Goal: Information Seeking & Learning: Learn about a topic

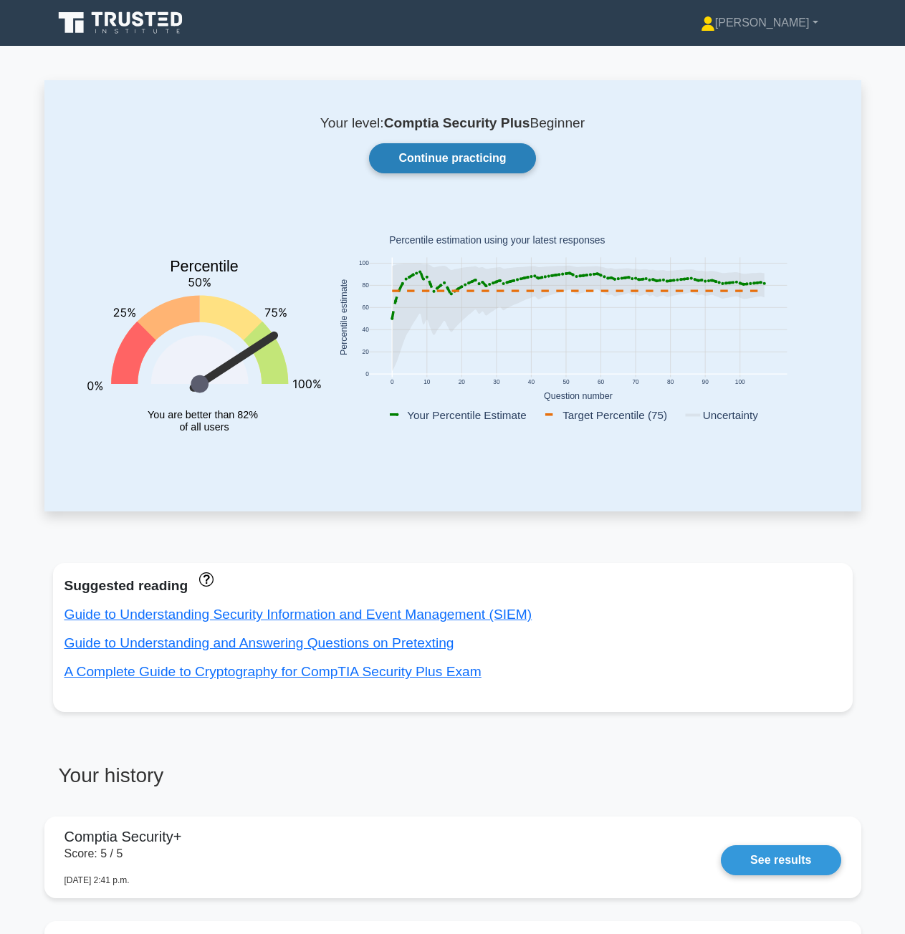
click at [494, 147] on link "Continue practicing" at bounding box center [452, 158] width 166 height 30
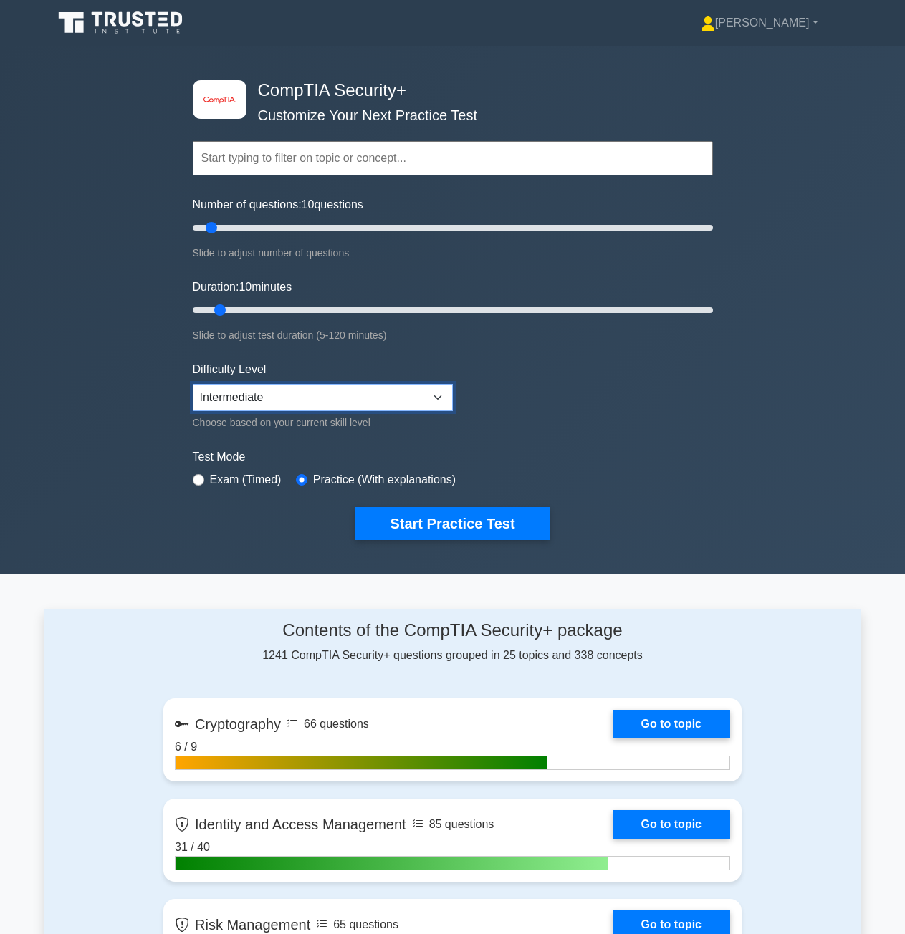
click at [400, 397] on select "Beginner Intermediate Expert" at bounding box center [323, 397] width 260 height 27
drag, startPoint x: 213, startPoint y: 226, endPoint x: 268, endPoint y: 226, distance: 55.2
type input "30"
click at [268, 226] on input "Number of questions: 30 questions" at bounding box center [453, 227] width 520 height 17
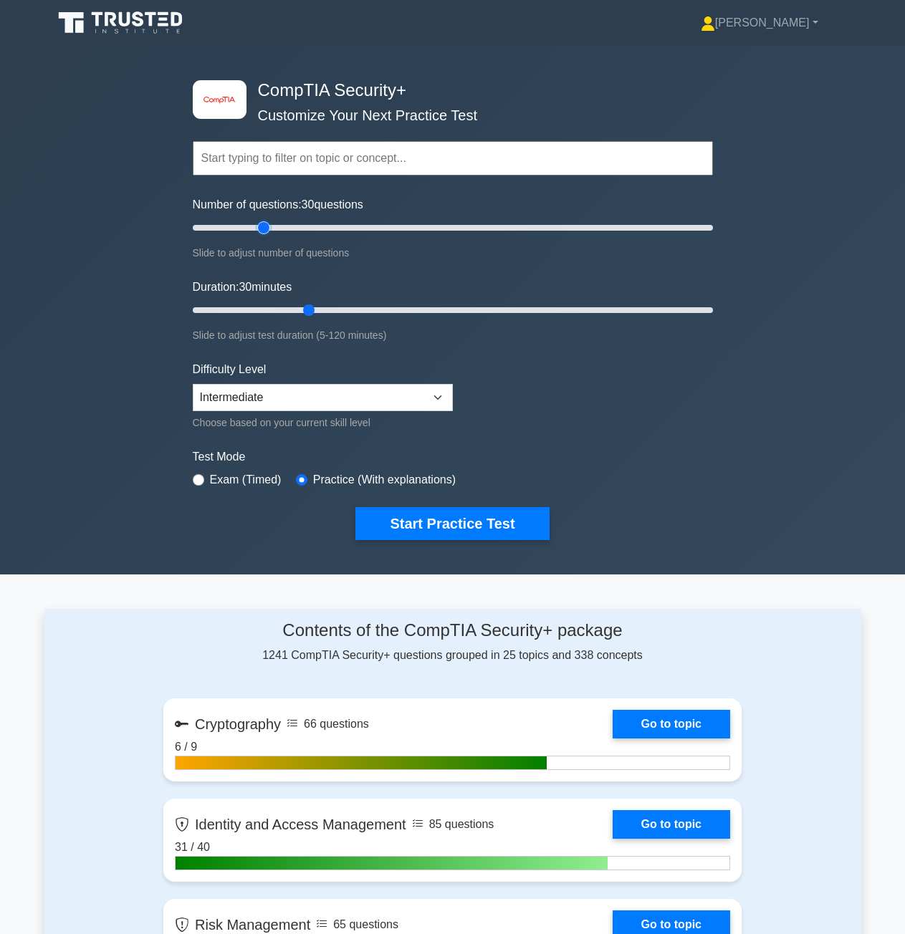
drag, startPoint x: 222, startPoint y: 304, endPoint x: 303, endPoint y: 306, distance: 80.9
type input "30"
click at [303, 306] on input "Duration: 30 minutes" at bounding box center [453, 310] width 520 height 17
click at [480, 527] on button "Start Practice Test" at bounding box center [451, 523] width 193 height 33
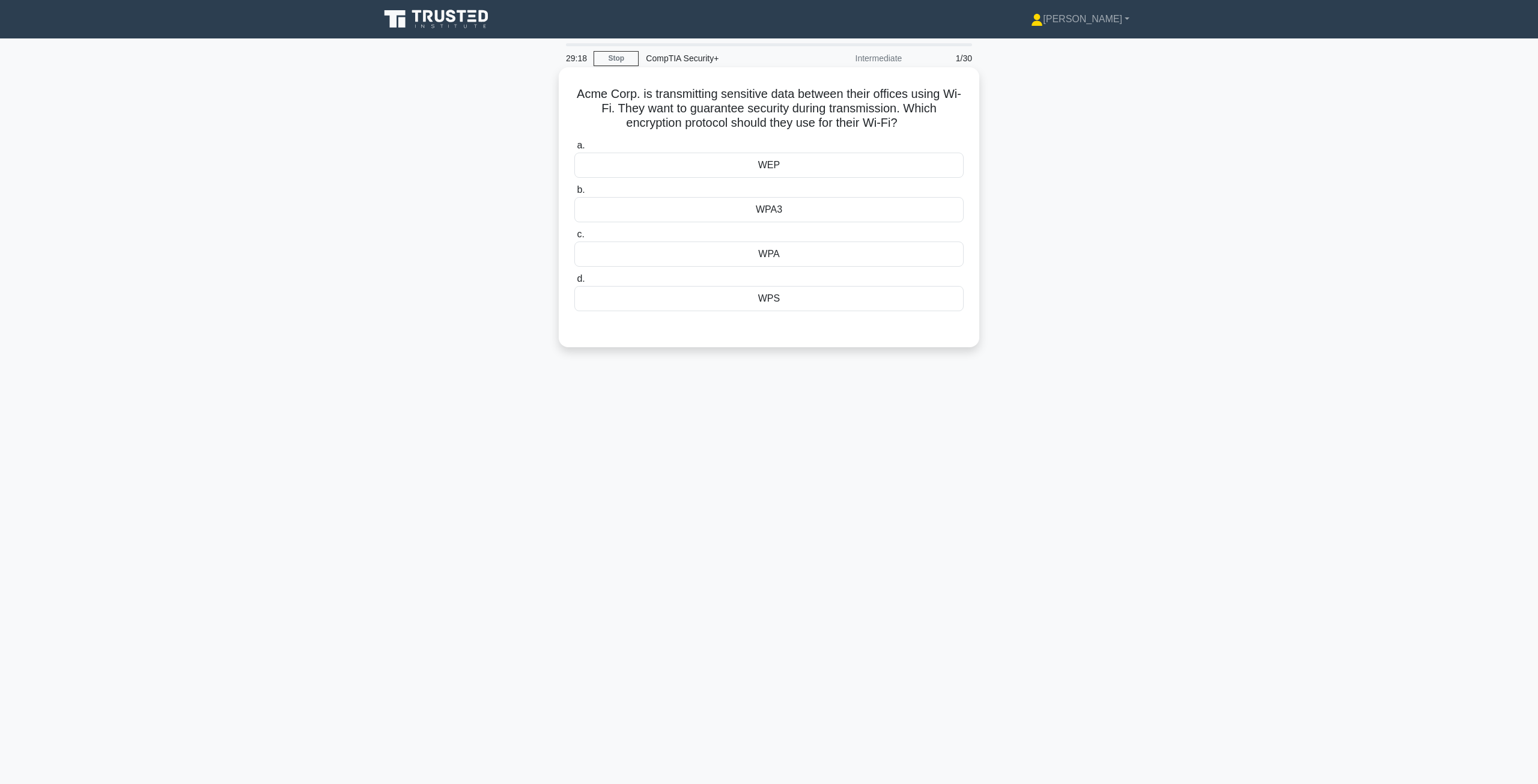
click at [767, 215] on div "WPA3" at bounding box center [769, 210] width 389 height 25
click at [574, 194] on input "b. WPA3" at bounding box center [574, 190] width 0 height 8
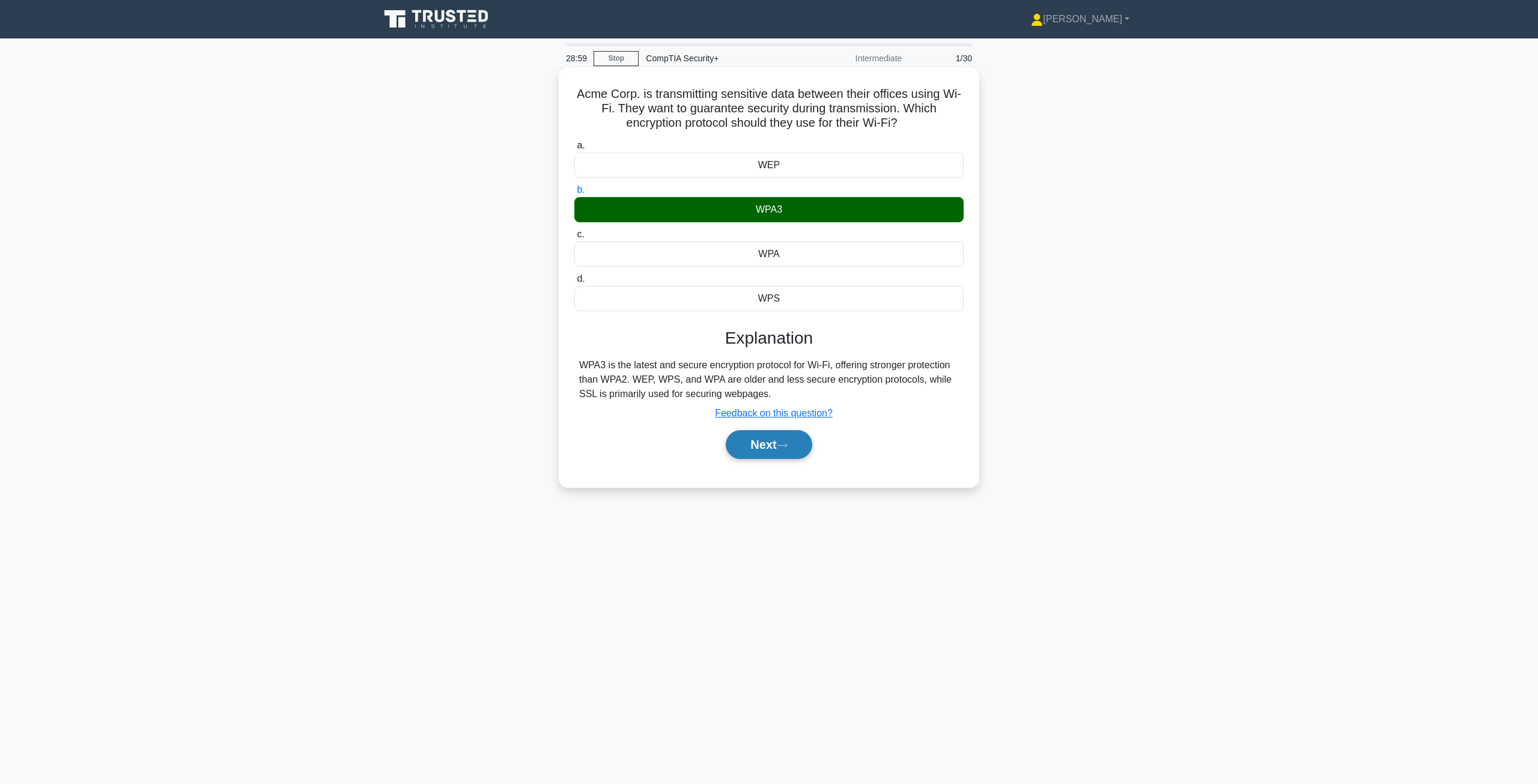
click at [767, 444] on icon at bounding box center [782, 445] width 11 height 7
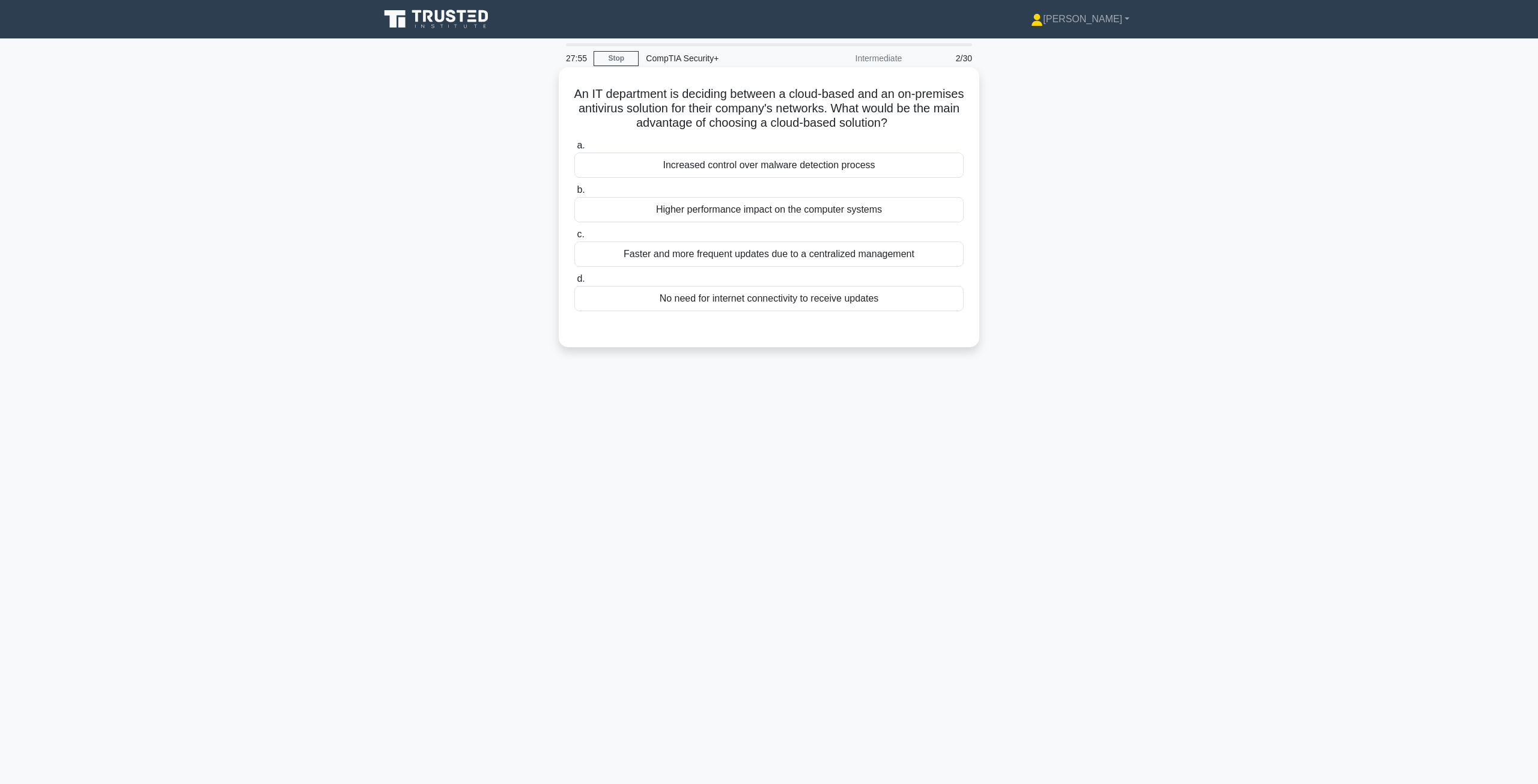
click at [719, 257] on div "Faster and more frequent updates due to a centralized management" at bounding box center [769, 254] width 389 height 25
click at [574, 238] on input "c. Faster and more frequent updates due to a centralized management" at bounding box center [574, 234] width 0 height 8
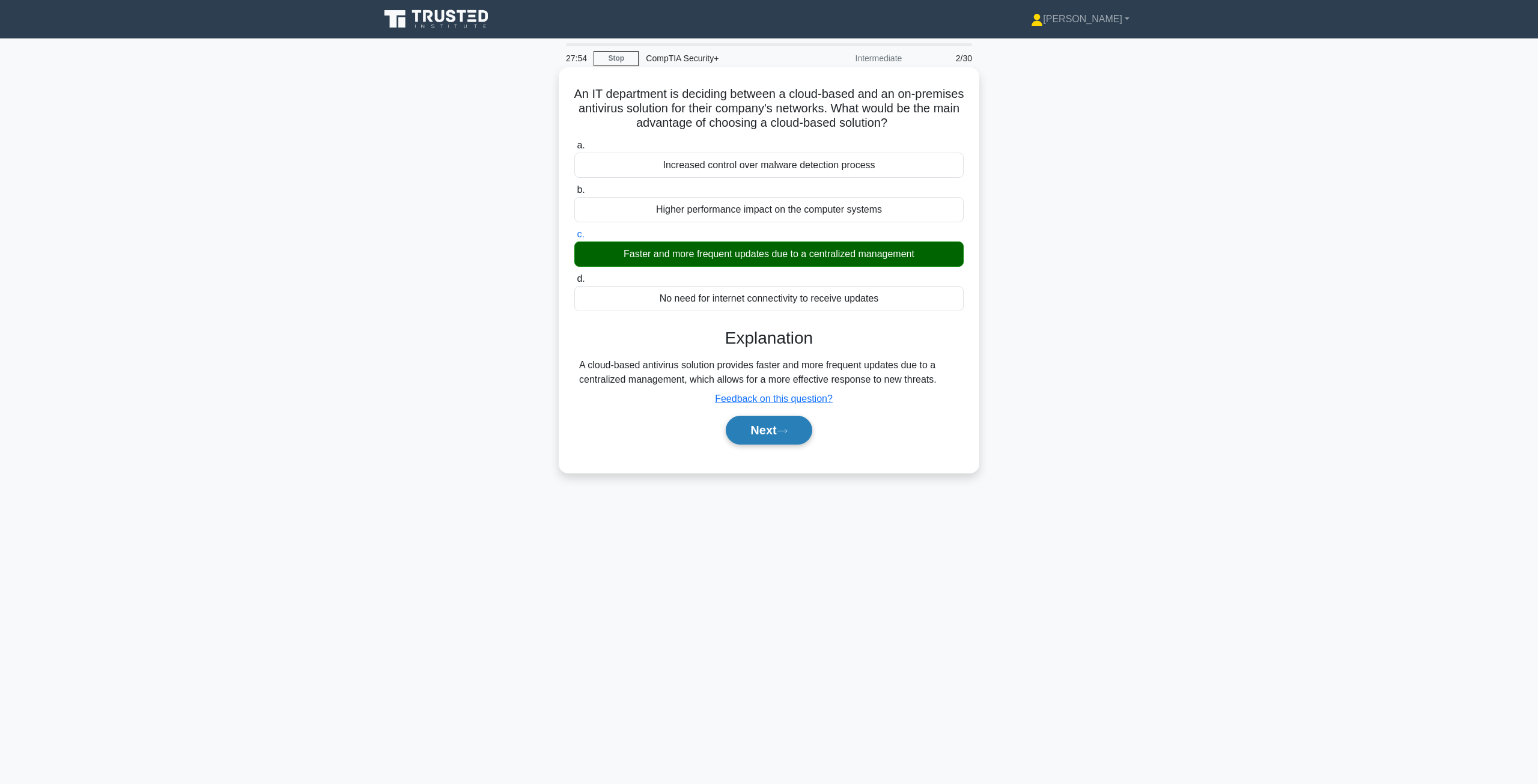
click at [767, 439] on button "Next" at bounding box center [768, 430] width 86 height 29
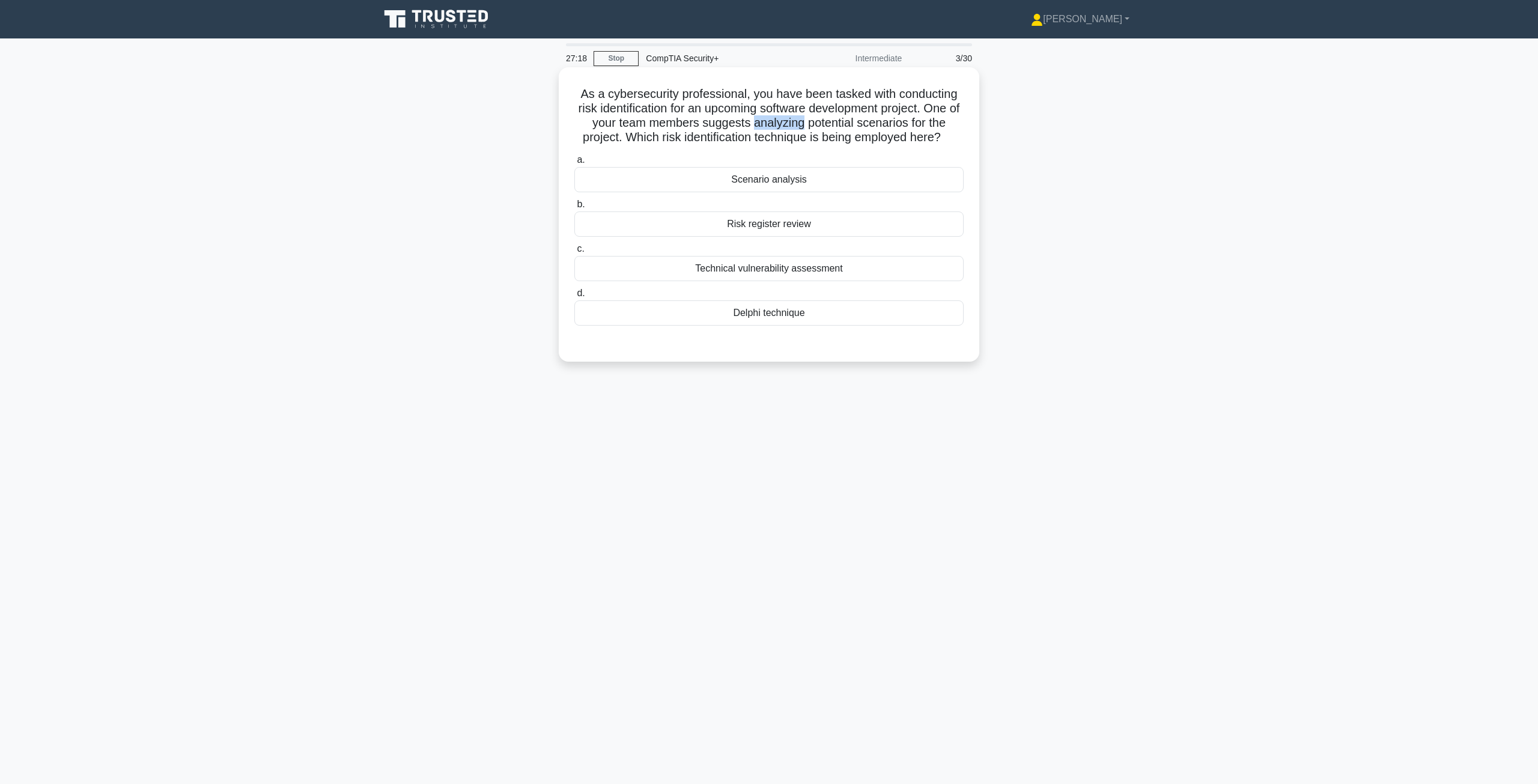
drag, startPoint x: 766, startPoint y: 122, endPoint x: 811, endPoint y: 122, distance: 45.0
click at [767, 122] on h5 "As a cybersecurity professional, you have been tasked with conducting risk iden…" at bounding box center [768, 116] width 392 height 59
click at [745, 231] on div "Risk register review" at bounding box center [769, 224] width 389 height 25
click at [574, 209] on input "b. Risk register review" at bounding box center [574, 204] width 0 height 8
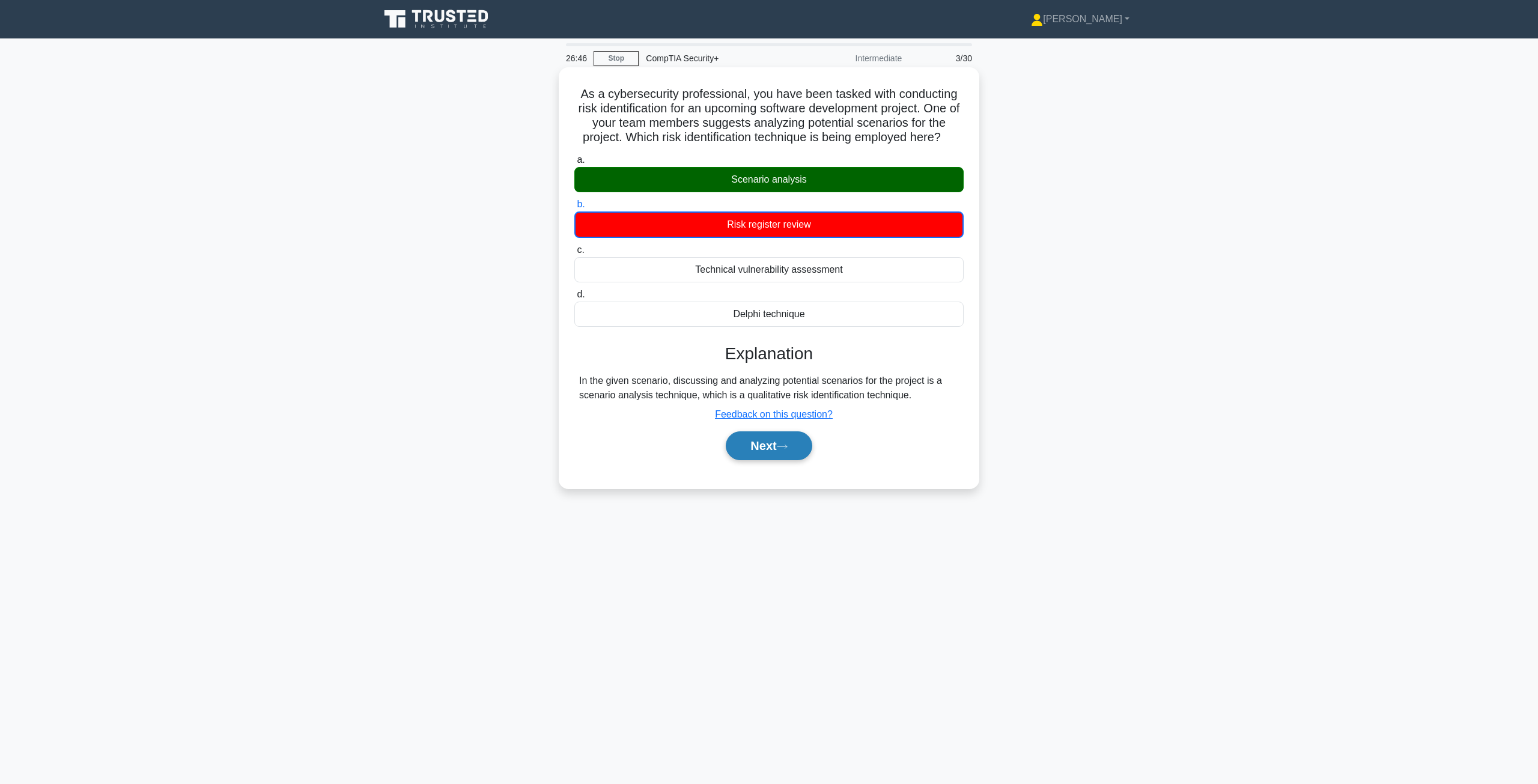
click at [755, 454] on button "Next" at bounding box center [768, 445] width 86 height 29
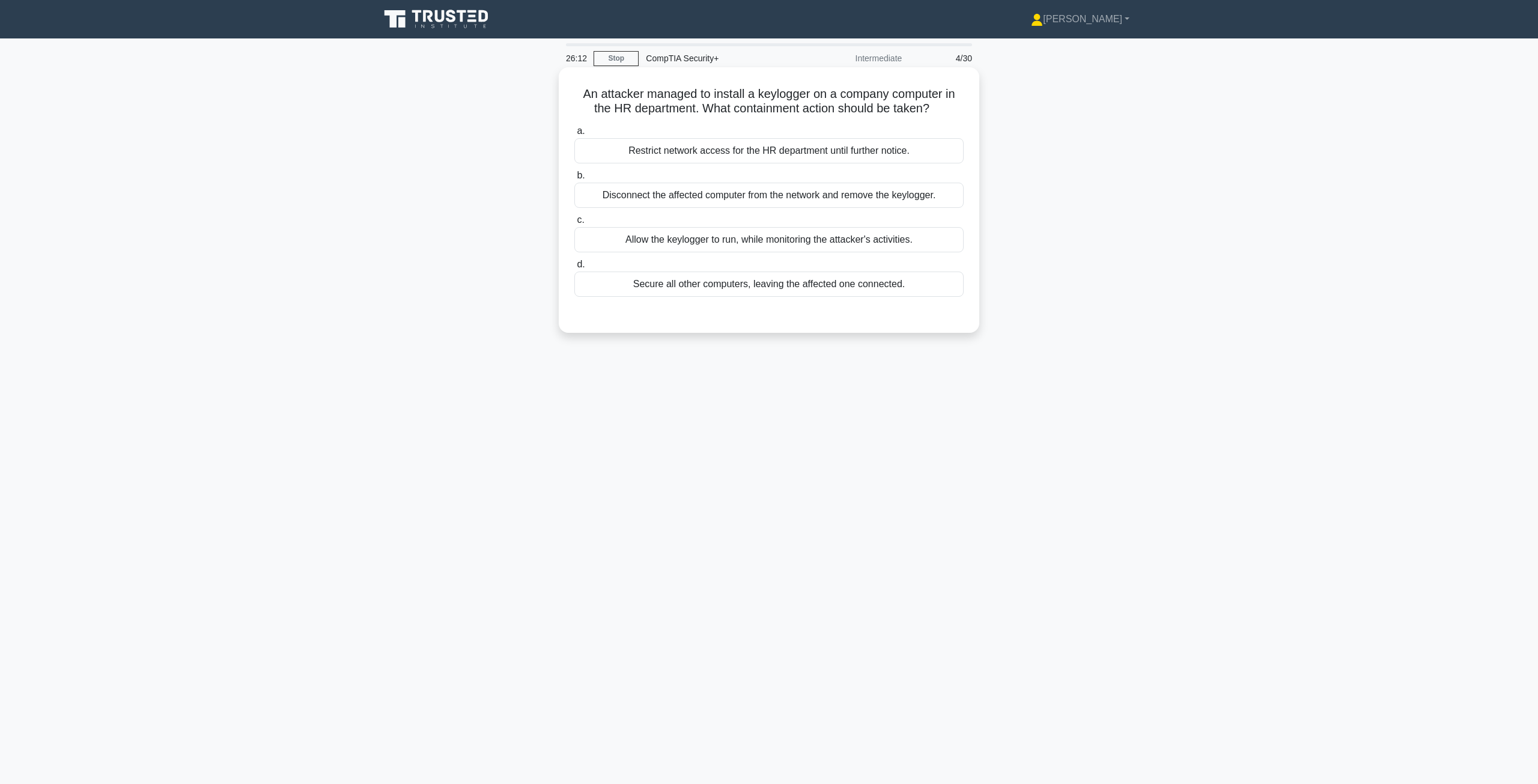
click at [632, 201] on div "Disconnect the affected computer from the network and remove the keylogger." at bounding box center [769, 195] width 389 height 25
click at [574, 179] on input "b. Disconnect the affected computer from the network and remove the keylogger." at bounding box center [574, 175] width 0 height 8
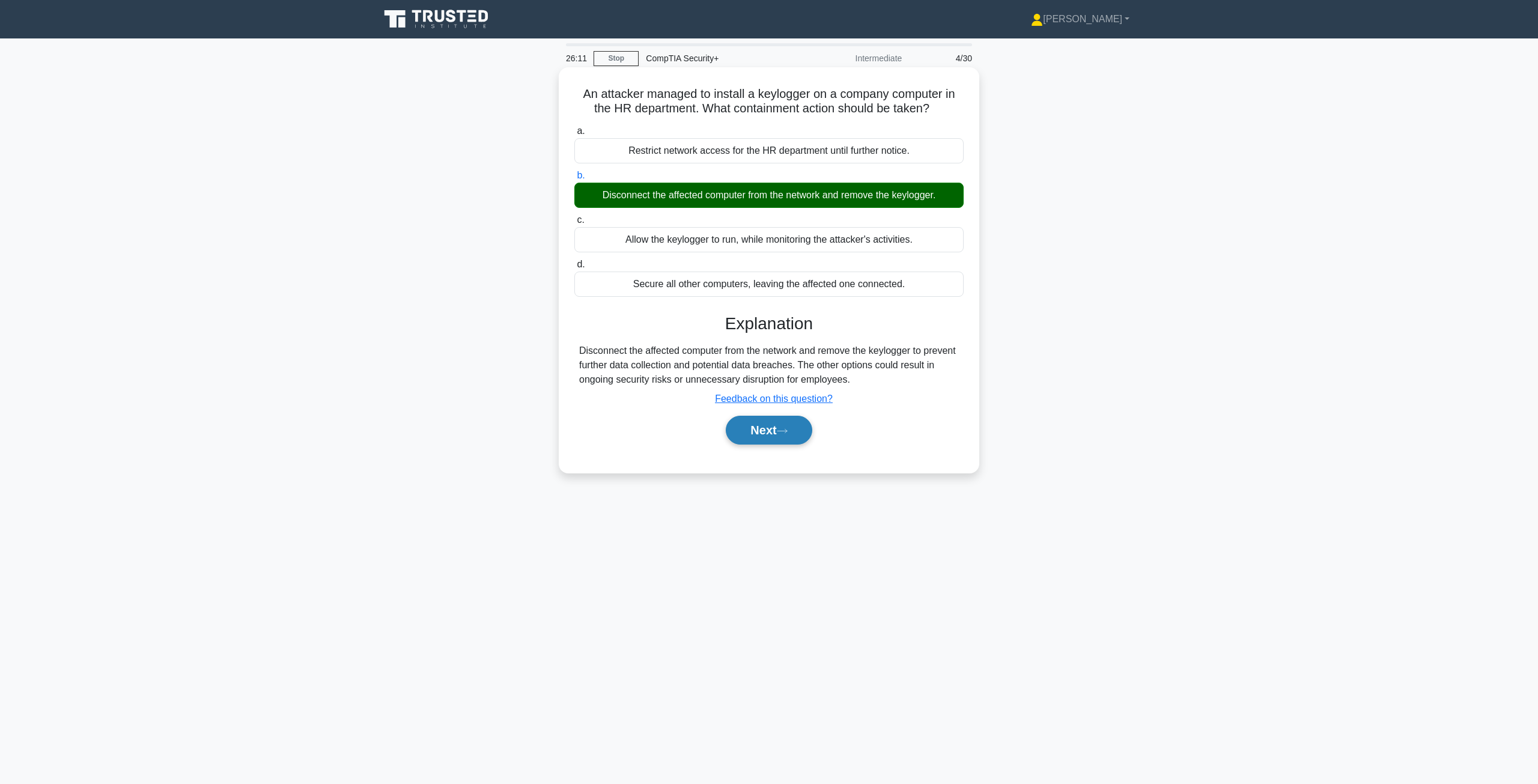
click at [767, 438] on button "Next" at bounding box center [768, 430] width 86 height 29
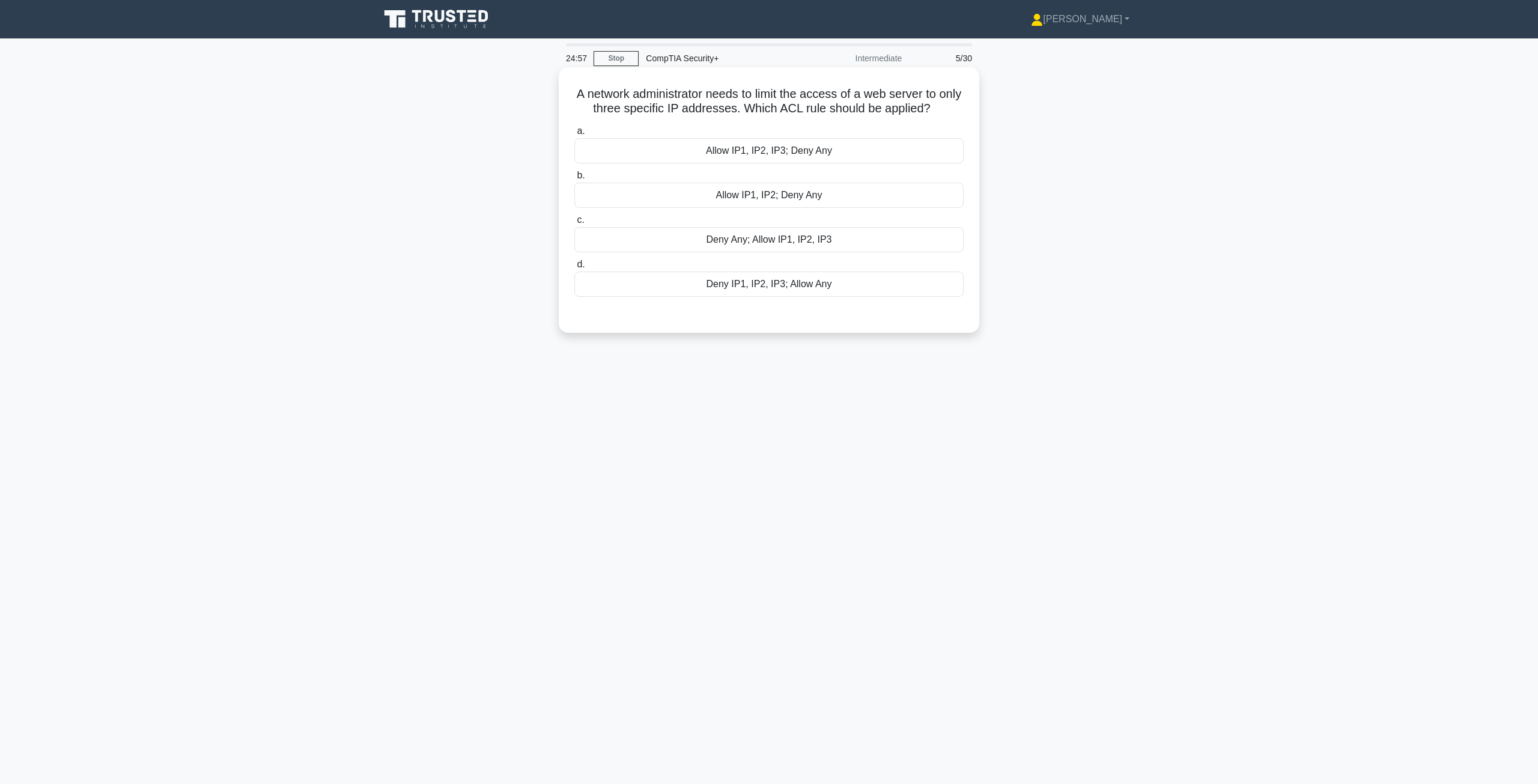
click at [767, 155] on div "Allow IP1, IP2, IP3; Deny Any" at bounding box center [769, 151] width 389 height 25
click at [574, 135] on input "a. Allow IP1, IP2, IP3; Deny Any" at bounding box center [574, 131] width 0 height 8
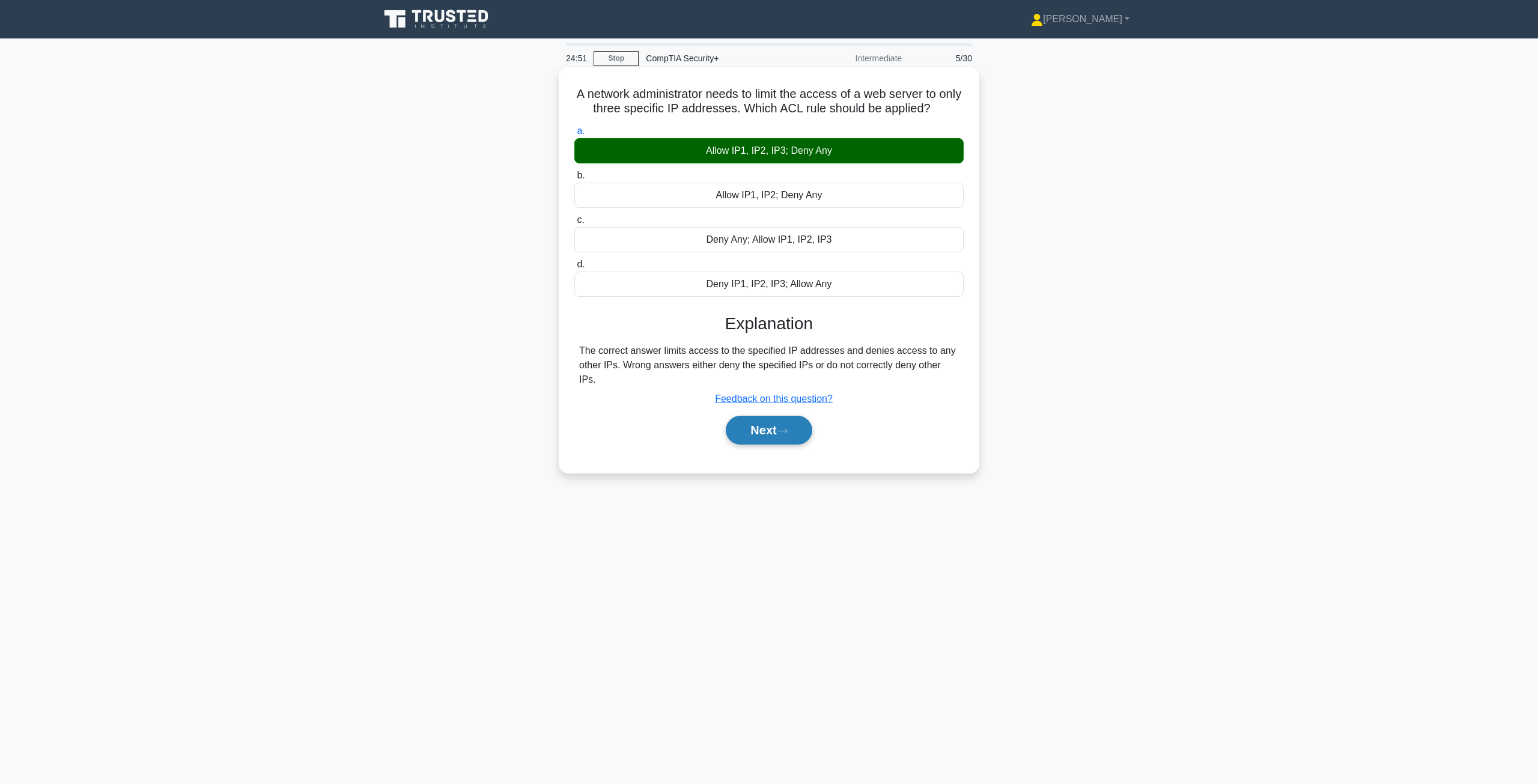
click at [767, 424] on button "Next" at bounding box center [768, 430] width 86 height 29
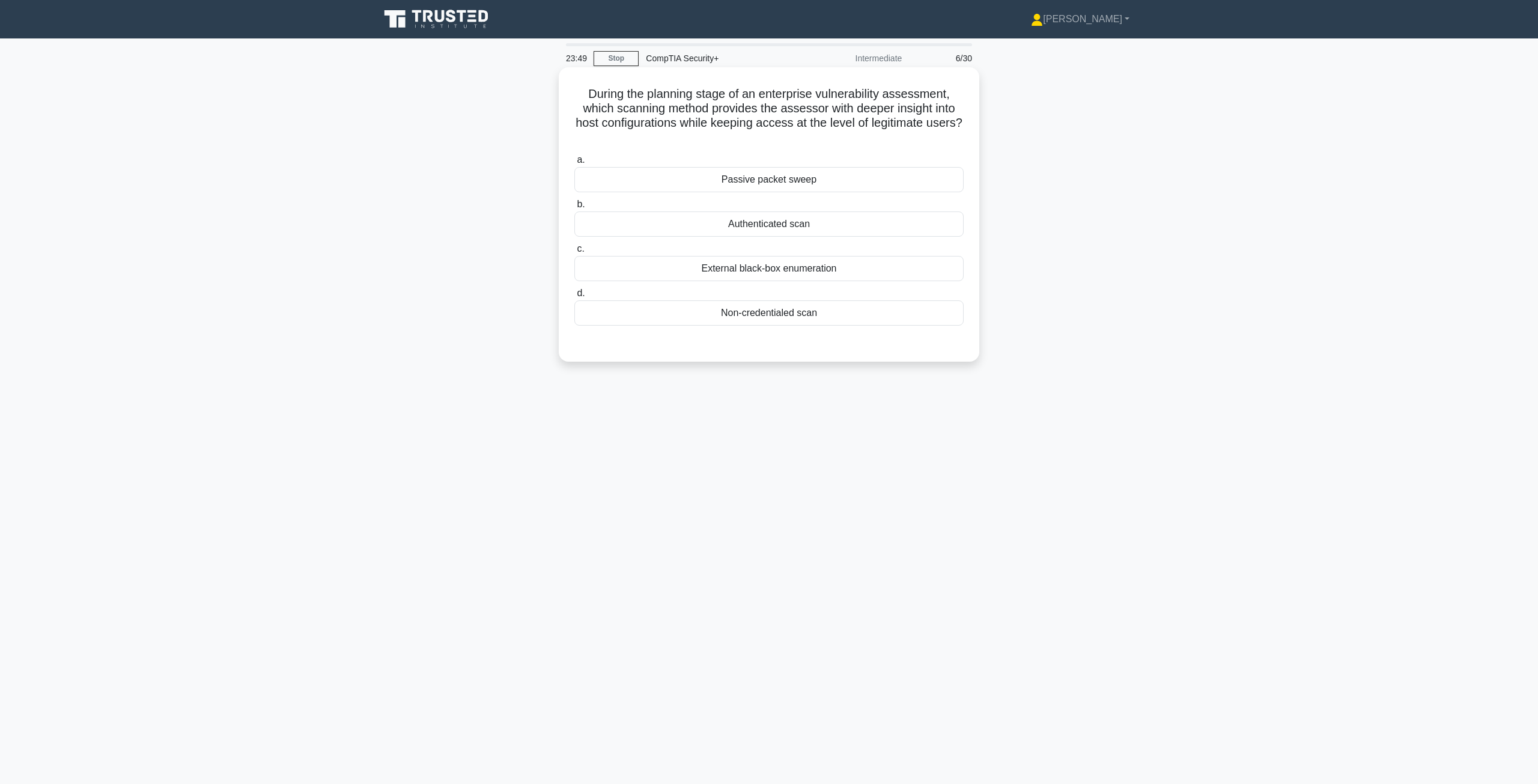
click at [767, 226] on div "Authenticated scan" at bounding box center [769, 224] width 389 height 25
click at [574, 209] on input "b. Authenticated scan" at bounding box center [574, 204] width 0 height 8
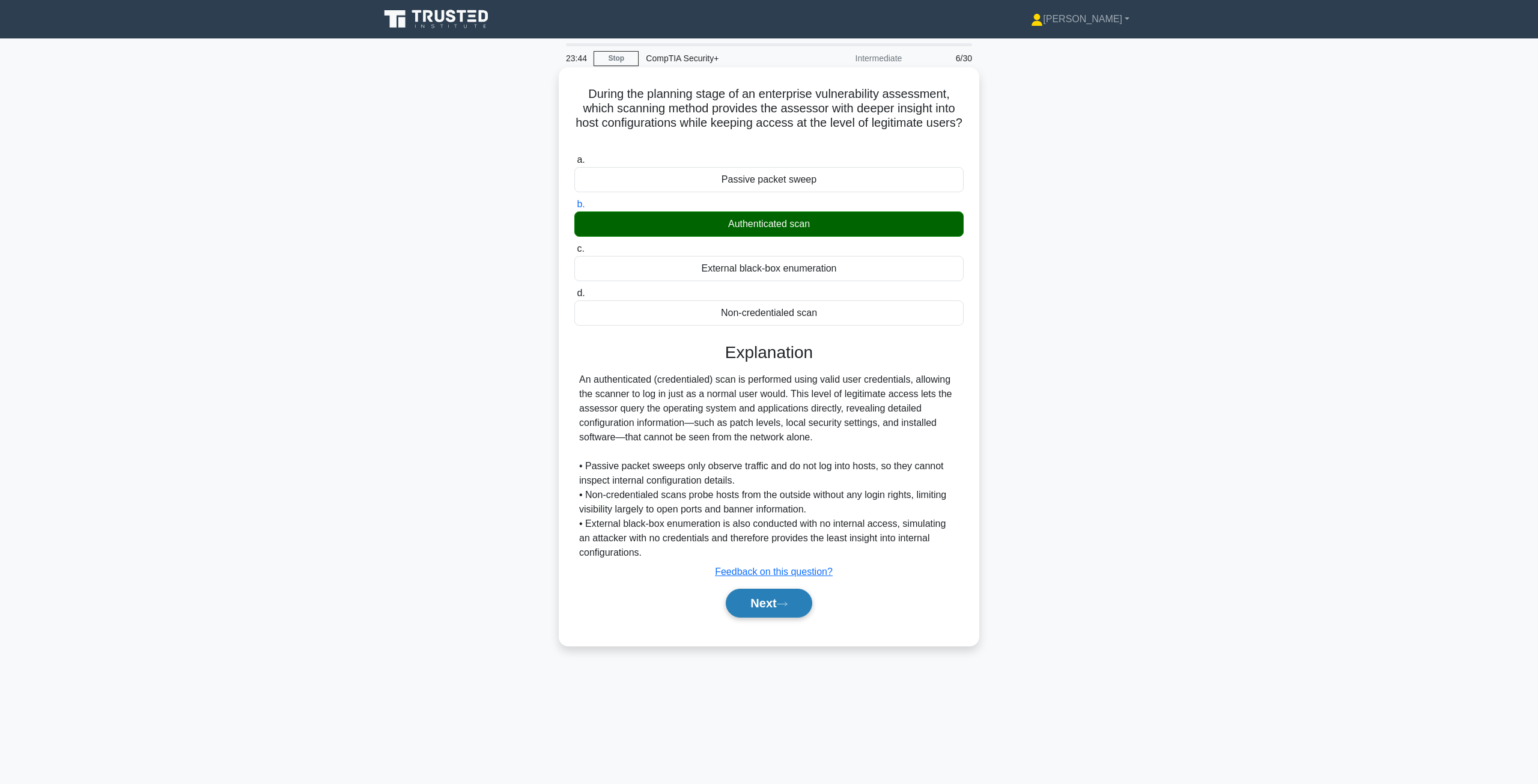
click at [765, 614] on button "Next" at bounding box center [768, 603] width 86 height 29
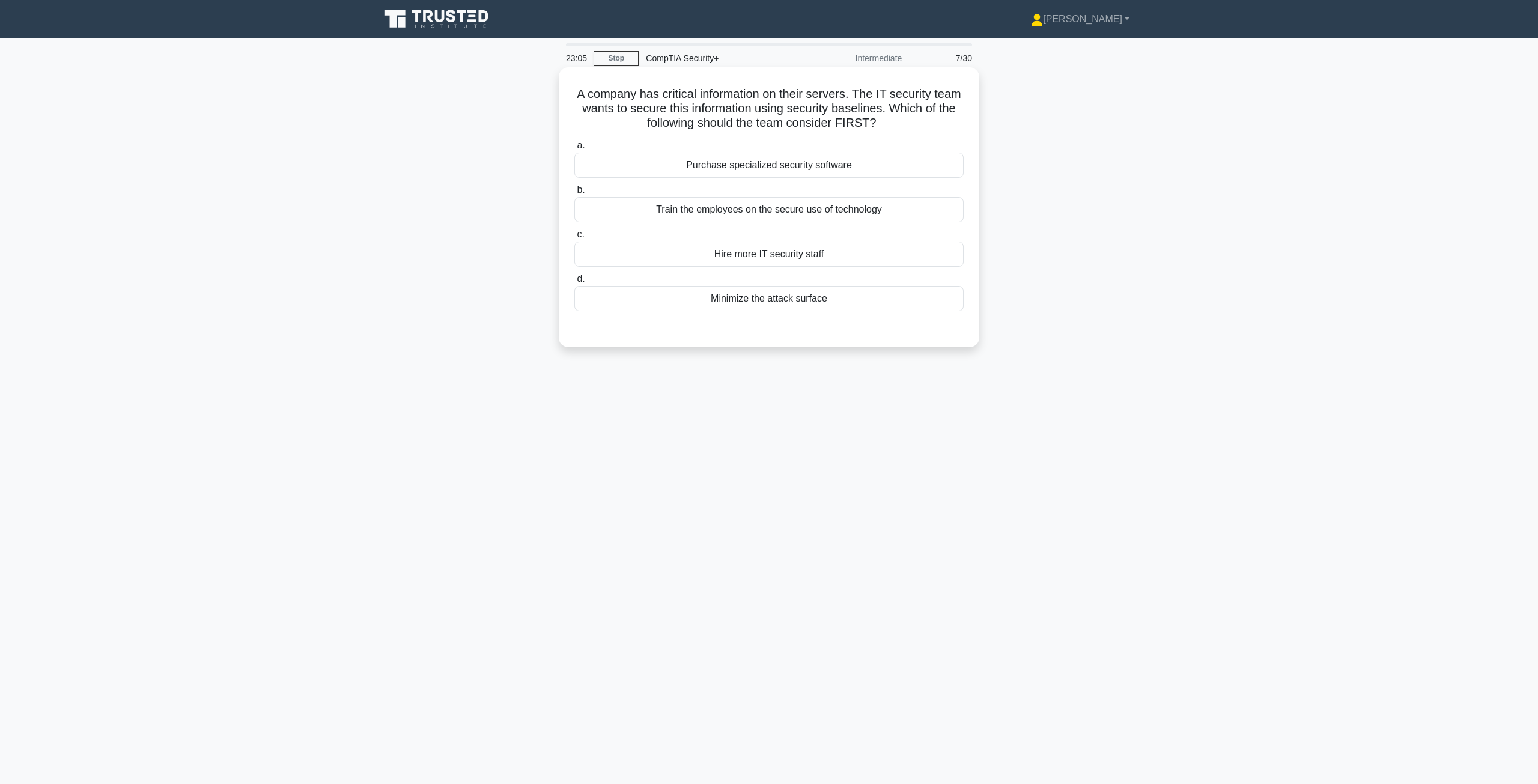
click at [735, 295] on div "Minimize the attack surface" at bounding box center [769, 299] width 389 height 25
click at [574, 283] on input "d. Minimize the attack surface" at bounding box center [574, 278] width 0 height 8
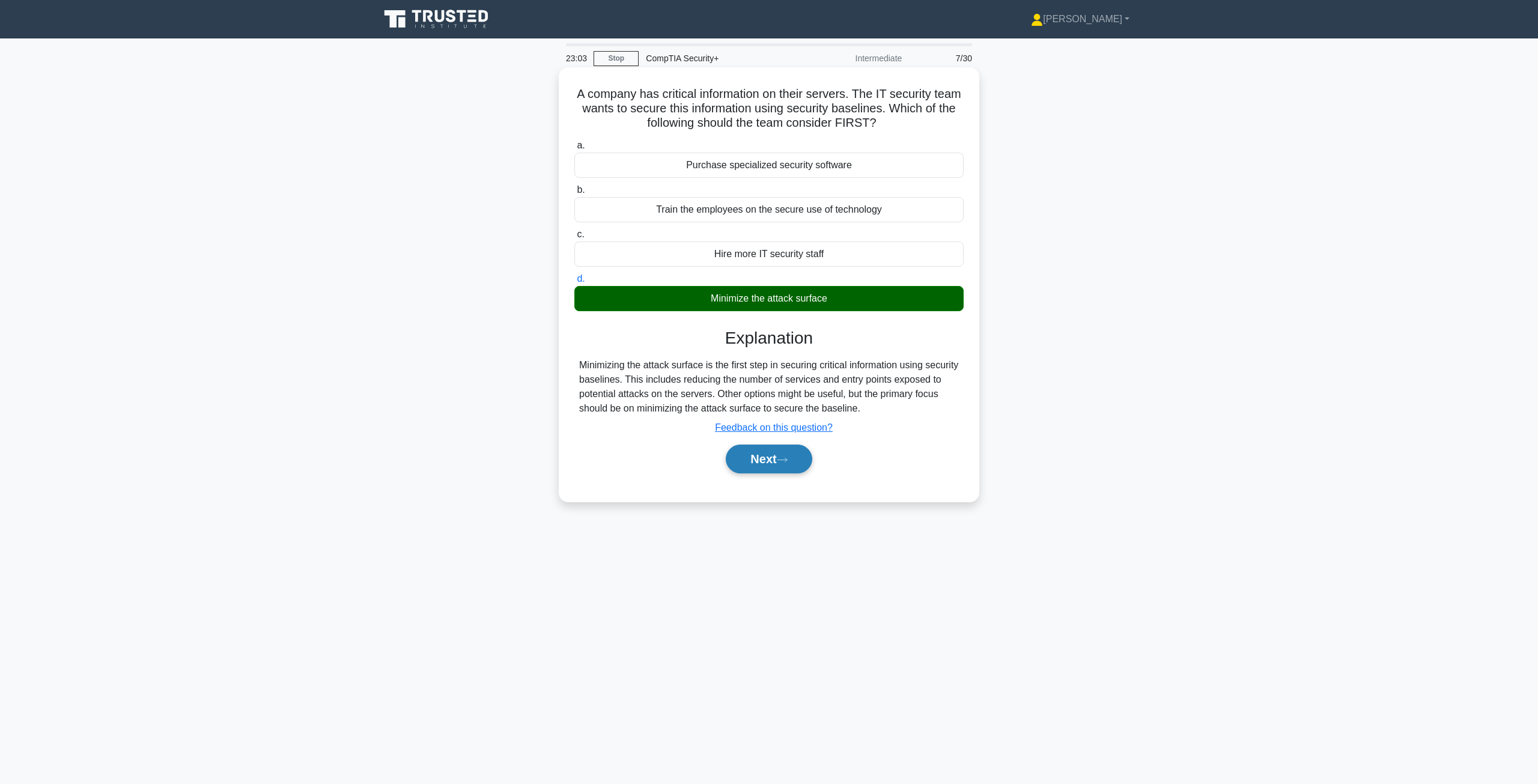
click at [767, 470] on button "Next" at bounding box center [768, 459] width 86 height 29
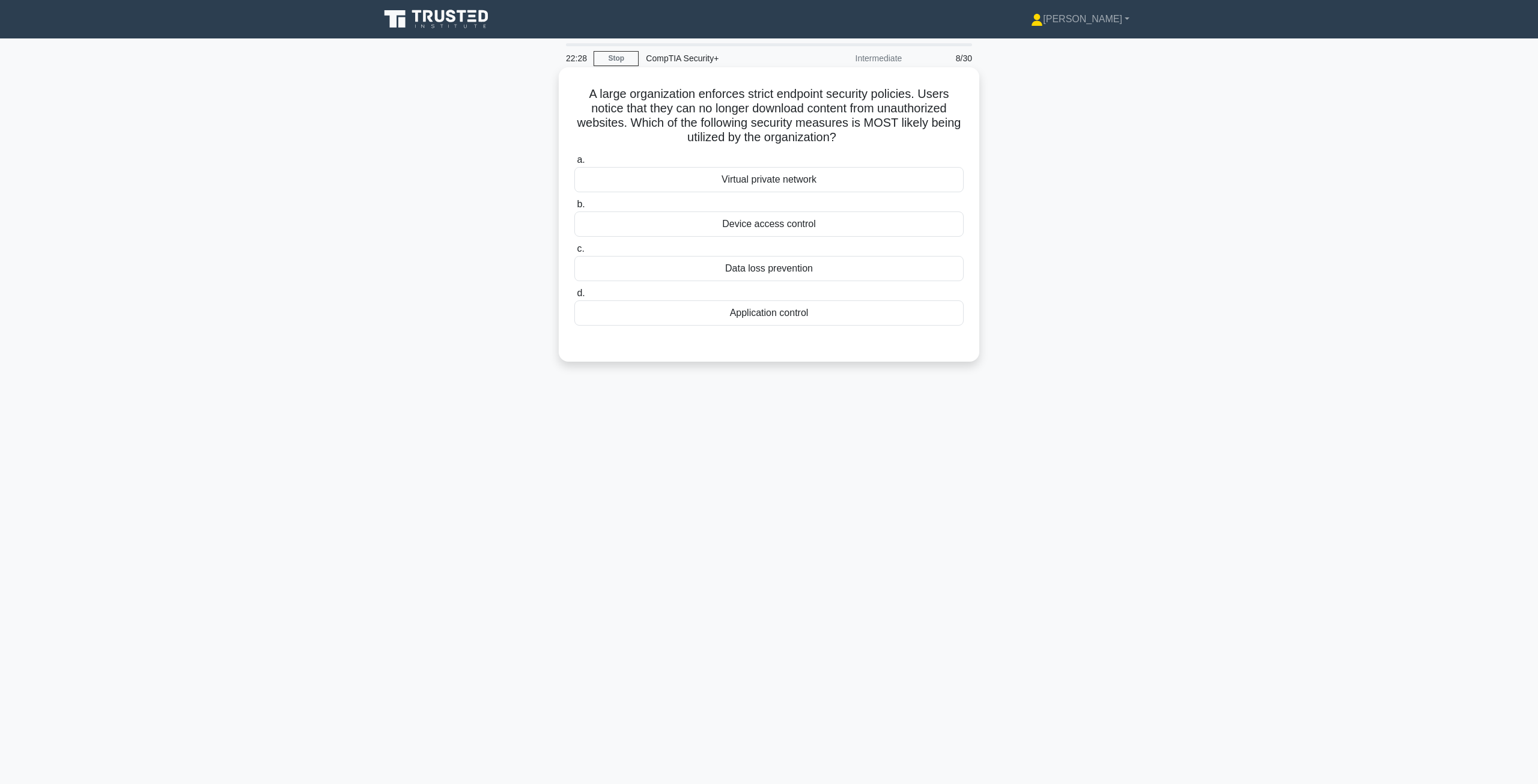
click at [767, 322] on div "Application control" at bounding box center [769, 313] width 389 height 25
click at [574, 298] on input "d. Application control" at bounding box center [574, 293] width 0 height 8
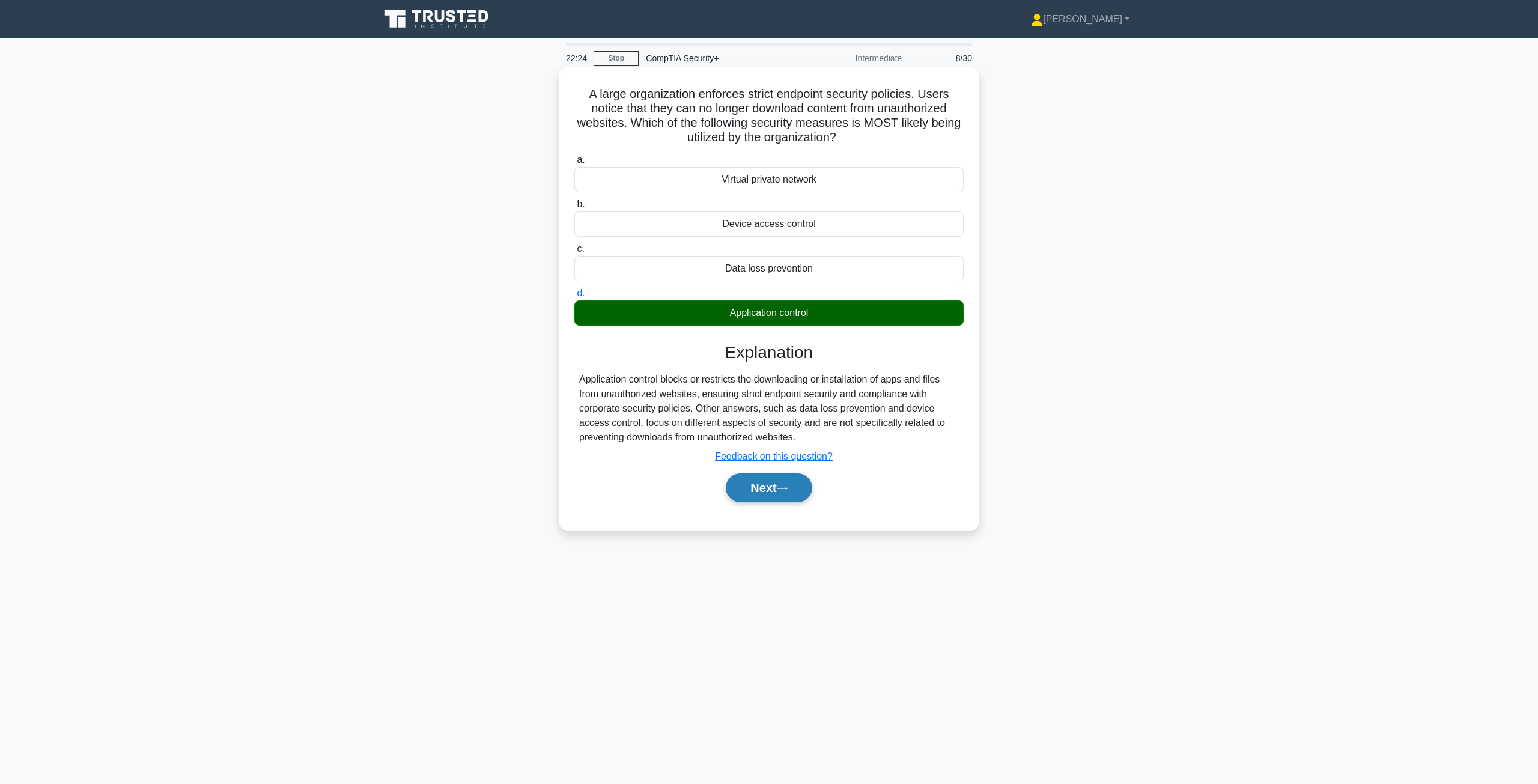
click at [765, 496] on button "Next" at bounding box center [768, 487] width 86 height 29
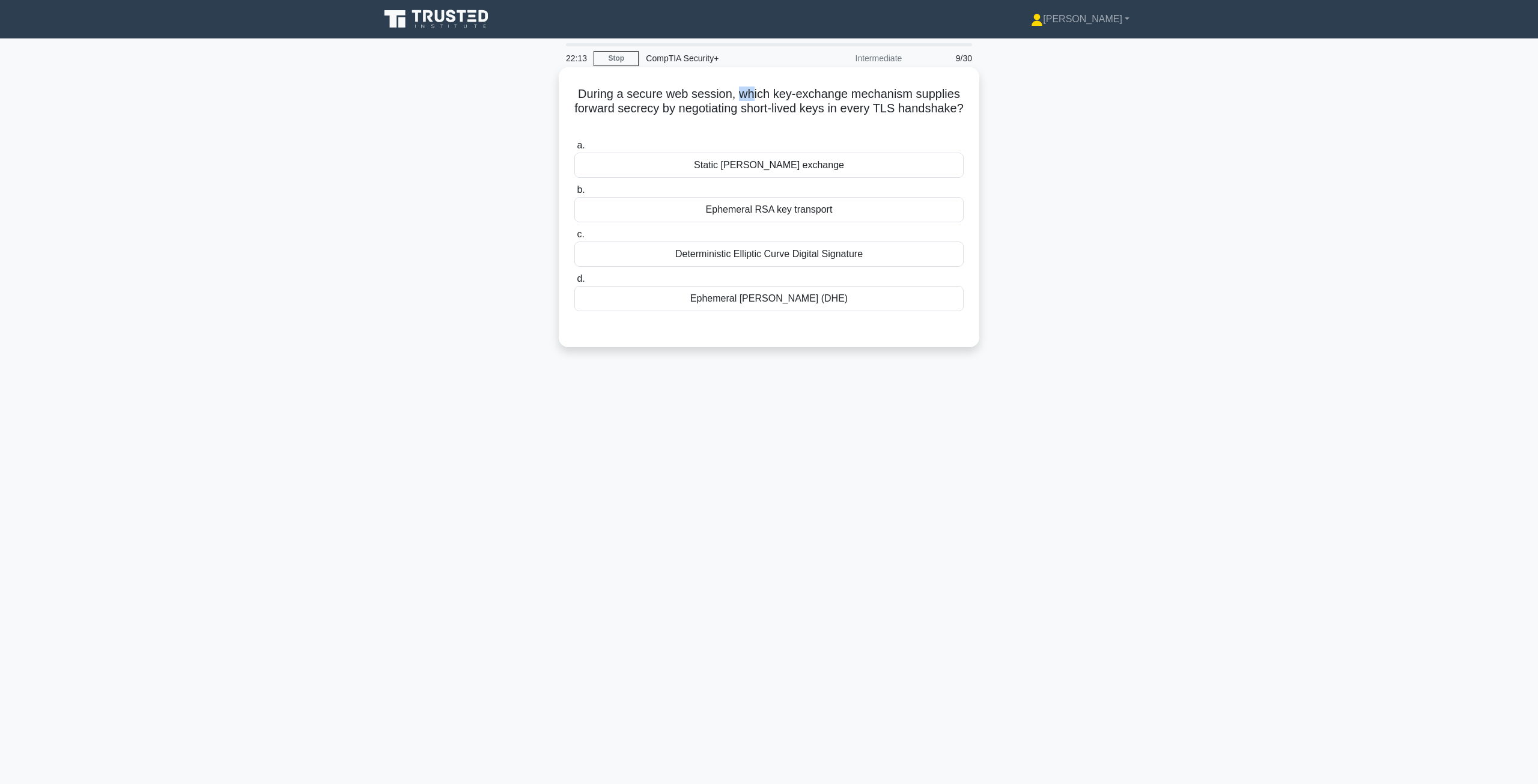
drag, startPoint x: 740, startPoint y: 96, endPoint x: 754, endPoint y: 99, distance: 14.3
click at [754, 99] on h5 "During a secure web session, which key-exchange mechanism supplies forward secr…" at bounding box center [768, 108] width 392 height 44
drag, startPoint x: 604, startPoint y: 94, endPoint x: 867, endPoint y: 129, distance: 265.3
click at [767, 129] on h5 "During a secure web session, which key-exchange mechanism supplies forward secr…" at bounding box center [768, 108] width 392 height 44
click at [767, 127] on h5 "During a secure web session, which key-exchange mechanism supplies forward secr…" at bounding box center [768, 108] width 392 height 44
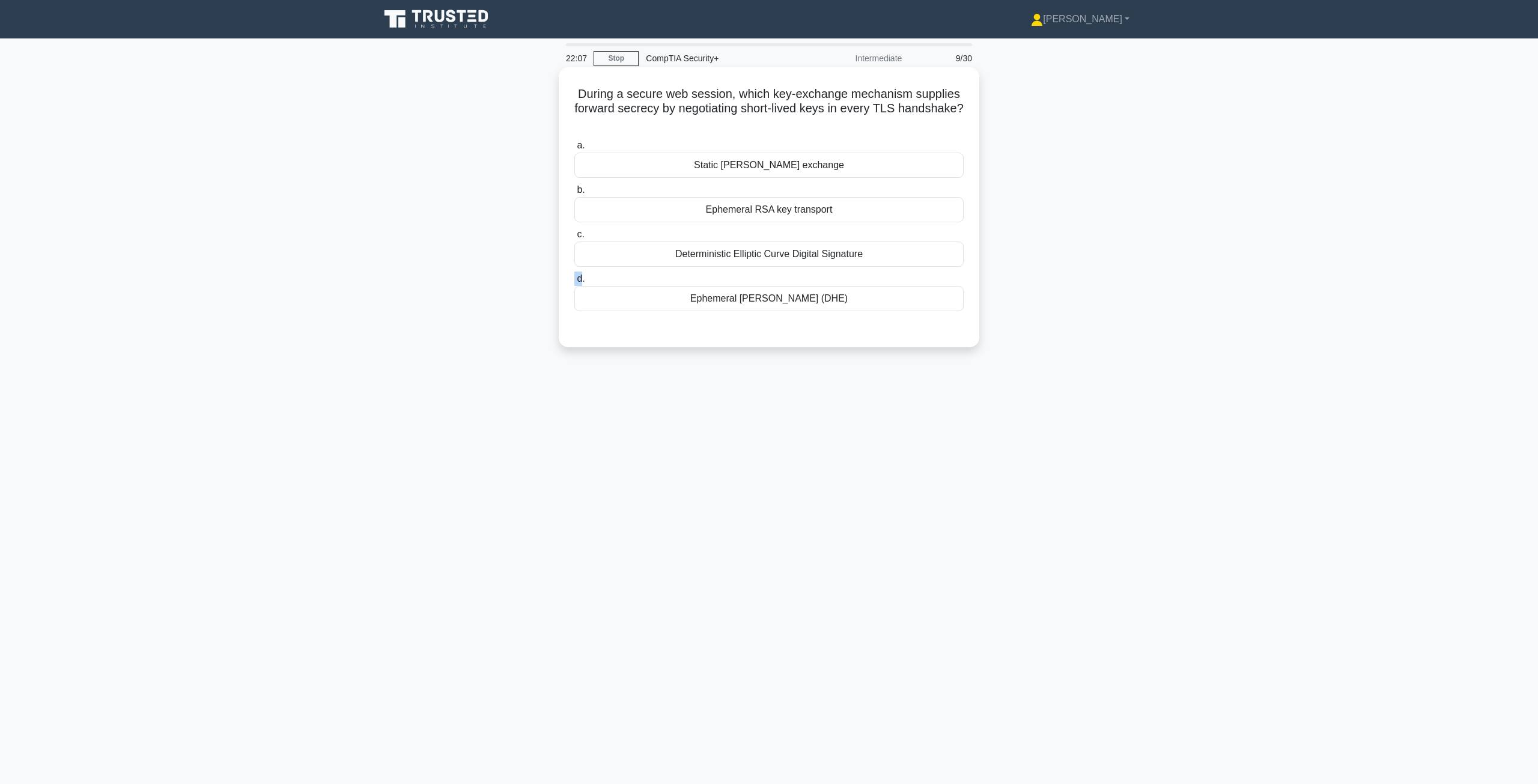
drag, startPoint x: 577, startPoint y: 280, endPoint x: 561, endPoint y: 280, distance: 16.0
click at [561, 280] on div "During a secure web session, which key-exchange mechanism supplies forward secr…" at bounding box center [768, 207] width 420 height 280
click at [588, 279] on label "d. Ephemeral Diffie-Hellman (DHE)" at bounding box center [769, 291] width 389 height 39
click at [574, 279] on input "d. Ephemeral Diffie-Hellman (DHE)" at bounding box center [574, 278] width 0 height 8
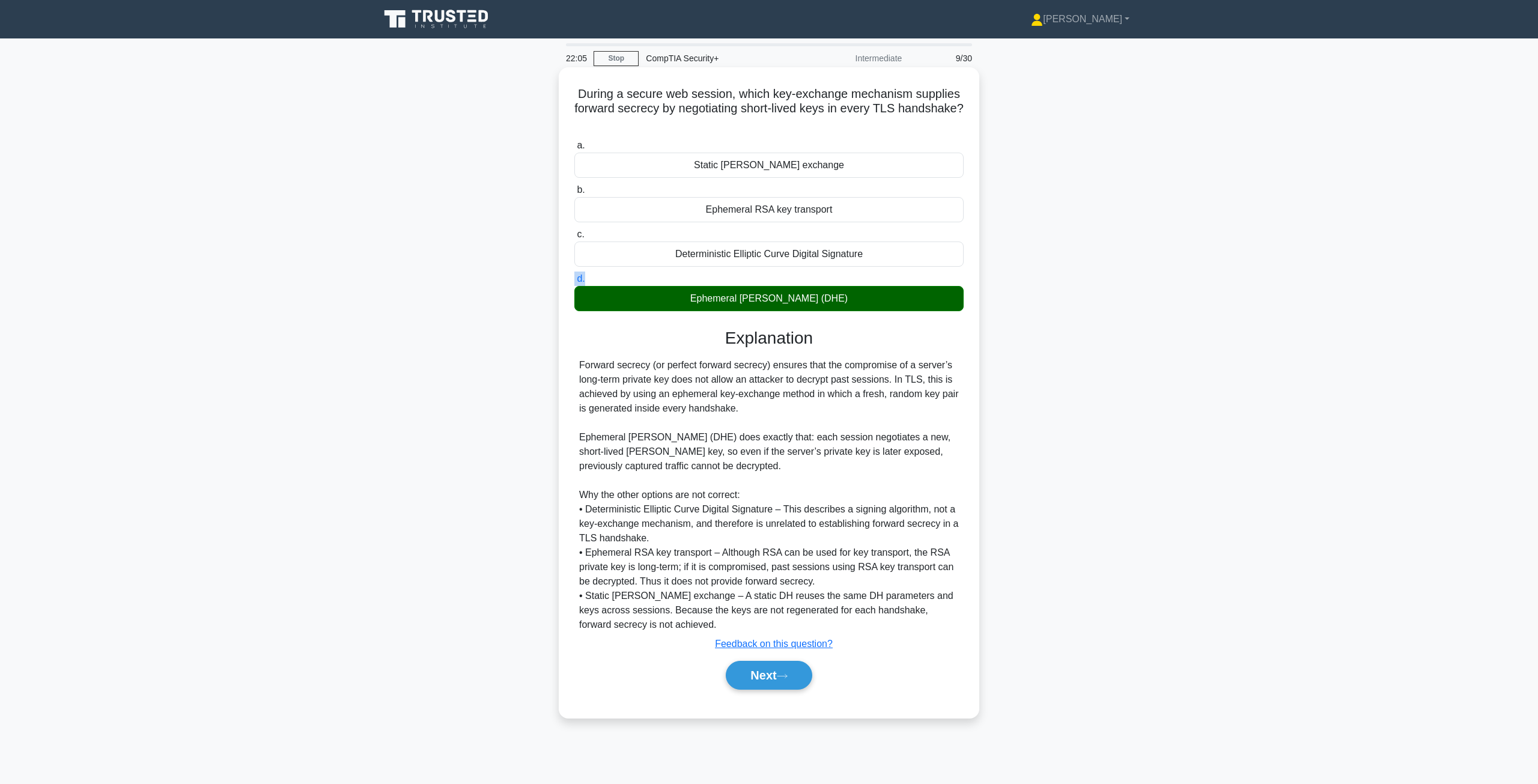
drag, startPoint x: 580, startPoint y: 279, endPoint x: 570, endPoint y: 279, distance: 10.0
click at [570, 279] on div "d. Ephemeral Diffie-Hellman (DHE)" at bounding box center [768, 291] width 403 height 39
click at [566, 280] on div "During a secure web session, which key-exchange mechanism supplies forward secr…" at bounding box center [769, 392] width 411 height 641
click at [767, 683] on button "Next" at bounding box center [768, 675] width 86 height 29
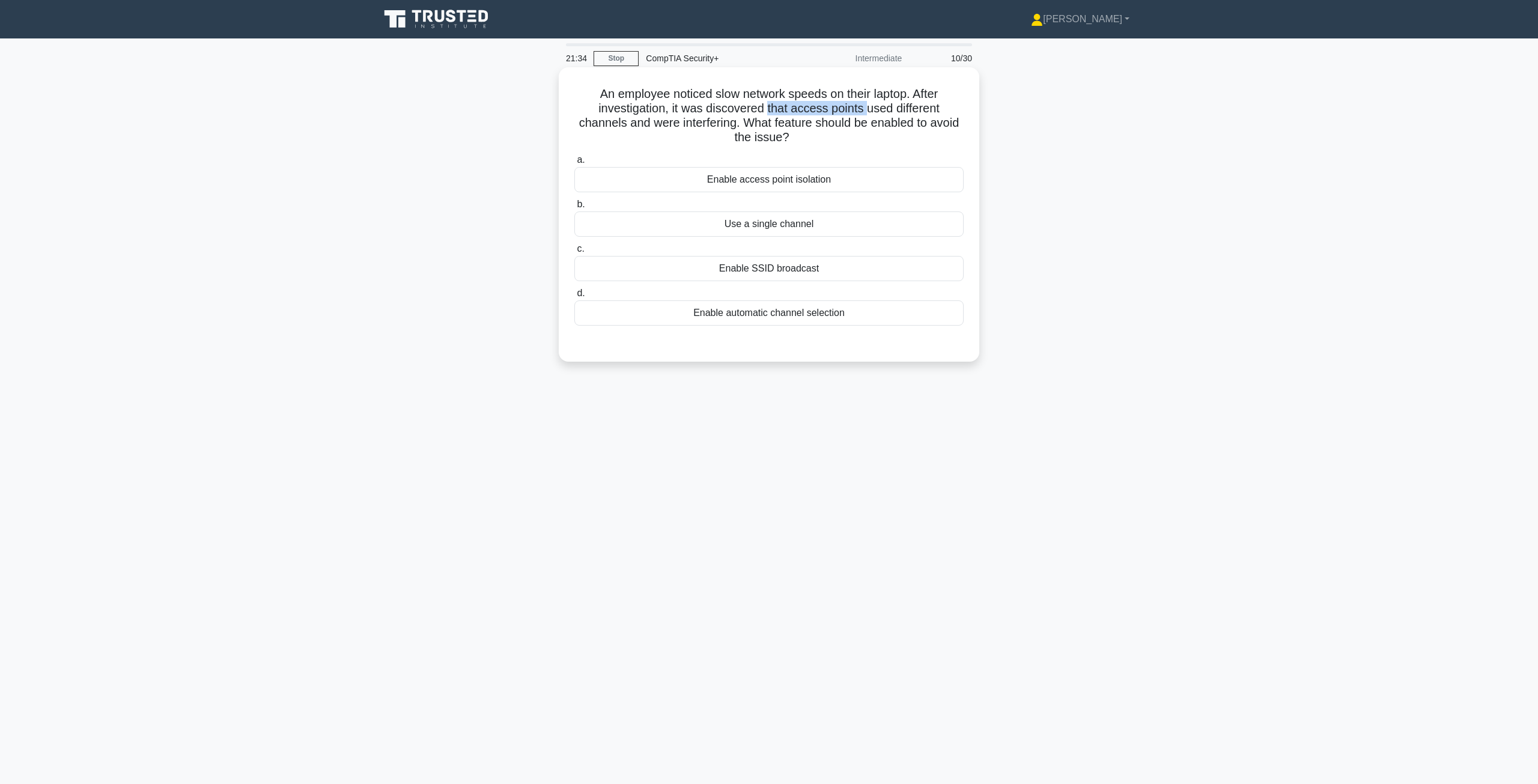
drag, startPoint x: 773, startPoint y: 105, endPoint x: 869, endPoint y: 109, distance: 96.1
click at [767, 109] on h5 "An employee noticed slow network speeds on their laptop. After investigation, i…" at bounding box center [768, 116] width 392 height 59
click at [767, 114] on h5 "An employee noticed slow network speeds on their laptop. After investigation, i…" at bounding box center [768, 116] width 392 height 59
click at [767, 190] on div "Enable access point isolation" at bounding box center [769, 179] width 389 height 25
click at [574, 164] on input "a. Enable access point isolation" at bounding box center [574, 159] width 0 height 8
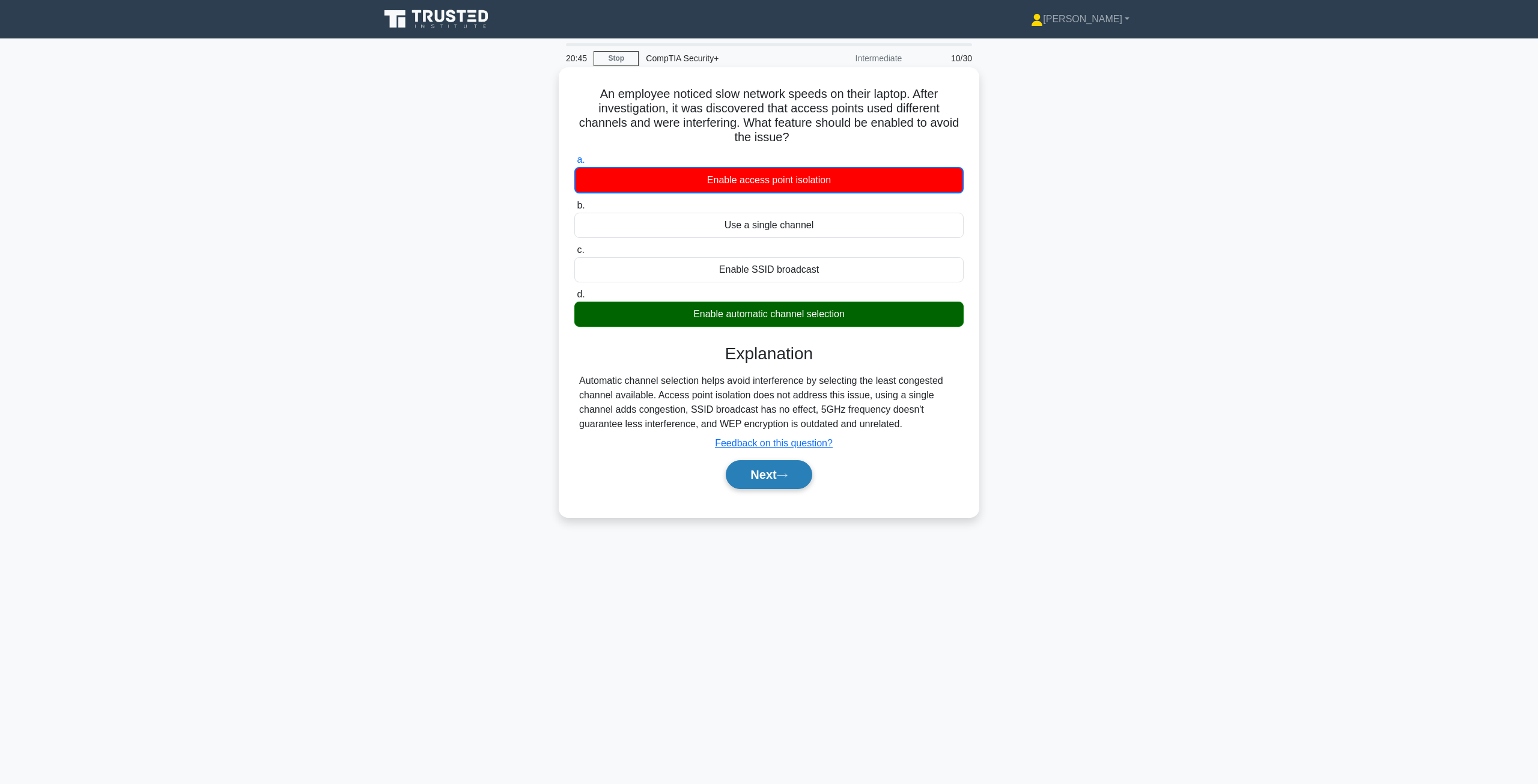
click at [767, 479] on icon at bounding box center [782, 475] width 11 height 7
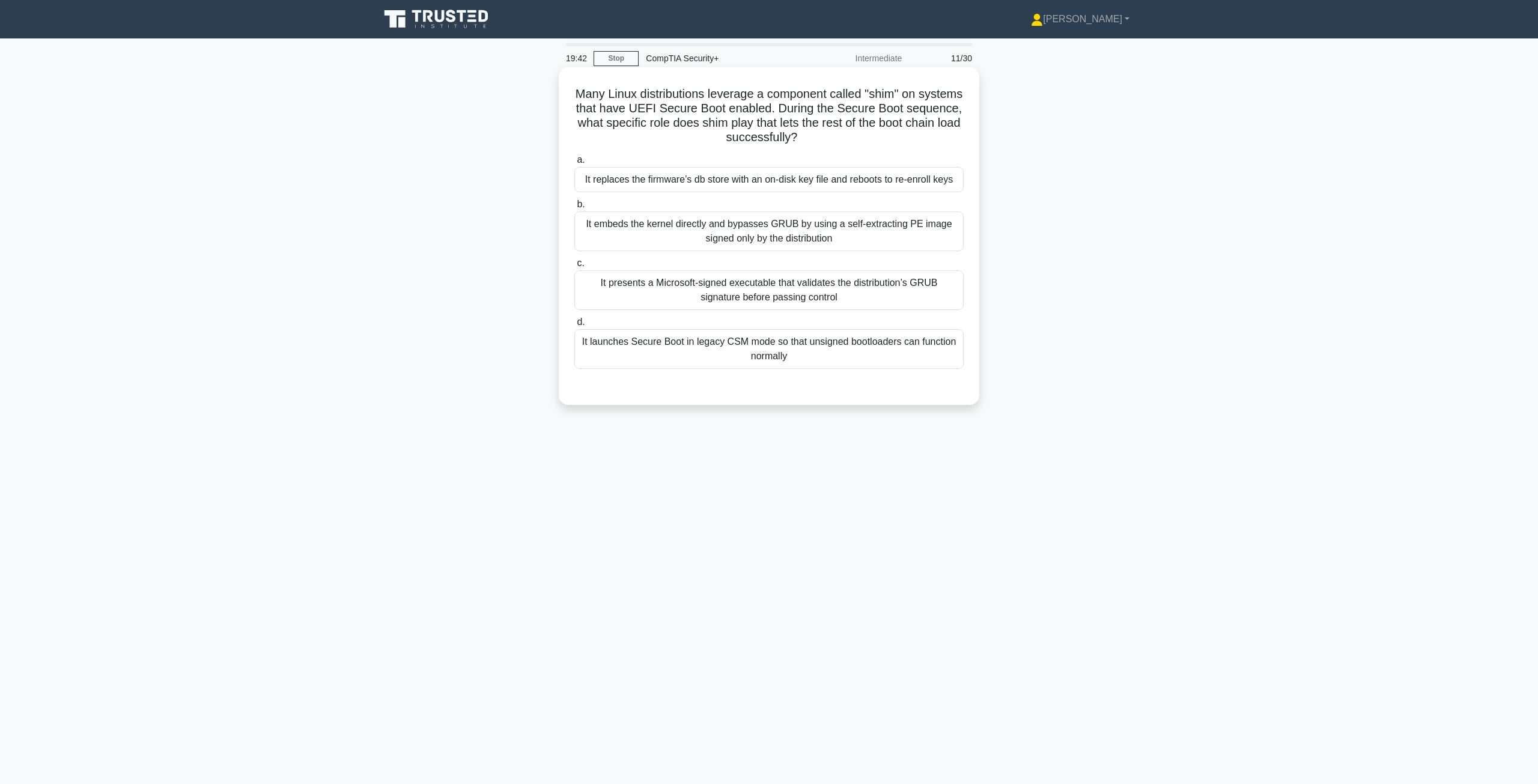
click at [767, 289] on div "It presents a Microsoft-signed executable that validates the distribution’s GRU…" at bounding box center [769, 289] width 389 height 39
click at [574, 267] on input "c. It presents a Microsoft-signed executable that validates the distribution’s …" at bounding box center [574, 262] width 0 height 8
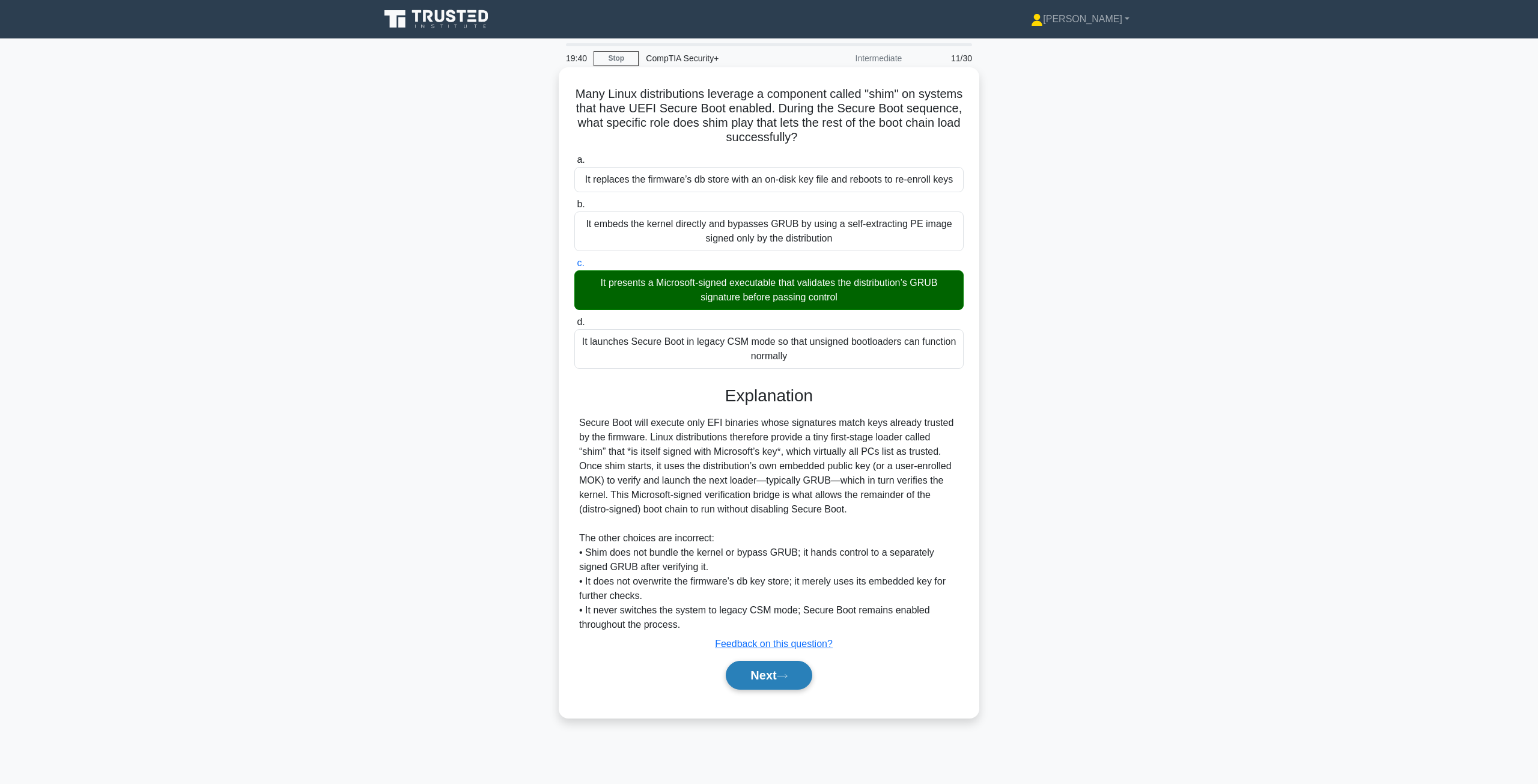
click at [767, 683] on button "Next" at bounding box center [768, 675] width 86 height 29
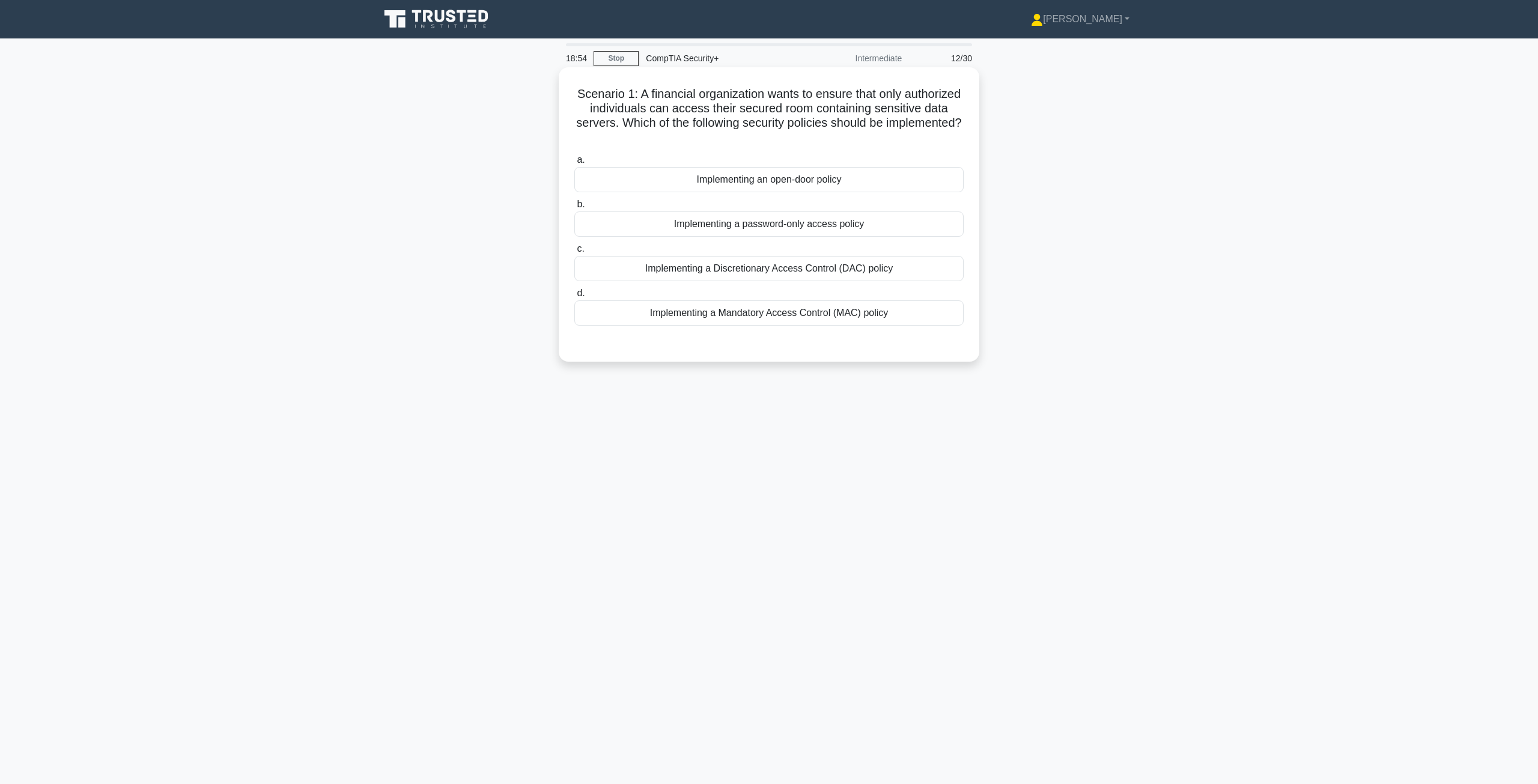
click at [767, 276] on div "Implementing a Discretionary Access Control (DAC) policy" at bounding box center [769, 268] width 389 height 25
click at [574, 253] on input "c. Implementing a Discretionary Access Control (DAC) policy" at bounding box center [574, 248] width 0 height 8
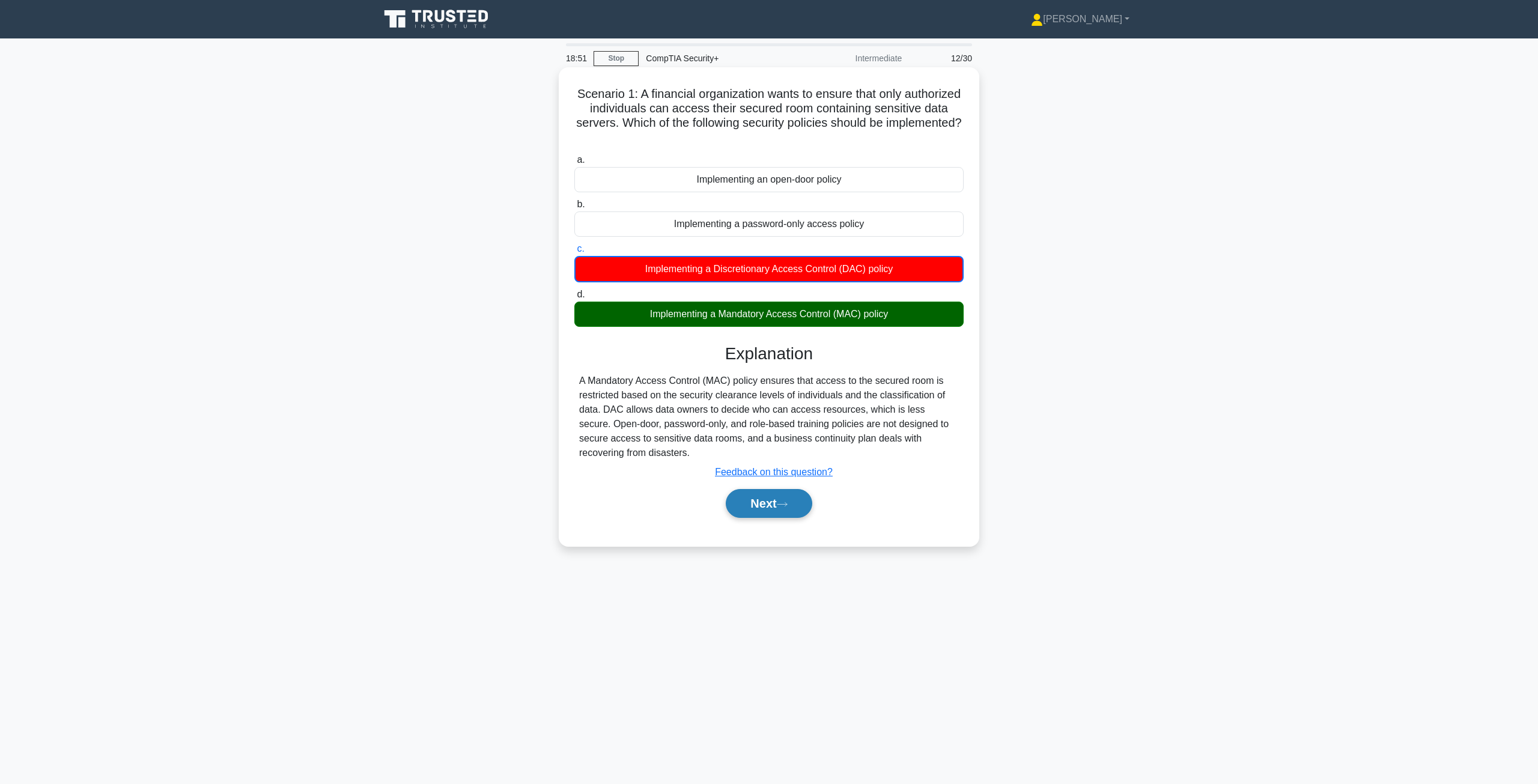
click at [759, 513] on button "Next" at bounding box center [768, 503] width 86 height 29
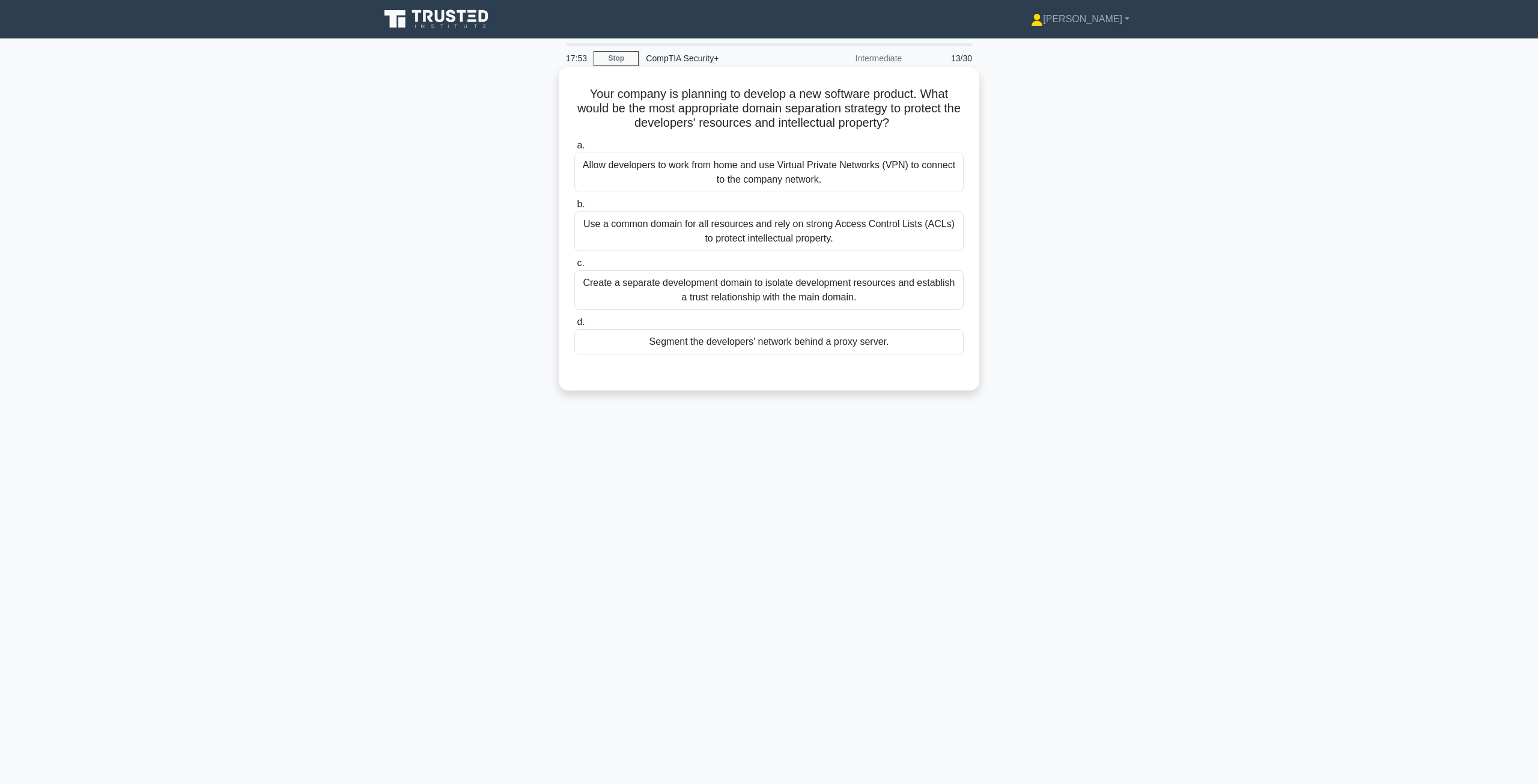
click at [767, 290] on div "Create a separate development domain to isolate development resources and estab…" at bounding box center [769, 289] width 389 height 39
click at [574, 267] on input "c. Create a separate development domain to isolate development resources and es…" at bounding box center [574, 262] width 0 height 8
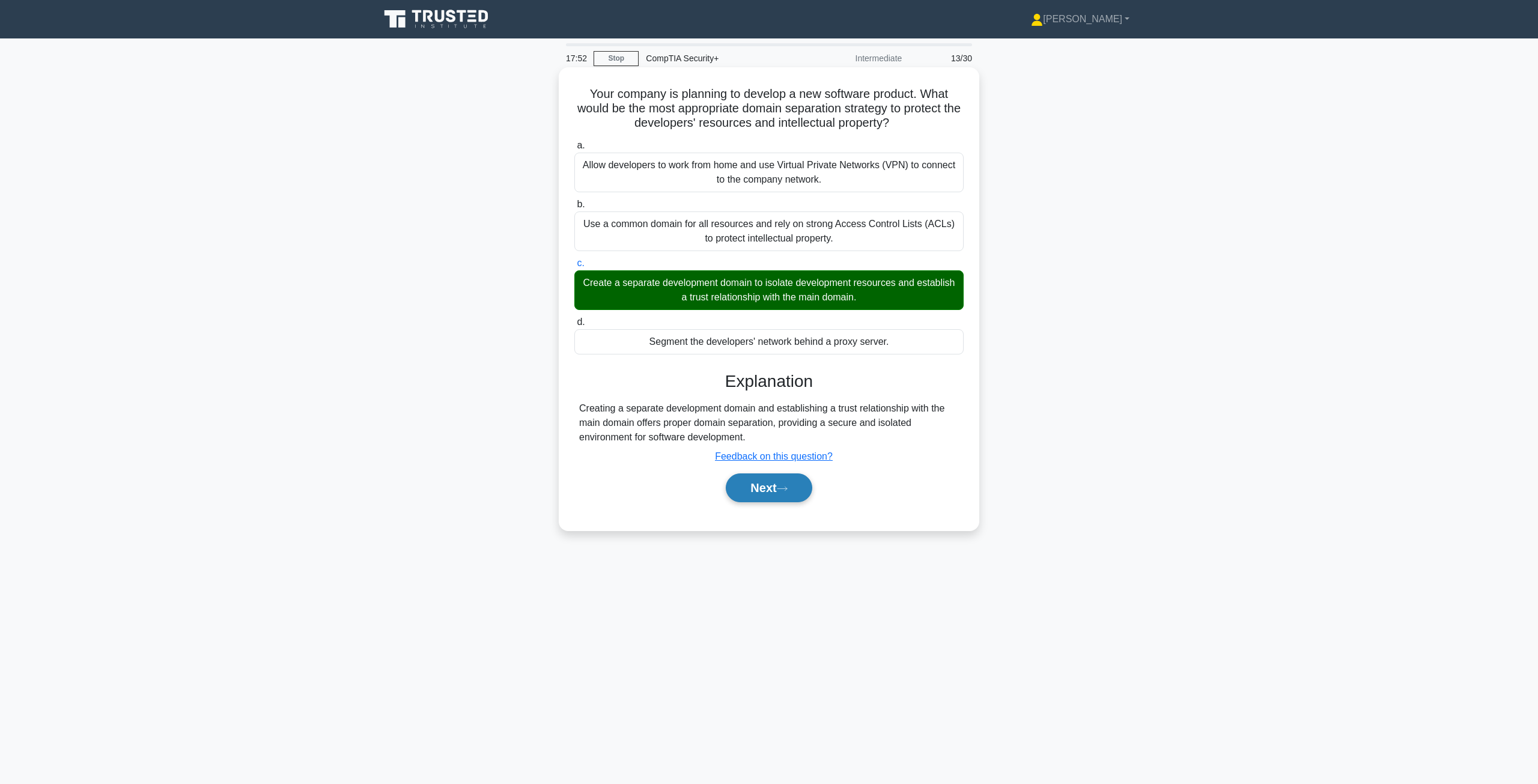
click at [767, 498] on button "Next" at bounding box center [768, 487] width 86 height 29
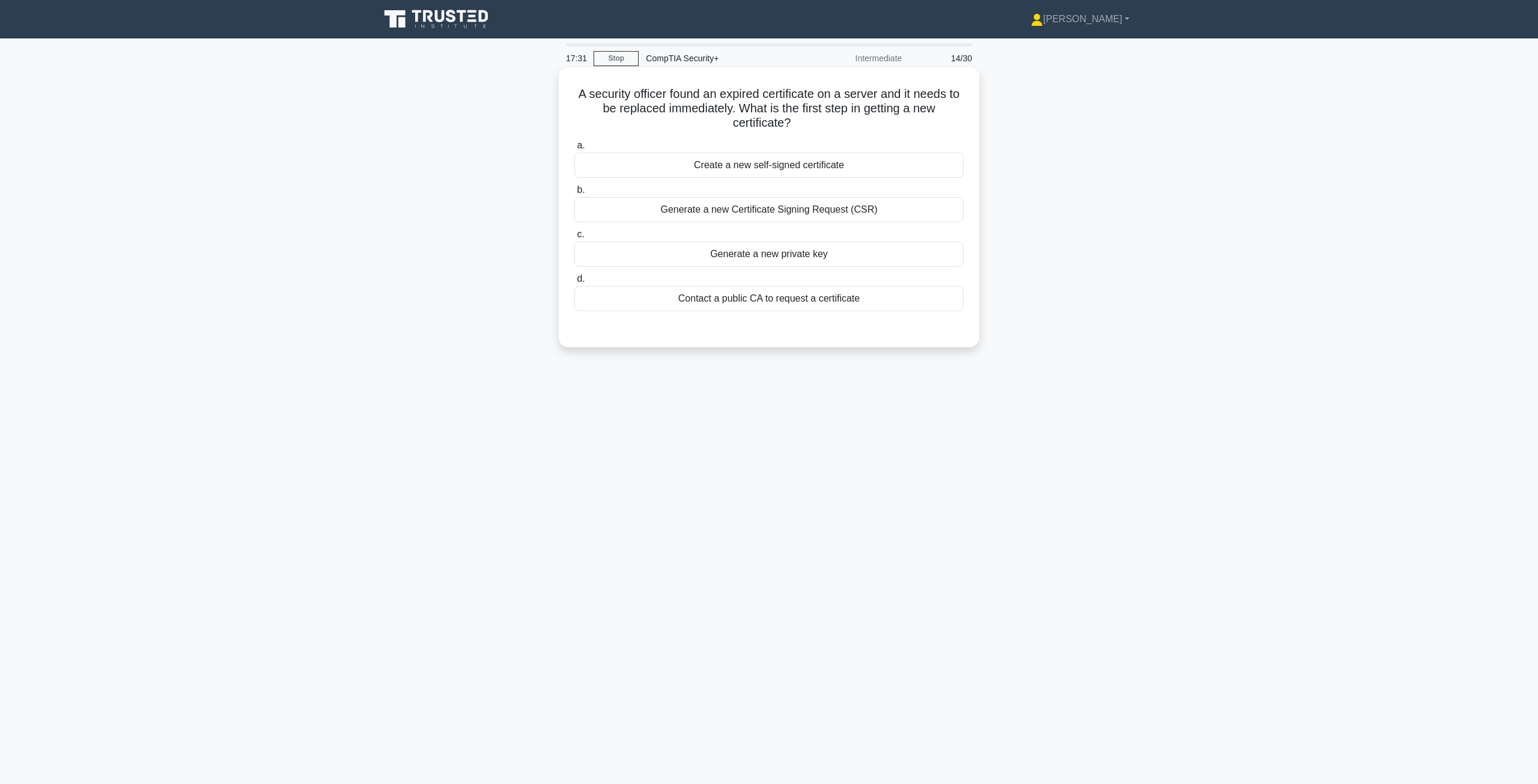
click at [767, 215] on div "Generate a new Certificate Signing Request (CSR)" at bounding box center [769, 210] width 389 height 25
click at [574, 194] on input "b. Generate a new Certificate Signing Request (CSR)" at bounding box center [574, 190] width 0 height 8
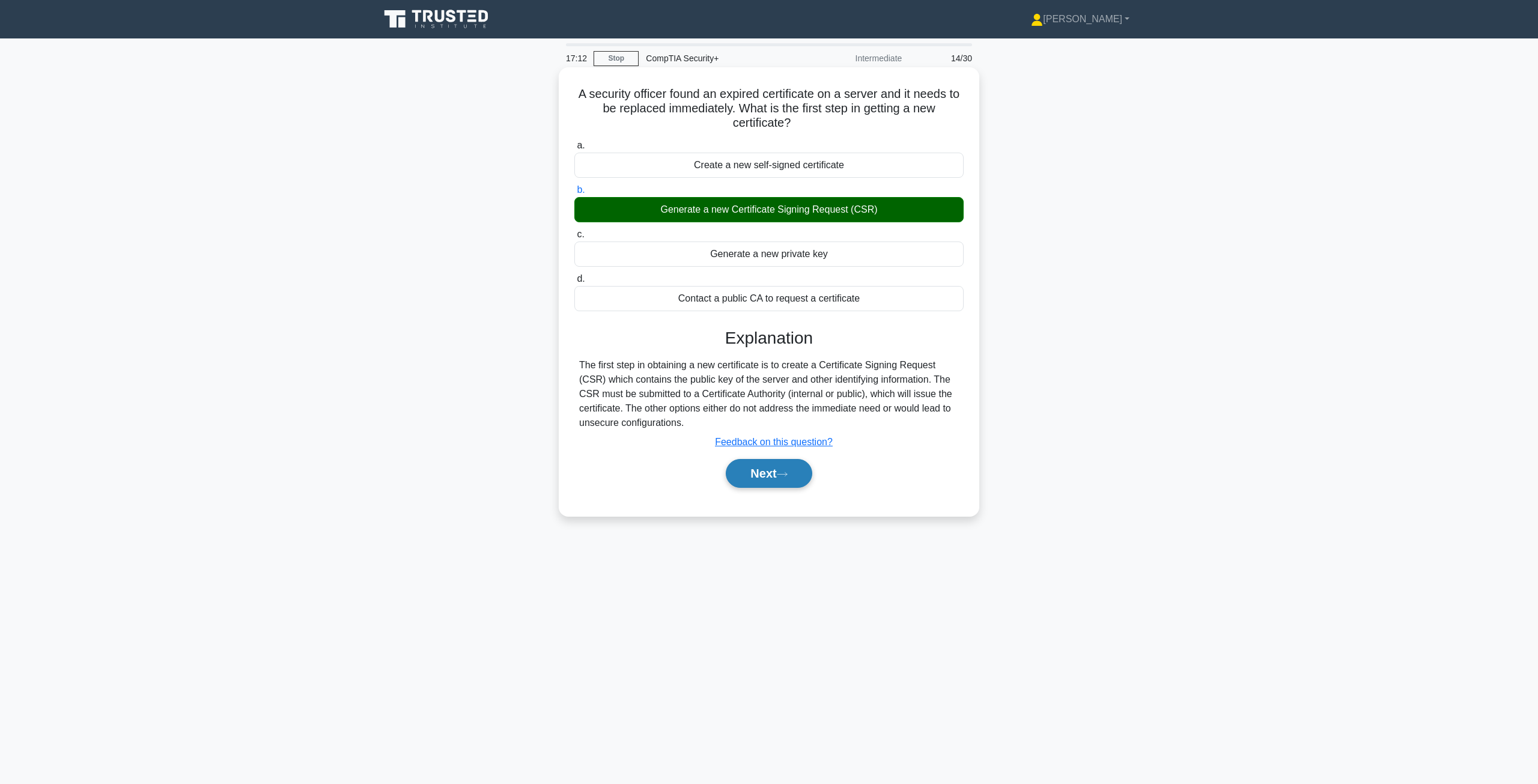
click at [767, 478] on button "Next" at bounding box center [768, 473] width 86 height 29
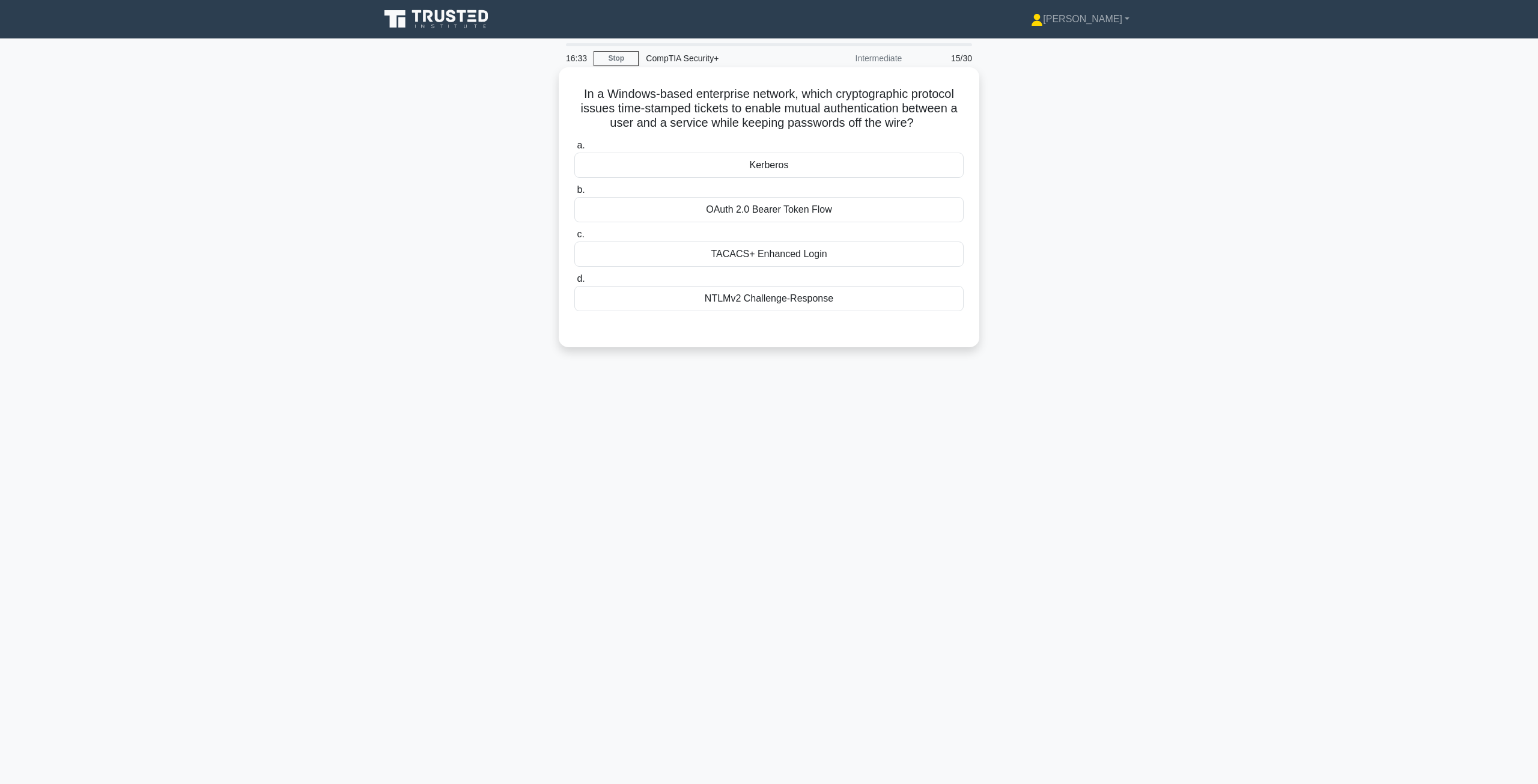
click at [767, 174] on div "Kerberos" at bounding box center [769, 165] width 389 height 25
click at [574, 149] on input "a. Kerberos" at bounding box center [574, 145] width 0 height 8
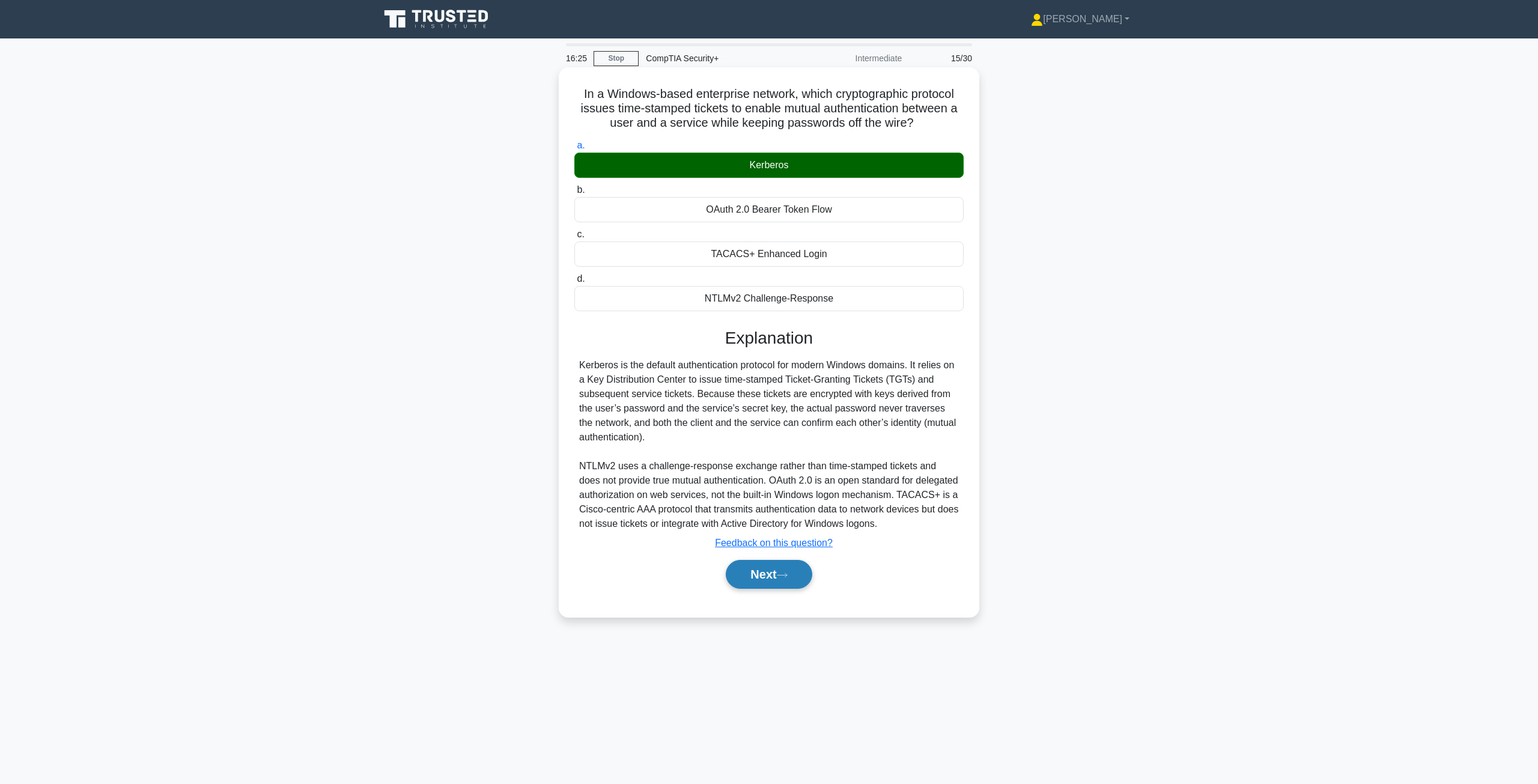
click at [767, 575] on button "Next" at bounding box center [768, 574] width 86 height 29
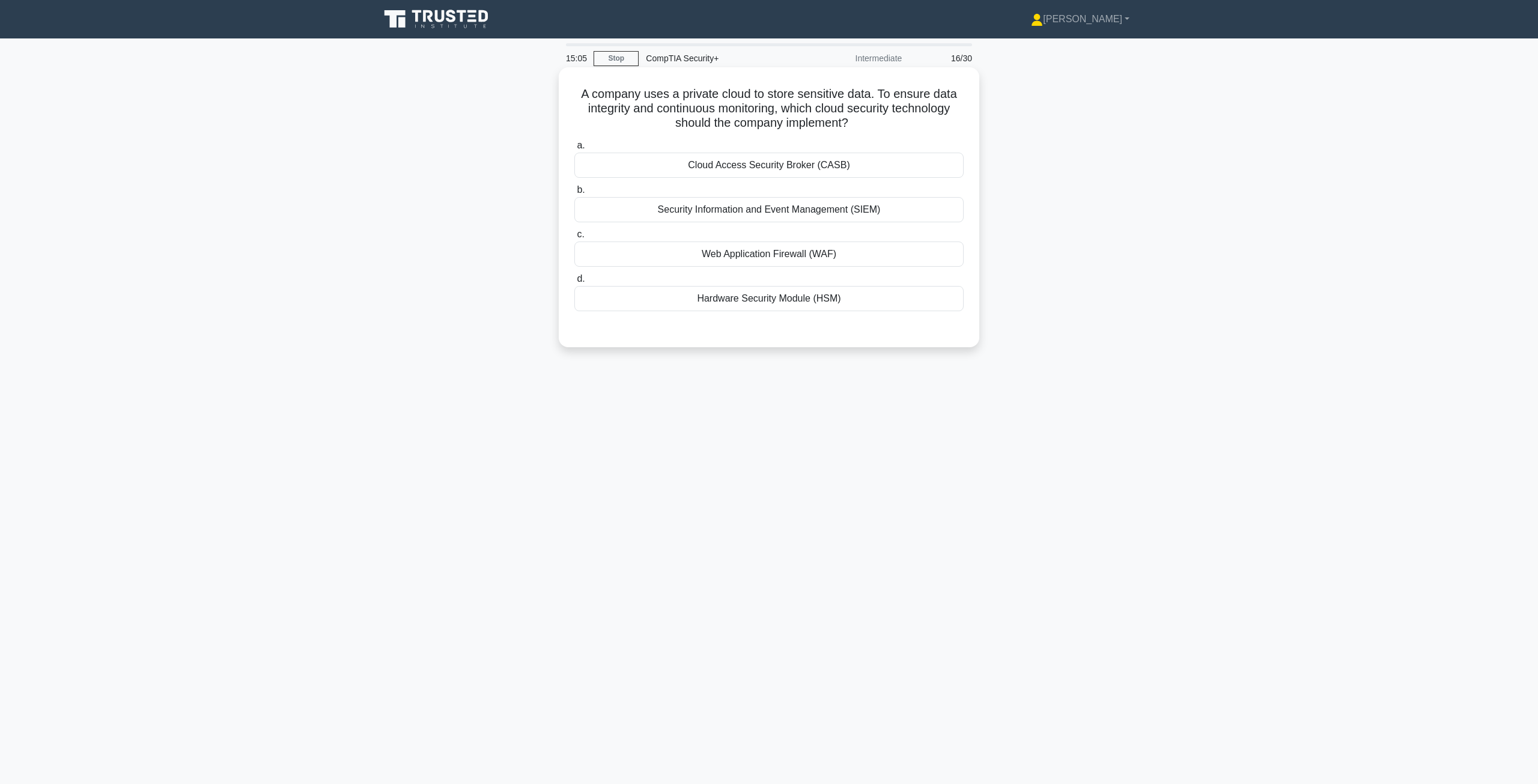
click at [767, 218] on div "Security Information and Event Management (SIEM)" at bounding box center [769, 210] width 389 height 25
click at [574, 194] on input "b. Security Information and Event Management (SIEM)" at bounding box center [574, 190] width 0 height 8
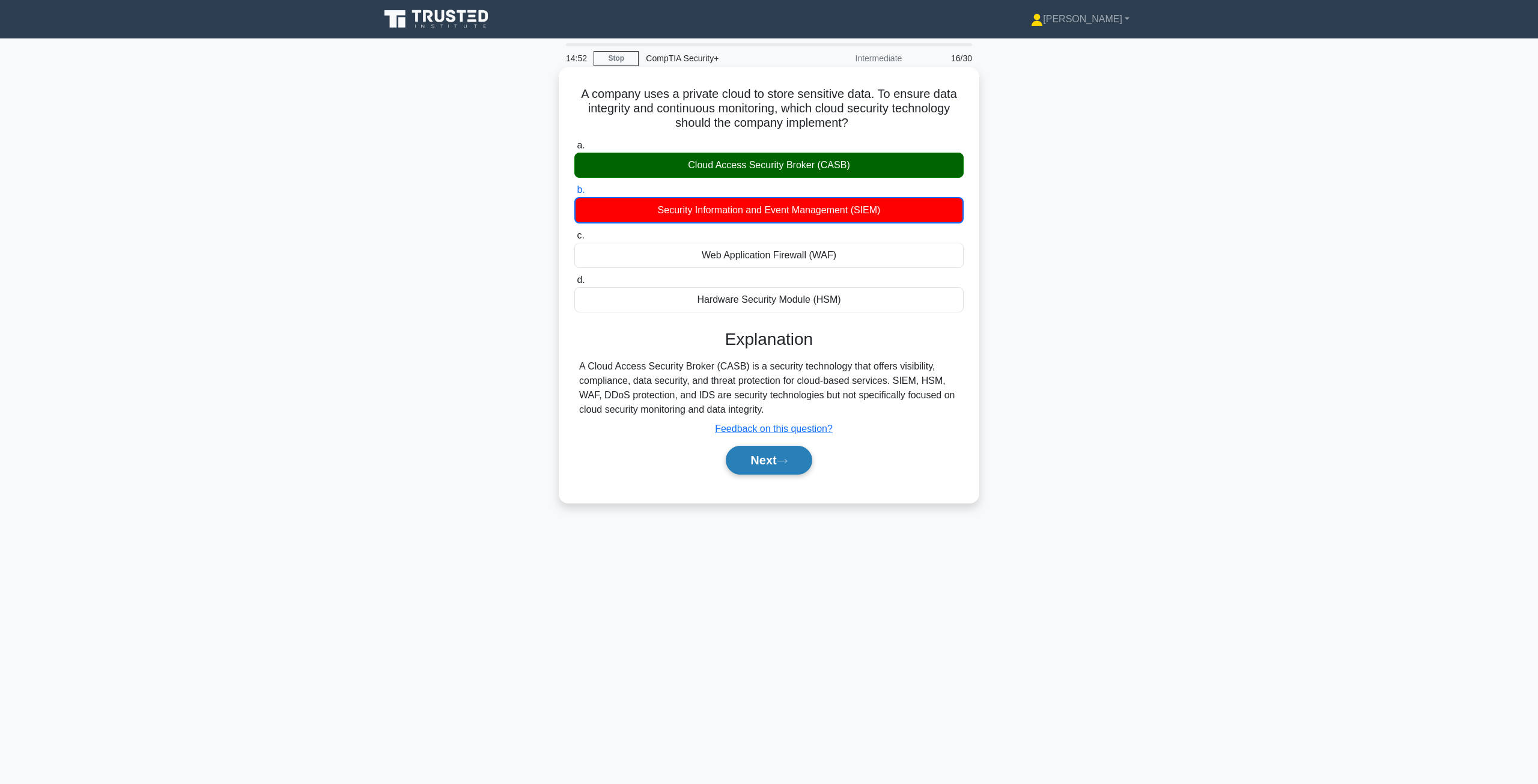
click at [767, 465] on button "Next" at bounding box center [768, 459] width 86 height 29
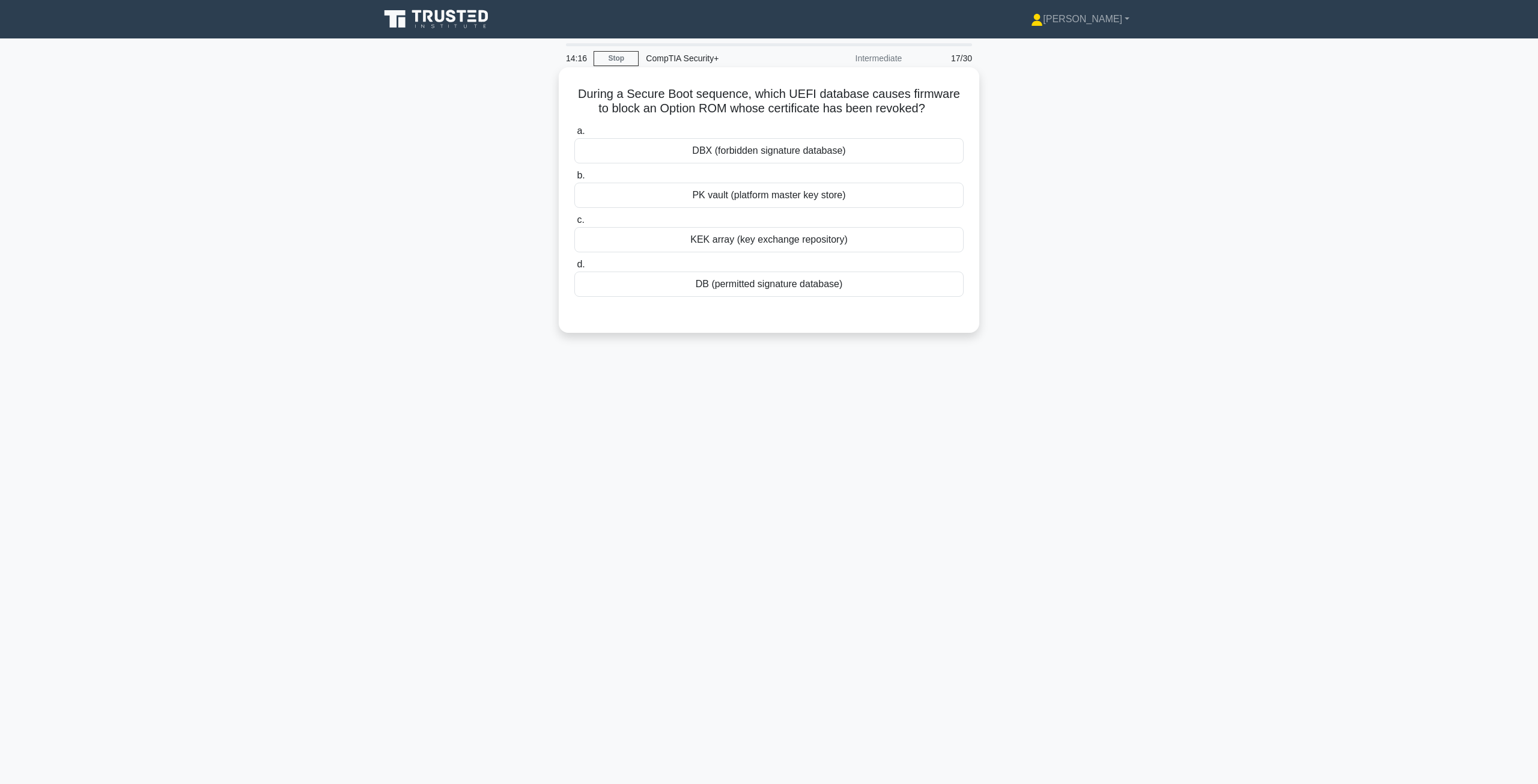
click at [767, 283] on div "DB (permitted signature database)" at bounding box center [769, 284] width 389 height 25
click at [574, 268] on input "d. DB (permitted signature database)" at bounding box center [574, 264] width 0 height 8
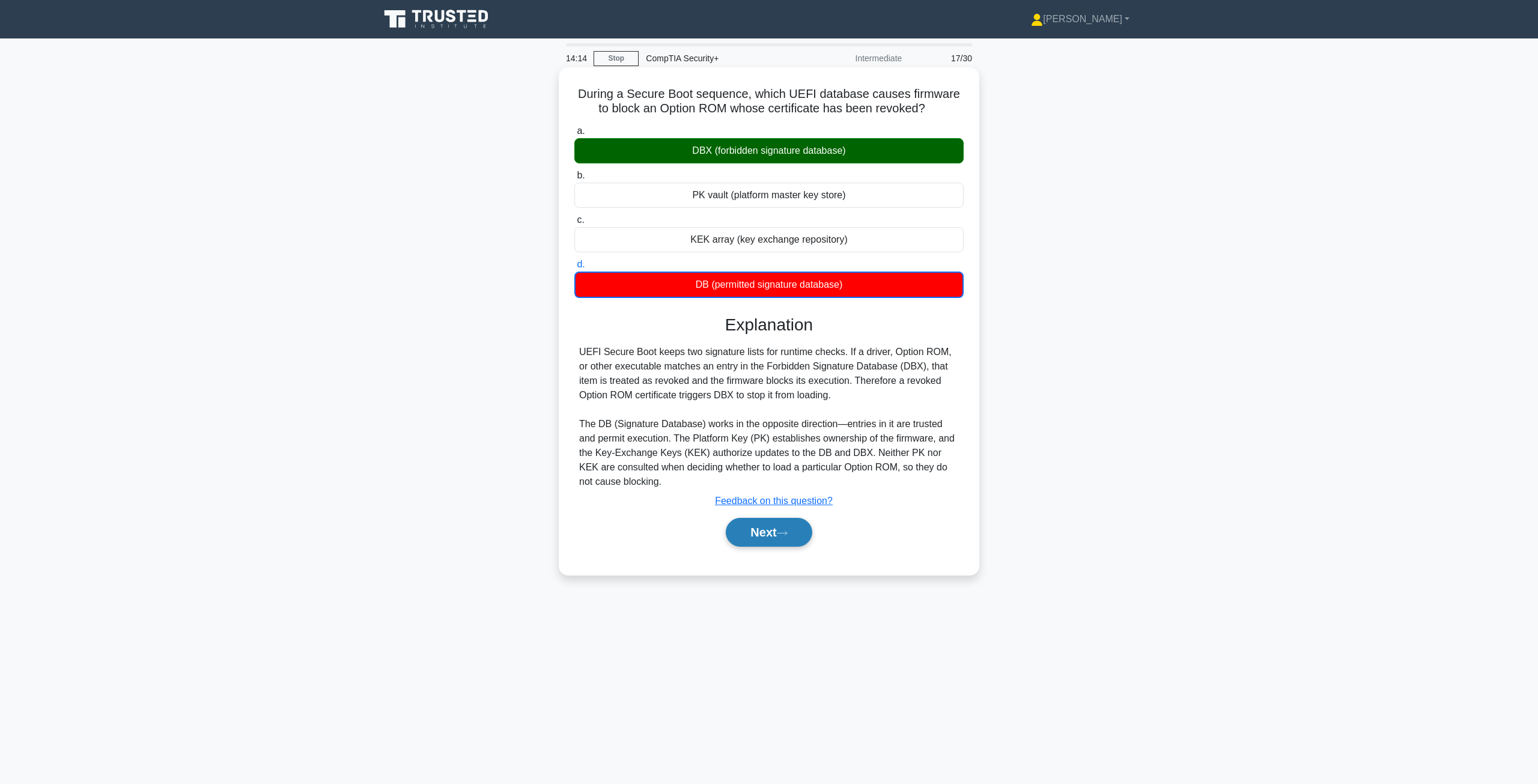
click at [767, 528] on button "Next" at bounding box center [768, 532] width 86 height 29
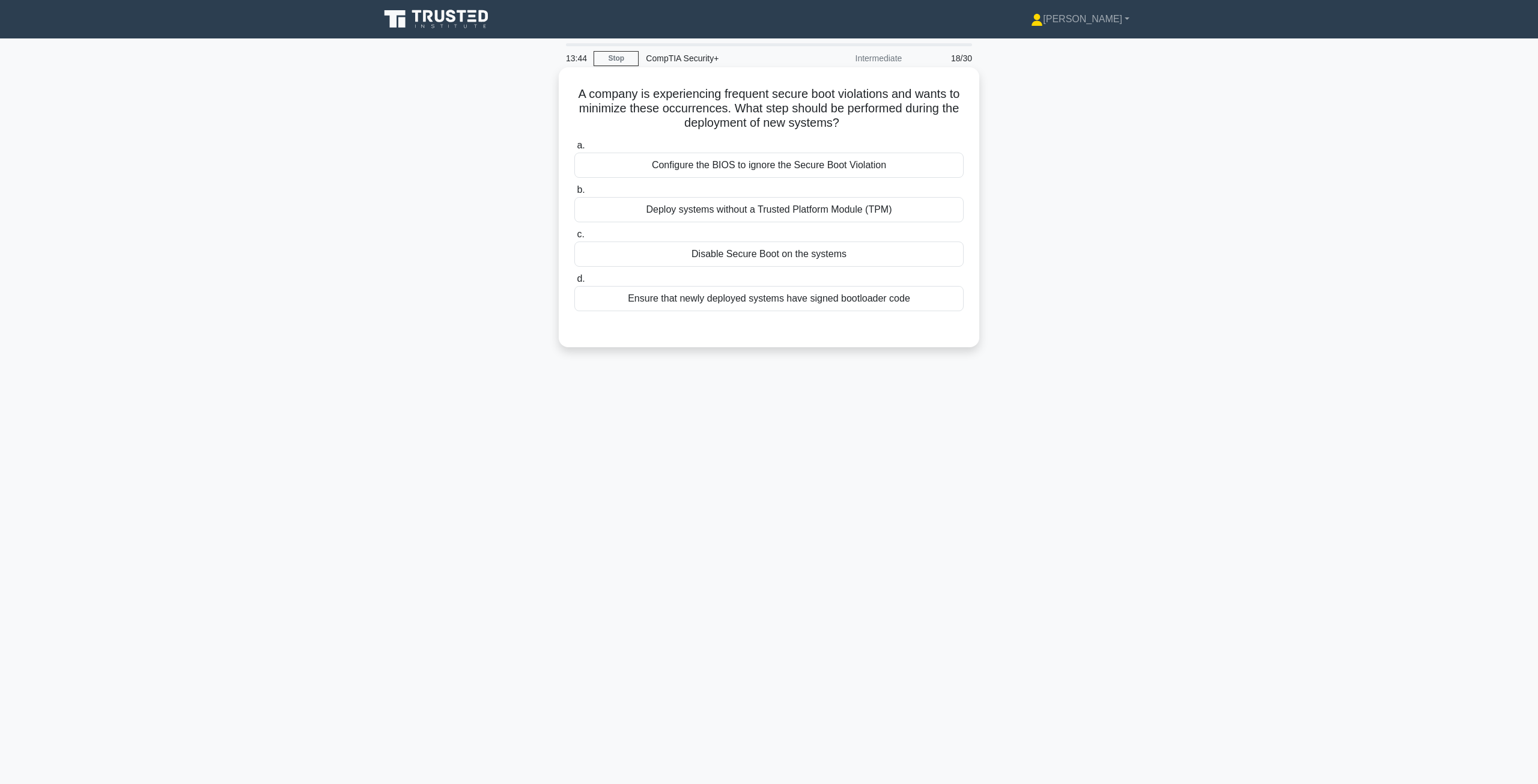
click at [767, 306] on div "Ensure that newly deployed systems have signed bootloader code" at bounding box center [769, 299] width 389 height 25
click at [574, 283] on input "d. Ensure that newly deployed systems have signed bootloader code" at bounding box center [574, 278] width 0 height 8
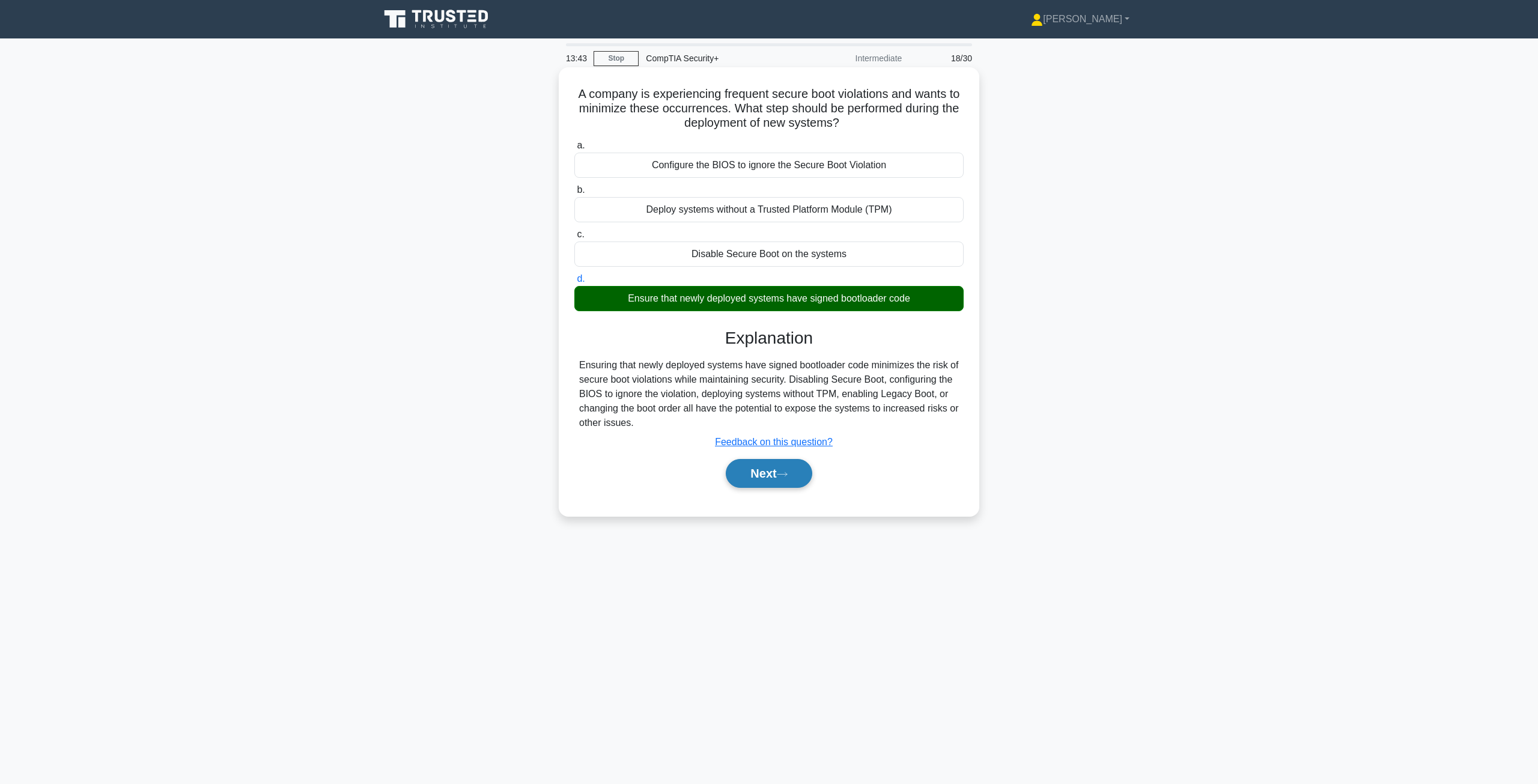
click at [756, 484] on button "Next" at bounding box center [768, 473] width 86 height 29
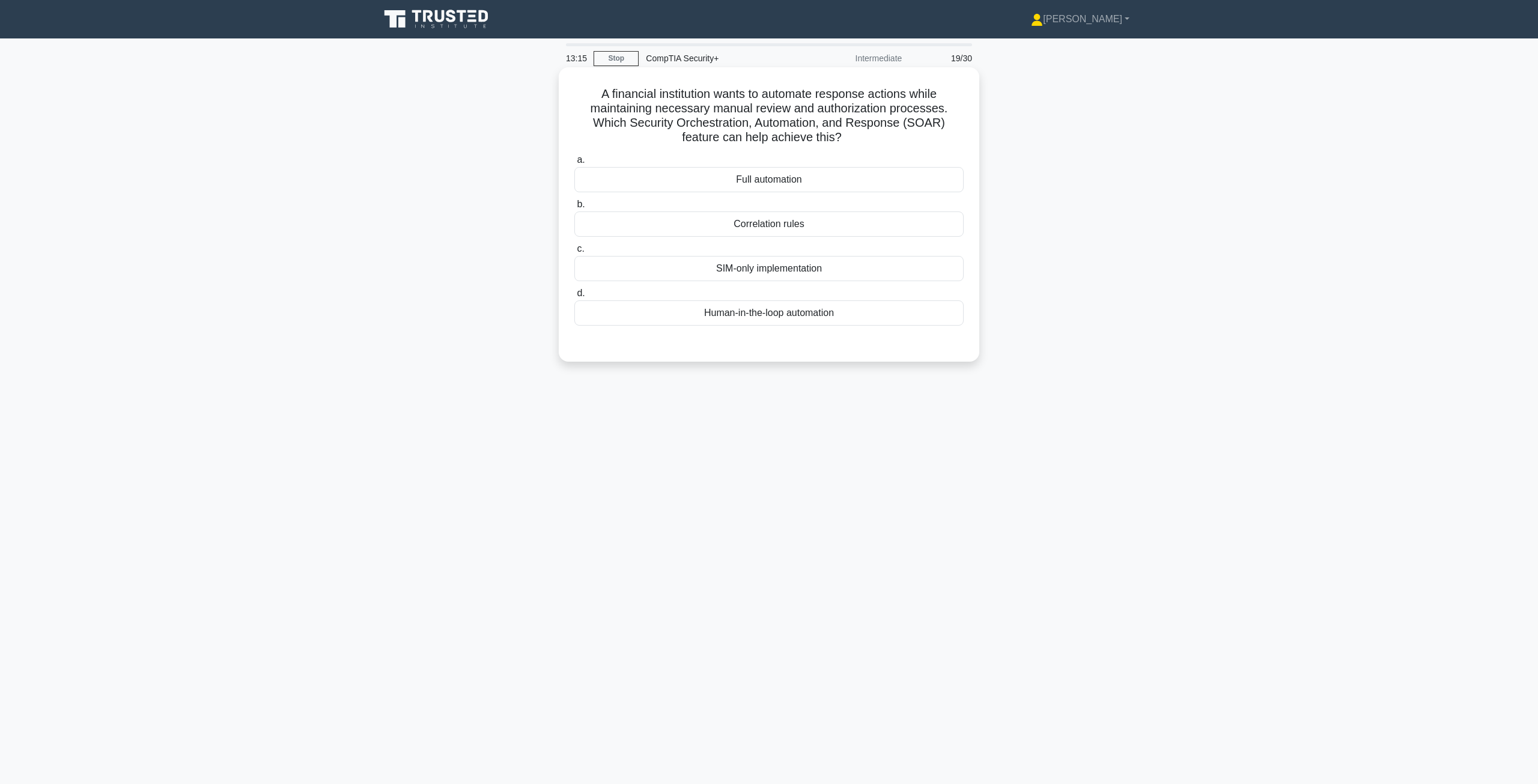
click at [745, 318] on div "Human-in-the-loop automation" at bounding box center [769, 313] width 389 height 25
click at [574, 298] on input "d. Human-in-the-loop automation" at bounding box center [574, 293] width 0 height 8
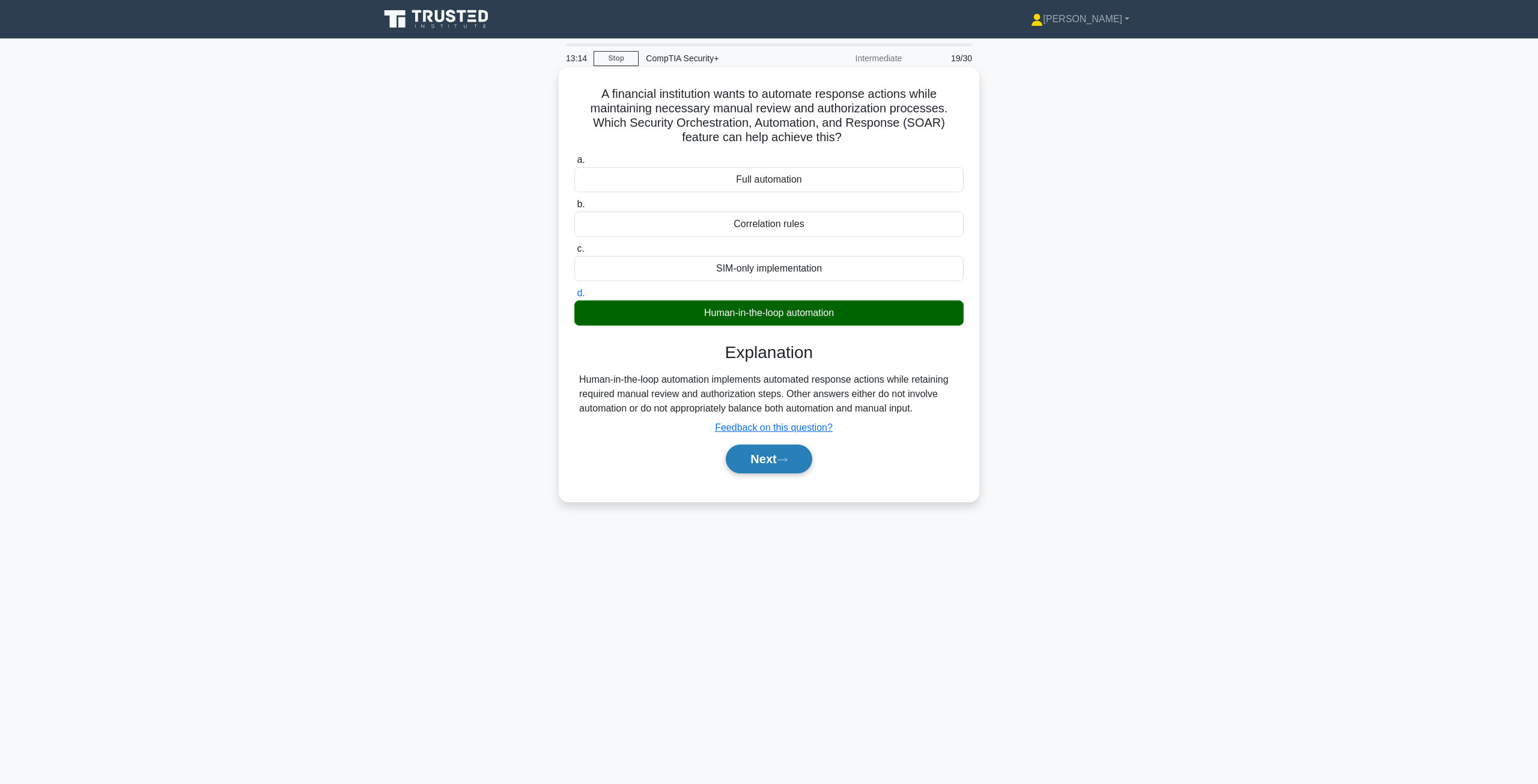
click at [767, 458] on button "Next" at bounding box center [768, 459] width 86 height 29
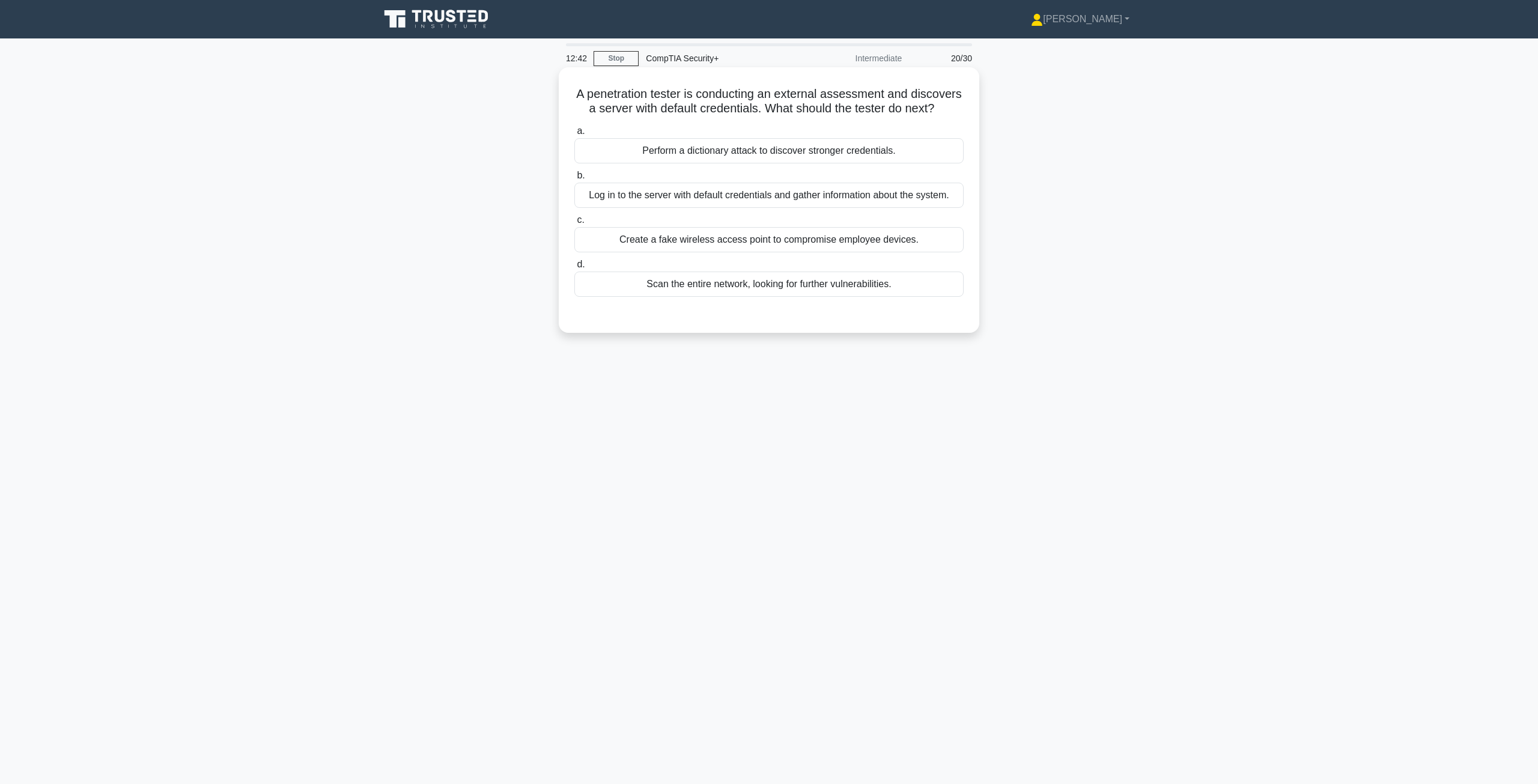
click at [767, 297] on div "Scan the entire network, looking for further vulnerabilities." at bounding box center [769, 284] width 389 height 25
click at [574, 268] on input "d. Scan the entire network, looking for further vulnerabilities." at bounding box center [574, 264] width 0 height 8
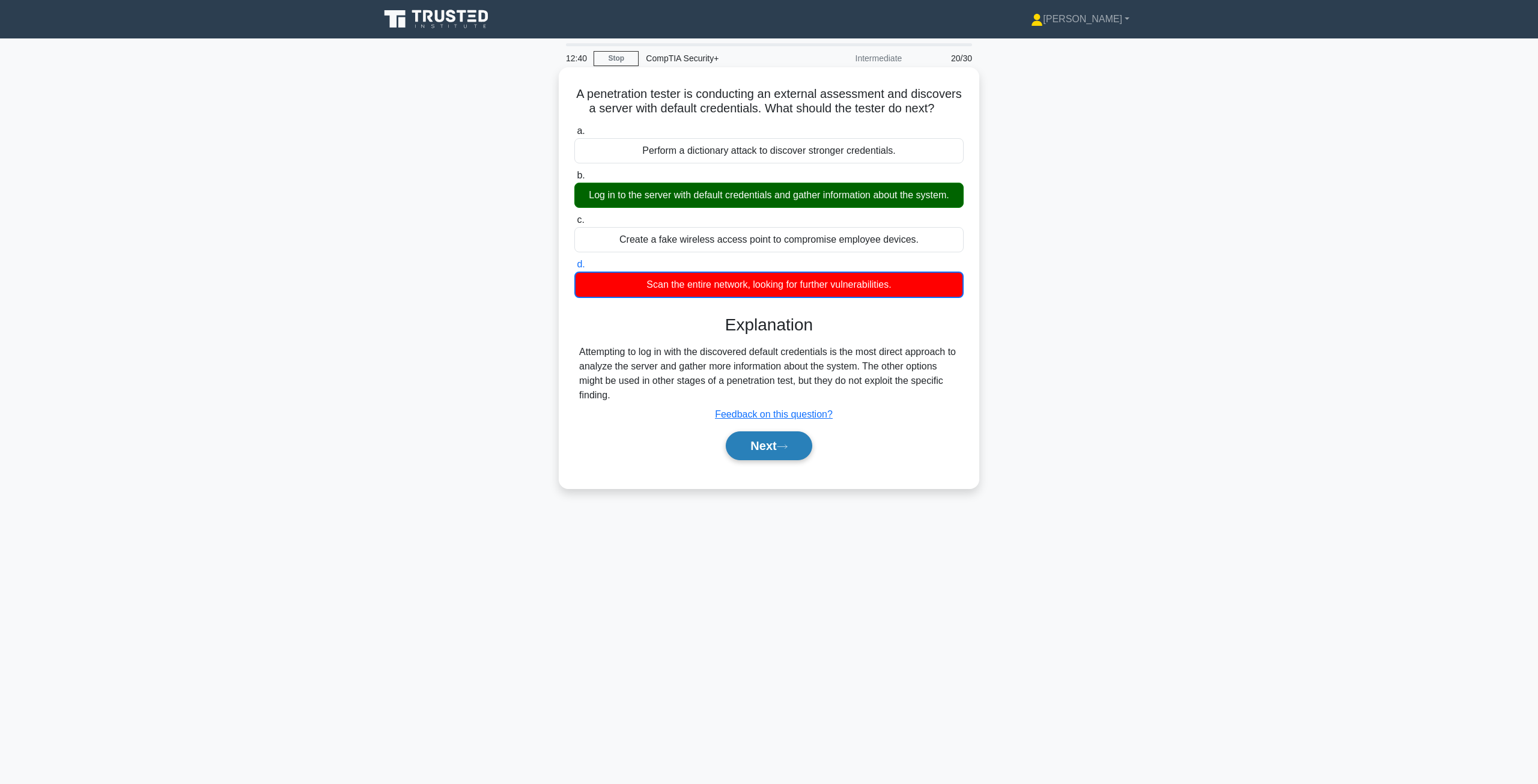
click at [767, 449] on icon at bounding box center [782, 447] width 11 height 7
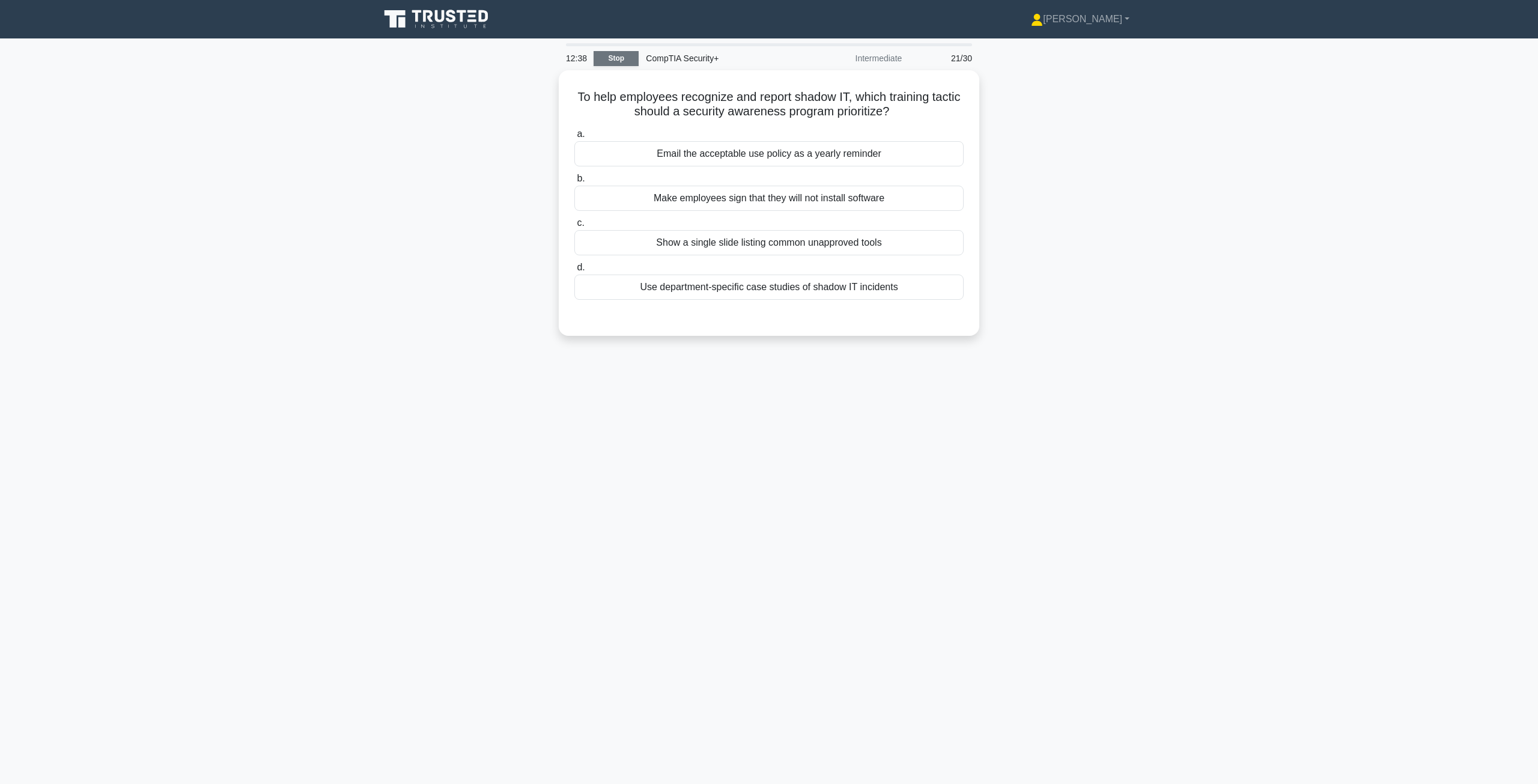
click at [599, 60] on link "Stop" at bounding box center [616, 59] width 45 height 15
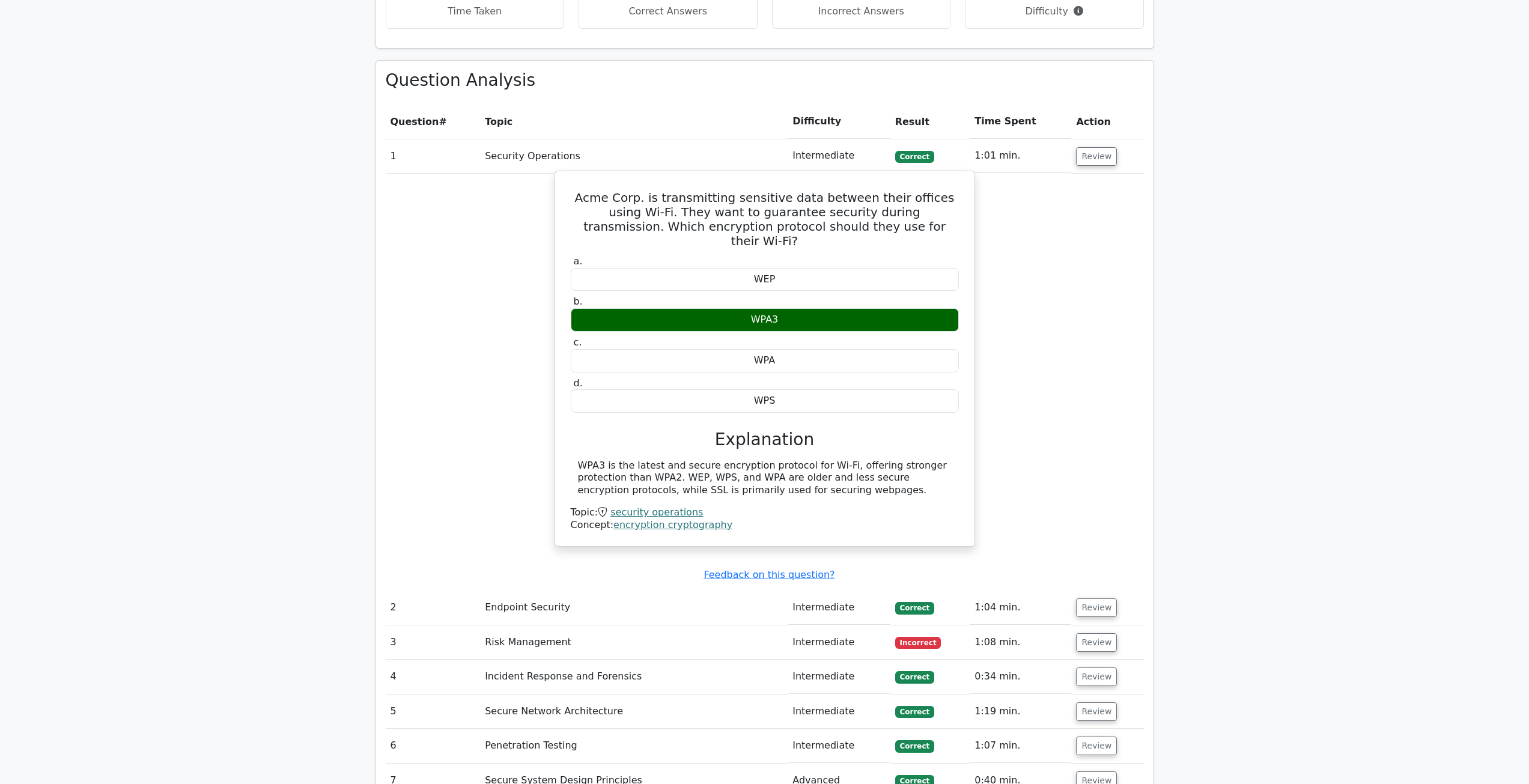
scroll to position [781, 0]
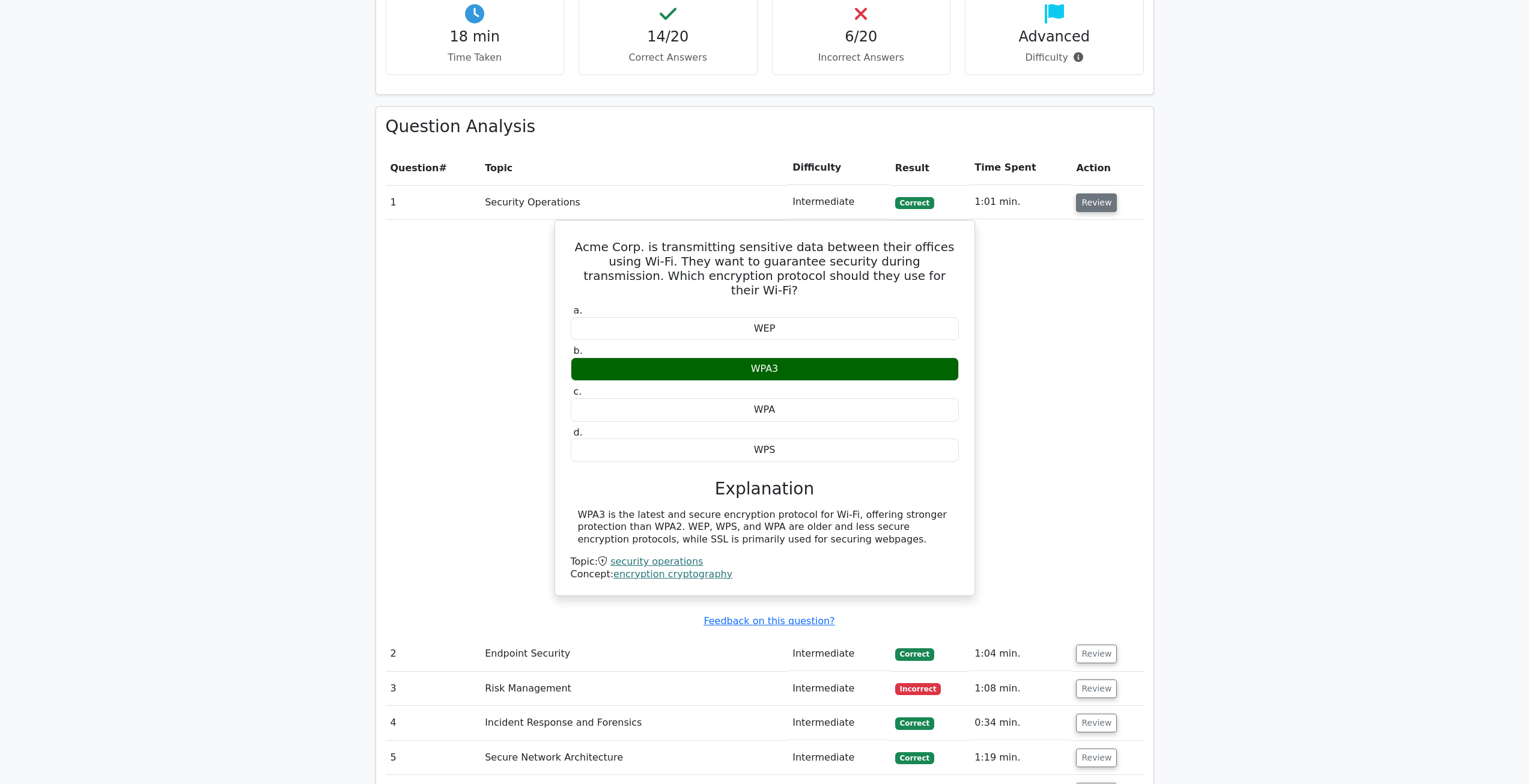
click at [1095, 204] on button "Review" at bounding box center [1096, 203] width 41 height 18
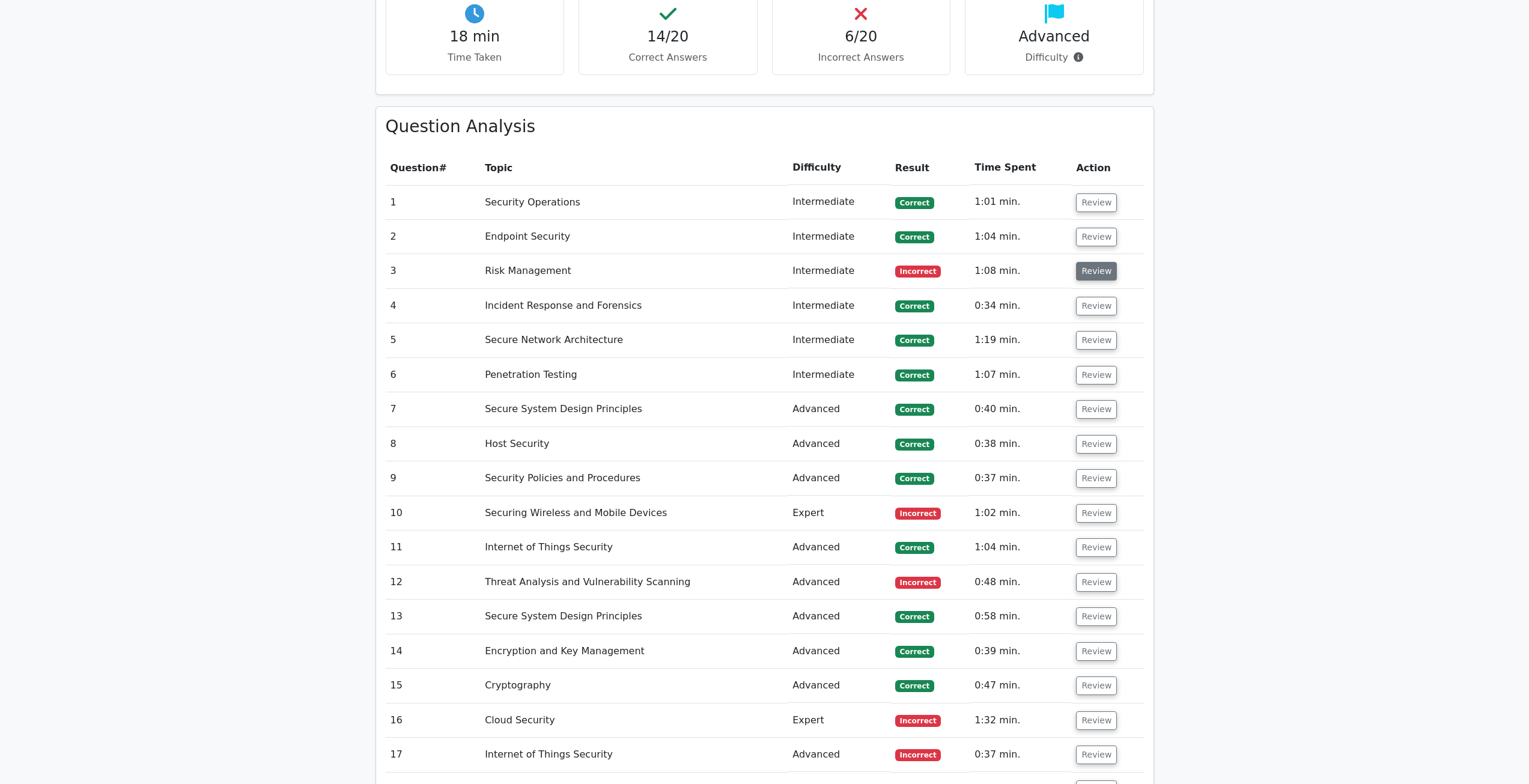
click at [1095, 276] on button "Review" at bounding box center [1096, 271] width 41 height 18
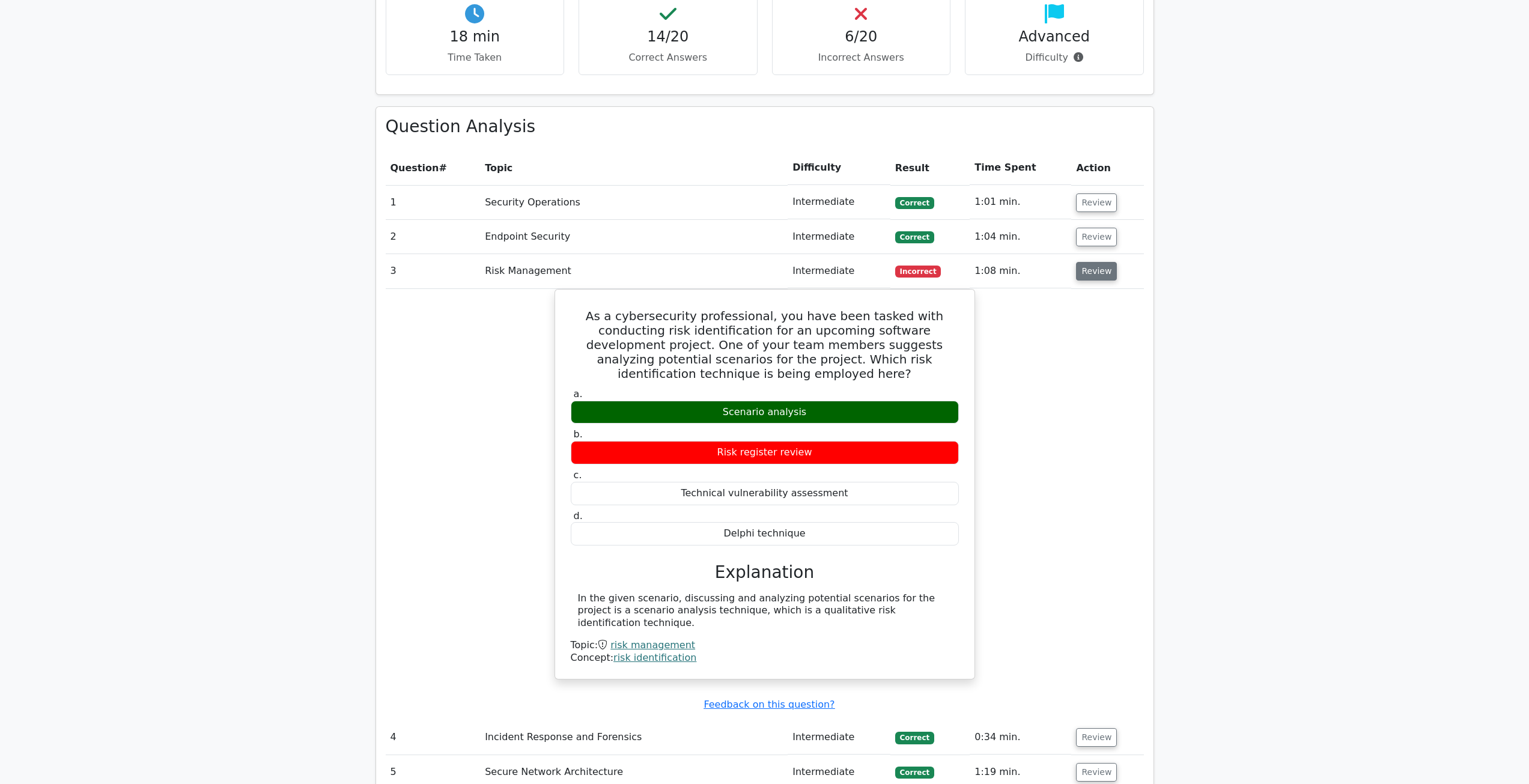
click at [1107, 272] on button "Review" at bounding box center [1096, 271] width 41 height 18
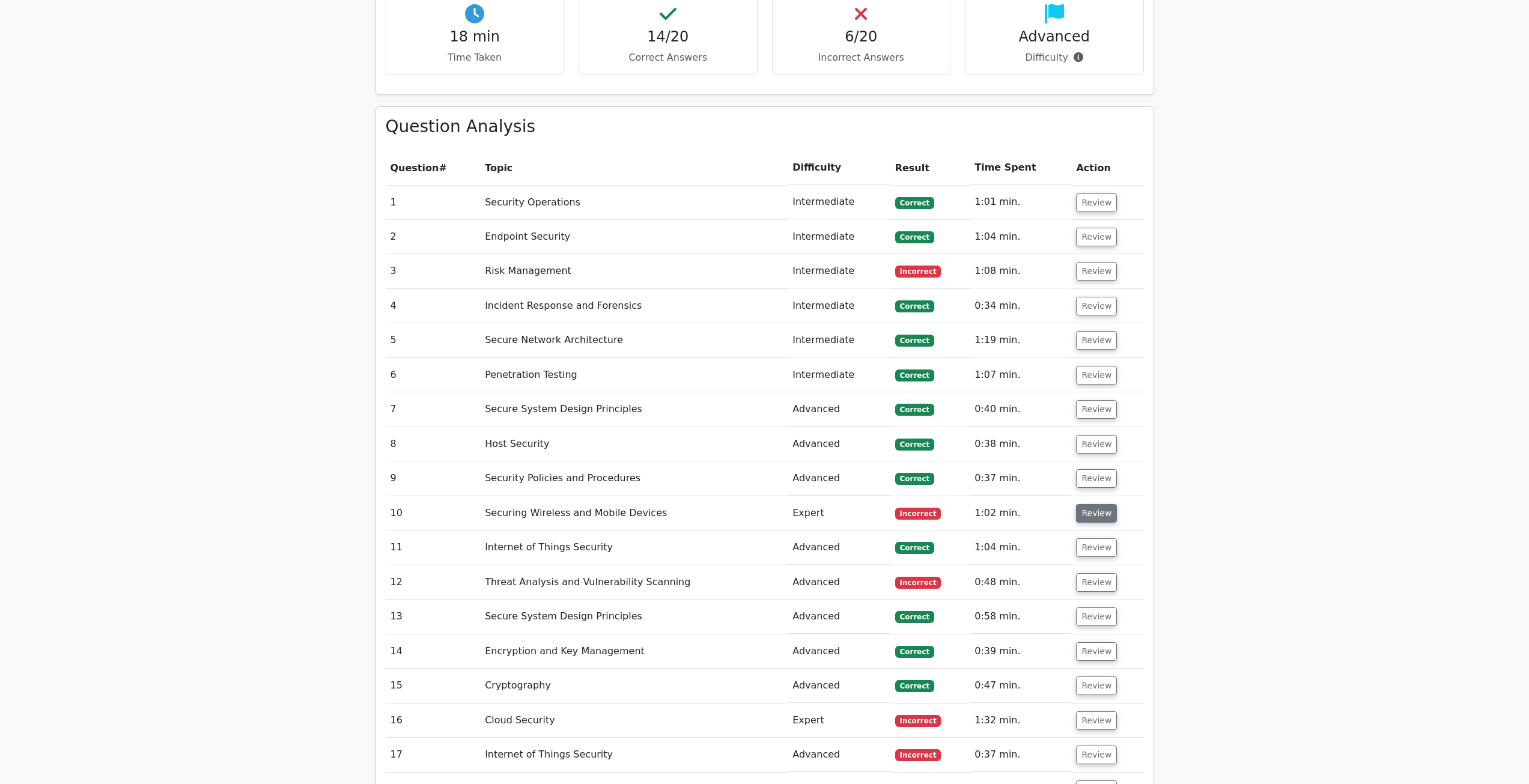
click at [1093, 507] on button "Review" at bounding box center [1096, 513] width 41 height 18
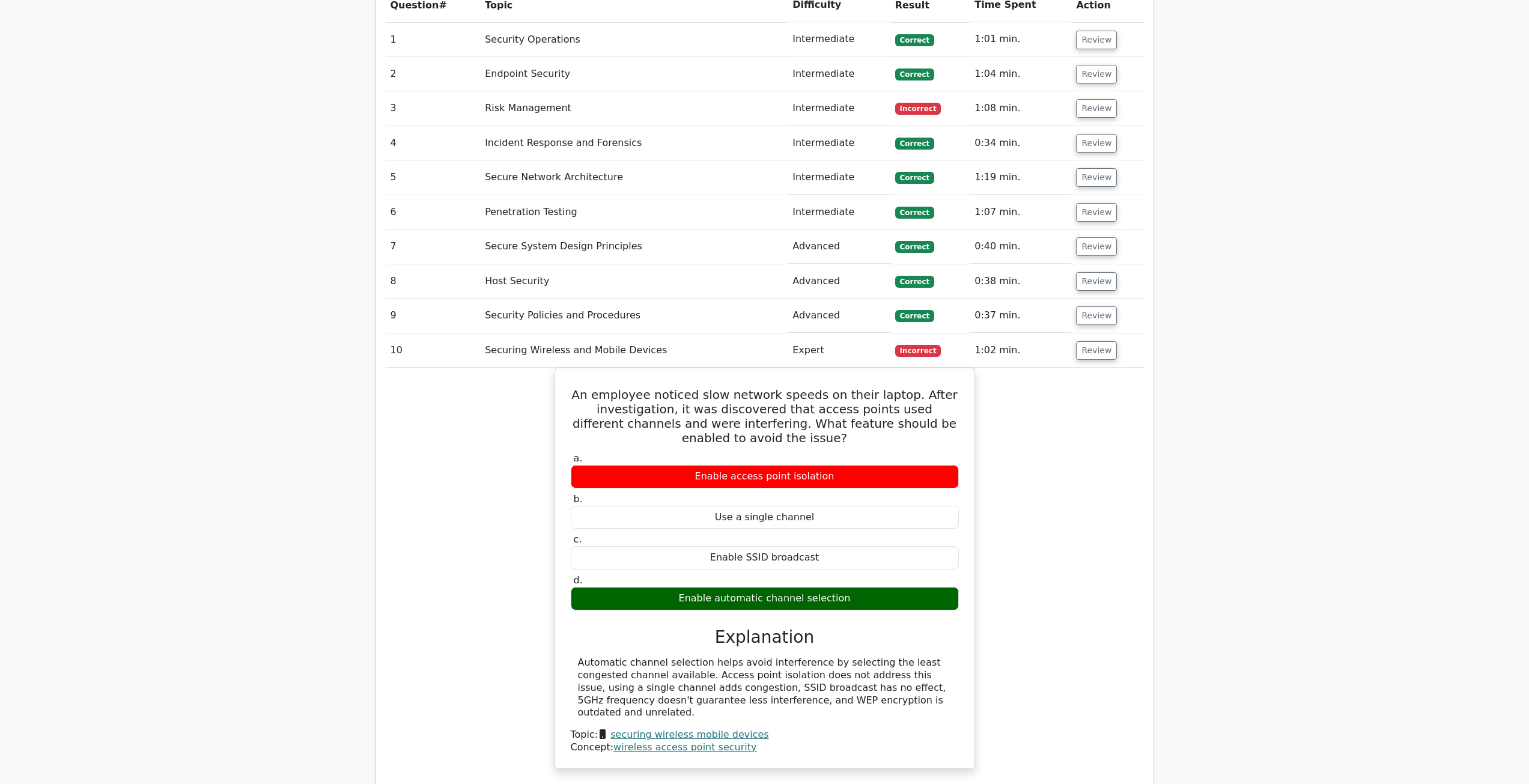
scroll to position [961, 0]
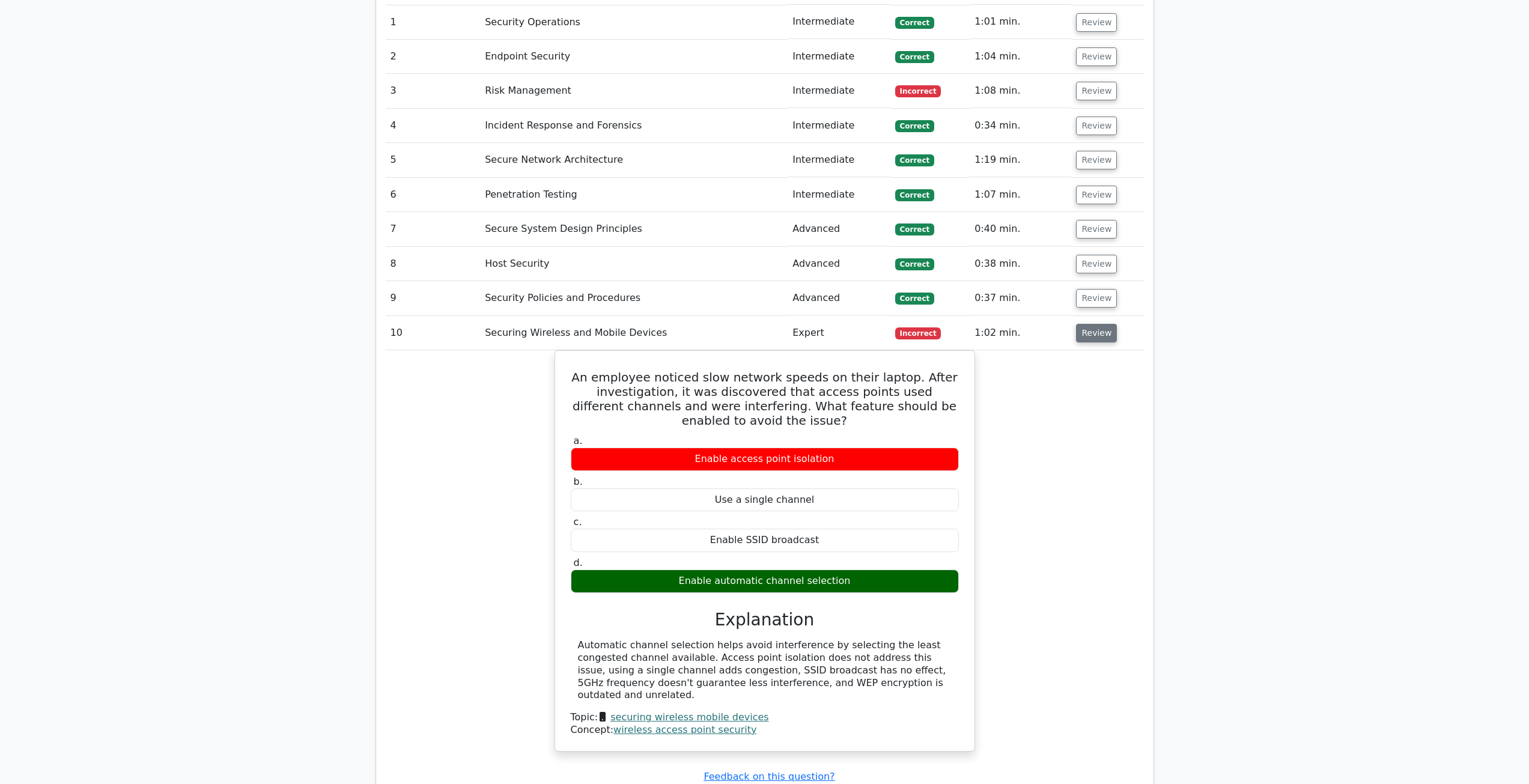
click at [1077, 327] on button "Review" at bounding box center [1096, 333] width 41 height 18
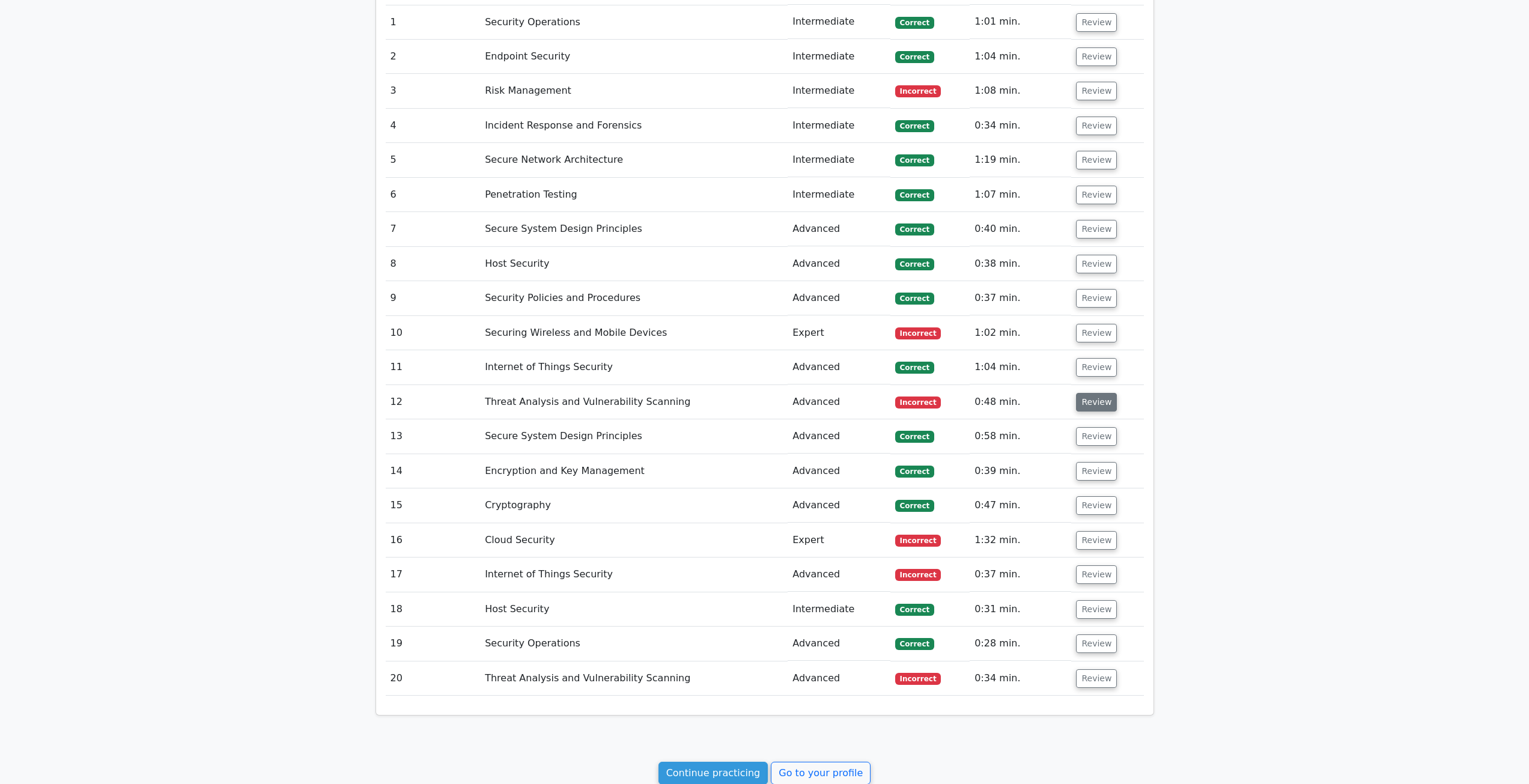
click at [1095, 399] on button "Review" at bounding box center [1096, 402] width 41 height 18
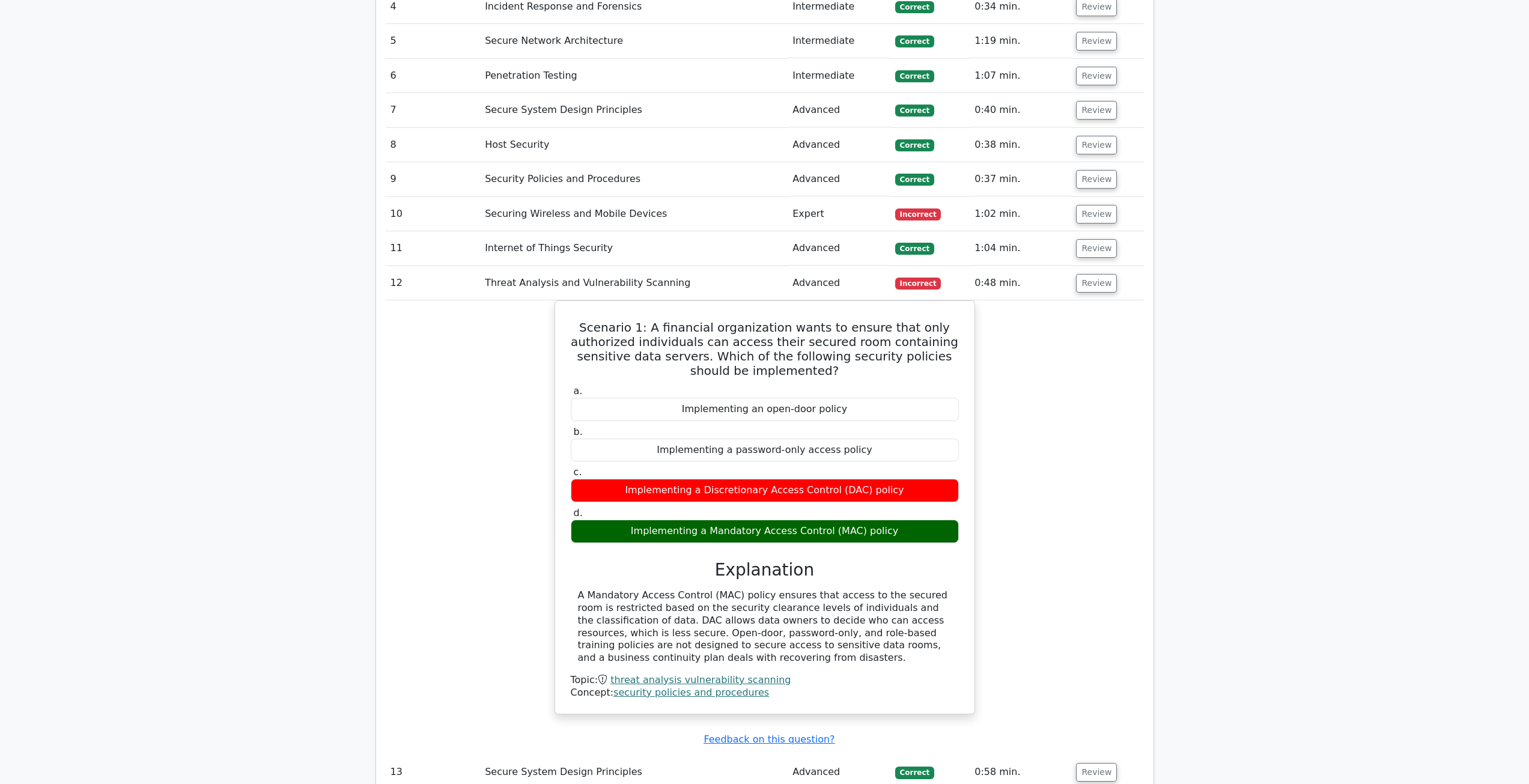
scroll to position [1081, 0]
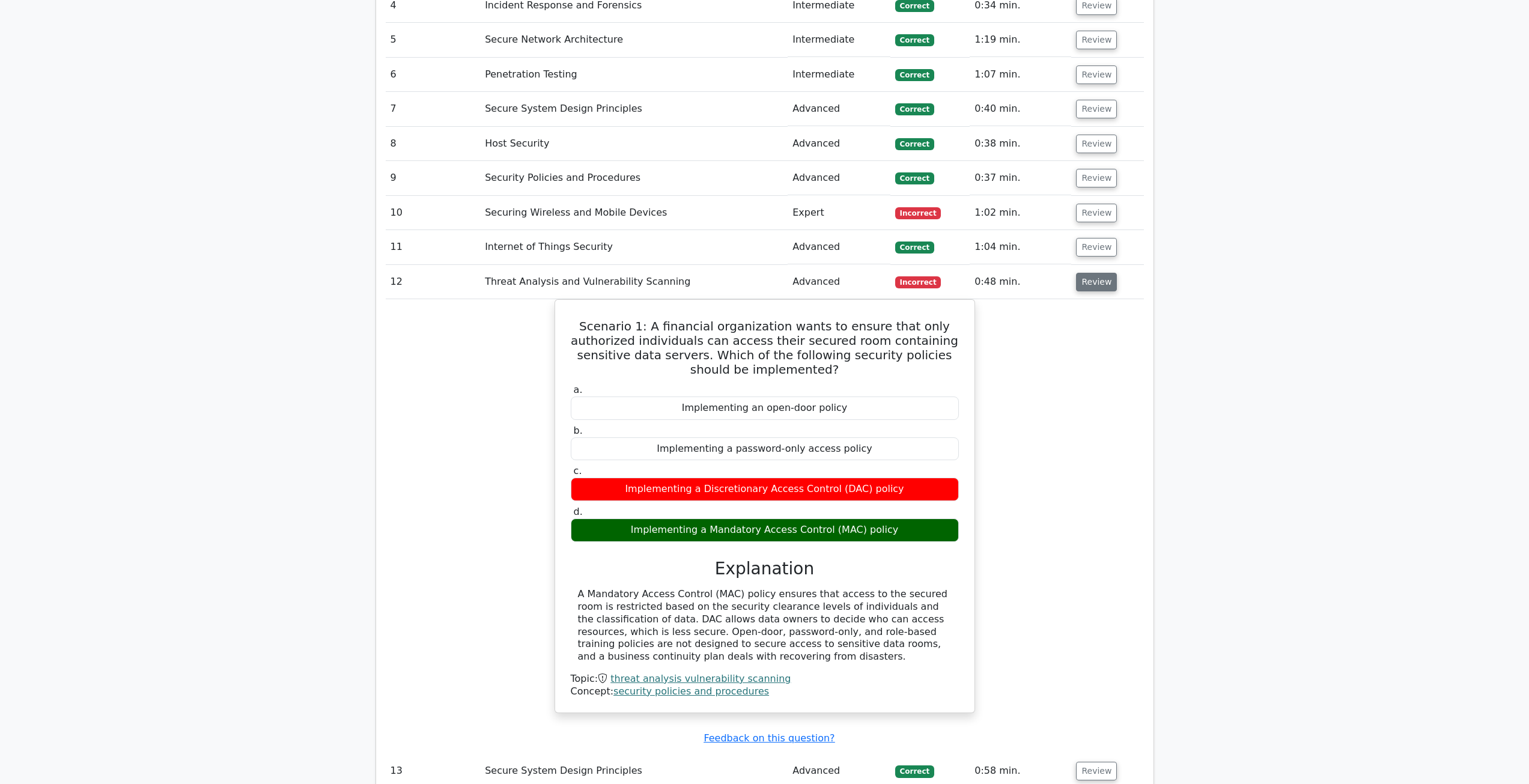
click at [1083, 289] on button "Review" at bounding box center [1096, 282] width 41 height 18
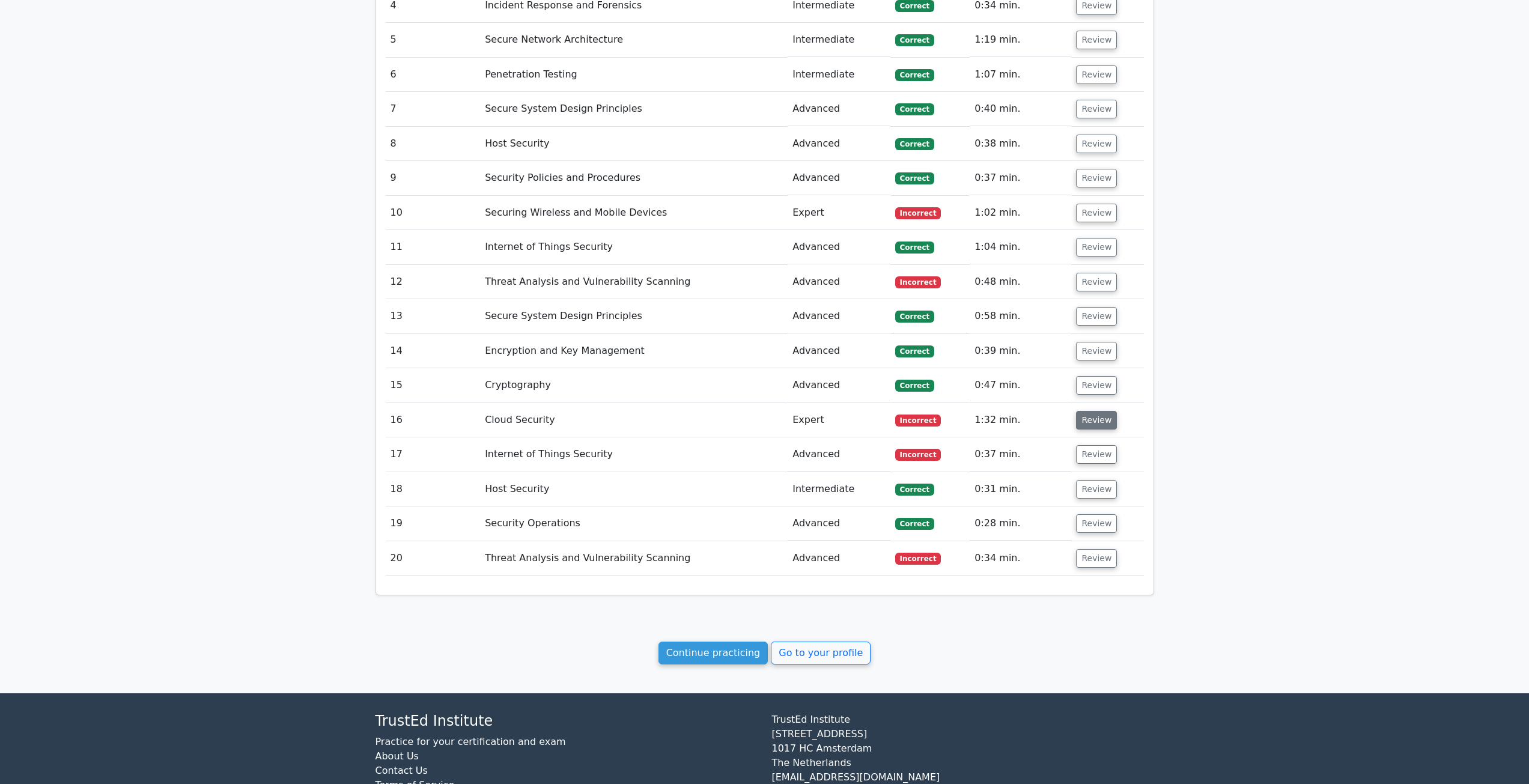
click at [1095, 418] on button "Review" at bounding box center [1096, 420] width 41 height 18
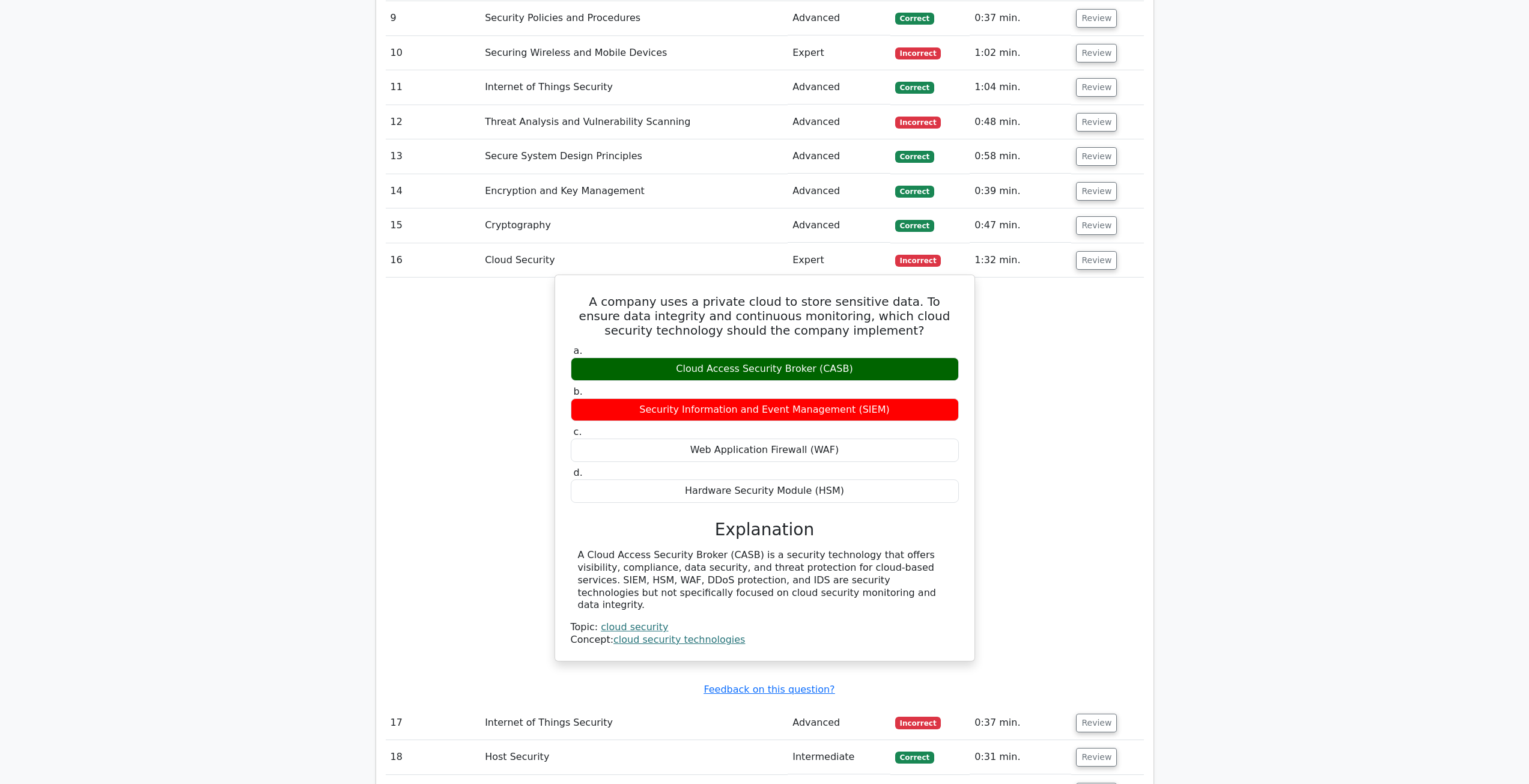
scroll to position [1261, 0]
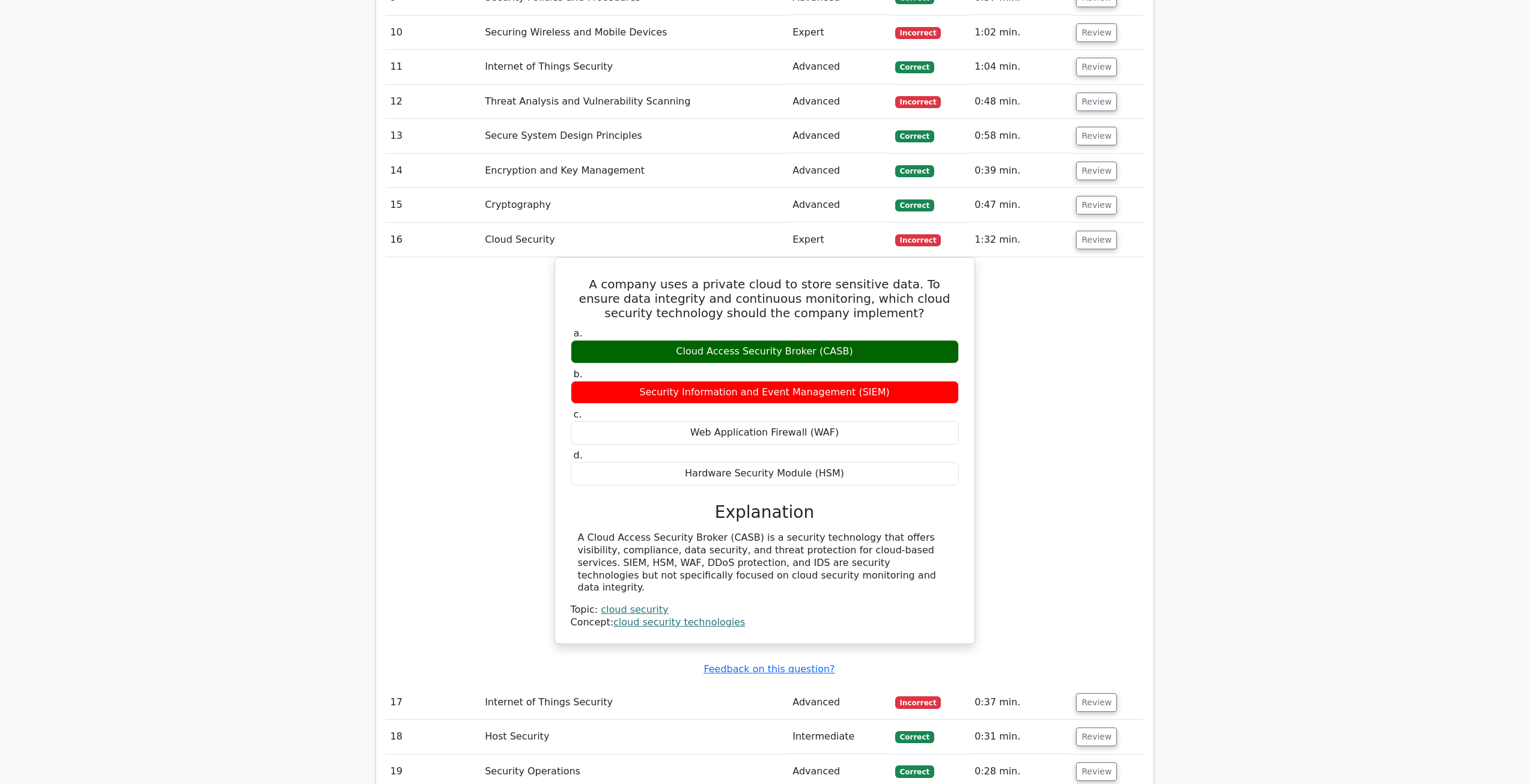
click at [1100, 243] on button "Review" at bounding box center [1096, 240] width 41 height 18
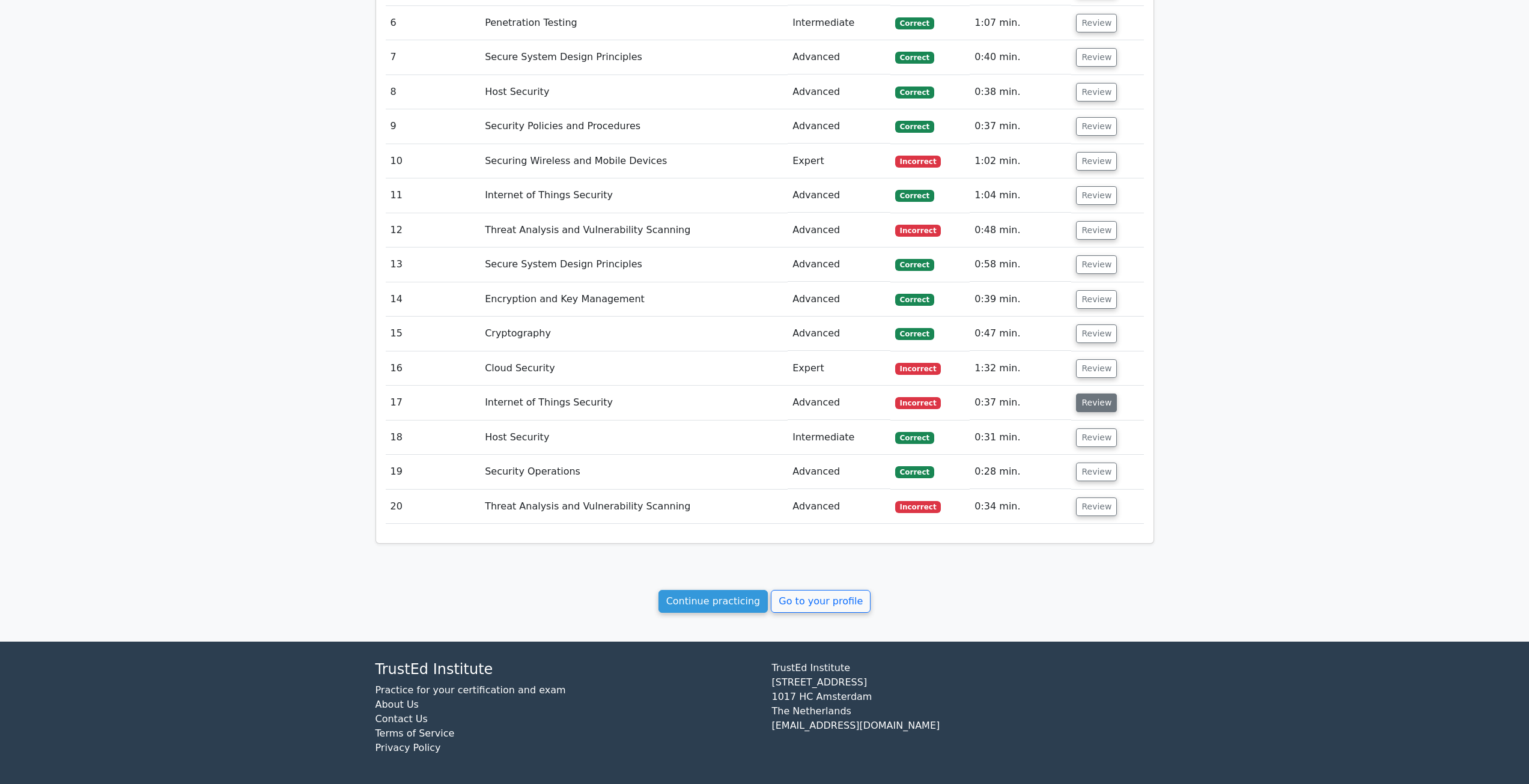
click at [1090, 410] on button "Review" at bounding box center [1096, 402] width 41 height 18
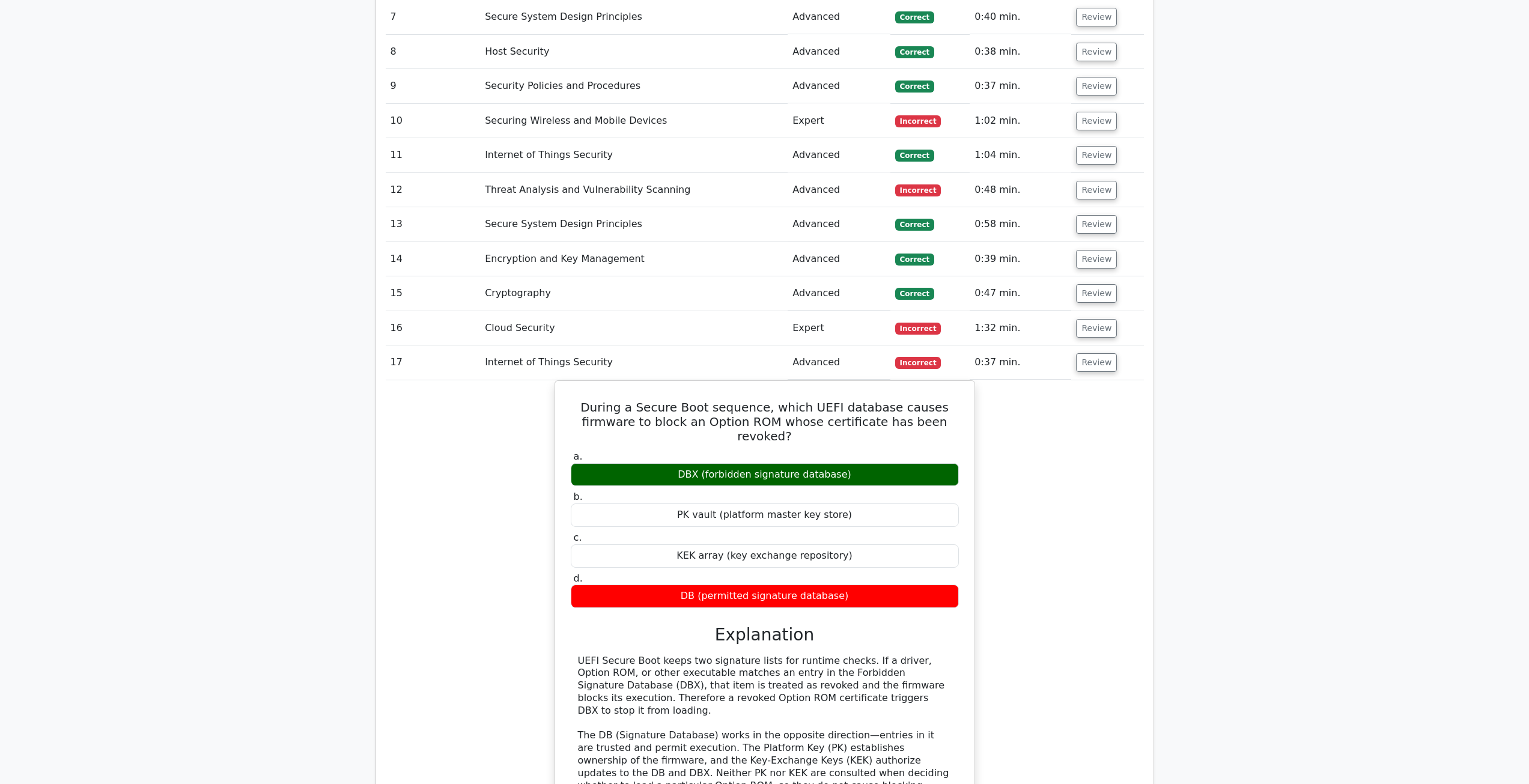
scroll to position [1192, 0]
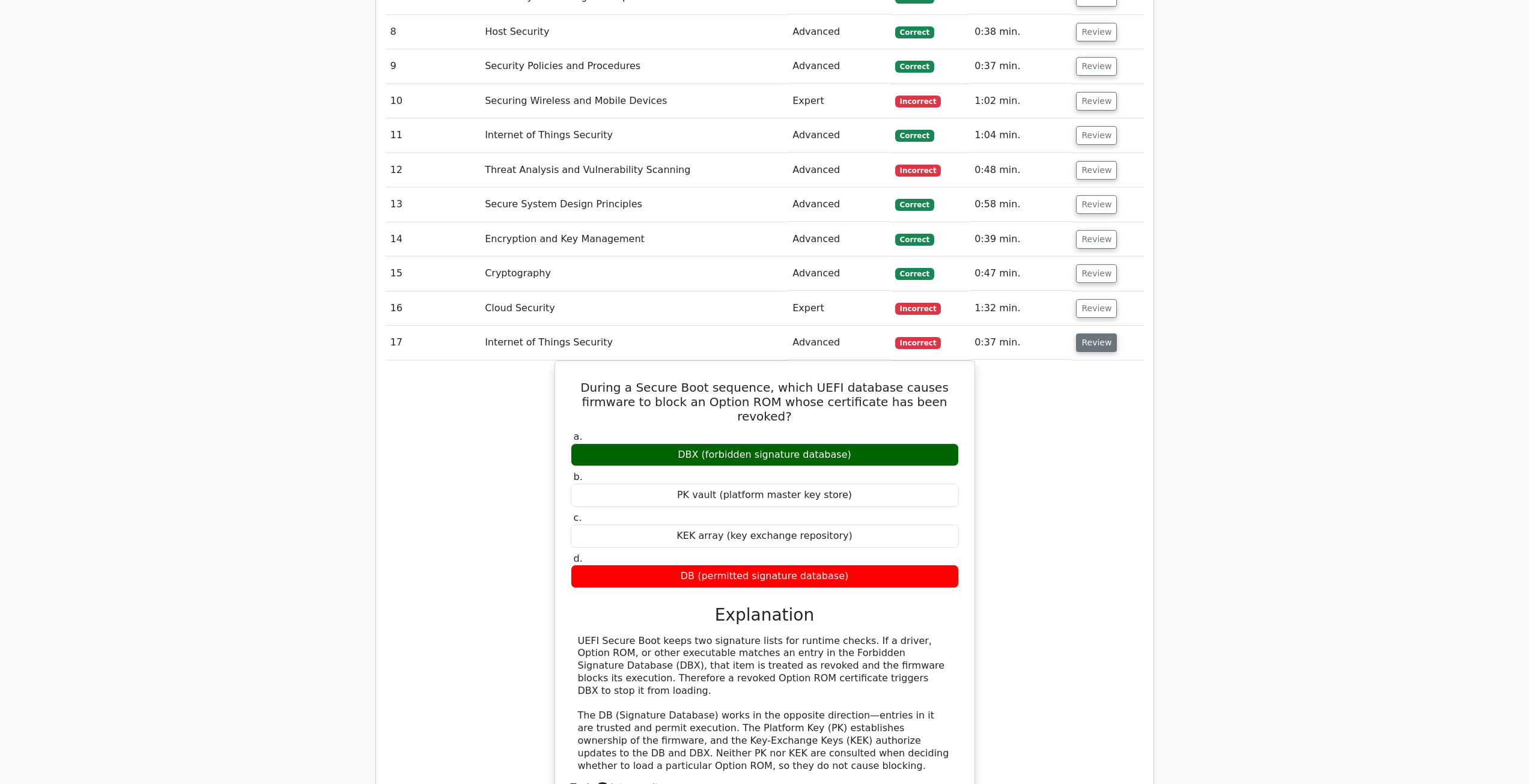
click at [1093, 342] on button "Review" at bounding box center [1096, 343] width 41 height 18
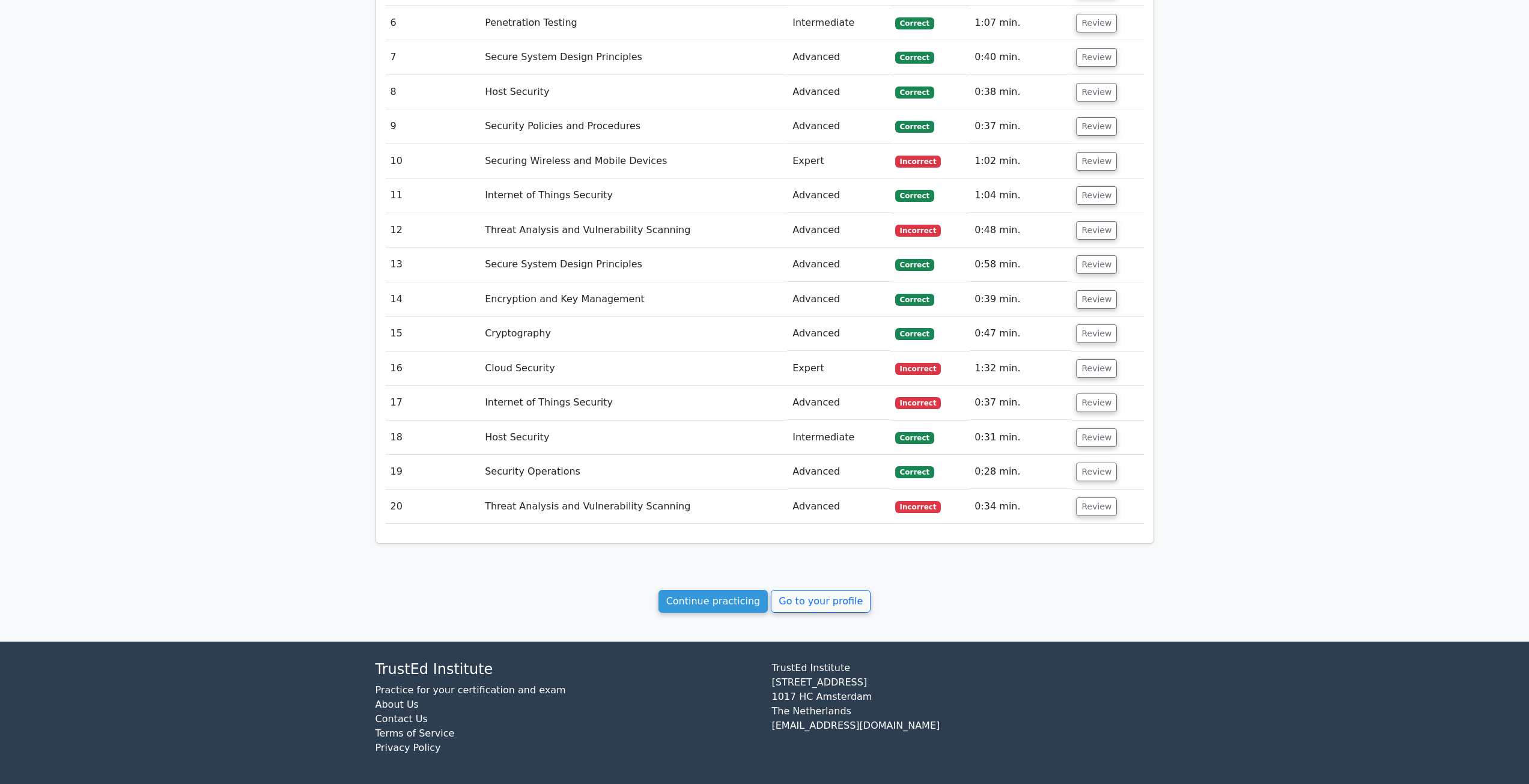
scroll to position [1133, 0]
click at [1106, 506] on button "Review" at bounding box center [1096, 506] width 41 height 18
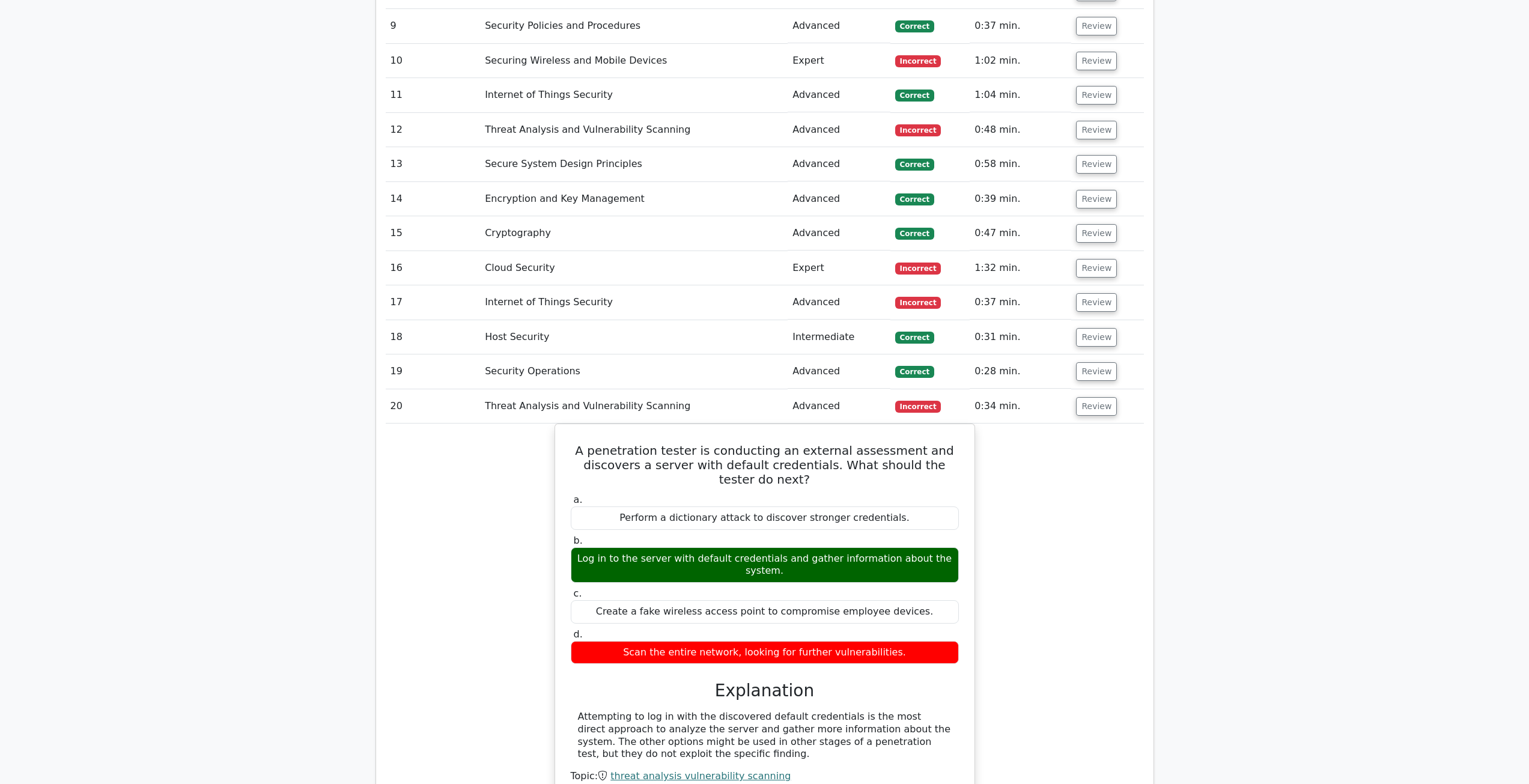
scroll to position [1253, 0]
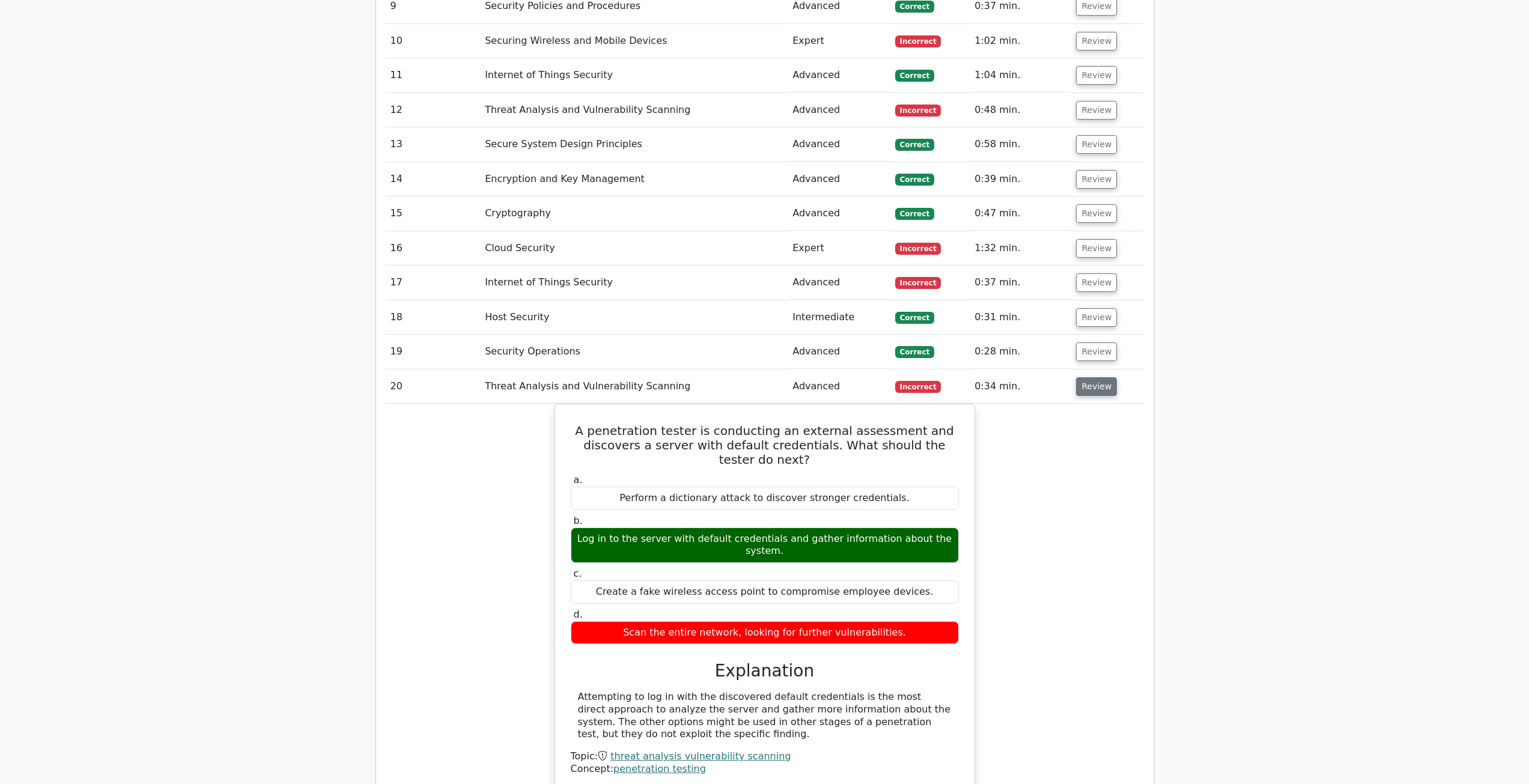
click at [1098, 396] on button "Review" at bounding box center [1096, 387] width 41 height 18
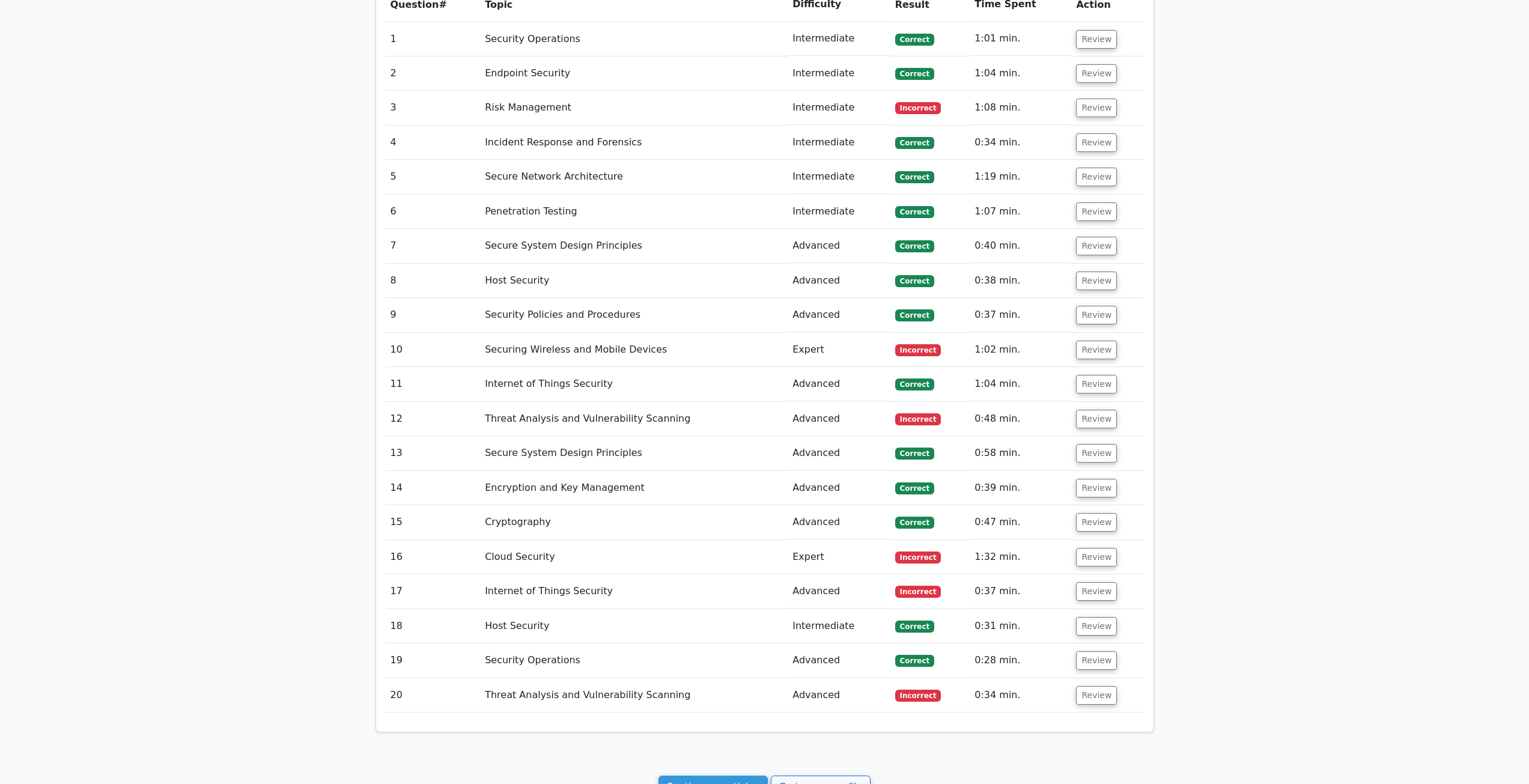
scroll to position [1133, 0]
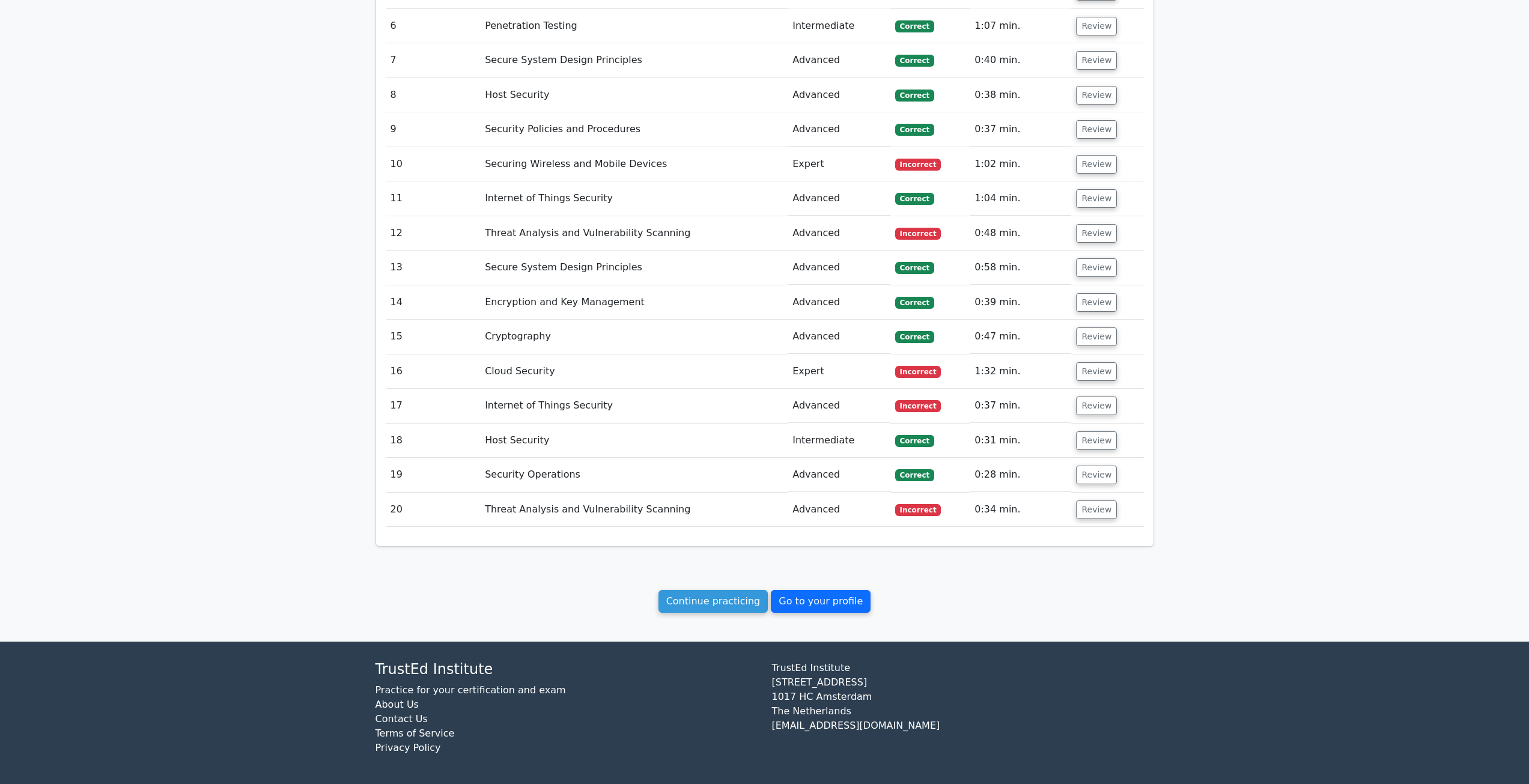
click at [837, 608] on link "Go to your profile" at bounding box center [820, 600] width 100 height 23
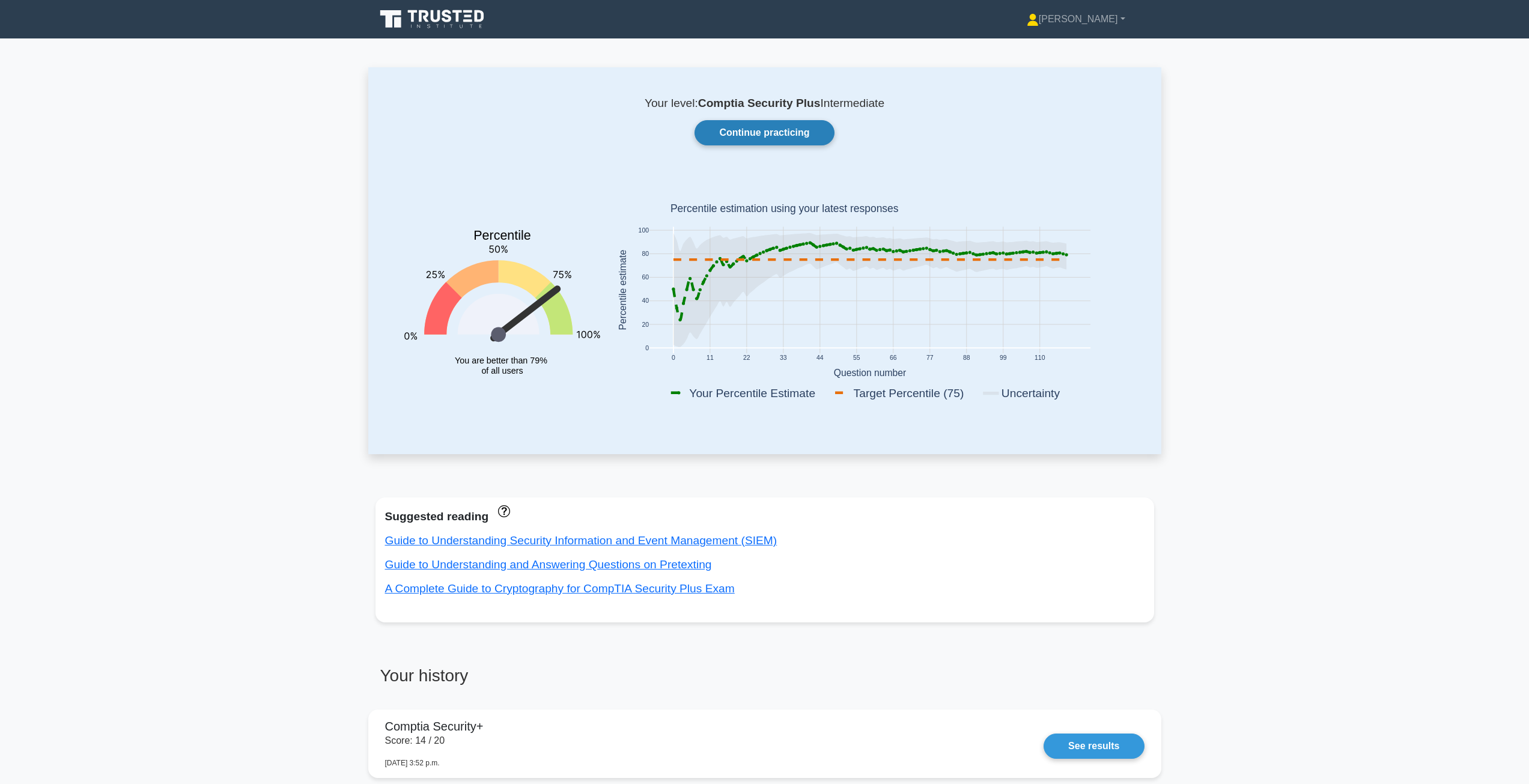
click at [784, 143] on link "Continue practicing" at bounding box center [764, 132] width 139 height 25
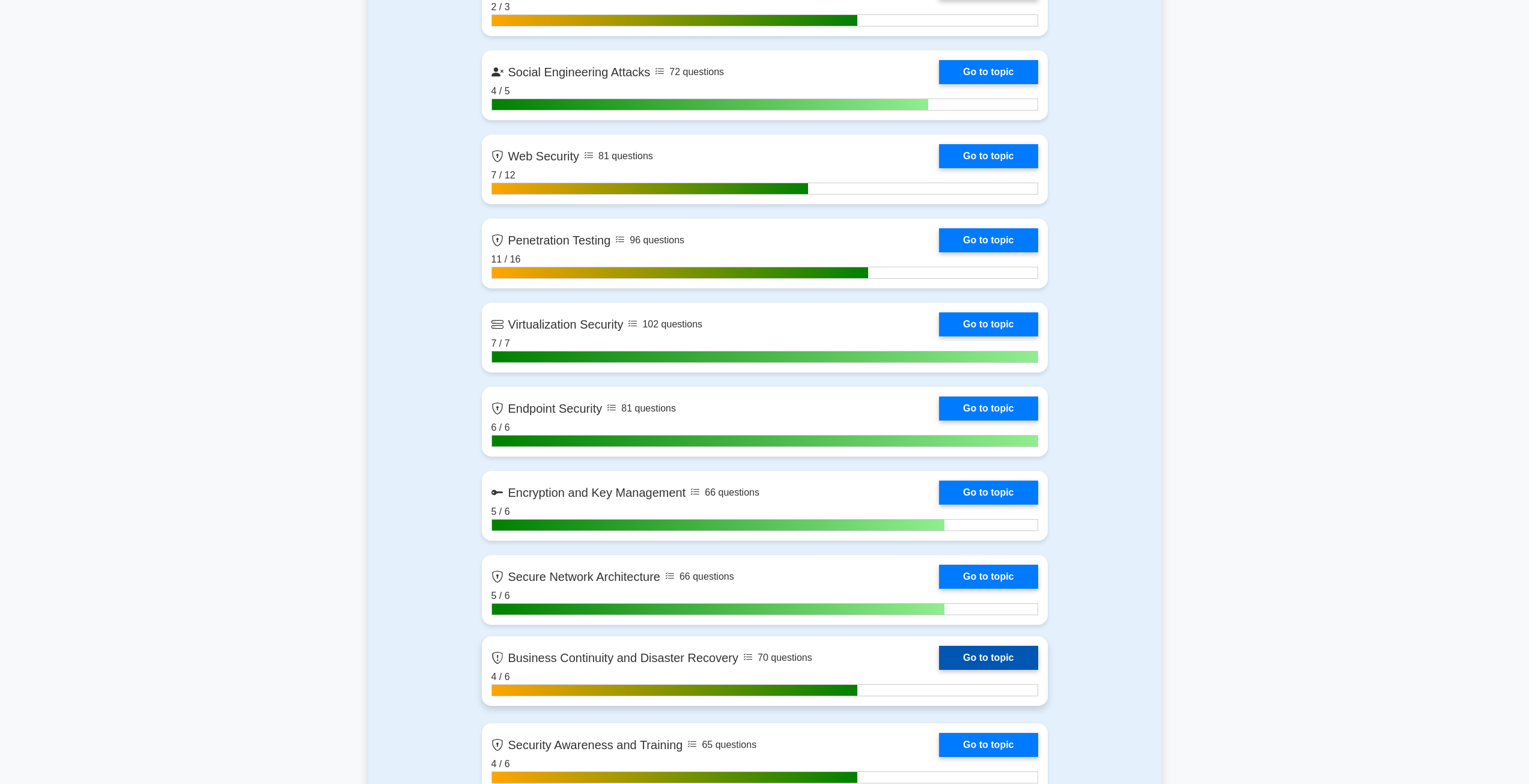
scroll to position [1861, 0]
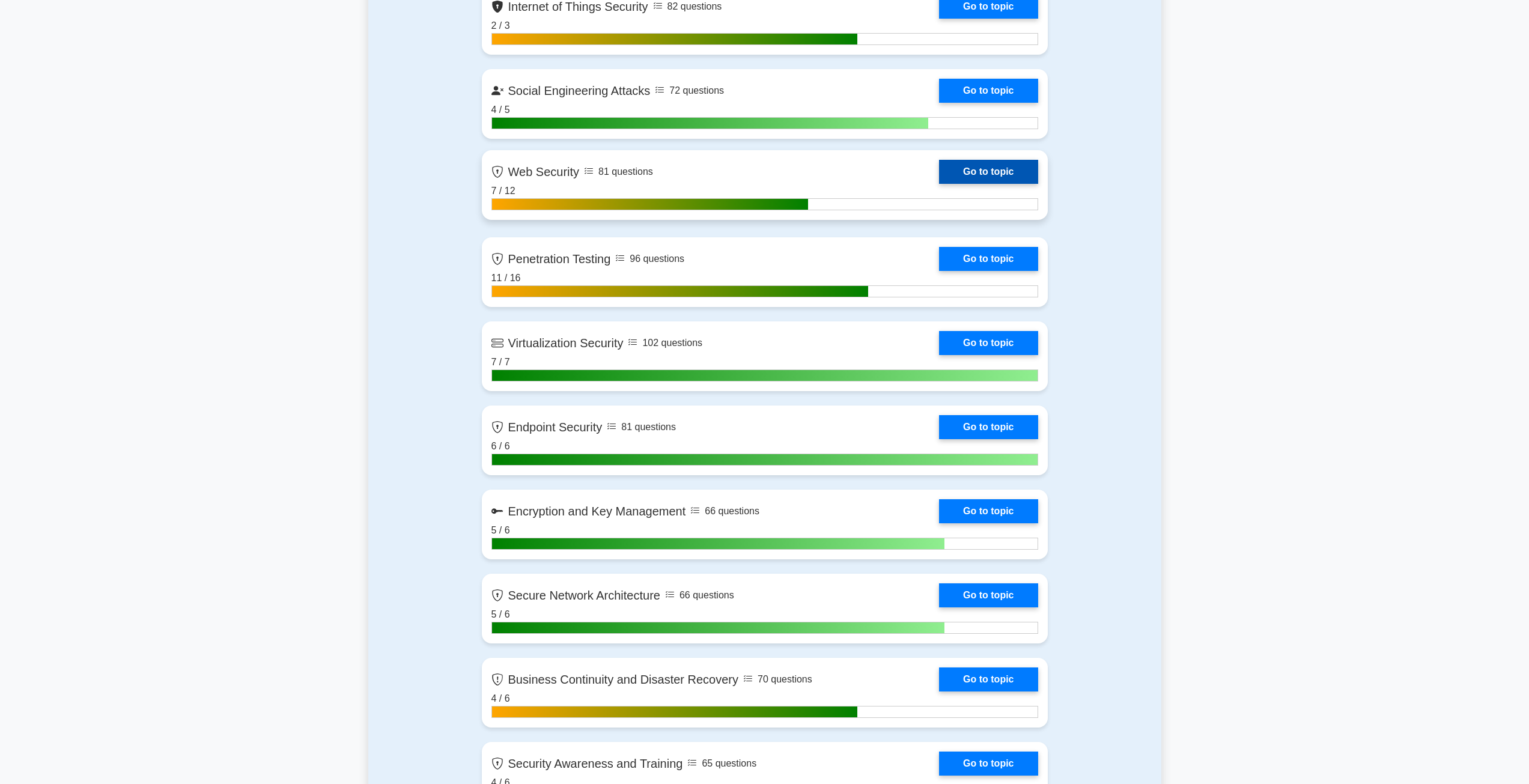
click at [953, 184] on link "Go to topic" at bounding box center [988, 172] width 98 height 24
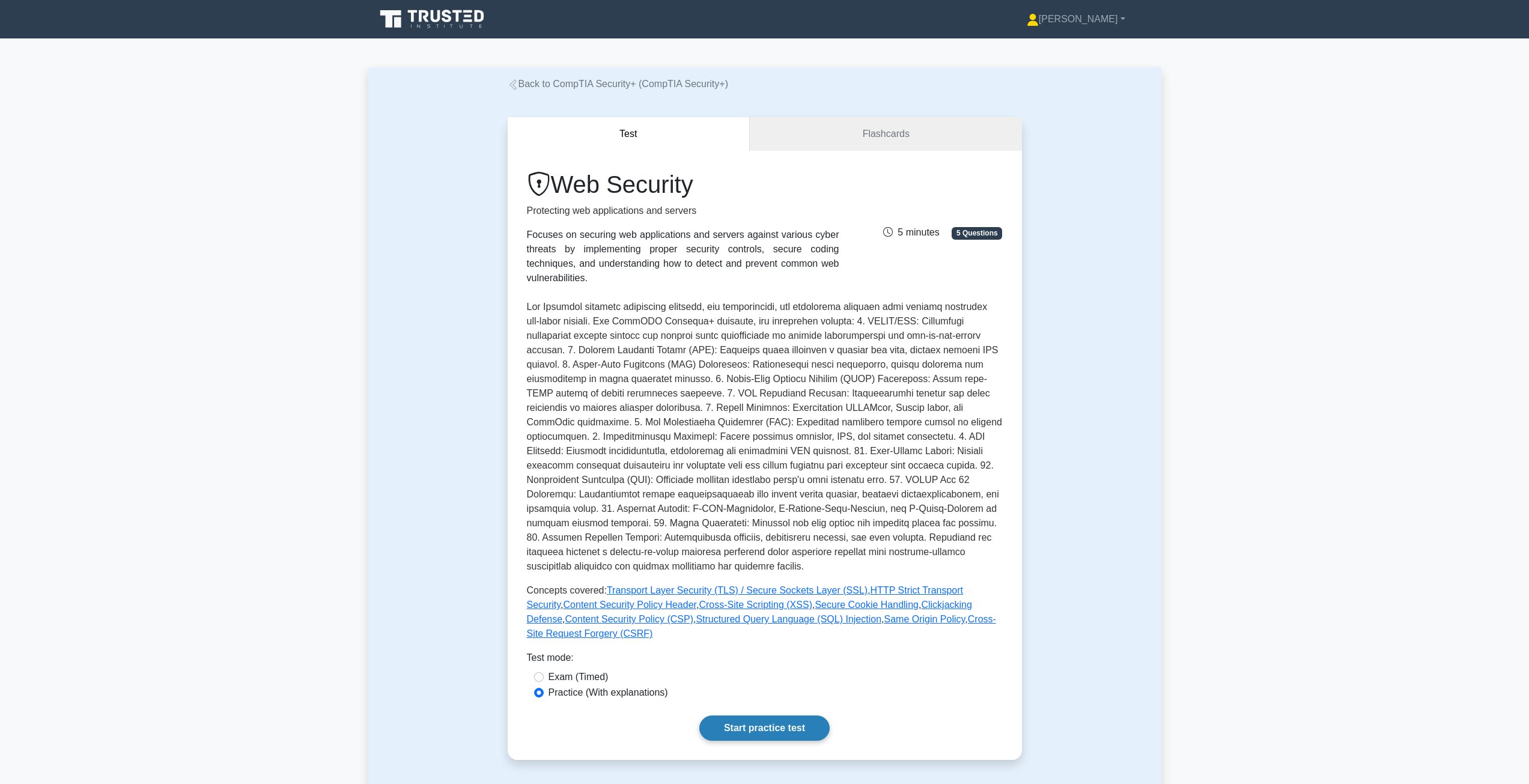
click at [738, 715] on link "Start practice test" at bounding box center [764, 728] width 130 height 25
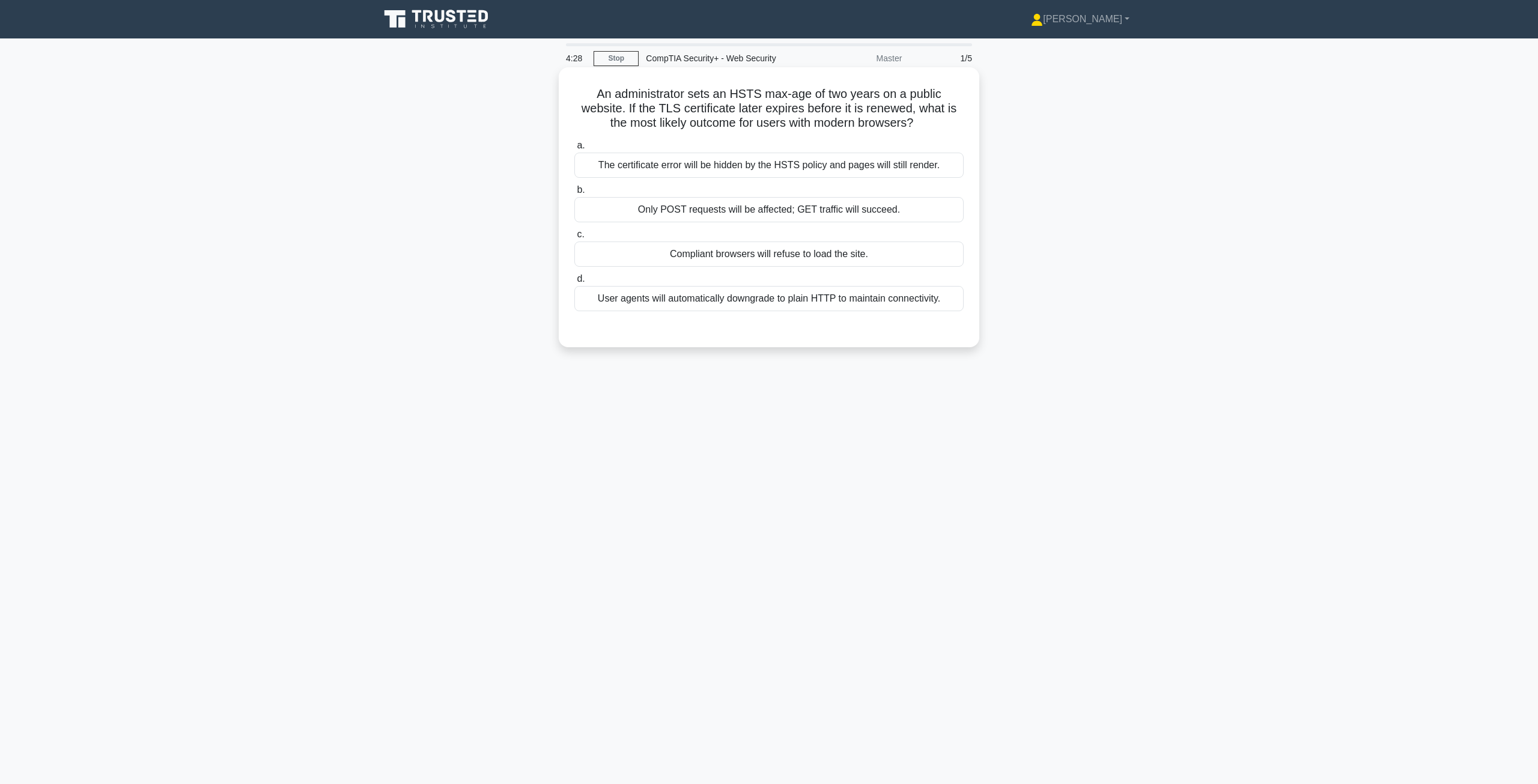
click at [818, 254] on div "Compliant browsers will refuse to load the site." at bounding box center [769, 254] width 389 height 25
click at [574, 238] on input "c. Compliant browsers will refuse to load the site." at bounding box center [574, 234] width 0 height 8
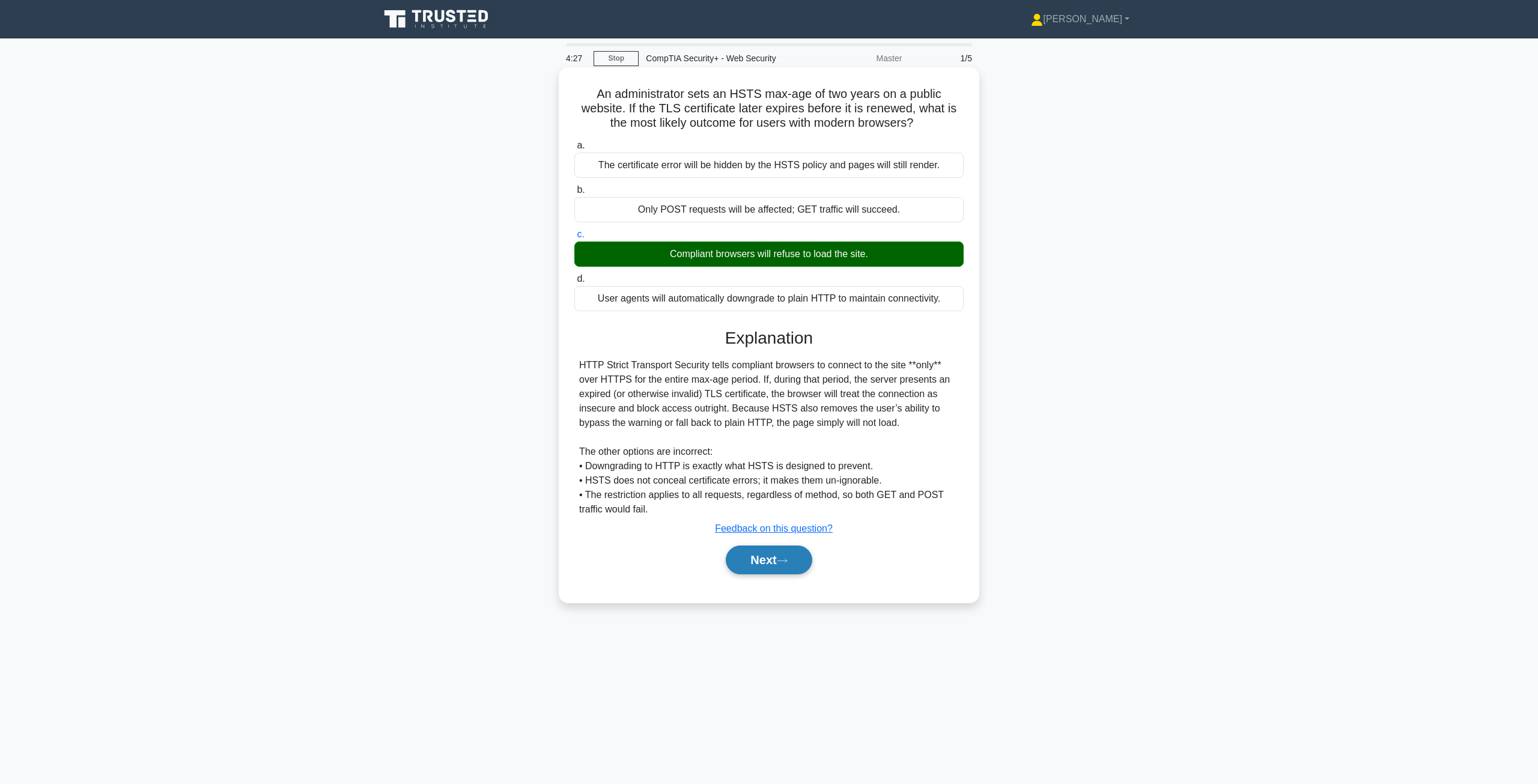
click at [772, 564] on button "Next" at bounding box center [768, 559] width 86 height 29
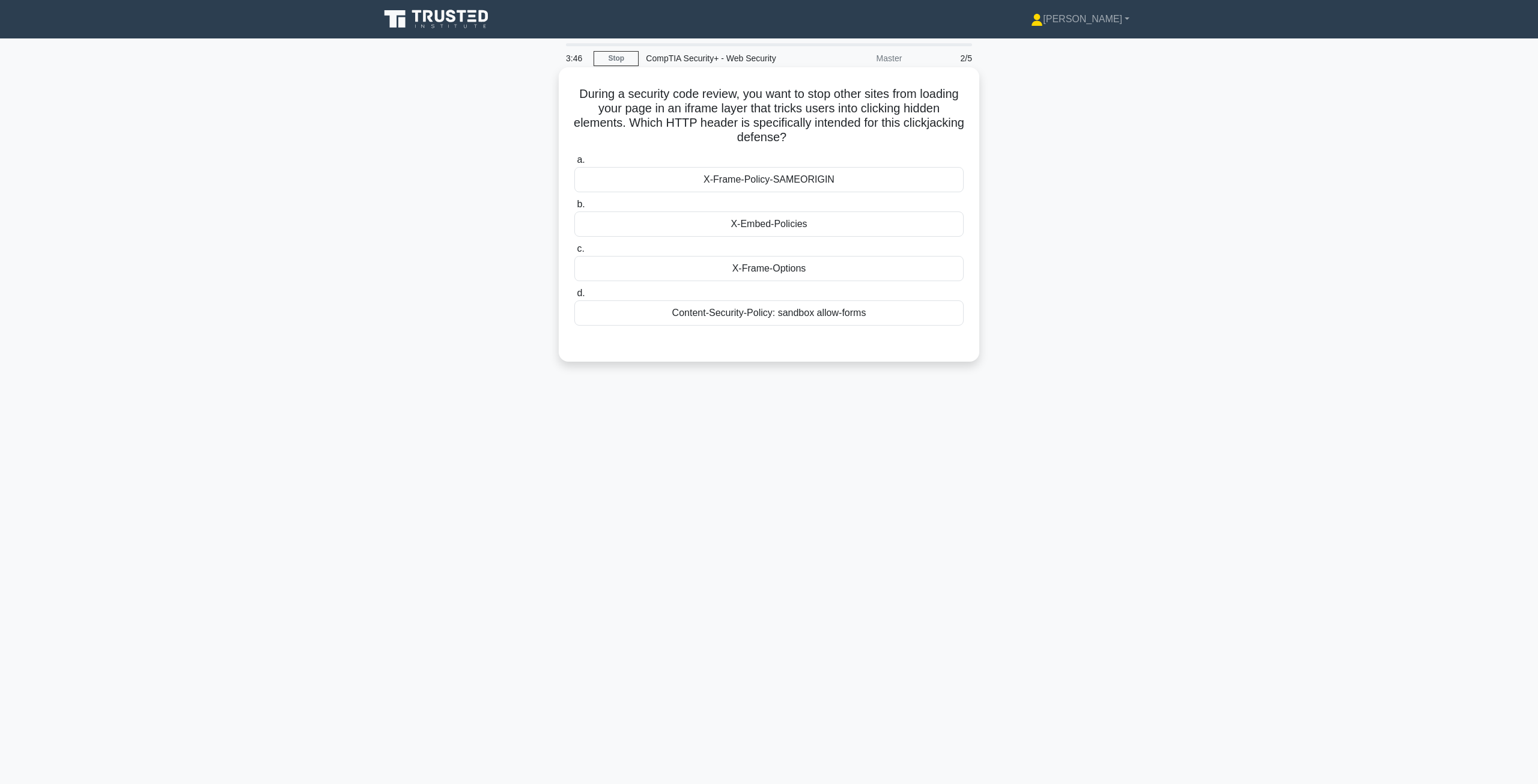
click at [809, 187] on div "X-Frame-Policy-SAMEORIGIN" at bounding box center [769, 179] width 389 height 25
click at [574, 164] on input "a. X-Frame-Policy-SAMEORIGIN" at bounding box center [574, 159] width 0 height 8
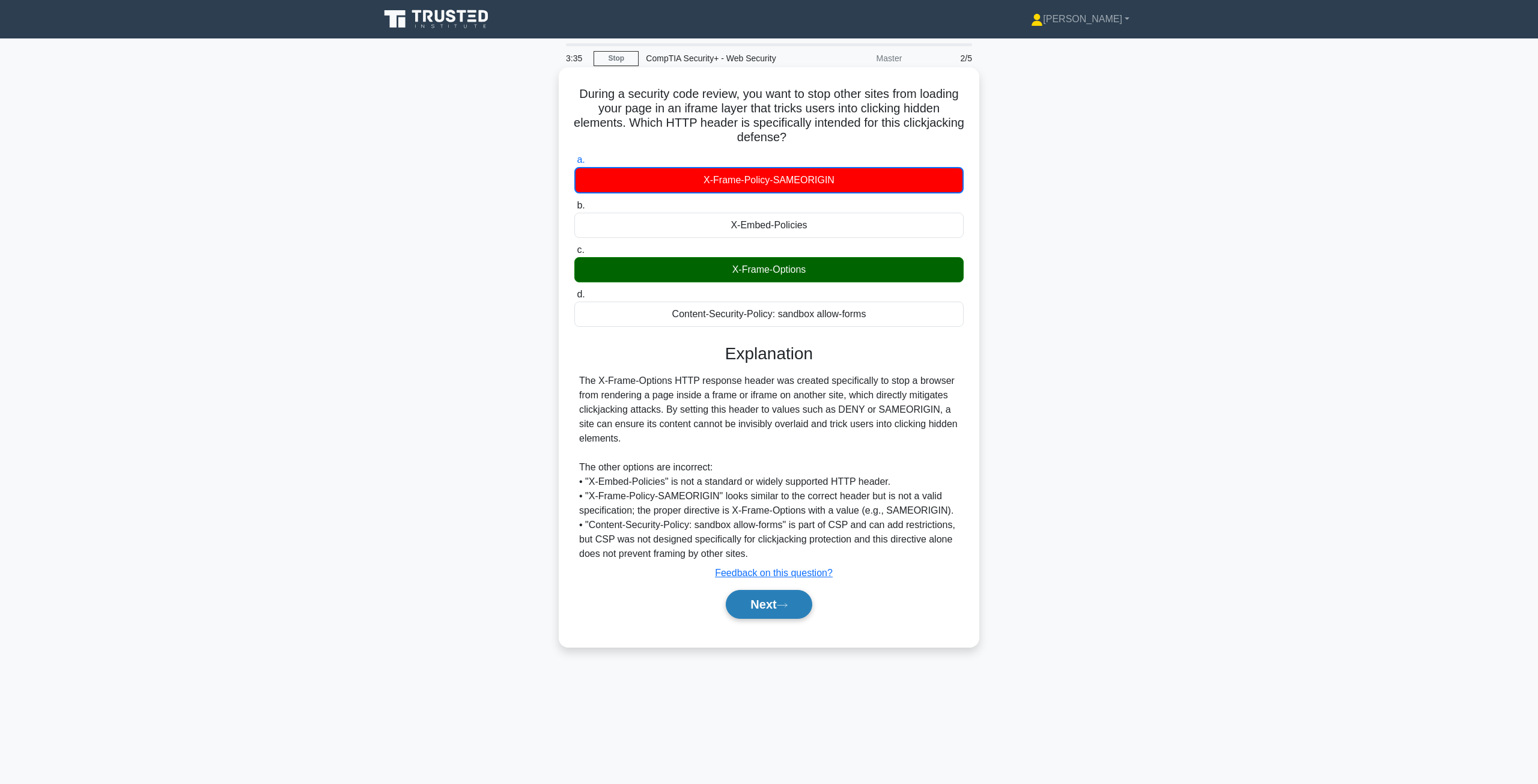
click at [761, 617] on button "Next" at bounding box center [768, 604] width 86 height 29
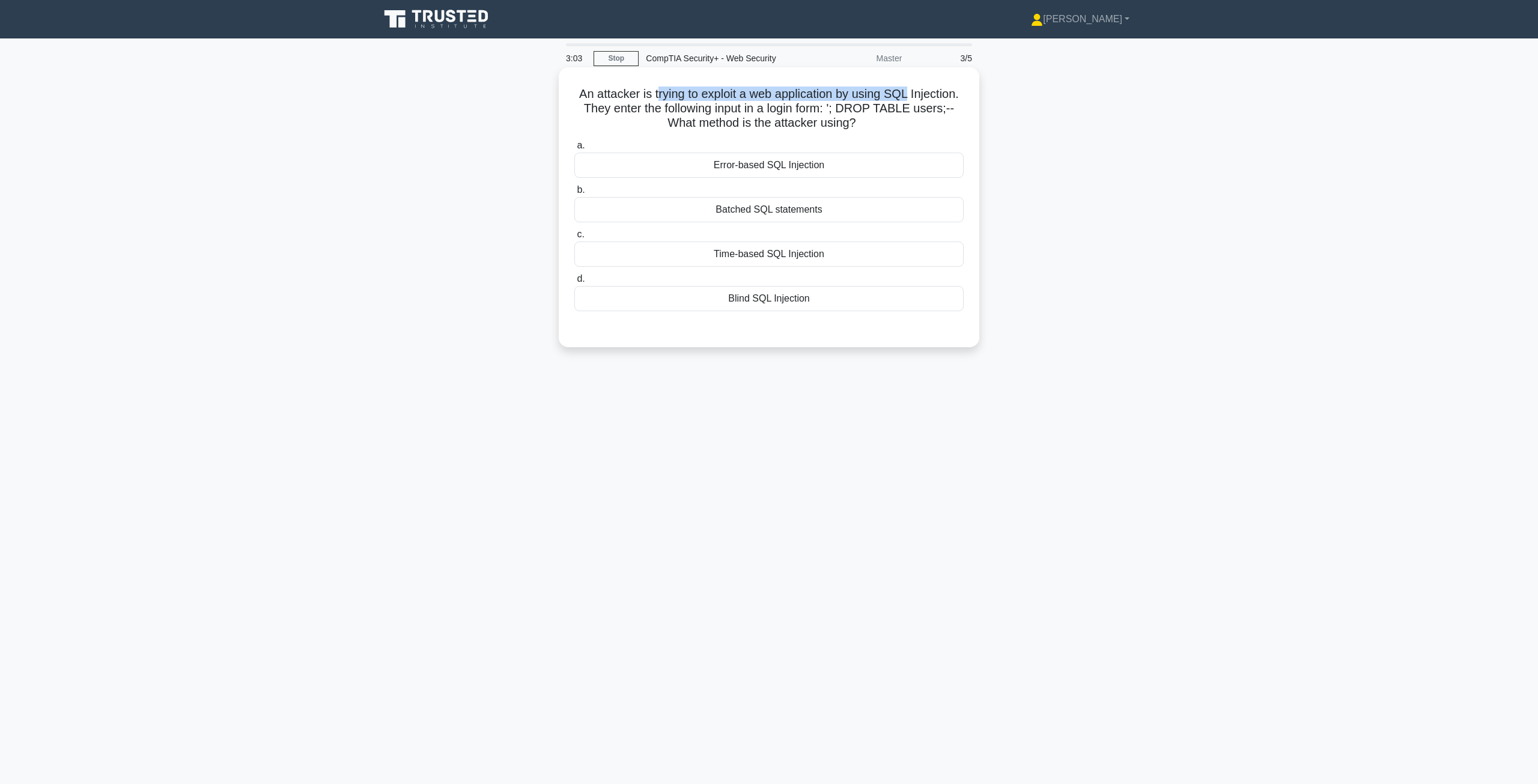
drag, startPoint x: 681, startPoint y: 95, endPoint x: 947, endPoint y: 95, distance: 266.0
click at [944, 98] on h5 "An attacker is trying to exploit a web application by using SQL Injection. They…" at bounding box center [768, 108] width 392 height 44
click at [945, 117] on h5 "An attacker is trying to exploit a web application by using SQL Injection. They…" at bounding box center [768, 108] width 392 height 44
click at [772, 306] on div "Blind SQL Injection" at bounding box center [769, 299] width 389 height 25
click at [574, 283] on input "d. Blind SQL Injection" at bounding box center [574, 278] width 0 height 8
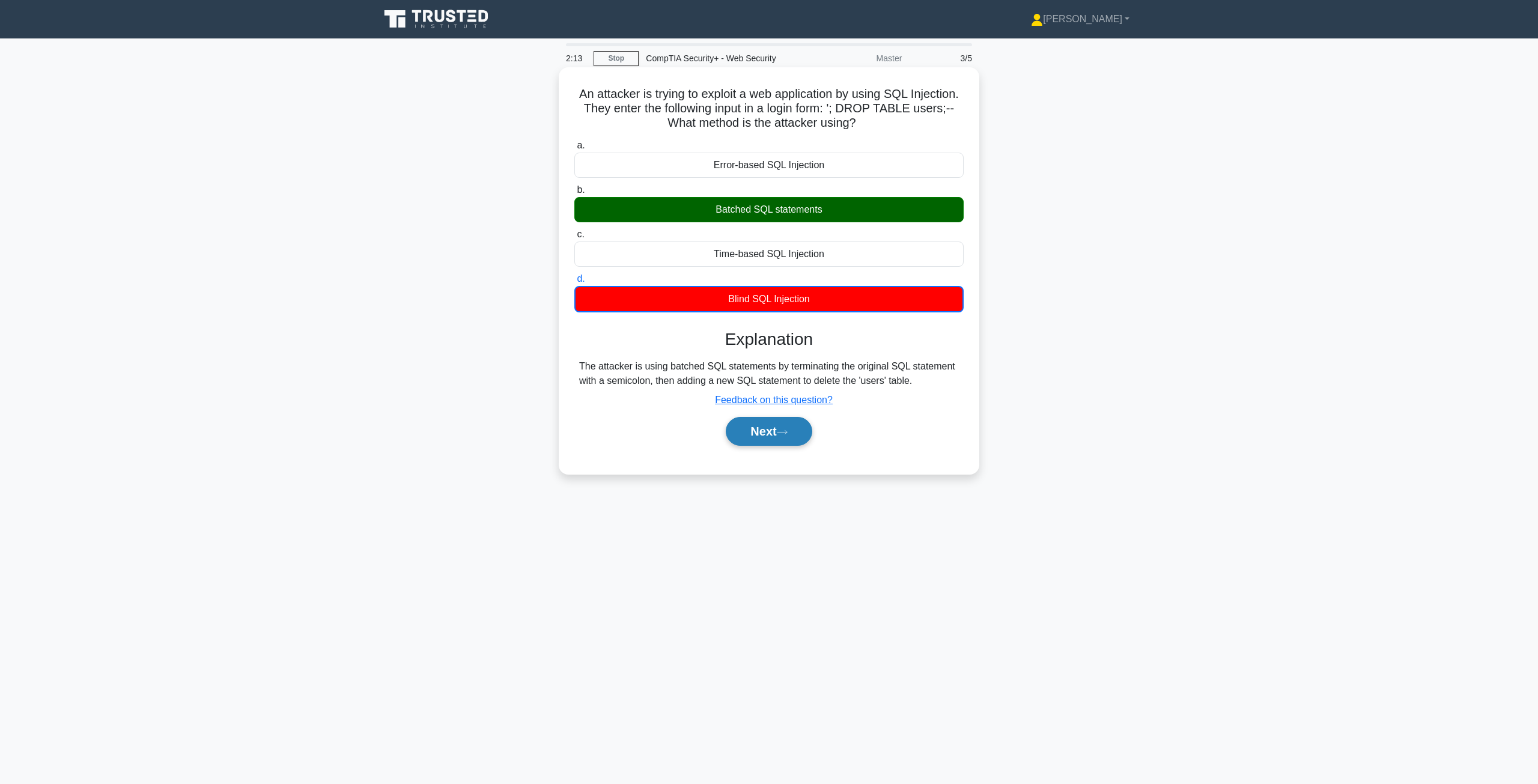
click at [754, 433] on button "Next" at bounding box center [768, 431] width 86 height 29
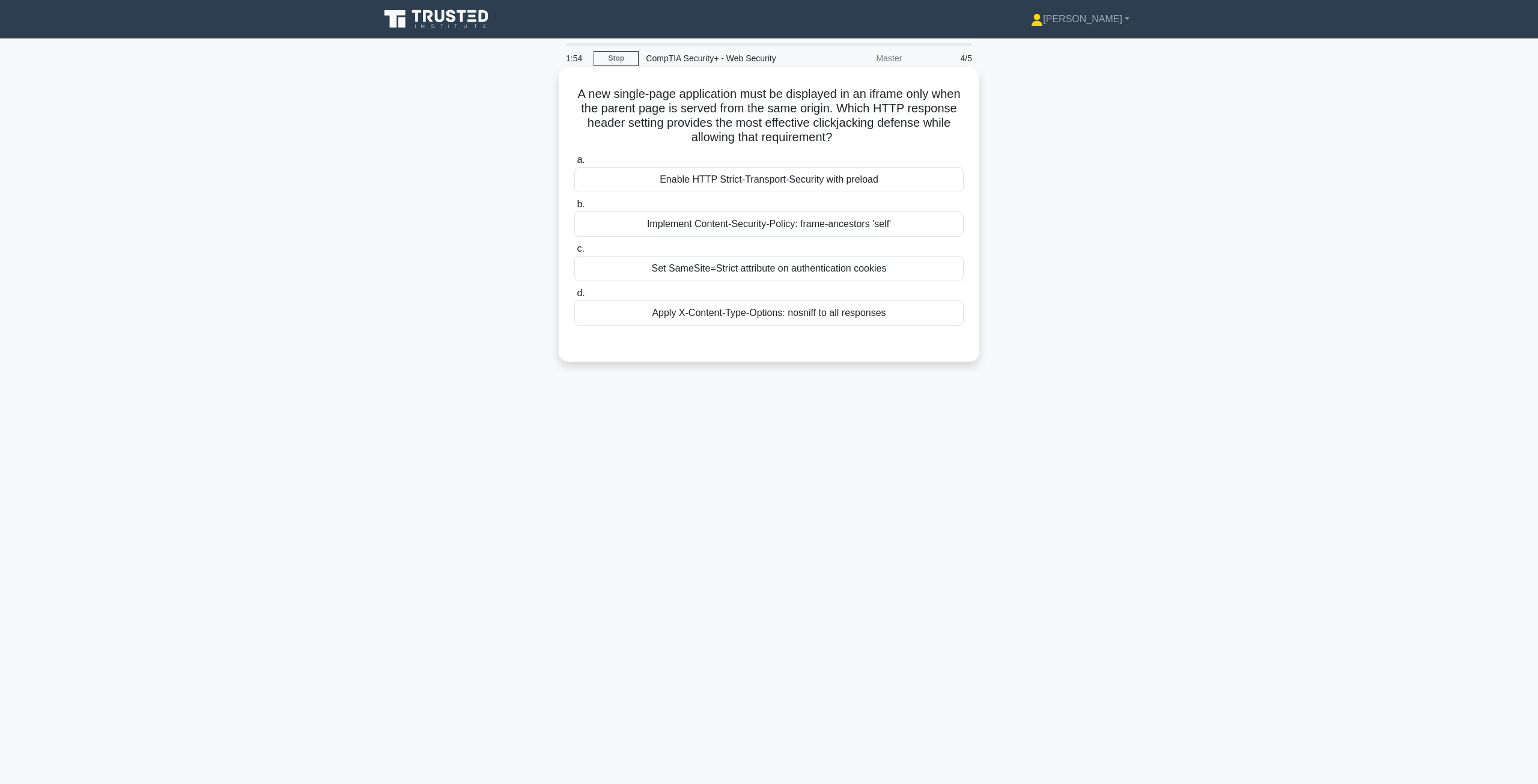
drag, startPoint x: 888, startPoint y: 106, endPoint x: 899, endPoint y: 141, distance: 36.7
click at [899, 141] on h5 "A new single-page application must be displayed in an iframe only when the pare…" at bounding box center [768, 116] width 392 height 59
click at [763, 223] on div "Implement Content-Security-Policy: frame-ancestors 'self'" at bounding box center [769, 224] width 389 height 25
click at [574, 209] on input "b. Implement Content-Security-Policy: frame-ancestors 'self'" at bounding box center [574, 204] width 0 height 8
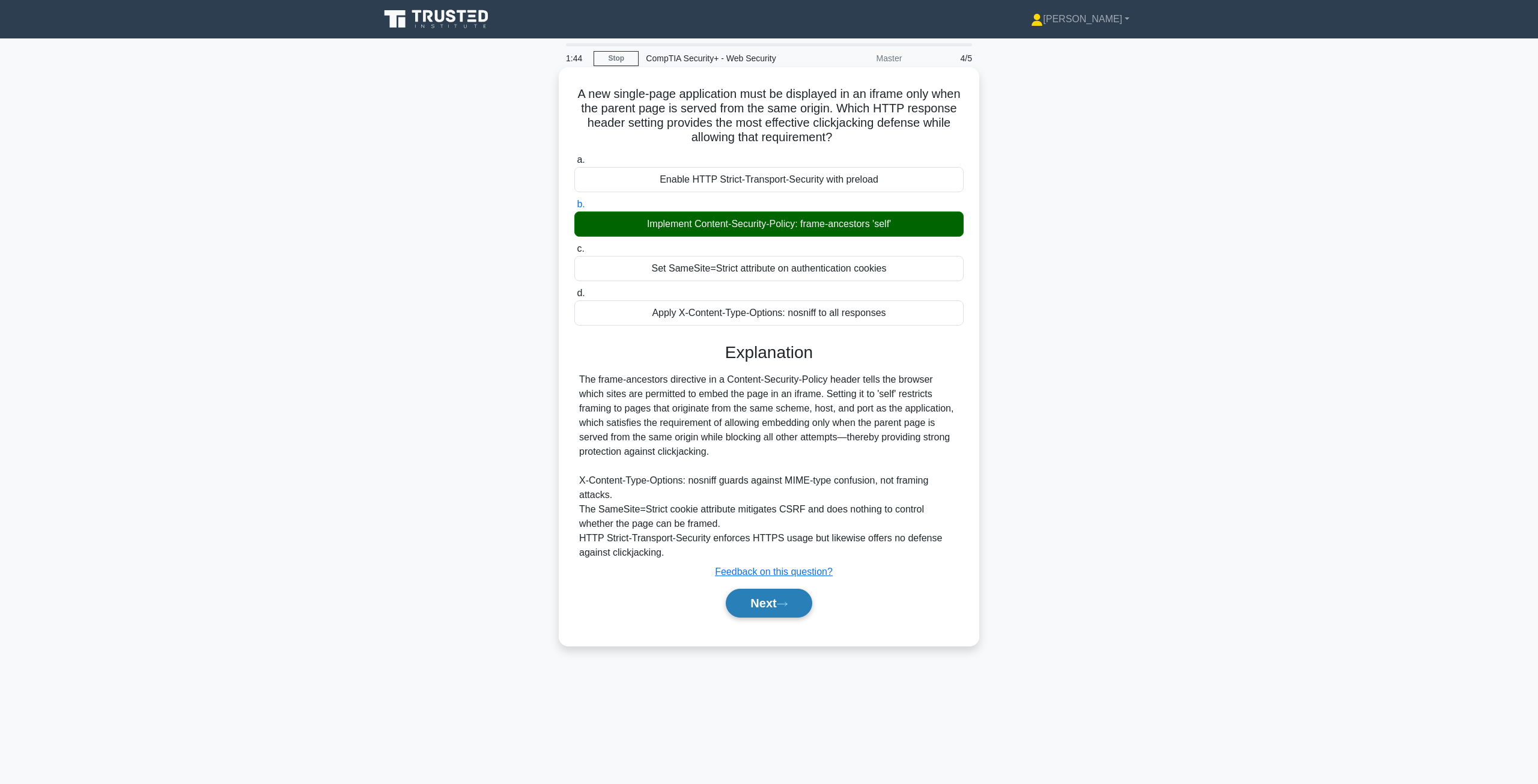
click at [755, 606] on button "Next" at bounding box center [768, 603] width 86 height 29
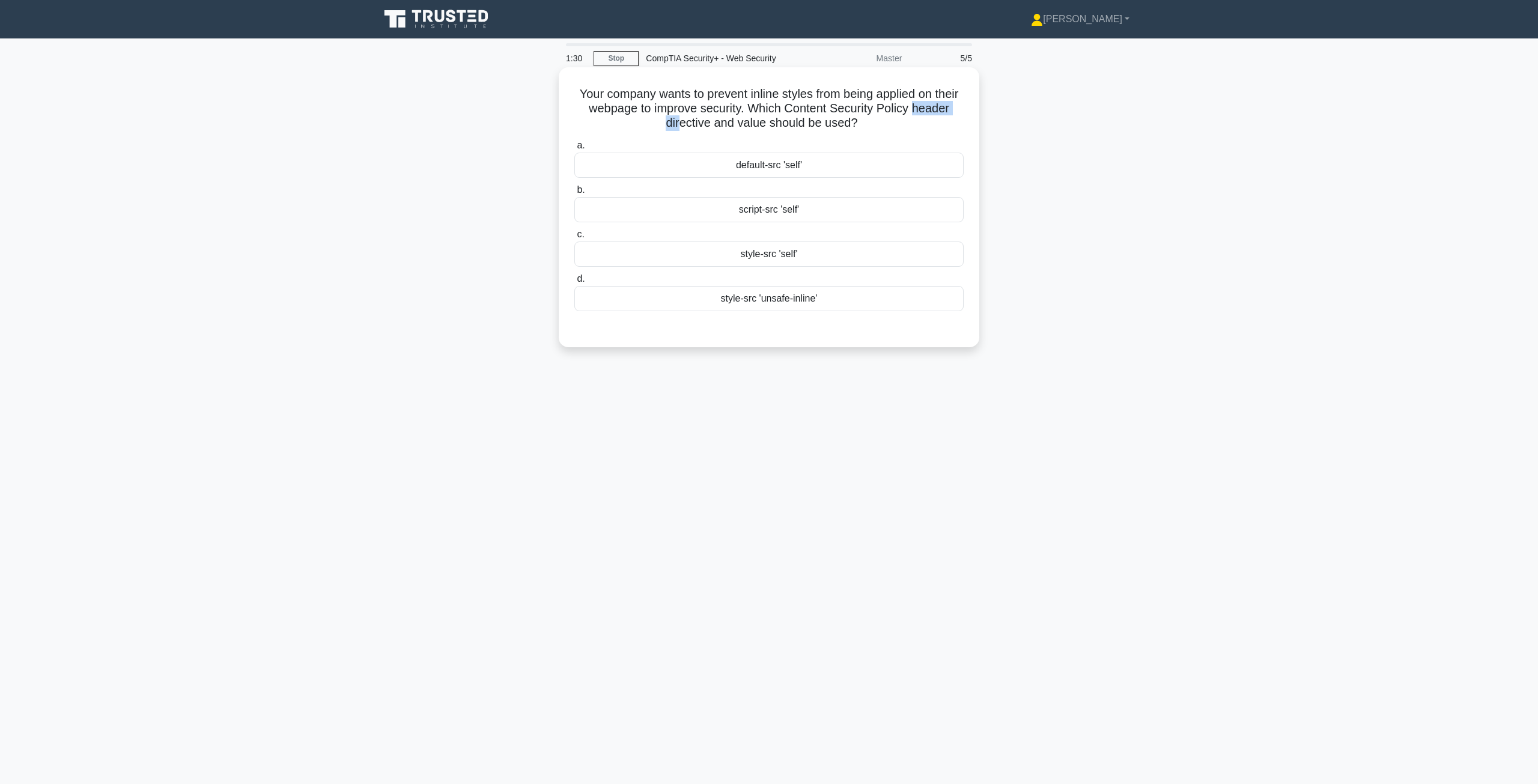
drag, startPoint x: 641, startPoint y: 127, endPoint x: 698, endPoint y: 124, distance: 57.1
click at [698, 124] on h5 "Your company wants to prevent inline styles from being applied on their webpage…" at bounding box center [768, 108] width 392 height 44
click at [779, 215] on div "script-src 'self'" at bounding box center [769, 210] width 389 height 25
click at [574, 194] on input "b. script-src 'self'" at bounding box center [574, 190] width 0 height 8
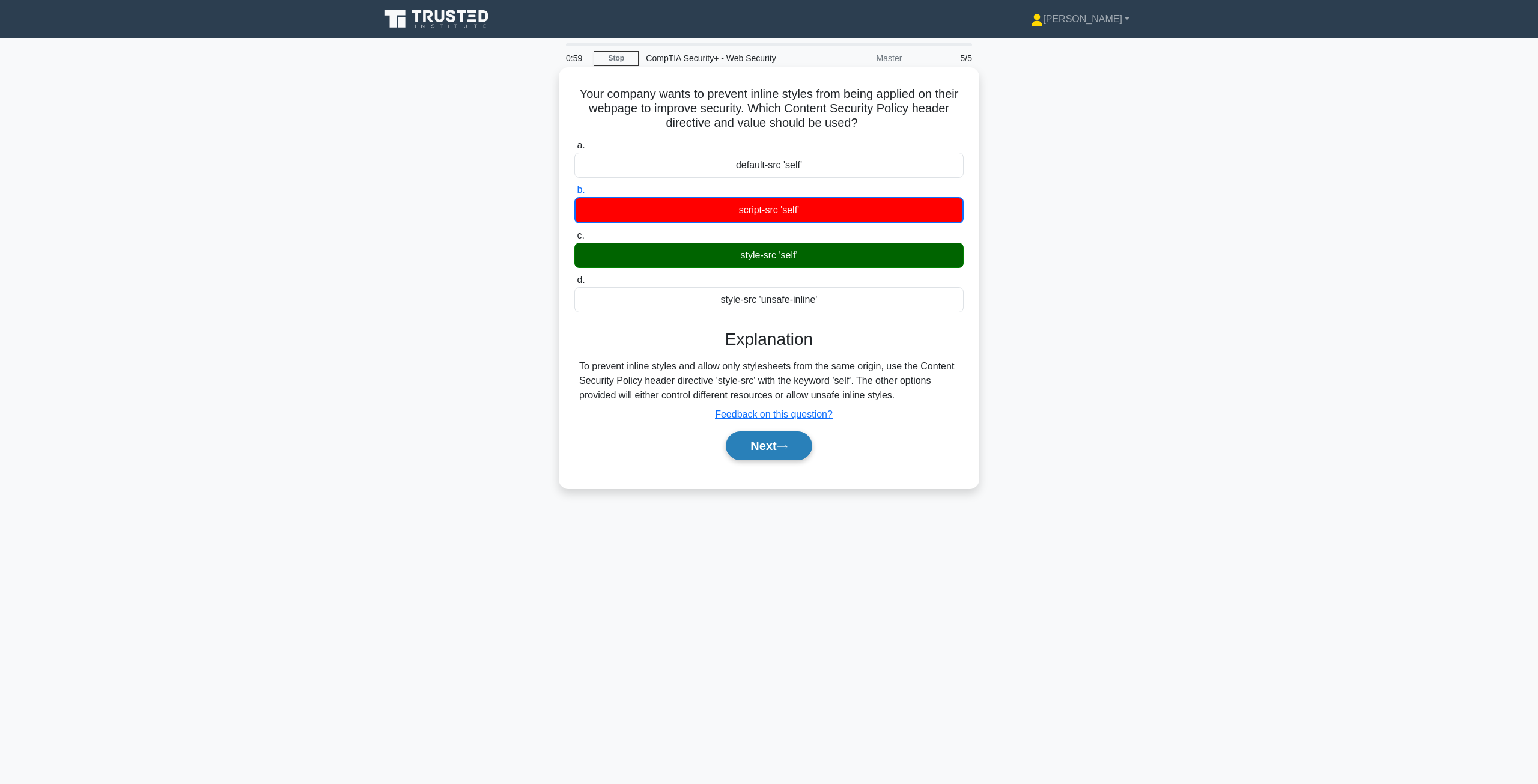
click at [777, 452] on button "Next" at bounding box center [768, 445] width 86 height 29
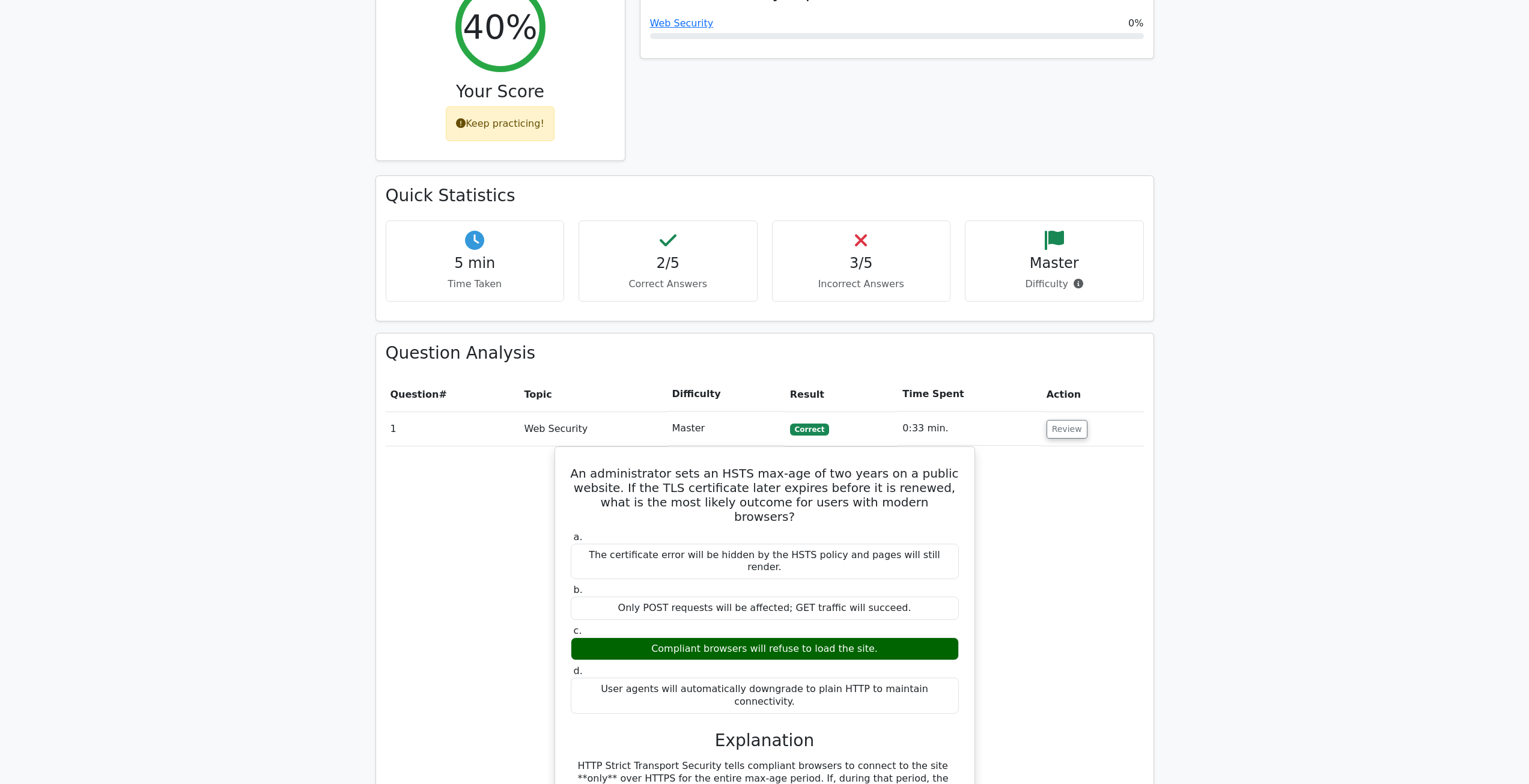
scroll to position [241, 0]
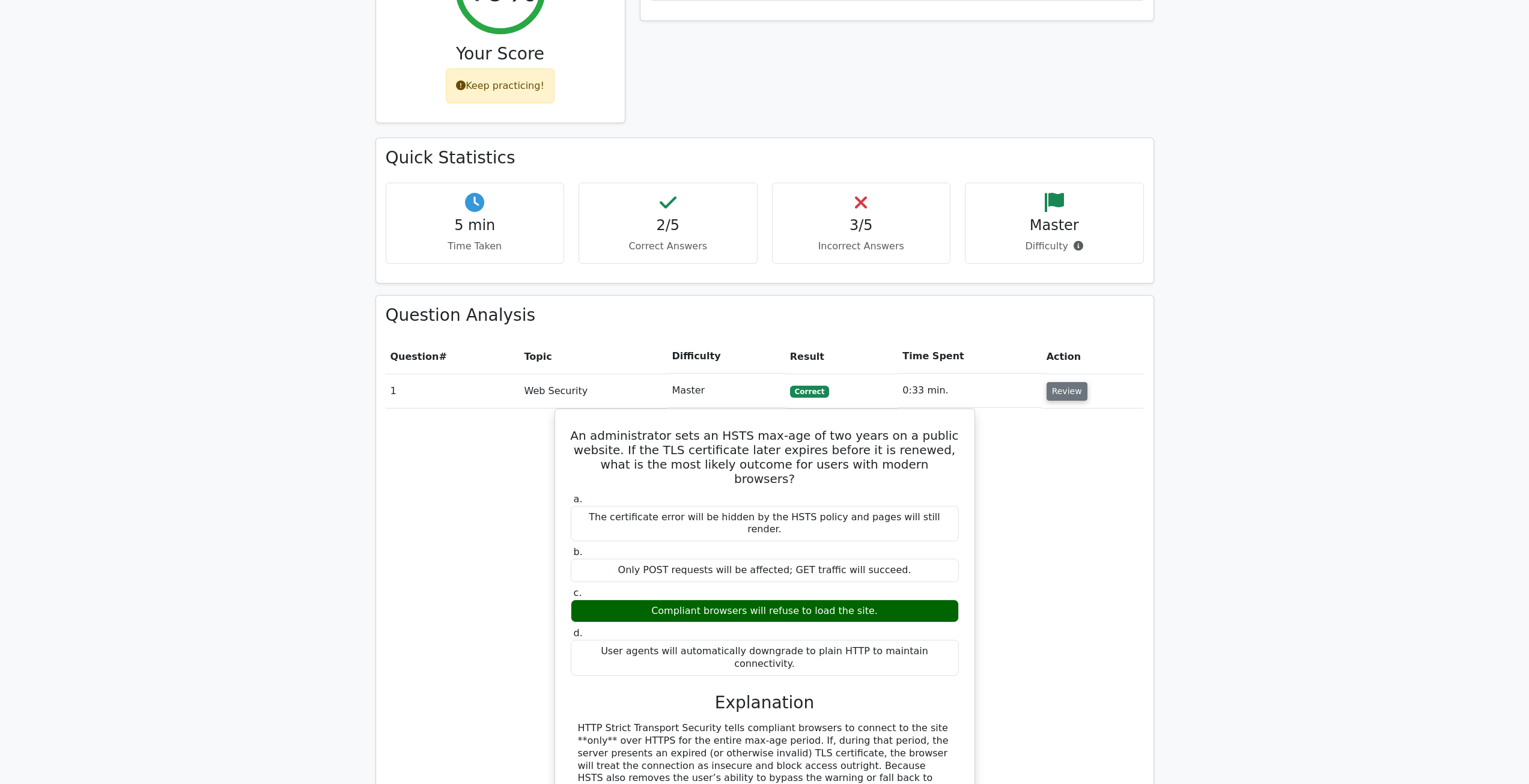
click at [1059, 394] on button "Review" at bounding box center [1067, 392] width 41 height 18
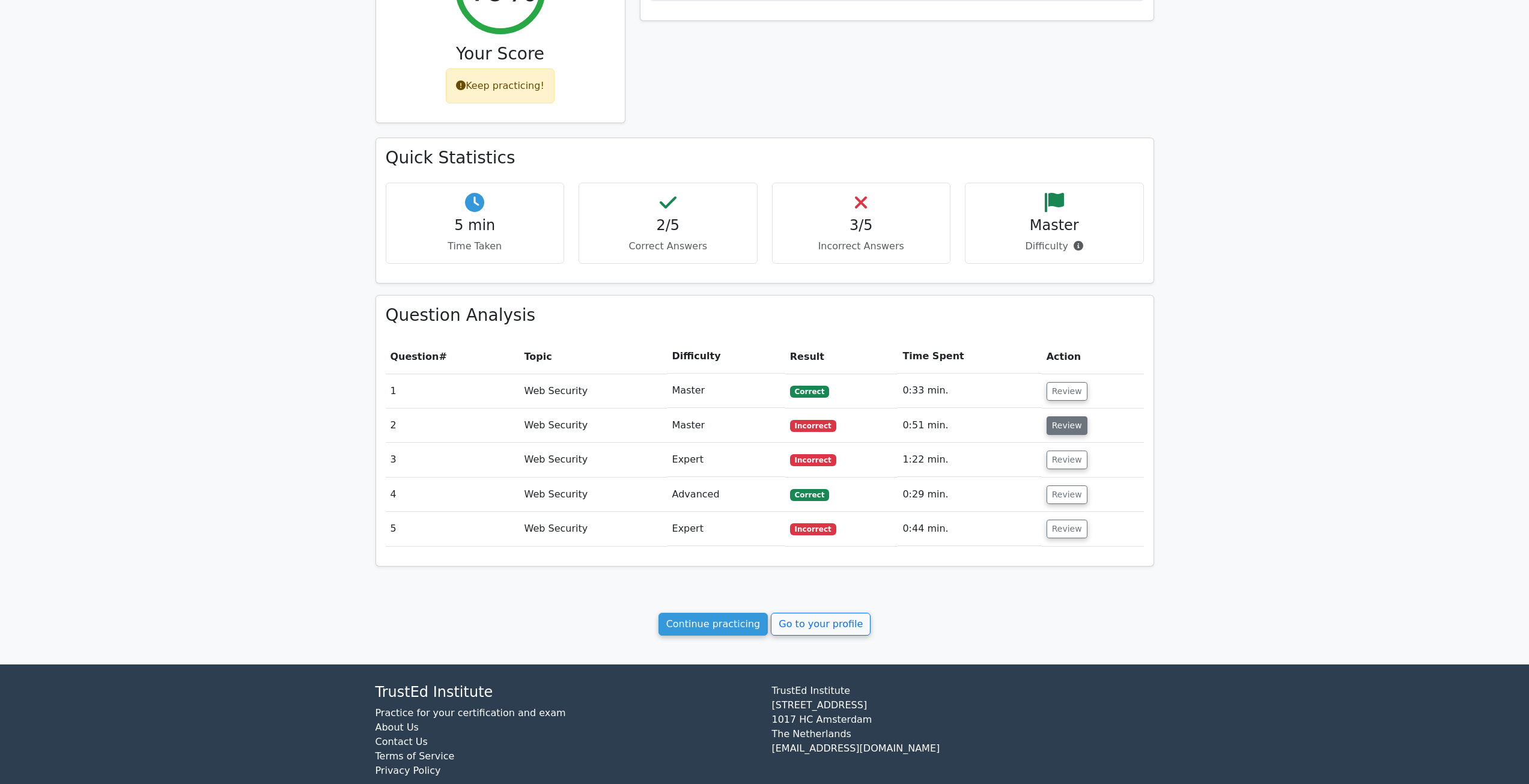
click at [1068, 427] on button "Review" at bounding box center [1067, 425] width 41 height 18
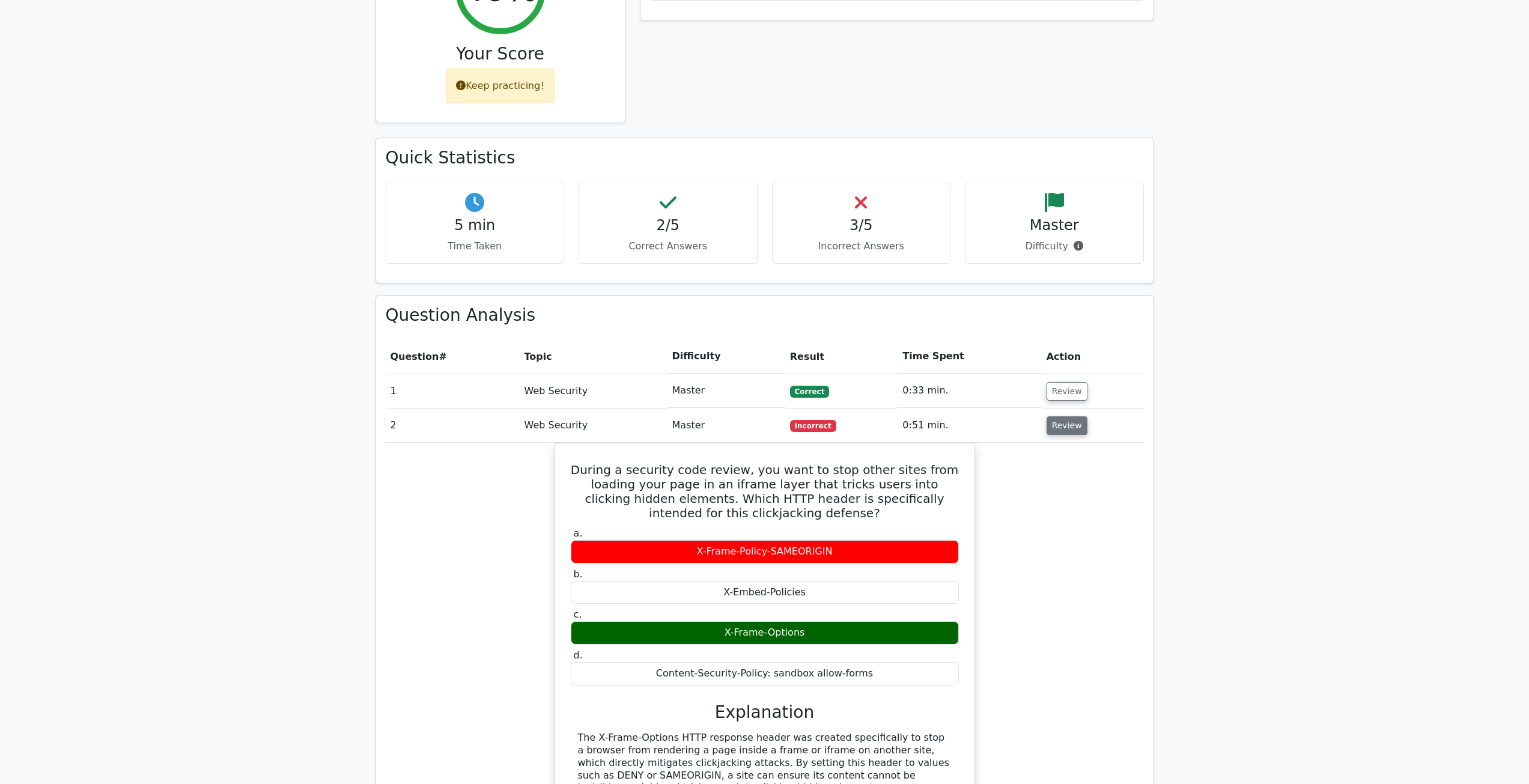
click at [1065, 427] on button "Review" at bounding box center [1067, 425] width 41 height 18
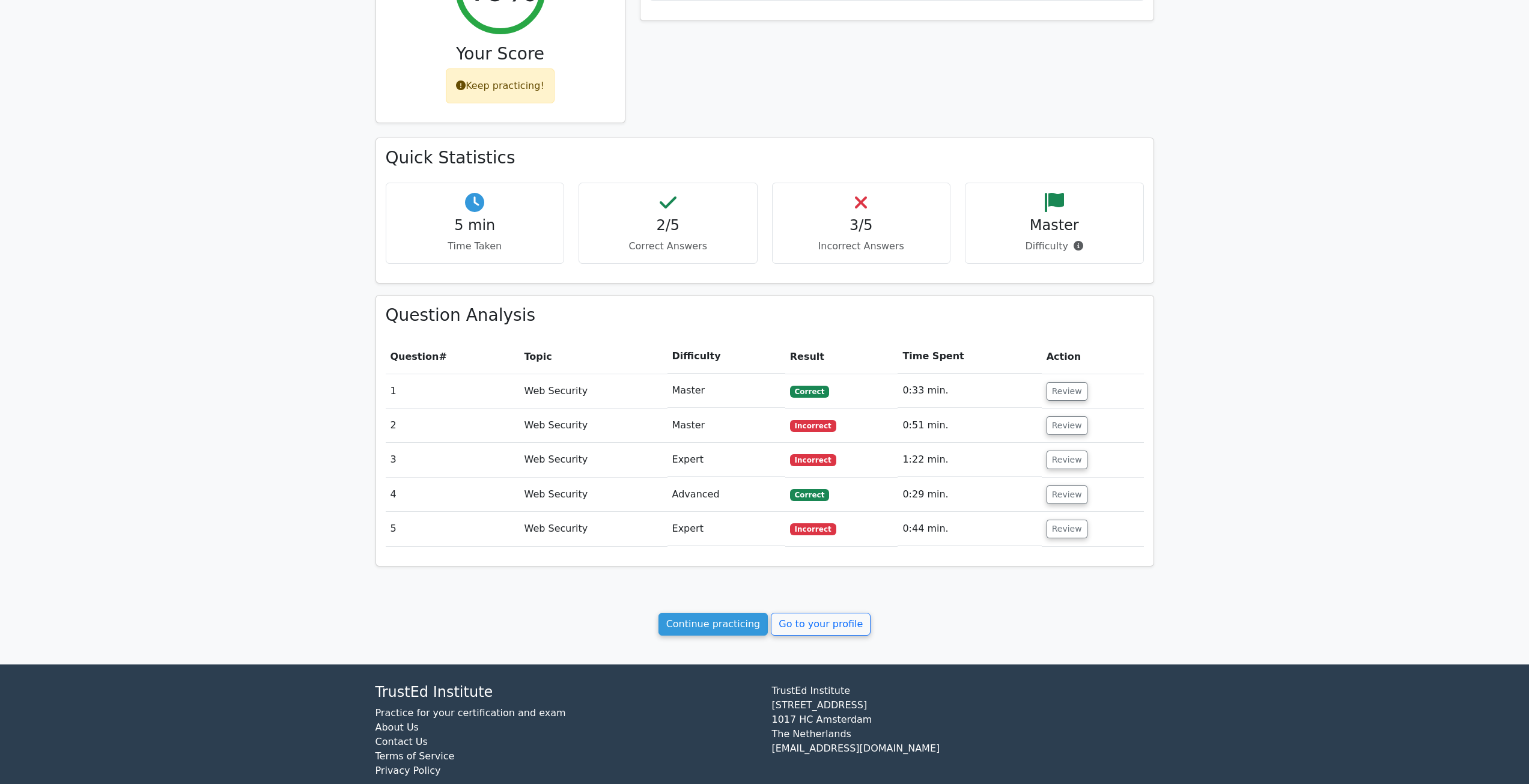
click at [1060, 471] on td "Review" at bounding box center [1093, 459] width 102 height 34
click at [1064, 463] on button "Review" at bounding box center [1067, 459] width 41 height 18
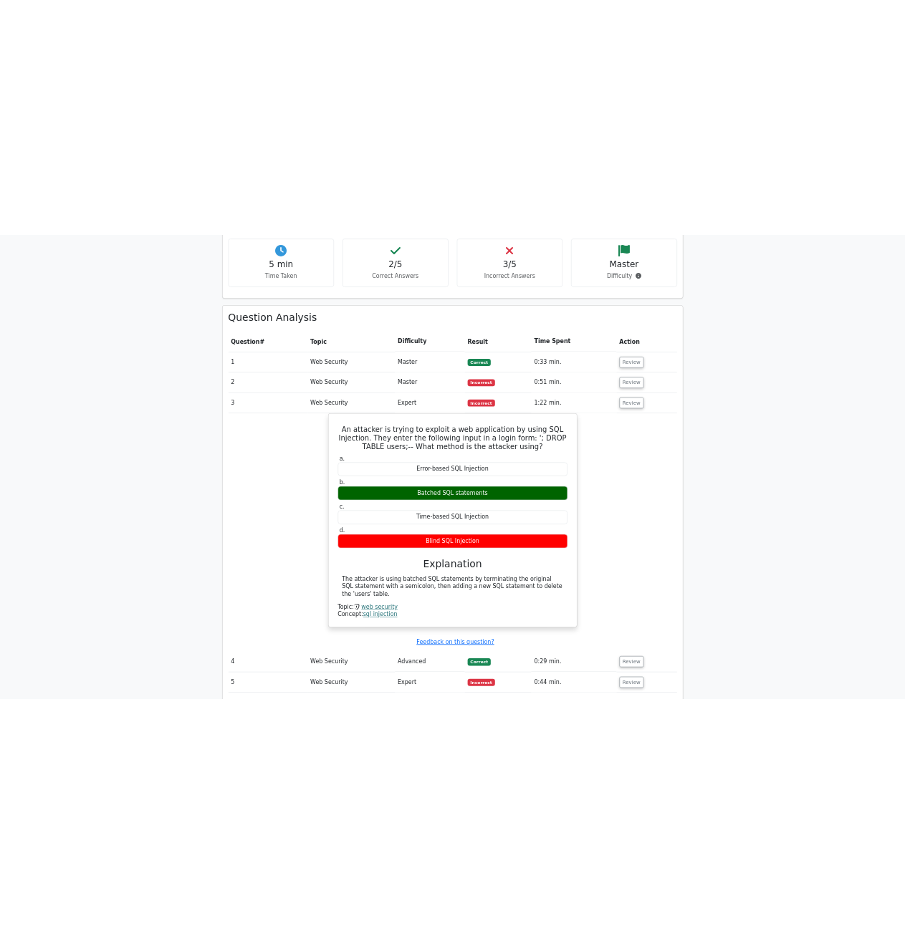
scroll to position [501, 0]
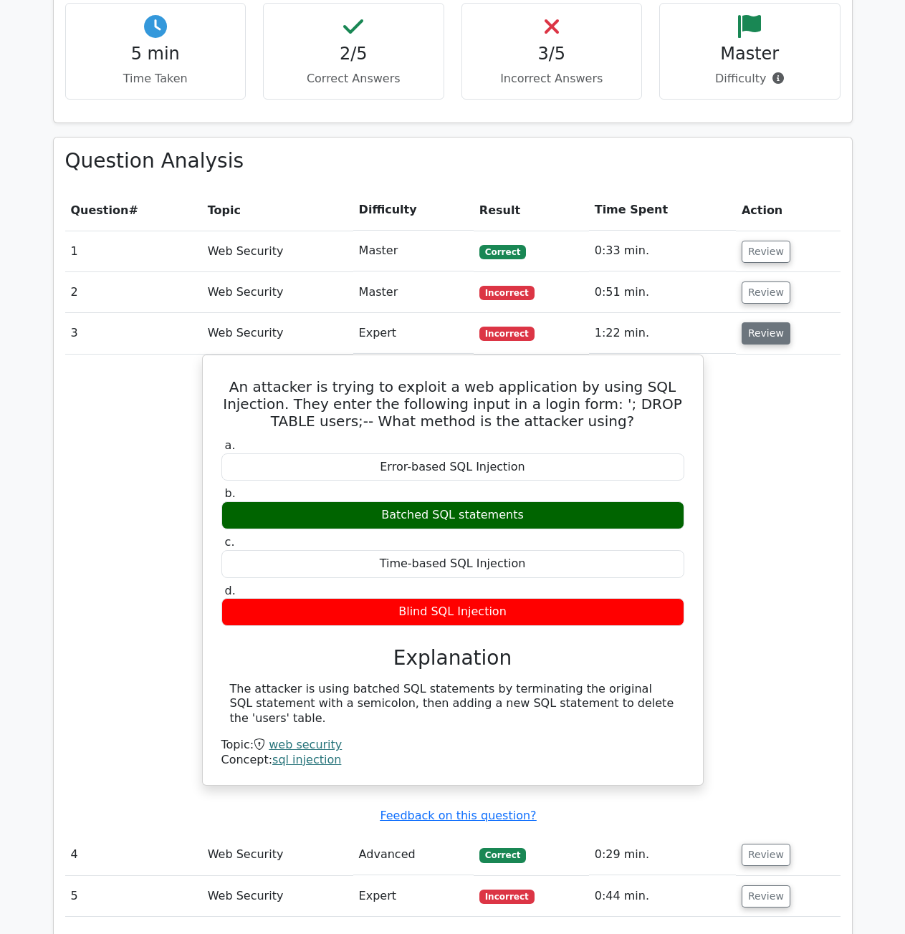
click at [760, 344] on button "Review" at bounding box center [765, 333] width 49 height 22
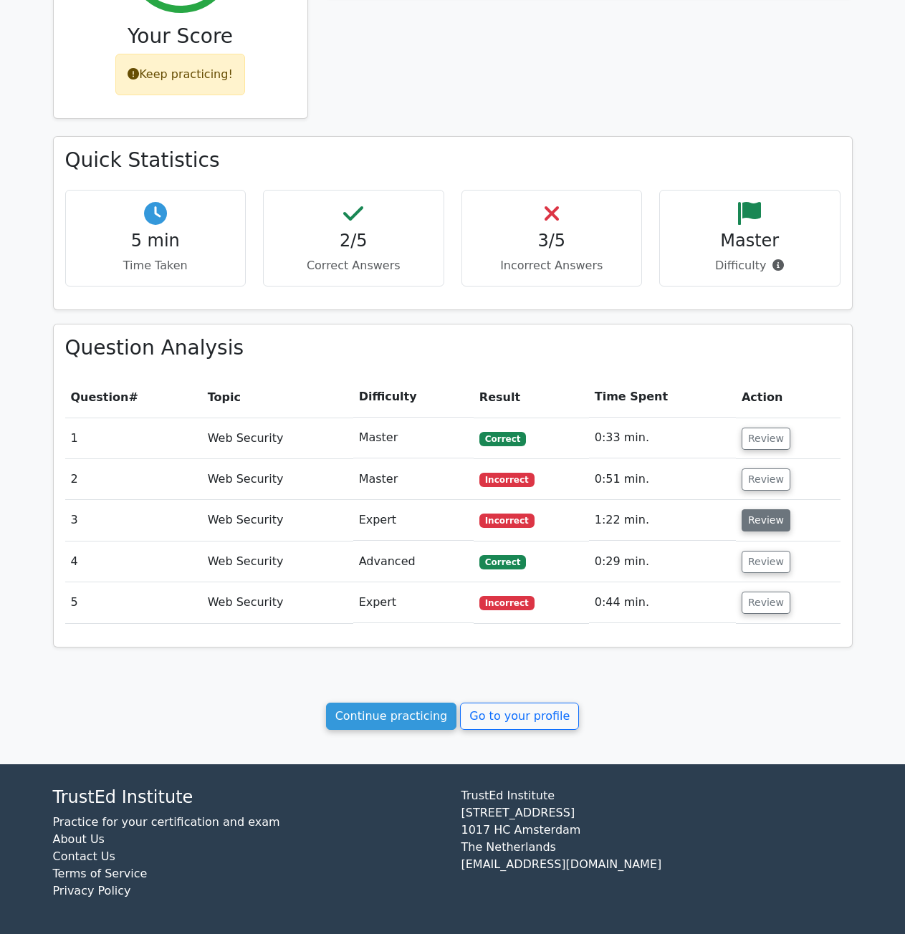
click at [771, 531] on button "Review" at bounding box center [765, 520] width 49 height 22
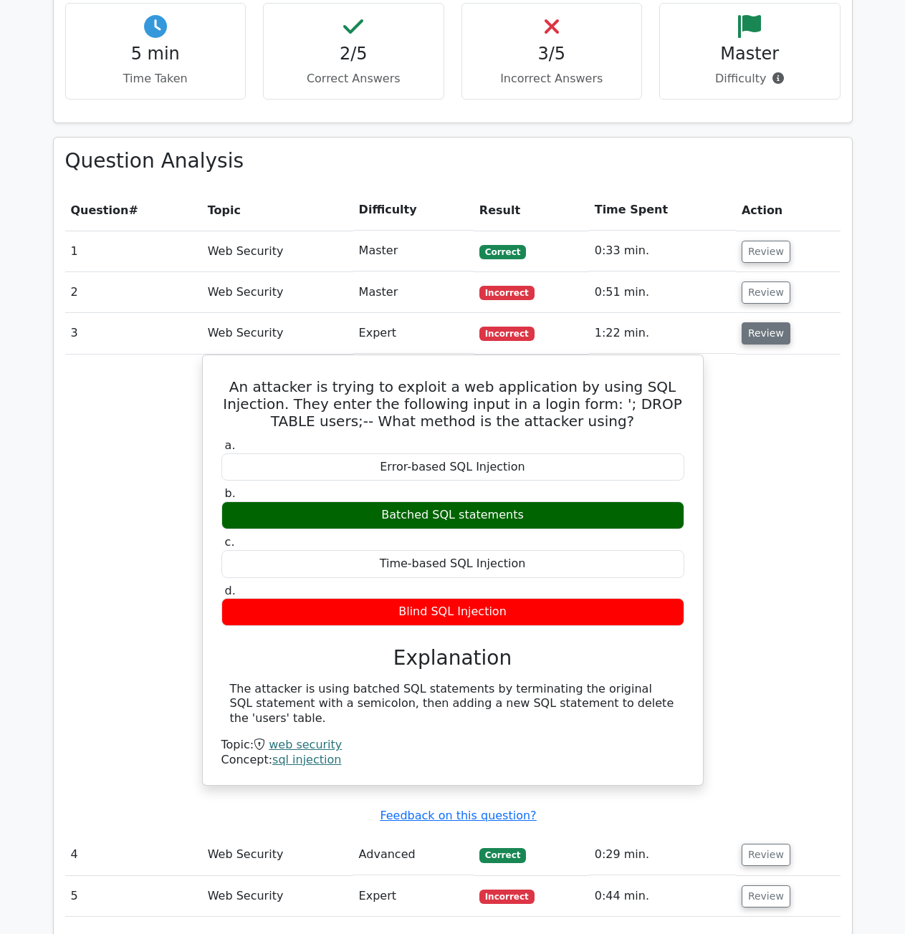
click at [764, 333] on button "Review" at bounding box center [765, 333] width 49 height 22
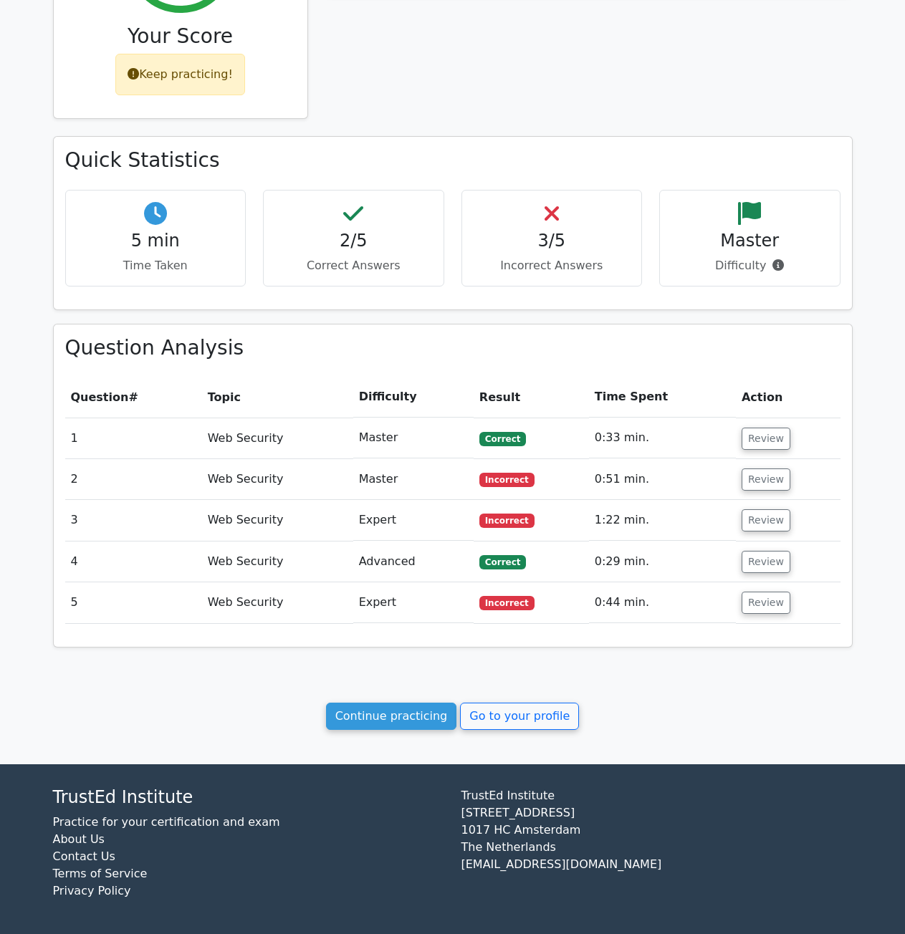
scroll to position [314, 0]
click at [776, 481] on button "Review" at bounding box center [765, 479] width 49 height 22
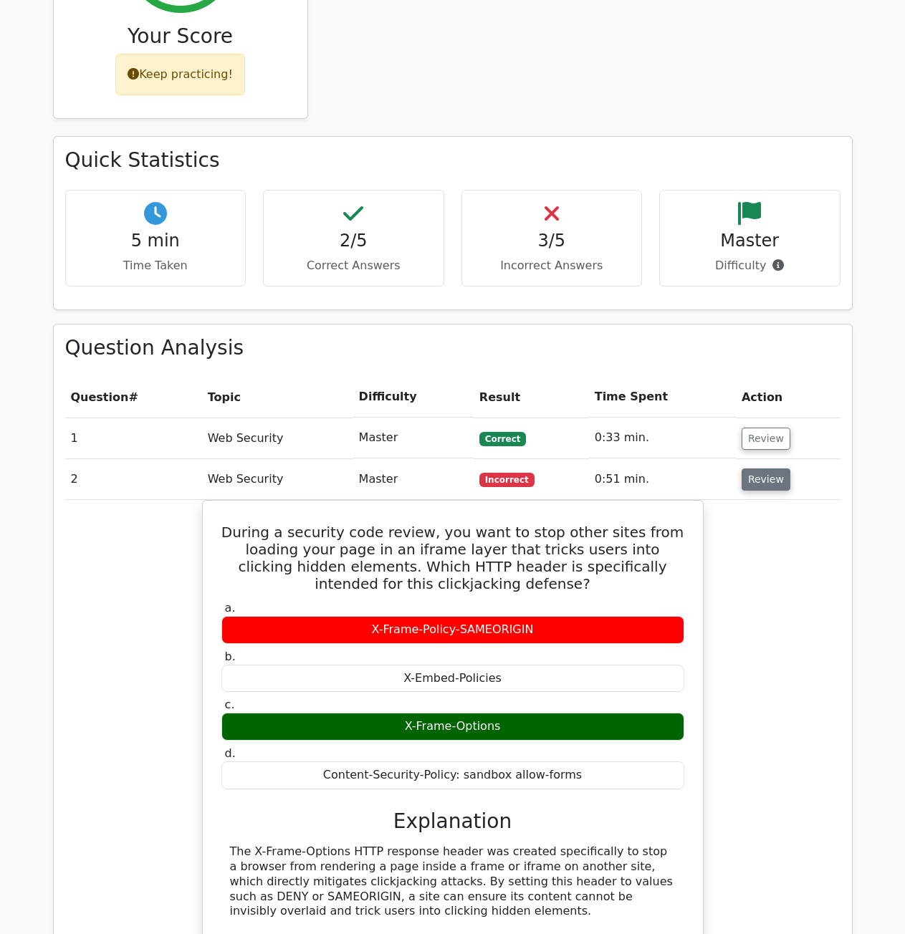
click at [776, 481] on button "Review" at bounding box center [765, 479] width 49 height 22
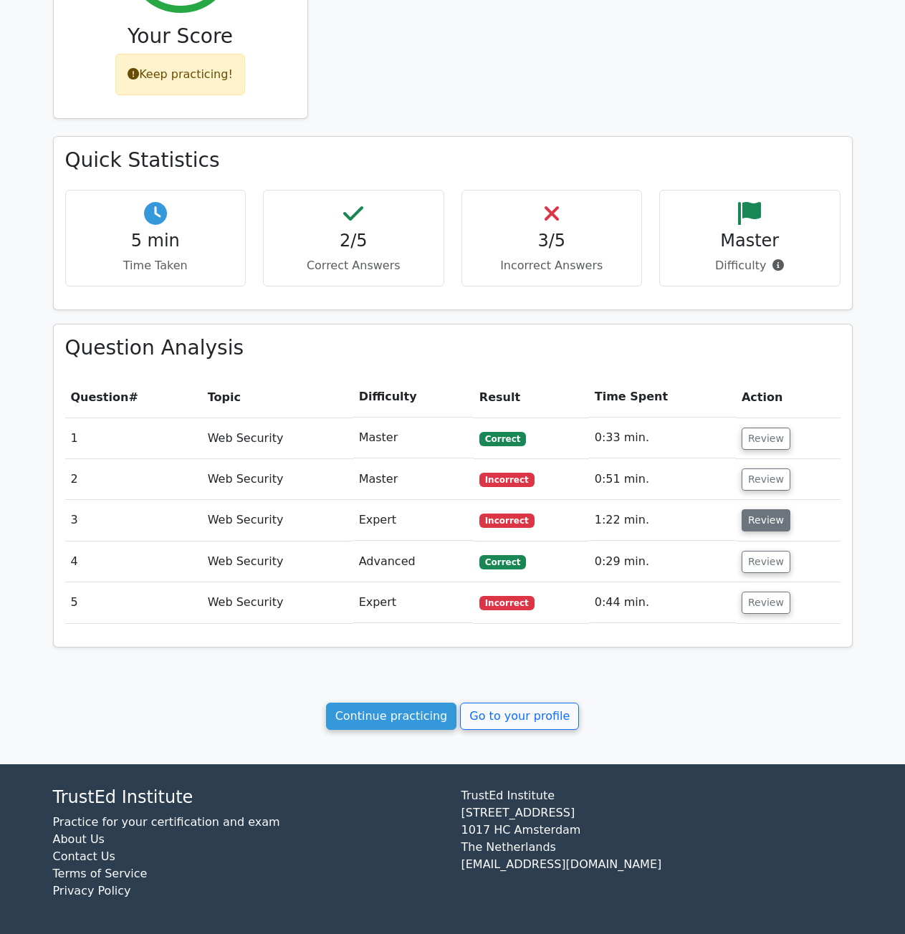
click at [766, 525] on button "Review" at bounding box center [765, 520] width 49 height 22
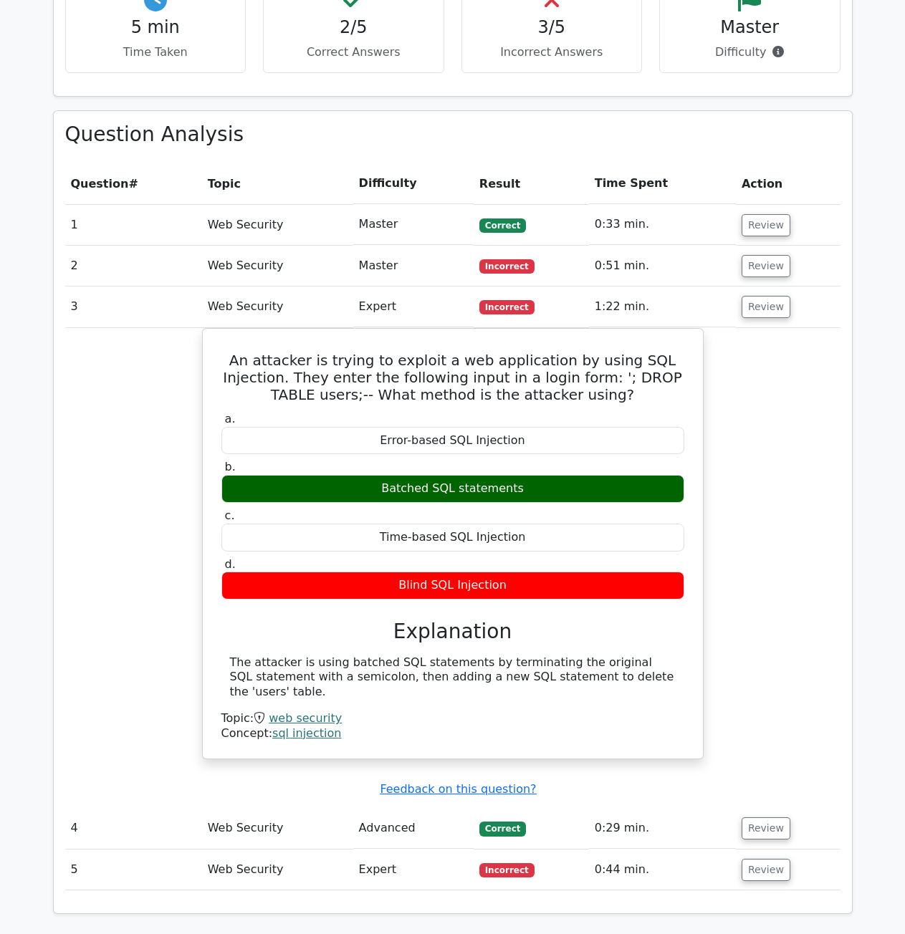
scroll to position [529, 0]
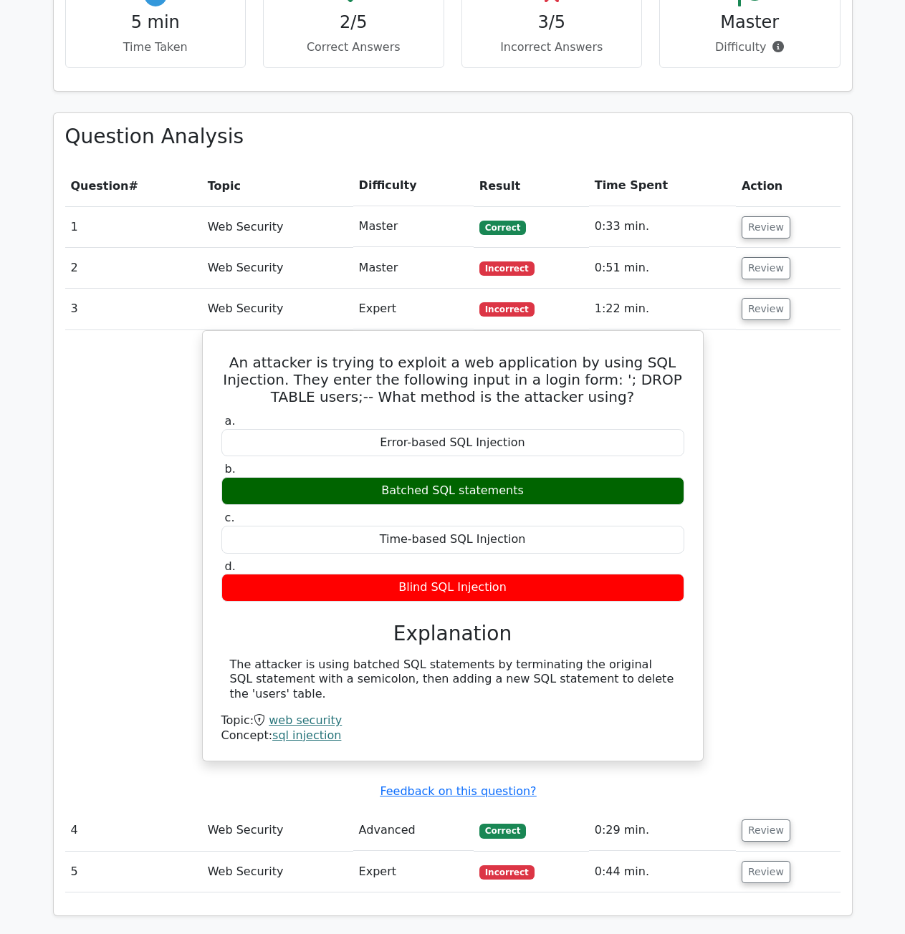
click at [760, 305] on button "Review" at bounding box center [765, 309] width 49 height 22
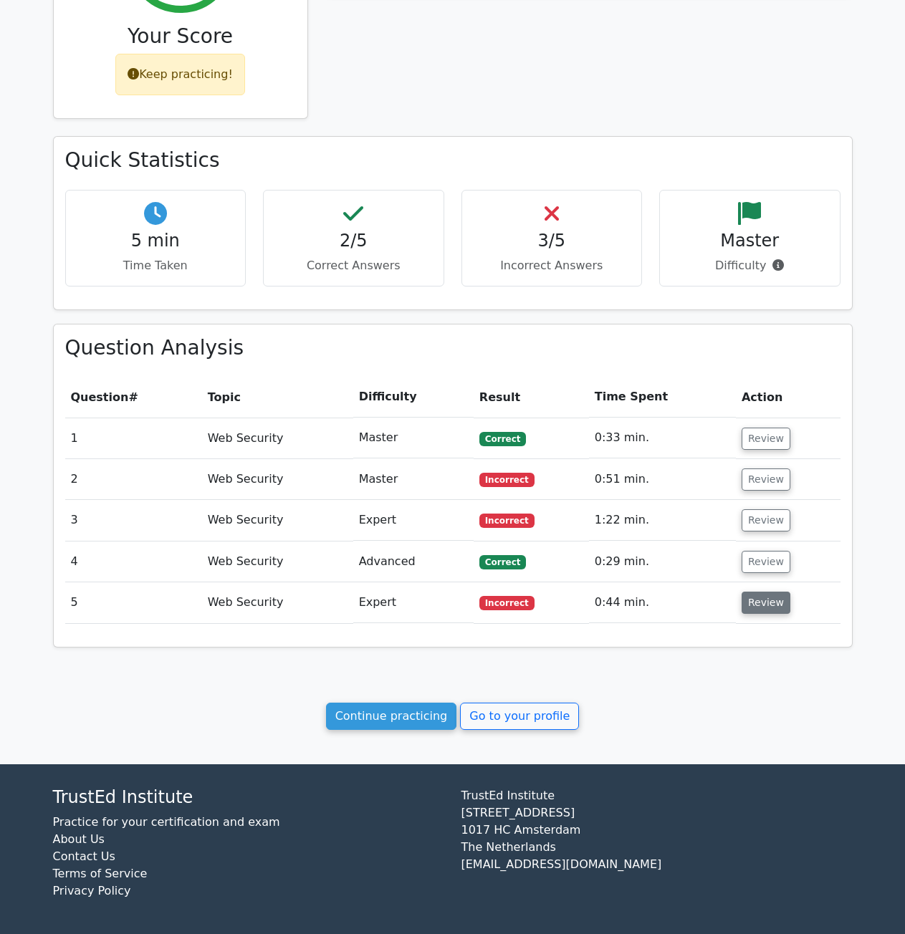
click at [755, 599] on button "Review" at bounding box center [765, 603] width 49 height 22
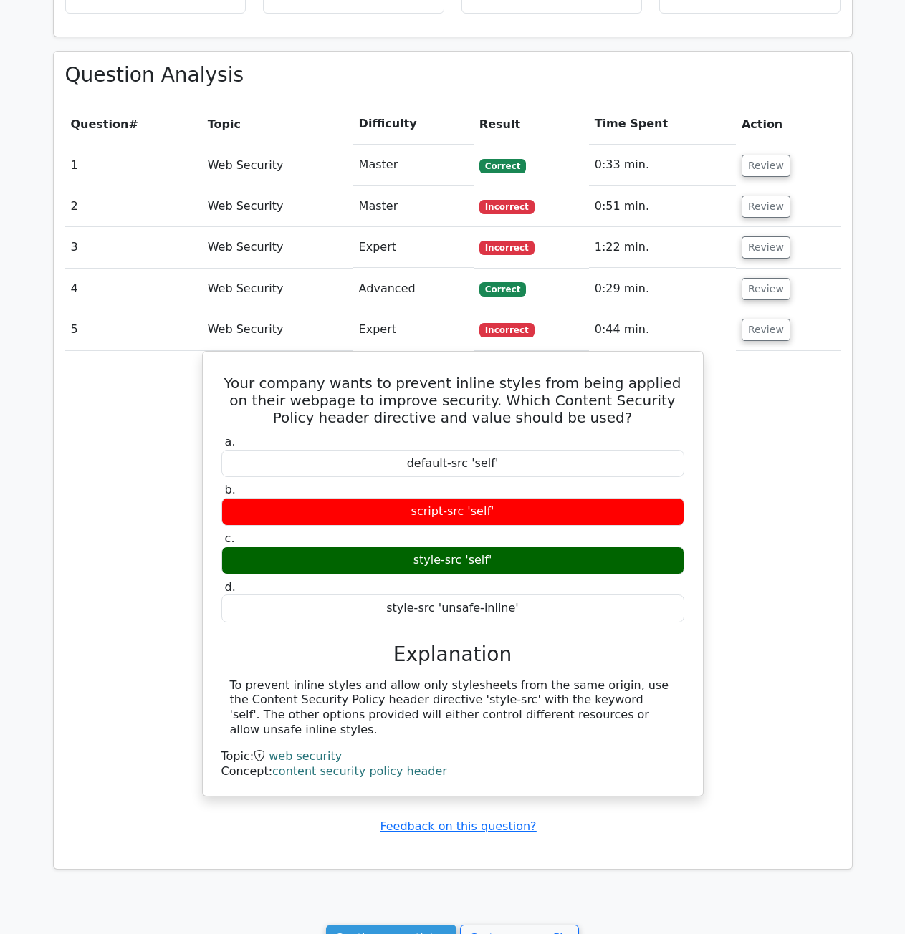
scroll to position [601, 0]
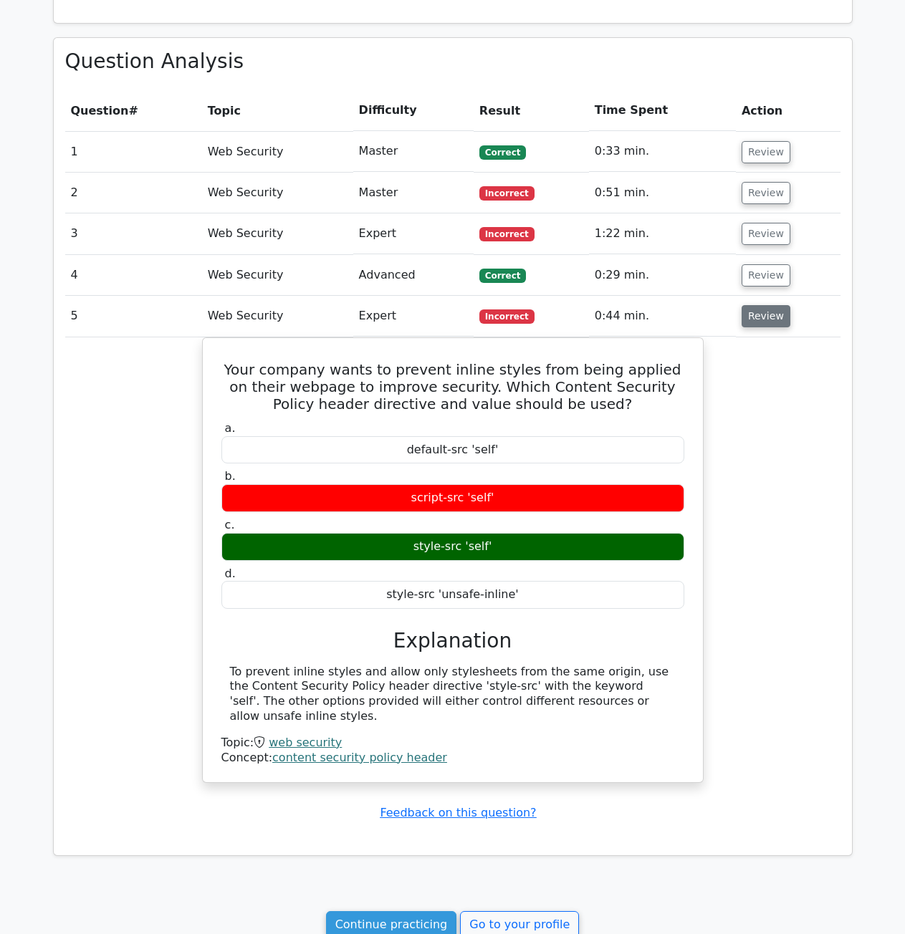
click at [755, 309] on button "Review" at bounding box center [765, 316] width 49 height 22
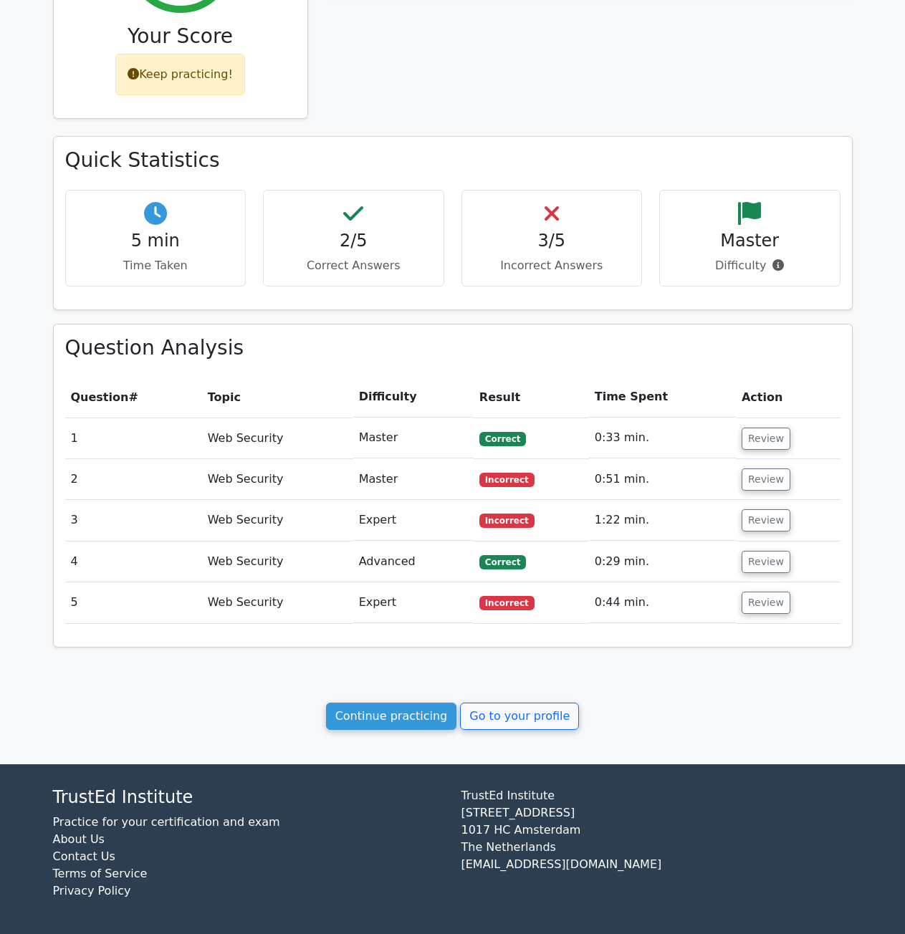
scroll to position [0, 0]
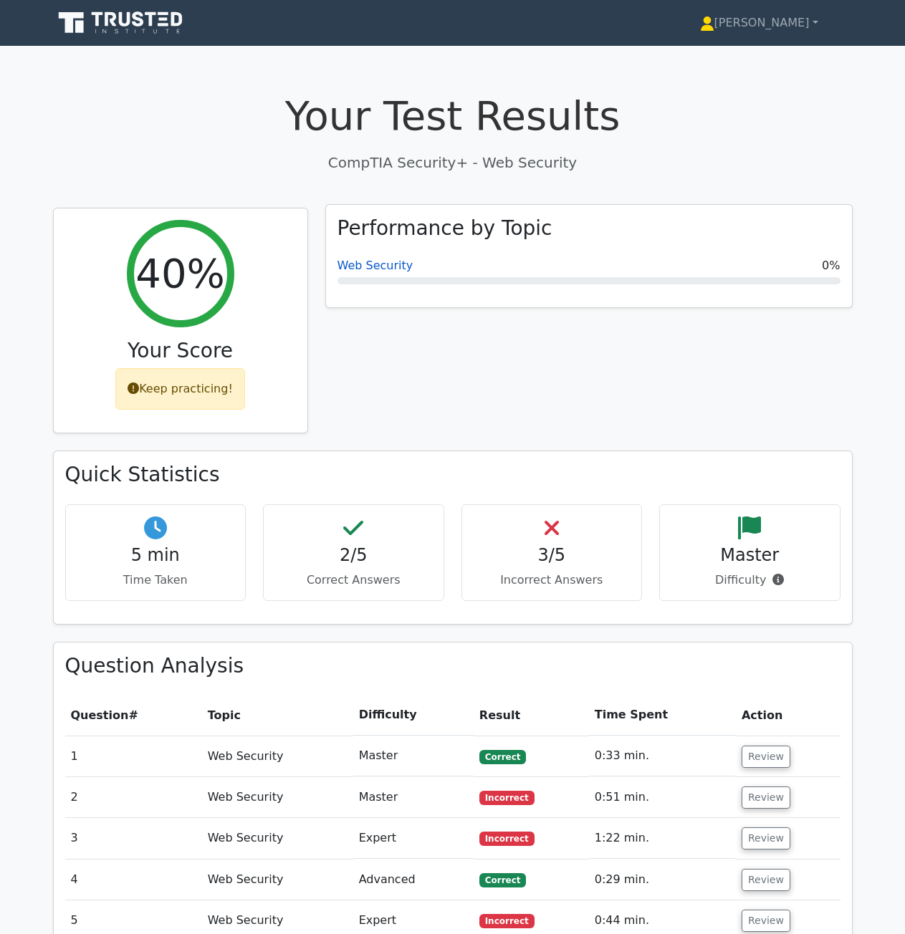
click at [386, 271] on link "Web Security" at bounding box center [375, 266] width 76 height 14
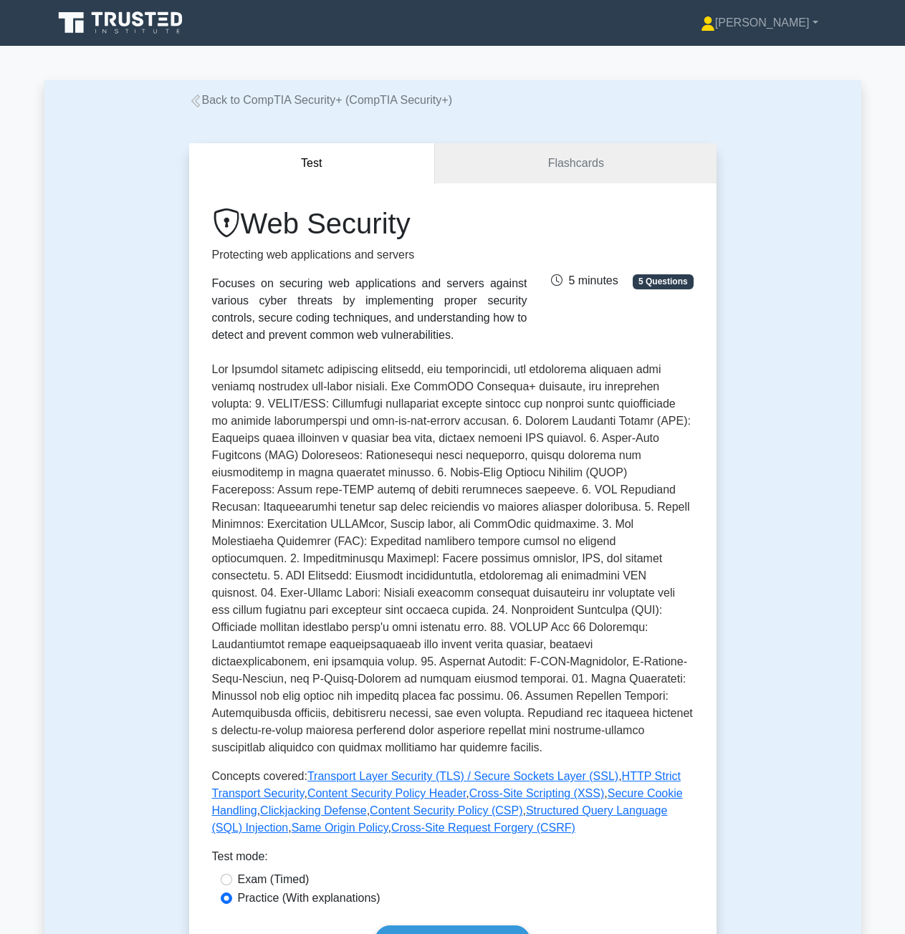
click at [152, 17] on icon at bounding box center [150, 19] width 11 height 14
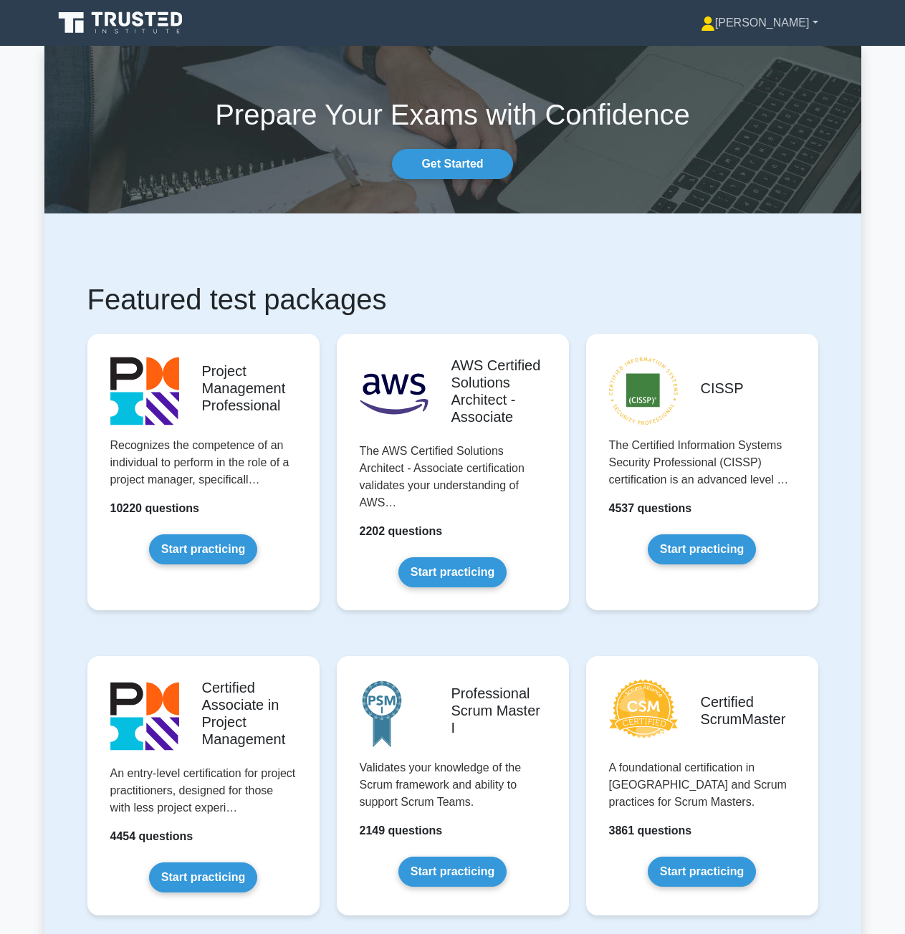
click at [806, 25] on link "[PERSON_NAME]" at bounding box center [759, 23] width 186 height 29
click at [772, 56] on link "Profile" at bounding box center [723, 56] width 113 height 23
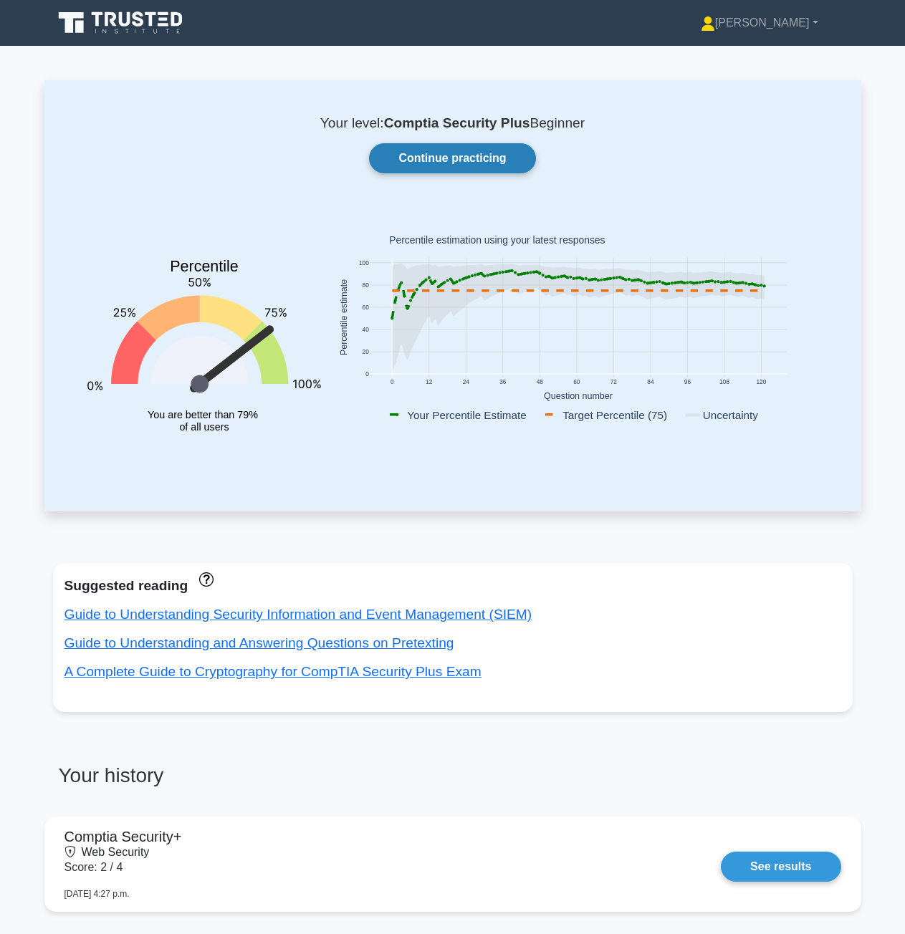
click at [496, 160] on link "Continue practicing" at bounding box center [452, 158] width 166 height 30
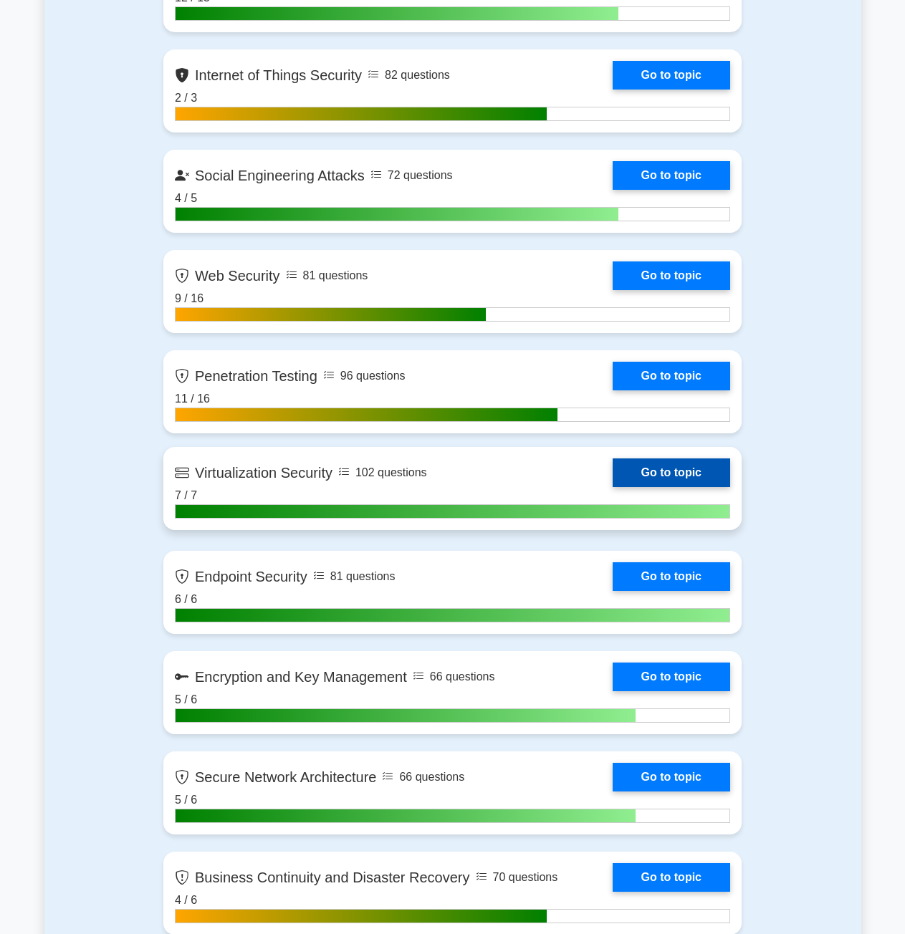
scroll to position [2149, 0]
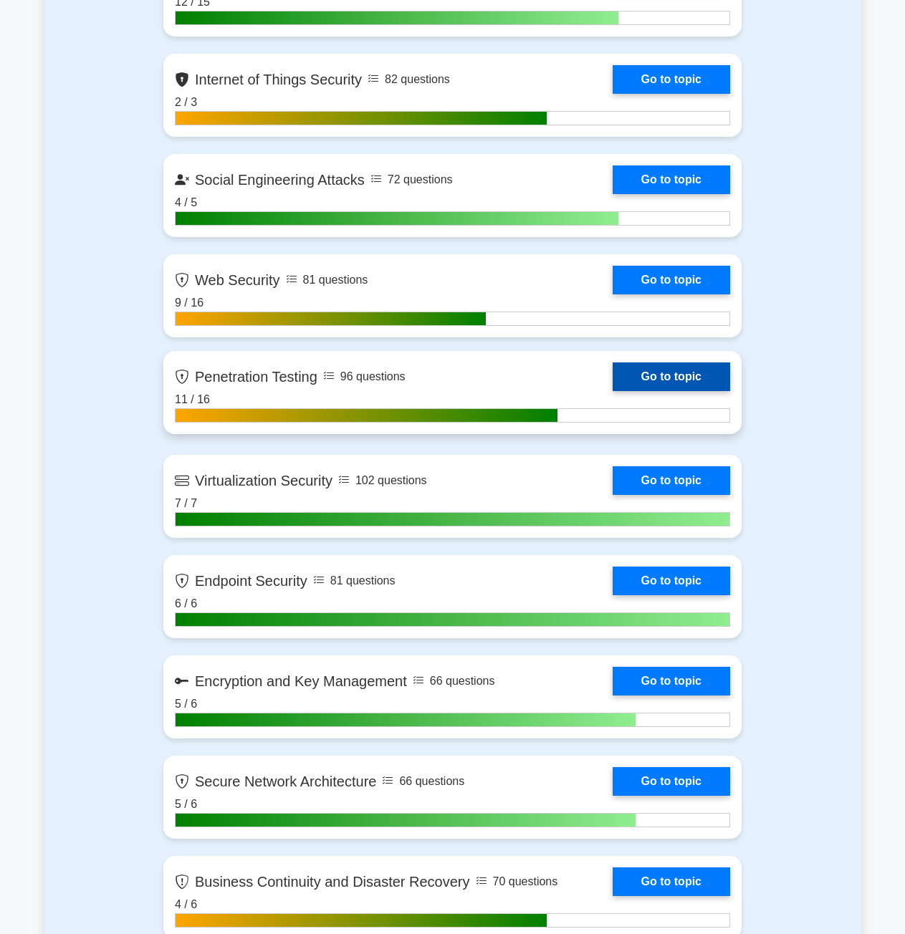
click at [670, 371] on link "Go to topic" at bounding box center [670, 376] width 117 height 29
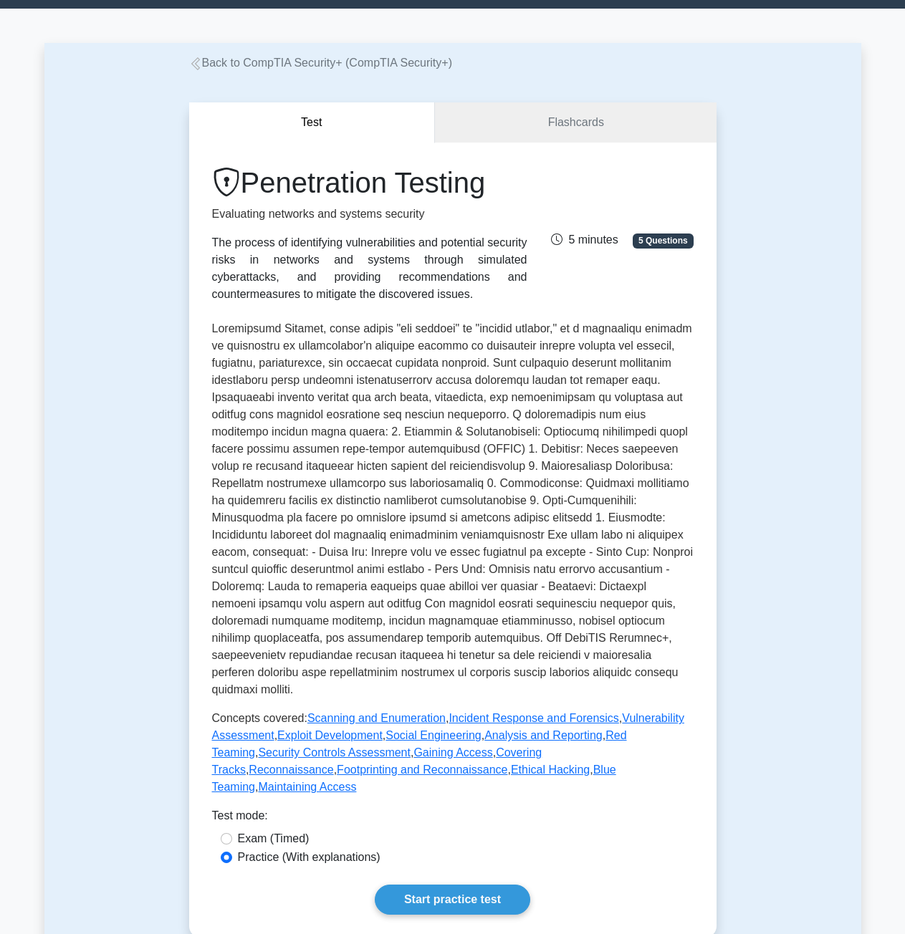
scroll to position [72, 0]
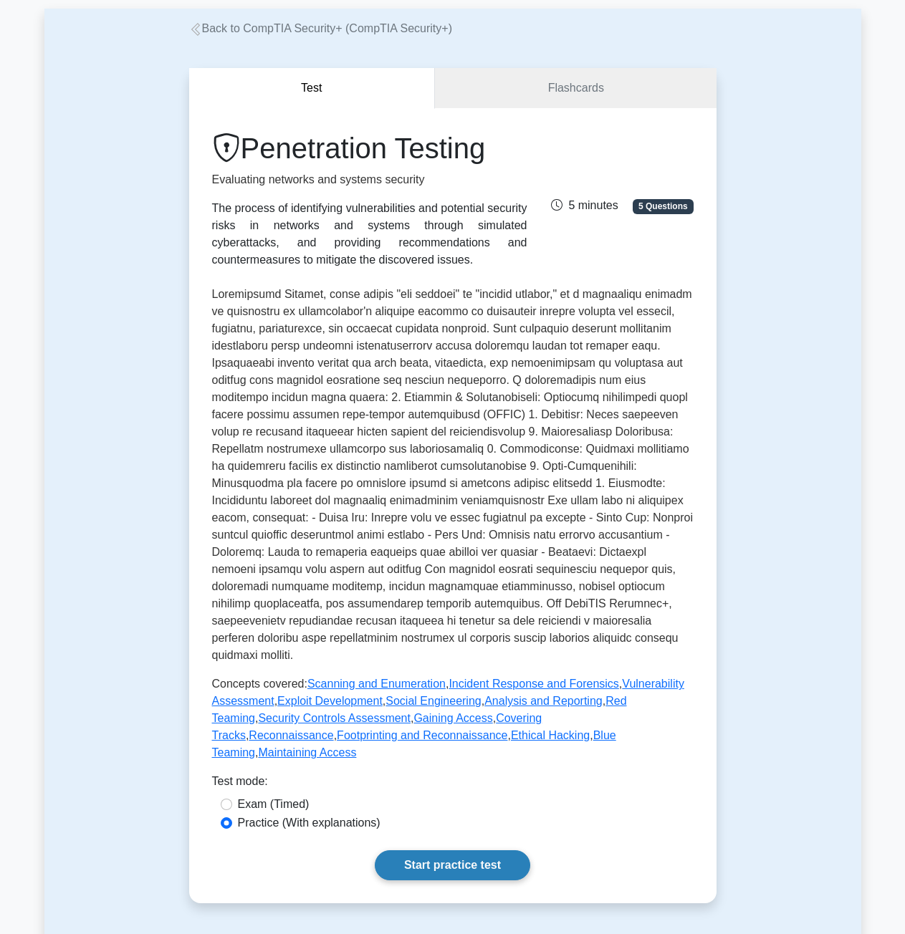
click at [484, 850] on link "Start practice test" at bounding box center [452, 865] width 155 height 30
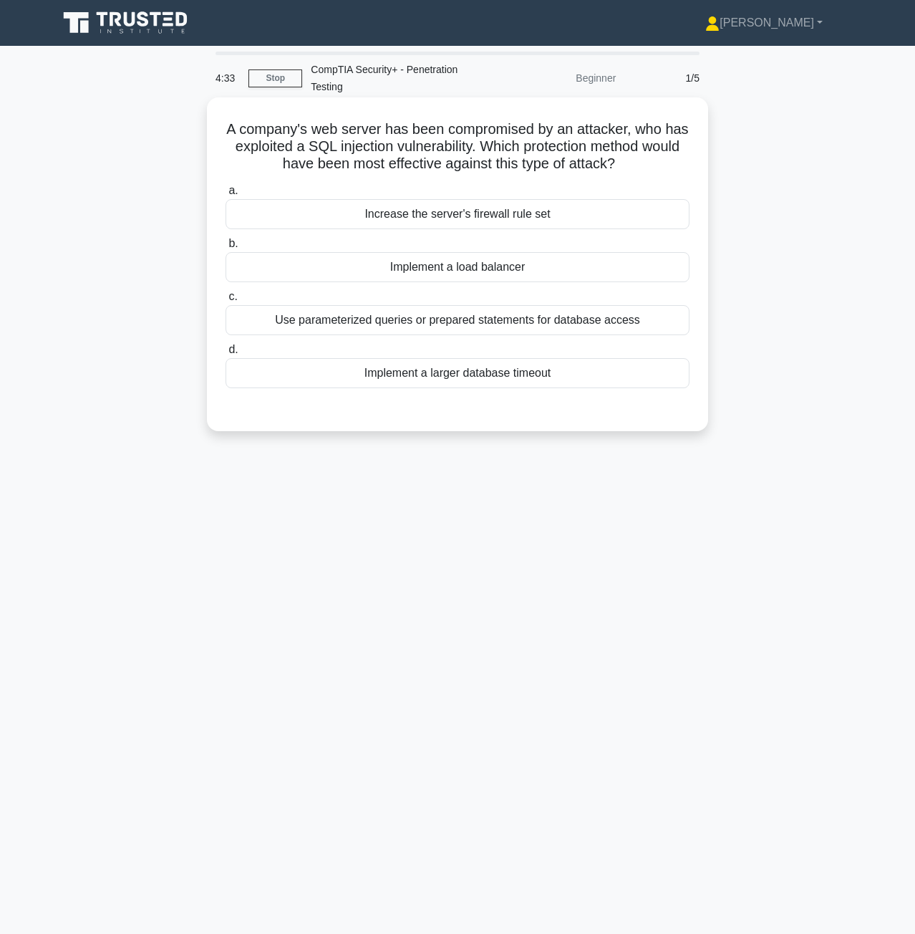
click at [445, 333] on div "Use parameterized queries or prepared statements for database access" at bounding box center [458, 320] width 464 height 30
click at [226, 302] on input "c. Use parameterized queries or prepared statements for database access" at bounding box center [226, 296] width 0 height 9
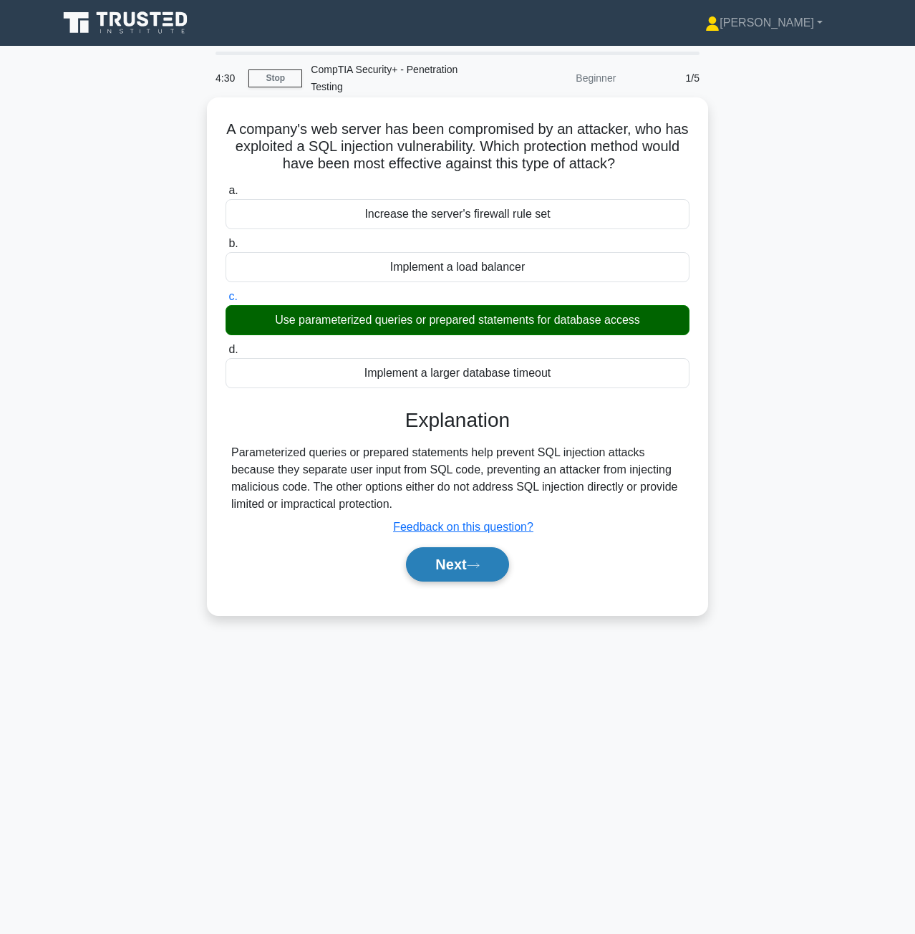
click at [440, 570] on button "Next" at bounding box center [457, 564] width 102 height 34
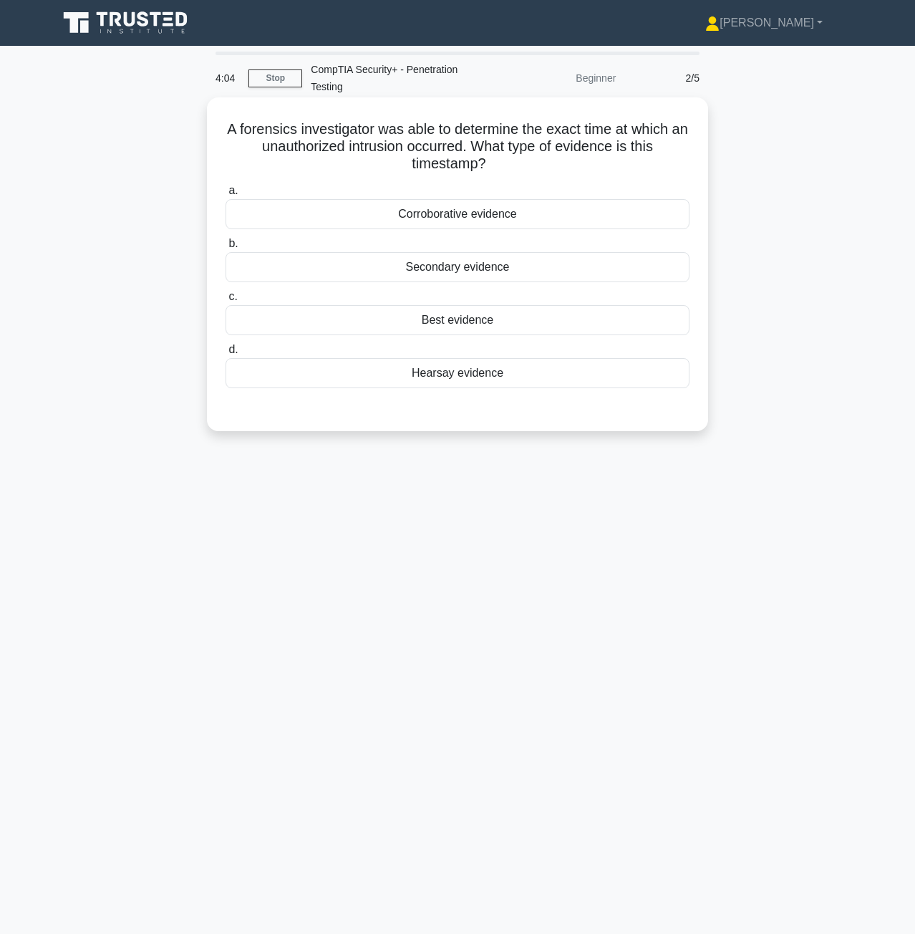
click at [464, 327] on div "Best evidence" at bounding box center [458, 320] width 464 height 30
click at [226, 302] on input "c. Best evidence" at bounding box center [226, 296] width 0 height 9
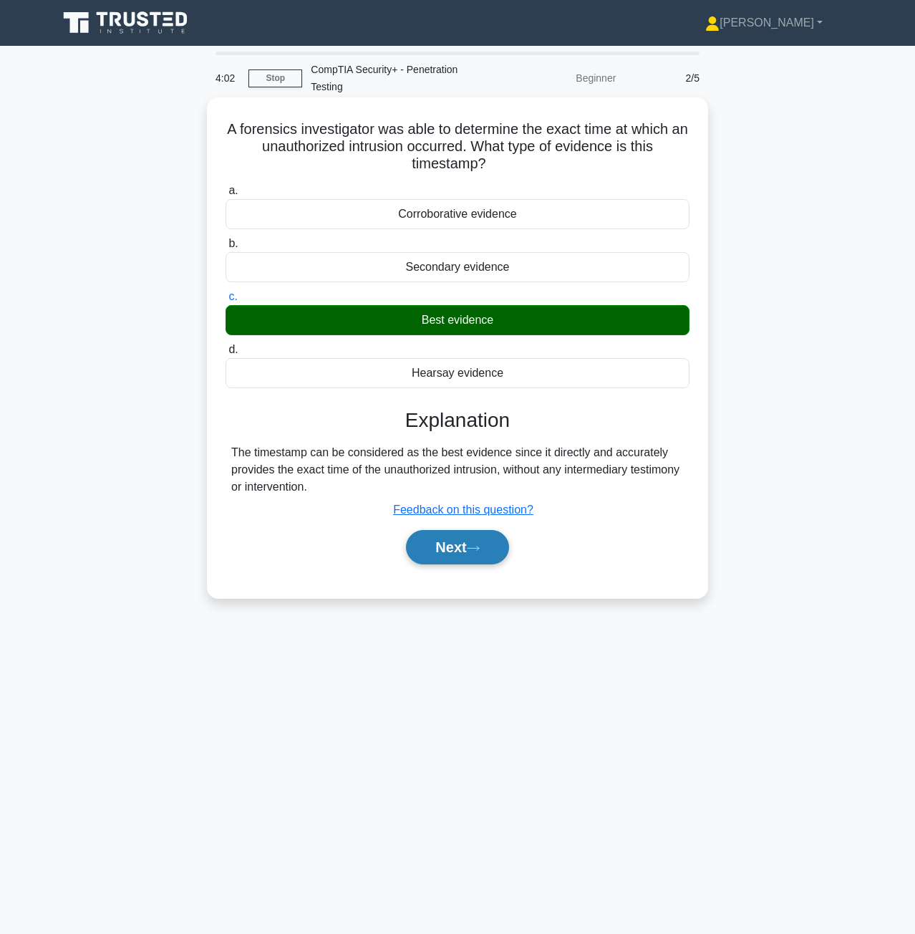
click at [470, 562] on button "Next" at bounding box center [457, 547] width 102 height 34
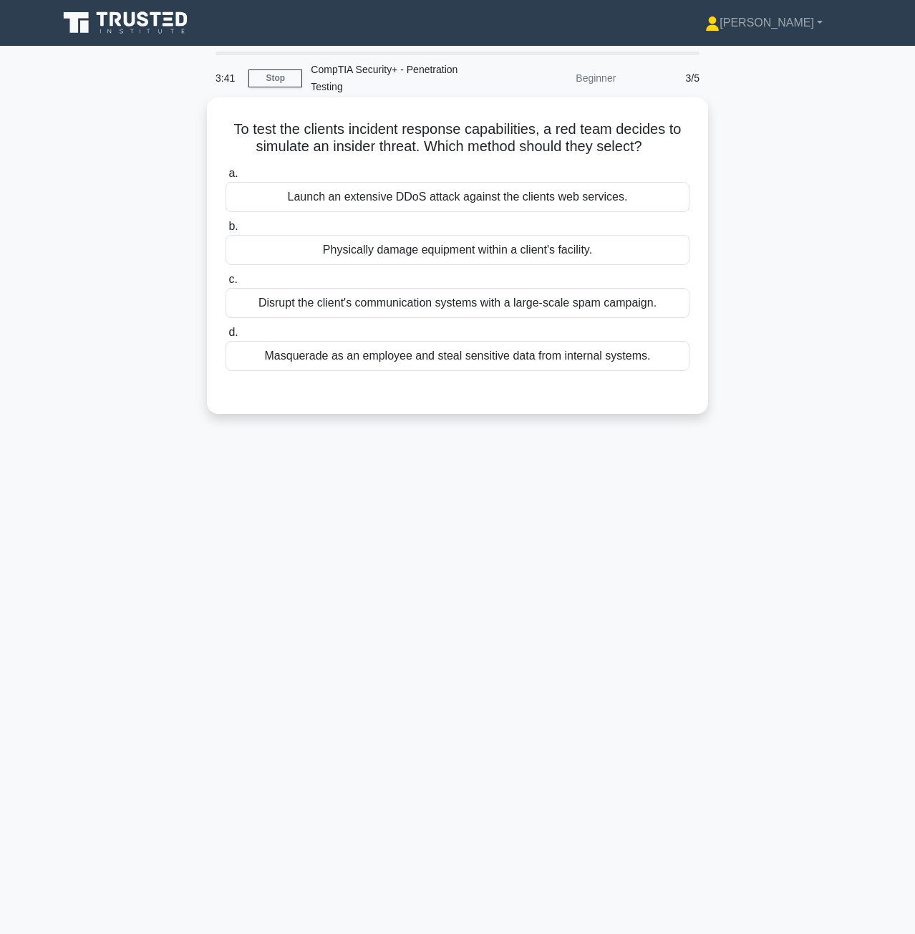
click at [478, 366] on div "Masquerade as an employee and steal sensitive data from internal systems." at bounding box center [458, 356] width 464 height 30
click at [226, 337] on input "d. Masquerade as an employee and steal sensitive data from internal systems." at bounding box center [226, 332] width 0 height 9
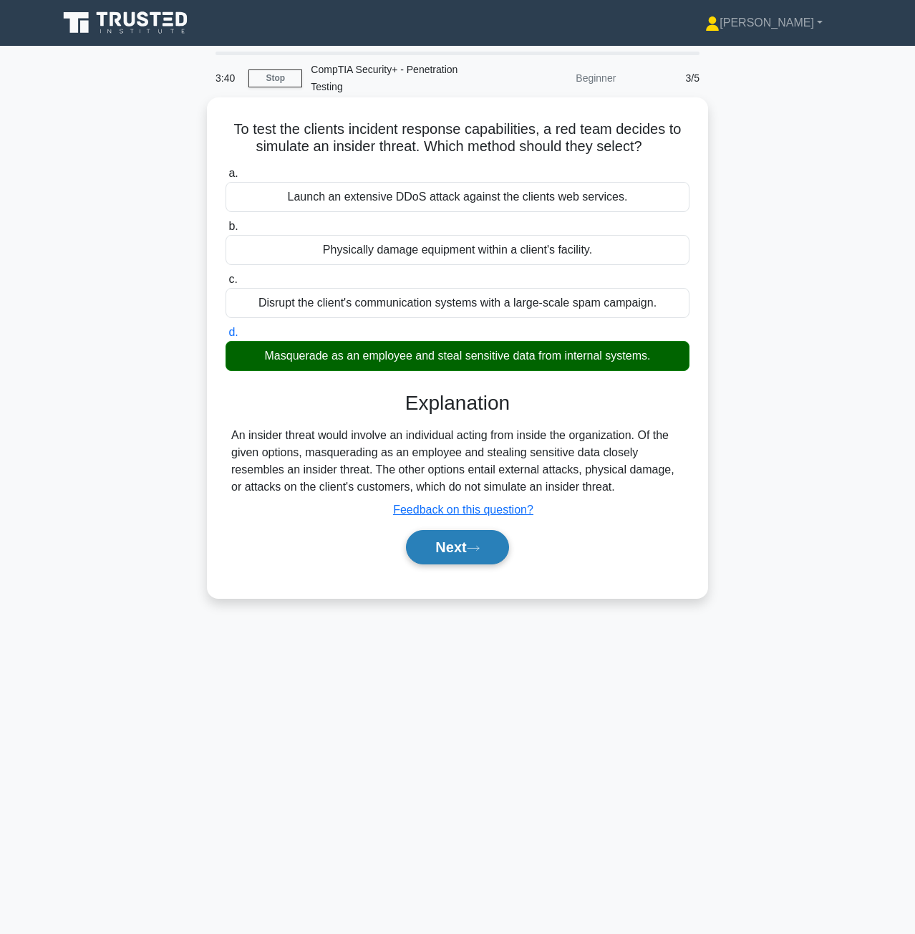
click at [448, 553] on button "Next" at bounding box center [457, 547] width 102 height 34
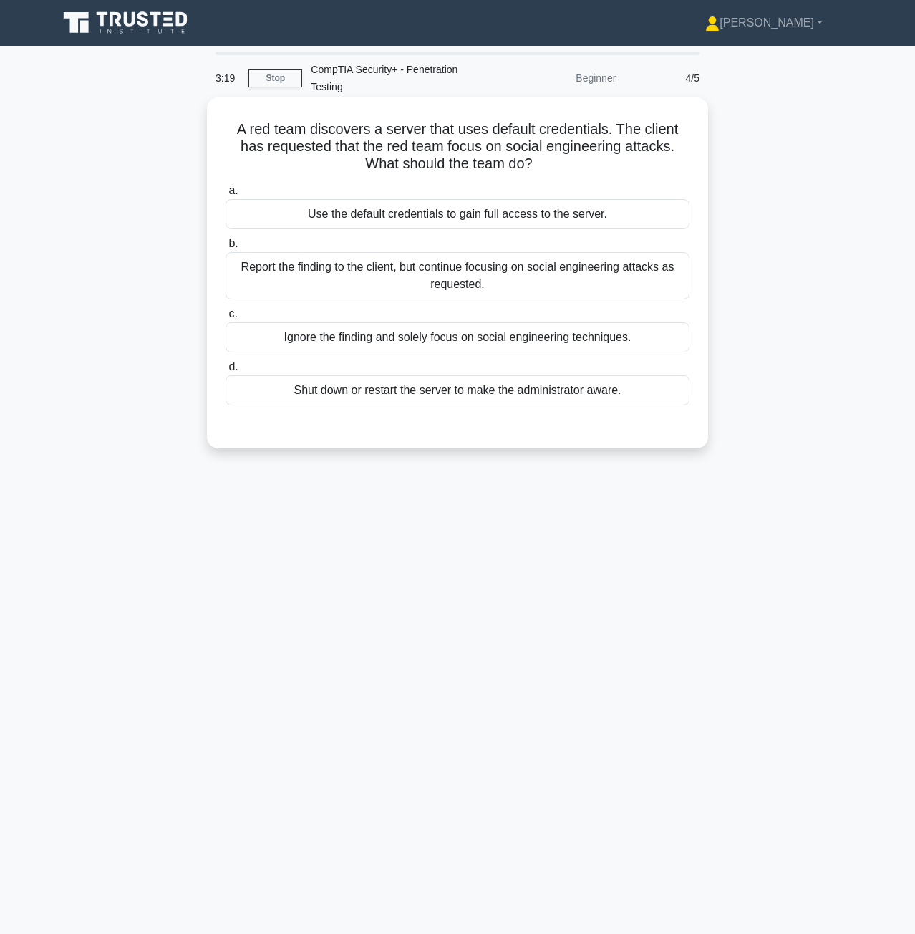
click at [353, 218] on div "Use the default credentials to gain full access to the server." at bounding box center [458, 214] width 464 height 30
click at [226, 196] on input "a. Use the default credentials to gain full access to the server." at bounding box center [226, 190] width 0 height 9
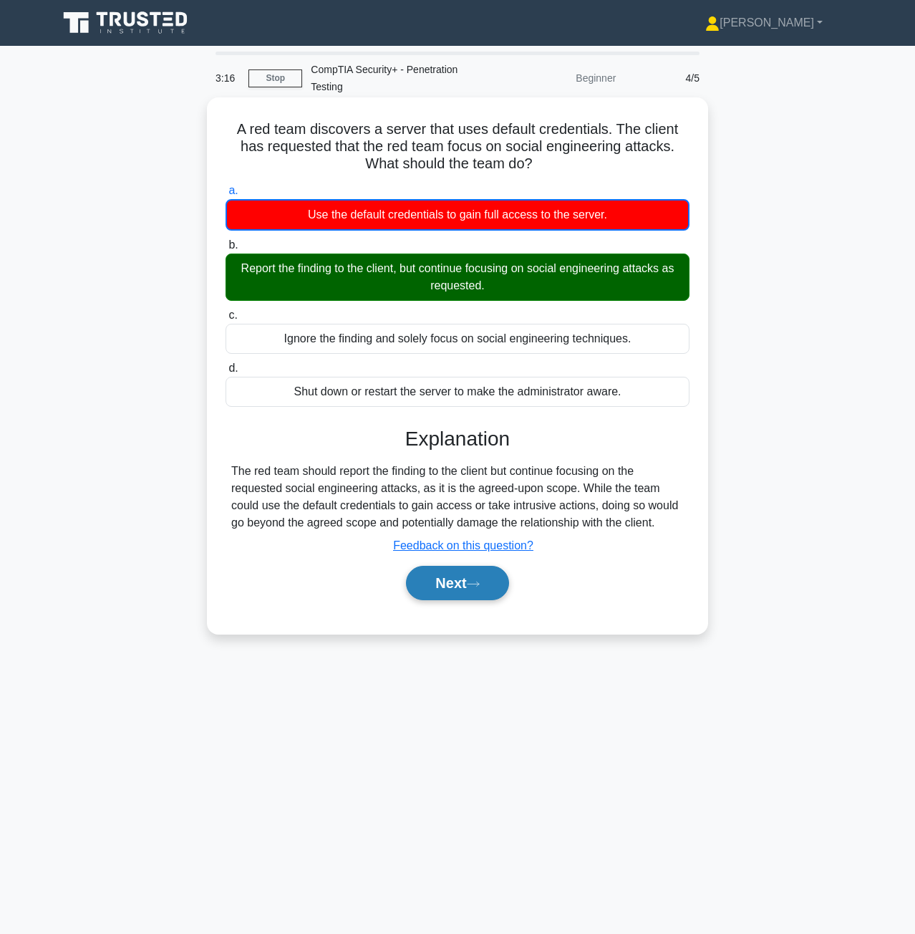
click at [447, 592] on button "Next" at bounding box center [457, 583] width 102 height 34
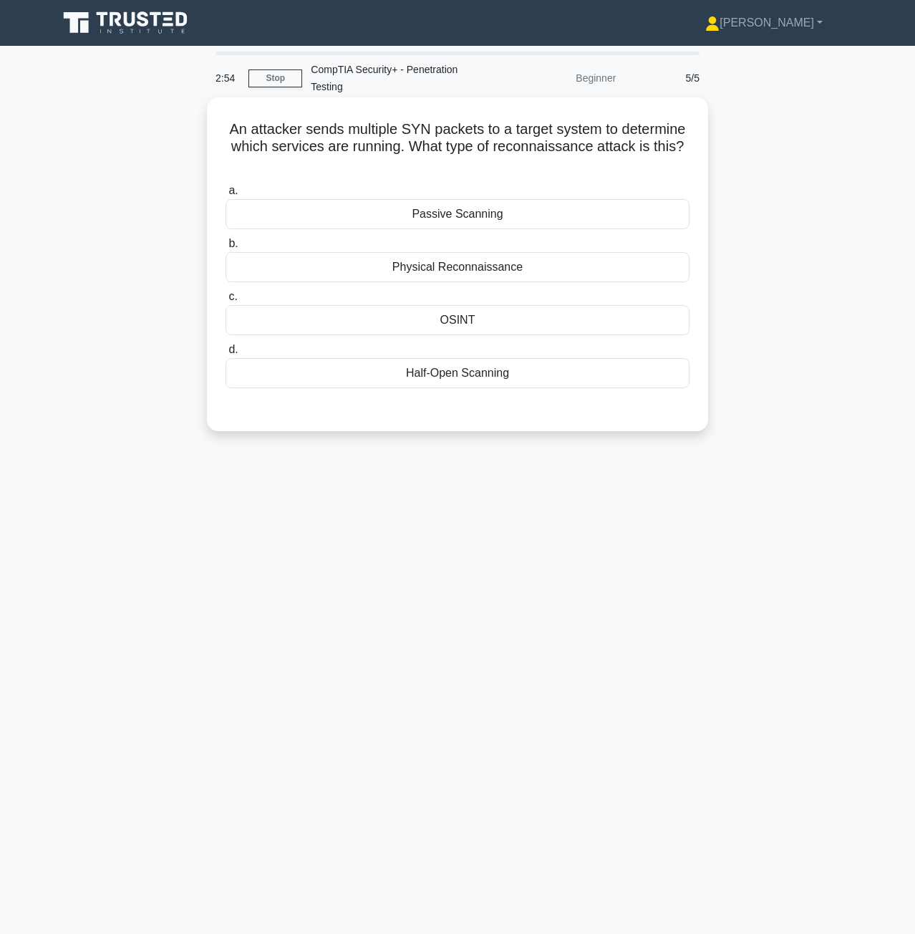
click at [451, 211] on div "Passive Scanning" at bounding box center [458, 214] width 464 height 30
click at [226, 196] on input "a. Passive Scanning" at bounding box center [226, 190] width 0 height 9
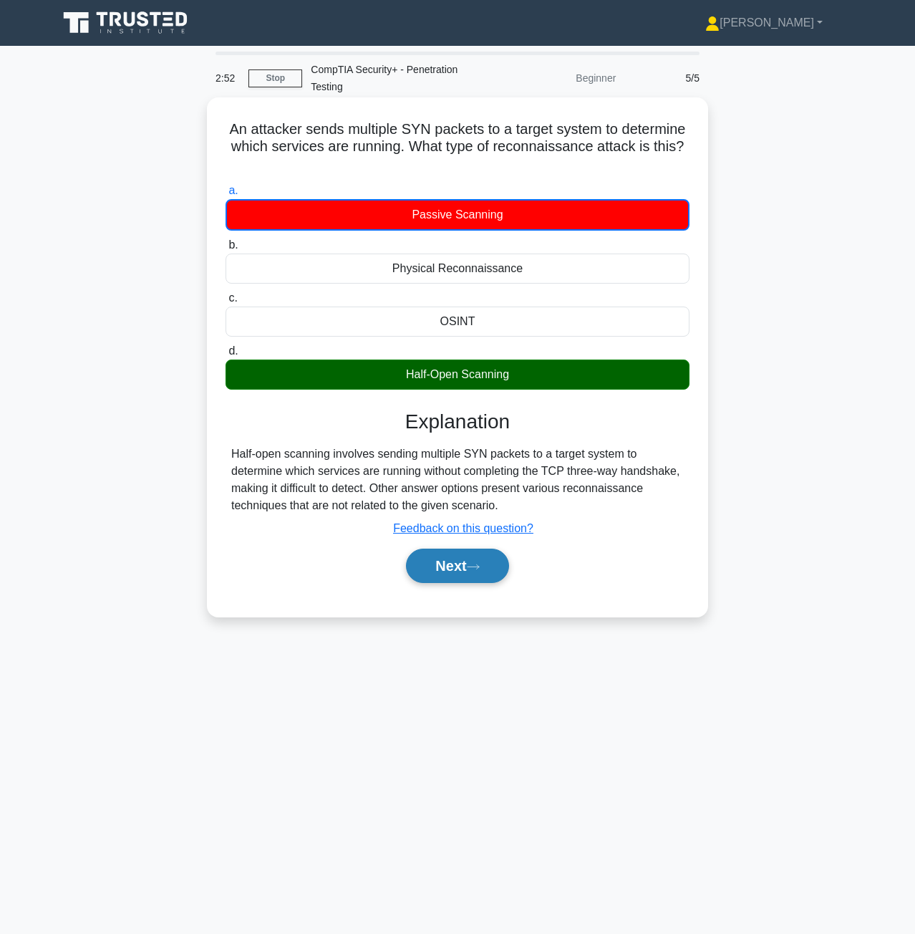
click at [456, 567] on button "Next" at bounding box center [457, 566] width 102 height 34
click at [455, 578] on button "Next" at bounding box center [457, 566] width 102 height 34
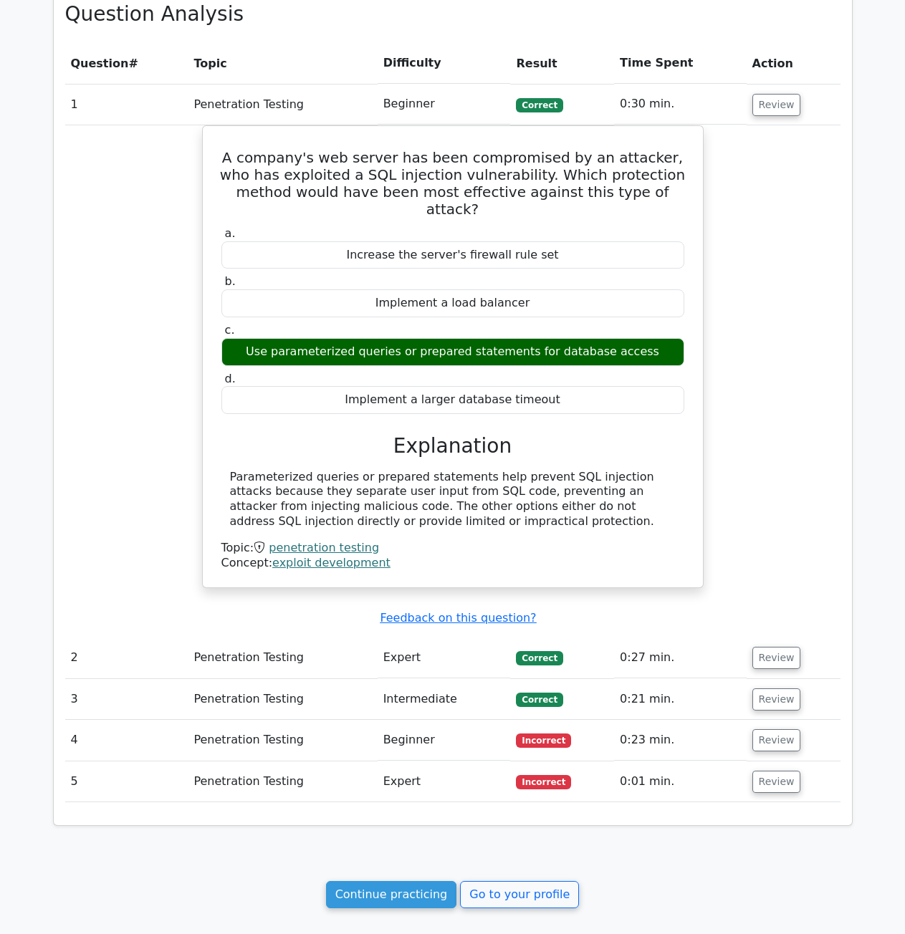
scroll to position [820, 0]
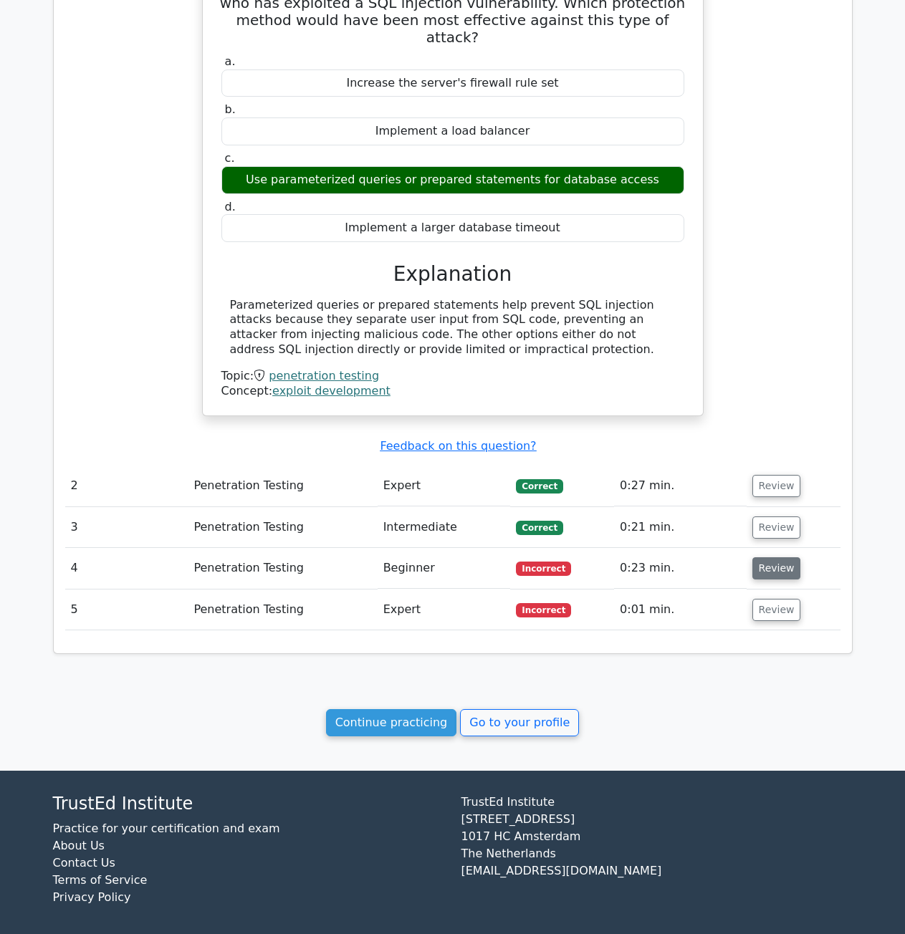
click at [770, 557] on button "Review" at bounding box center [776, 568] width 49 height 22
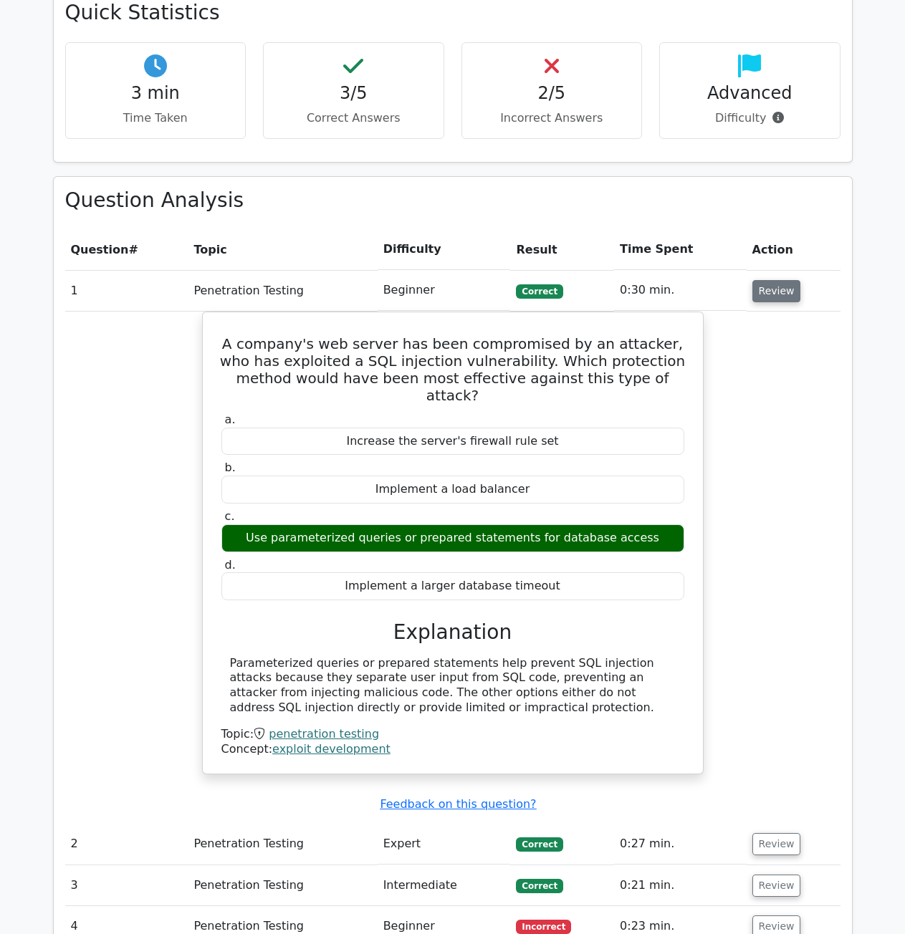
click at [768, 284] on button "Review" at bounding box center [776, 291] width 49 height 22
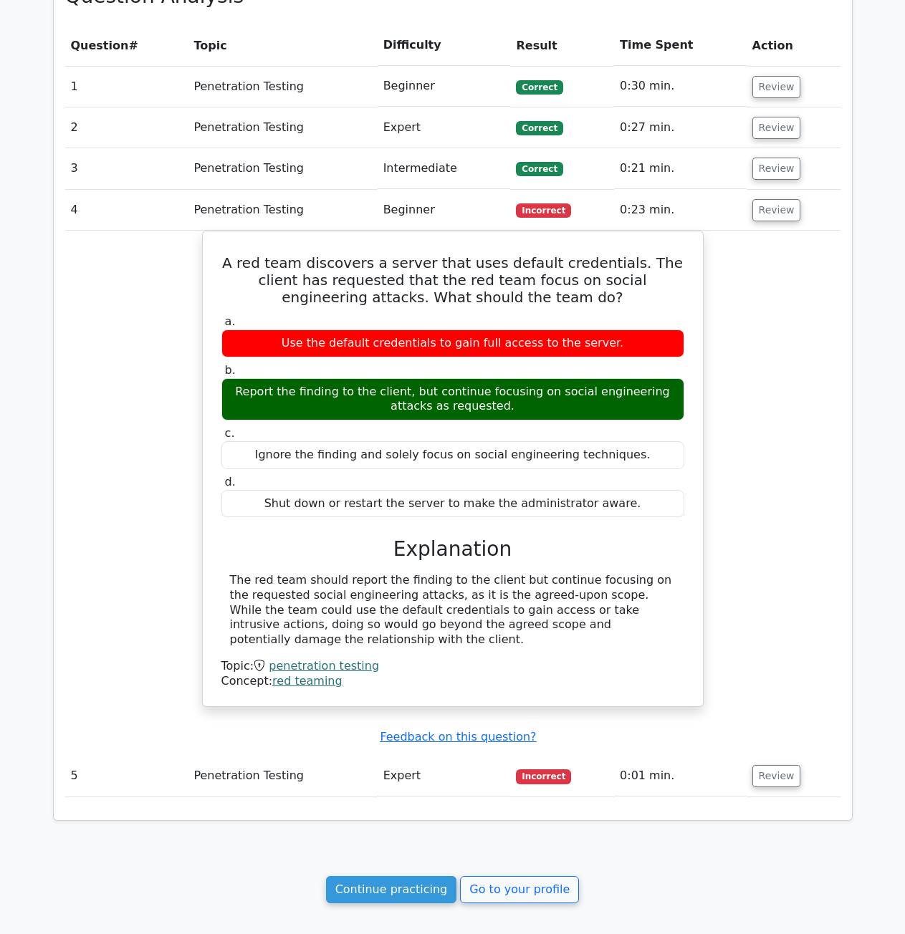
scroll to position [677, 0]
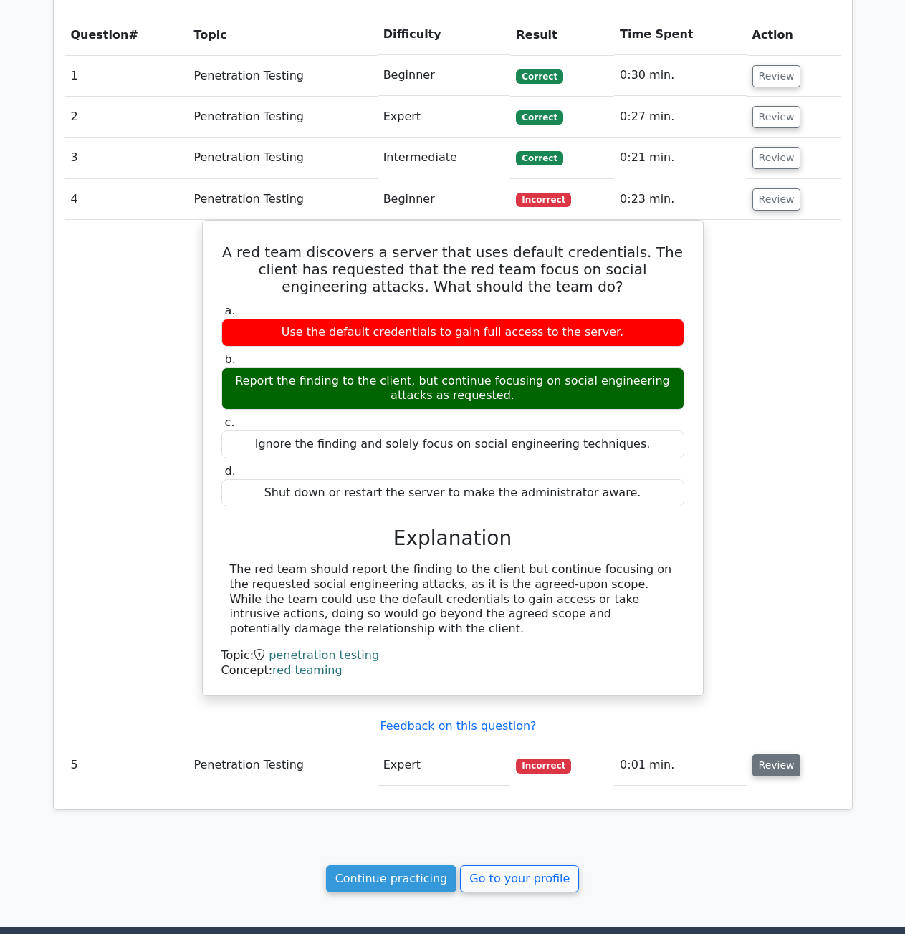
click at [779, 754] on button "Review" at bounding box center [776, 765] width 49 height 22
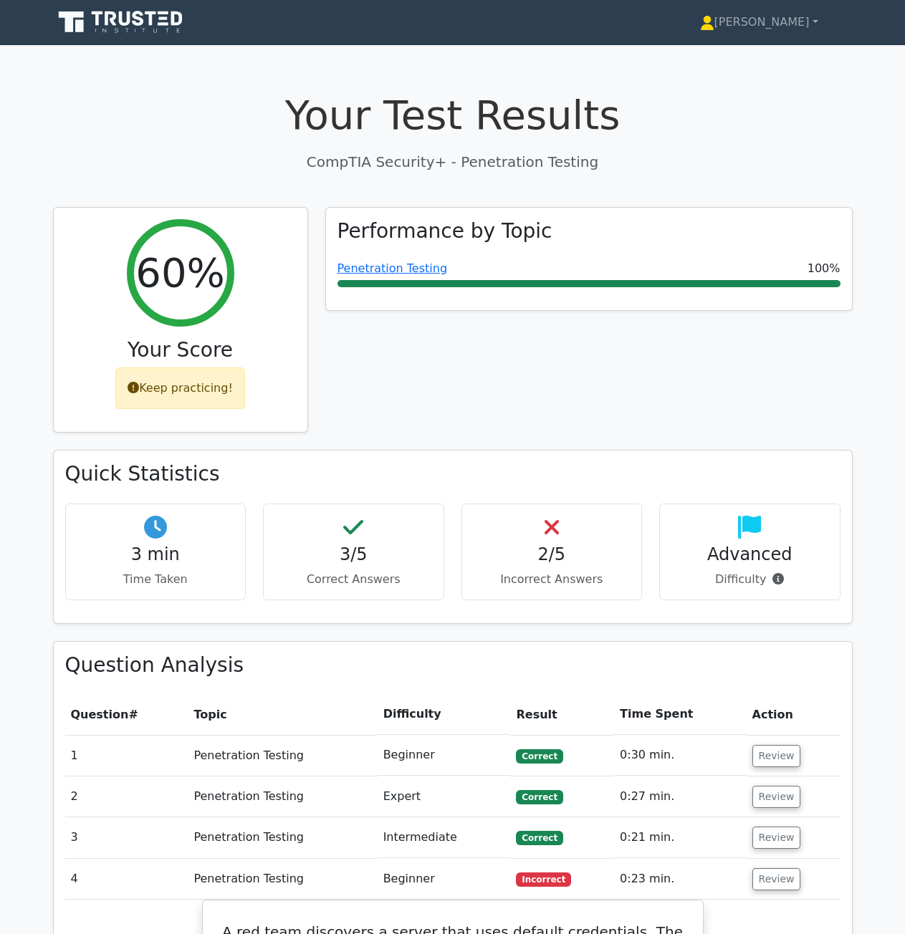
scroll to position [0, 0]
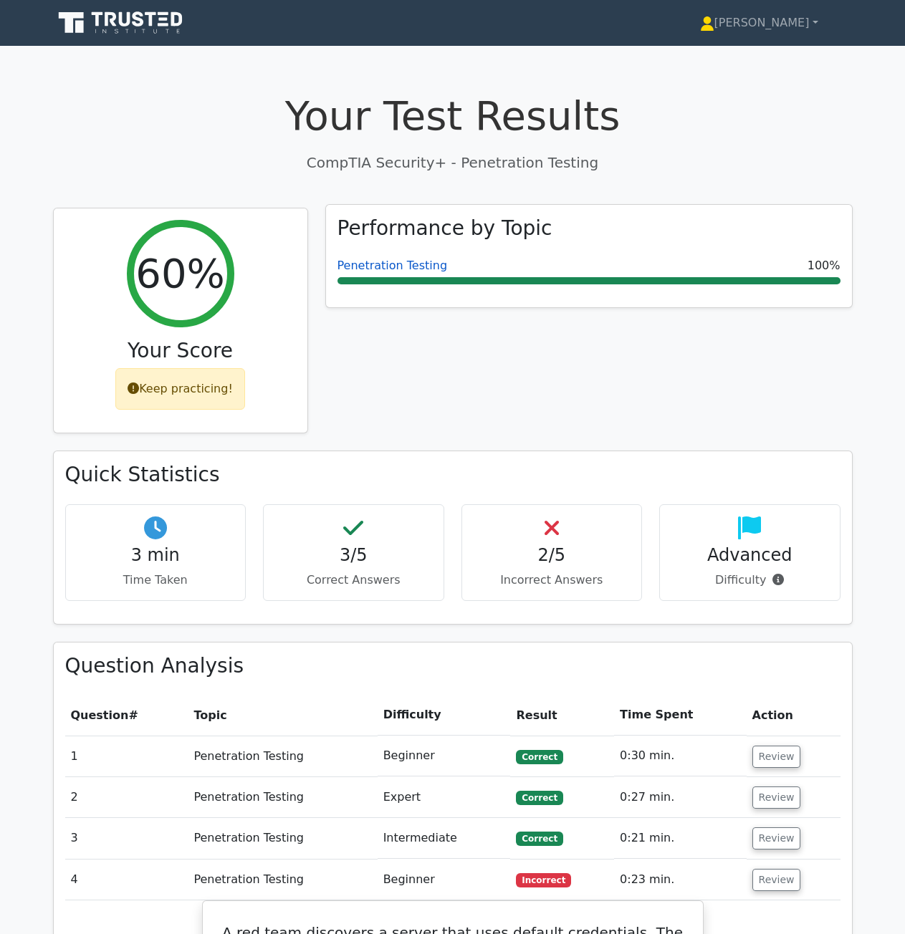
click at [398, 270] on link "Penetration Testing" at bounding box center [392, 266] width 110 height 14
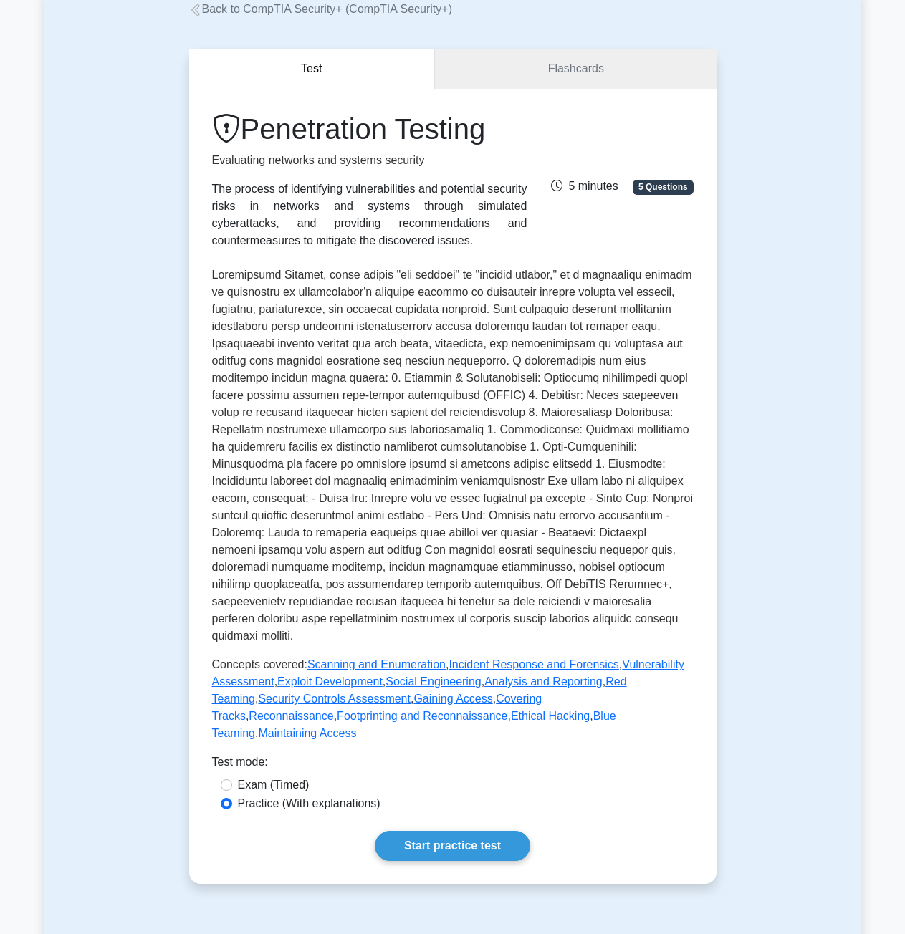
scroll to position [143, 0]
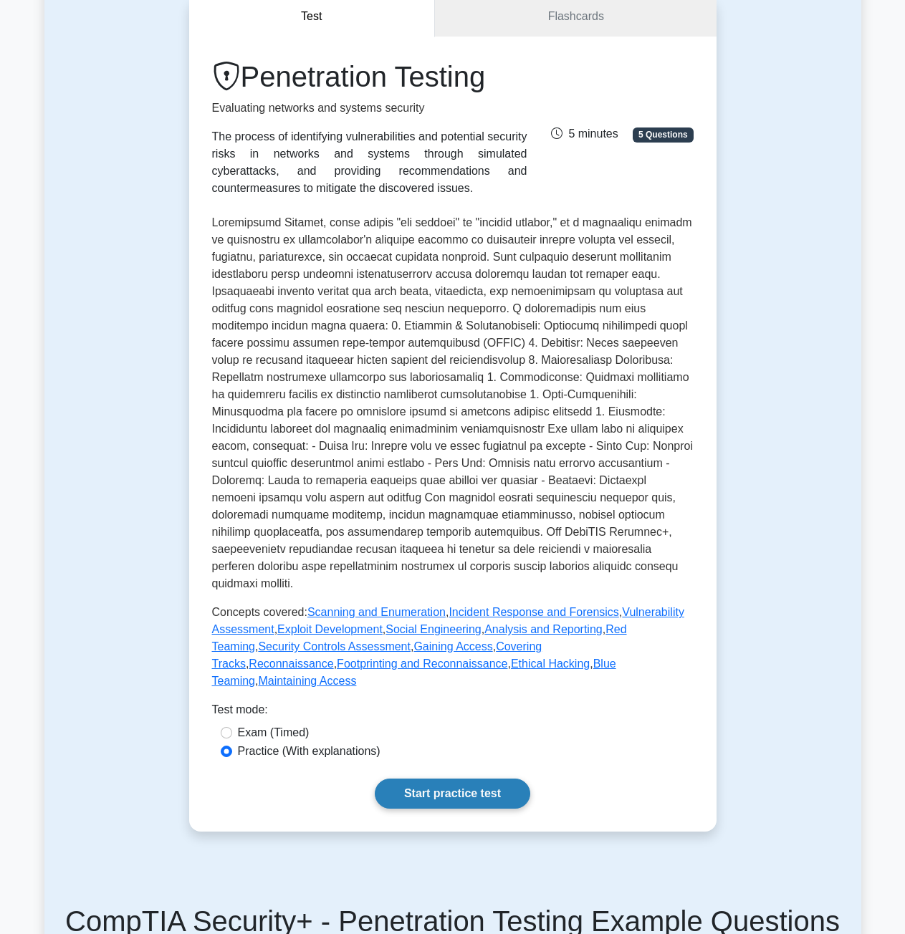
click at [459, 779] on link "Start practice test" at bounding box center [452, 794] width 155 height 30
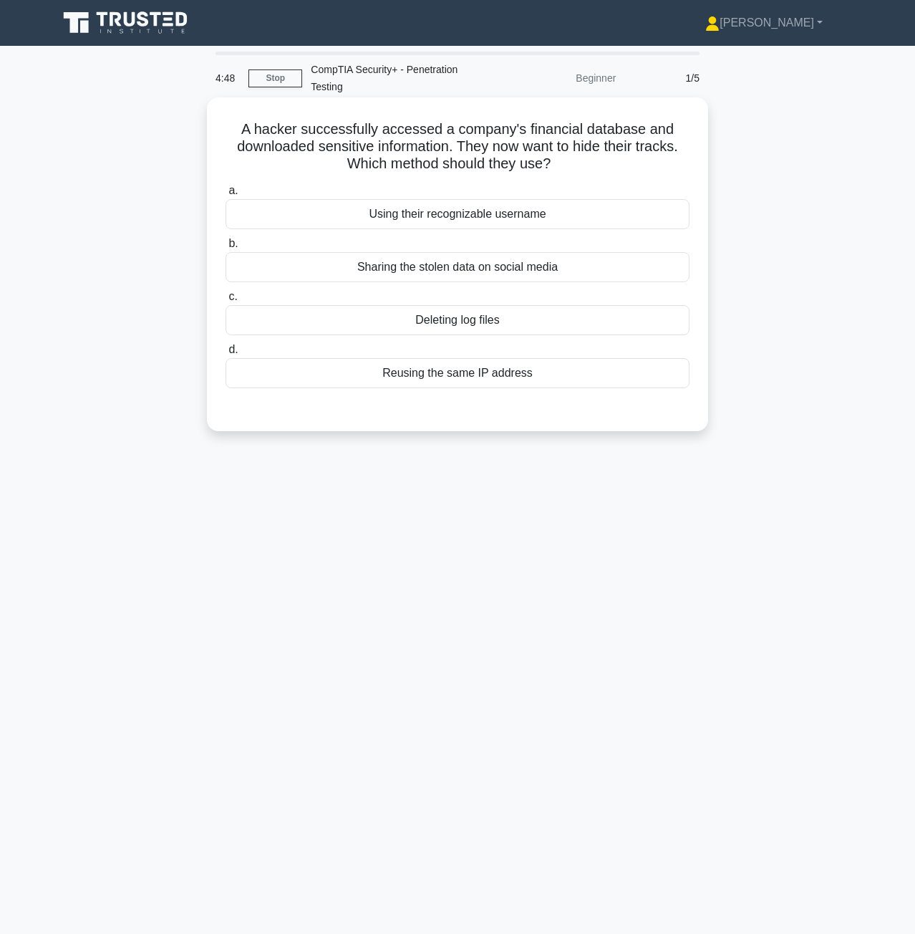
click at [514, 331] on div "Deleting log files" at bounding box center [458, 320] width 464 height 30
click at [226, 302] on input "c. Deleting log files" at bounding box center [226, 296] width 0 height 9
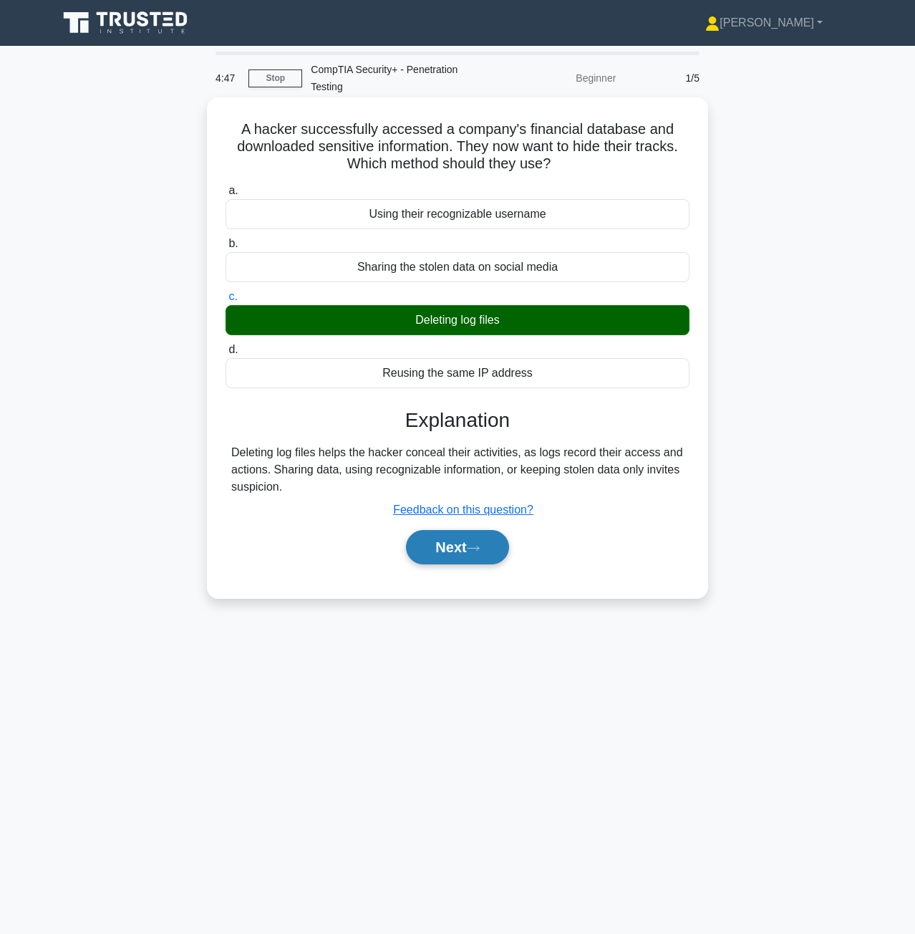
click at [438, 550] on button "Next" at bounding box center [457, 547] width 102 height 34
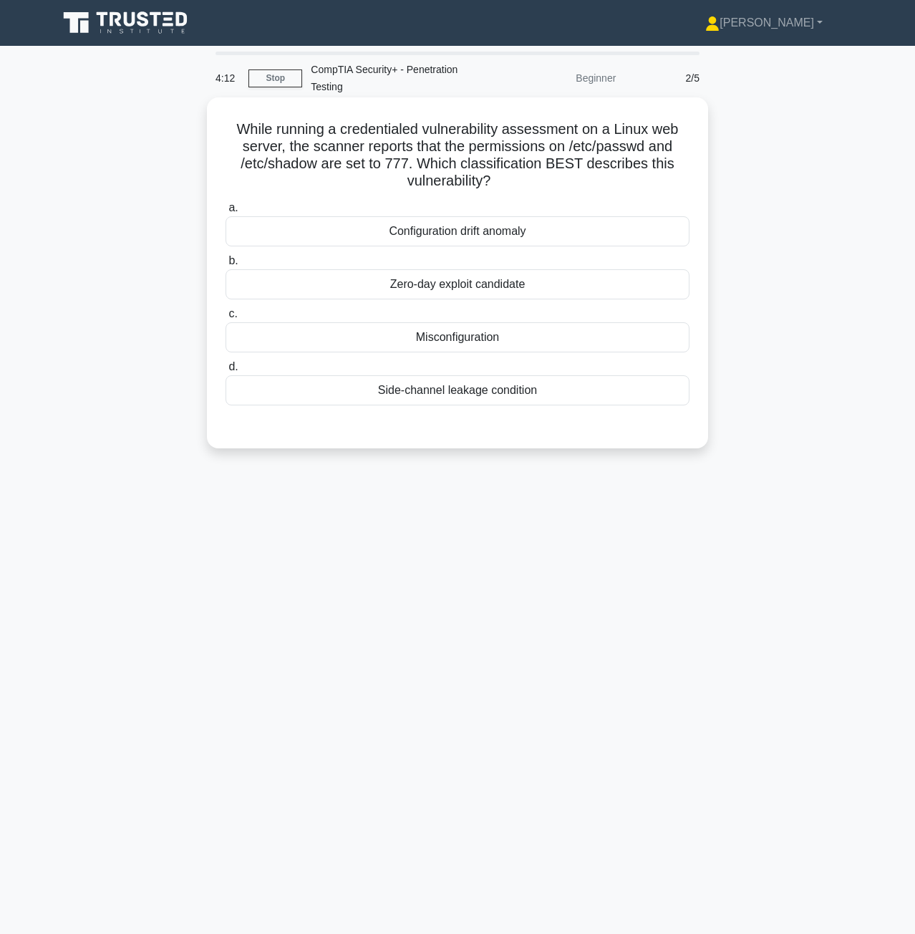
click at [481, 333] on div "Misconfiguration" at bounding box center [458, 337] width 464 height 30
click at [226, 319] on input "c. Misconfiguration" at bounding box center [226, 313] width 0 height 9
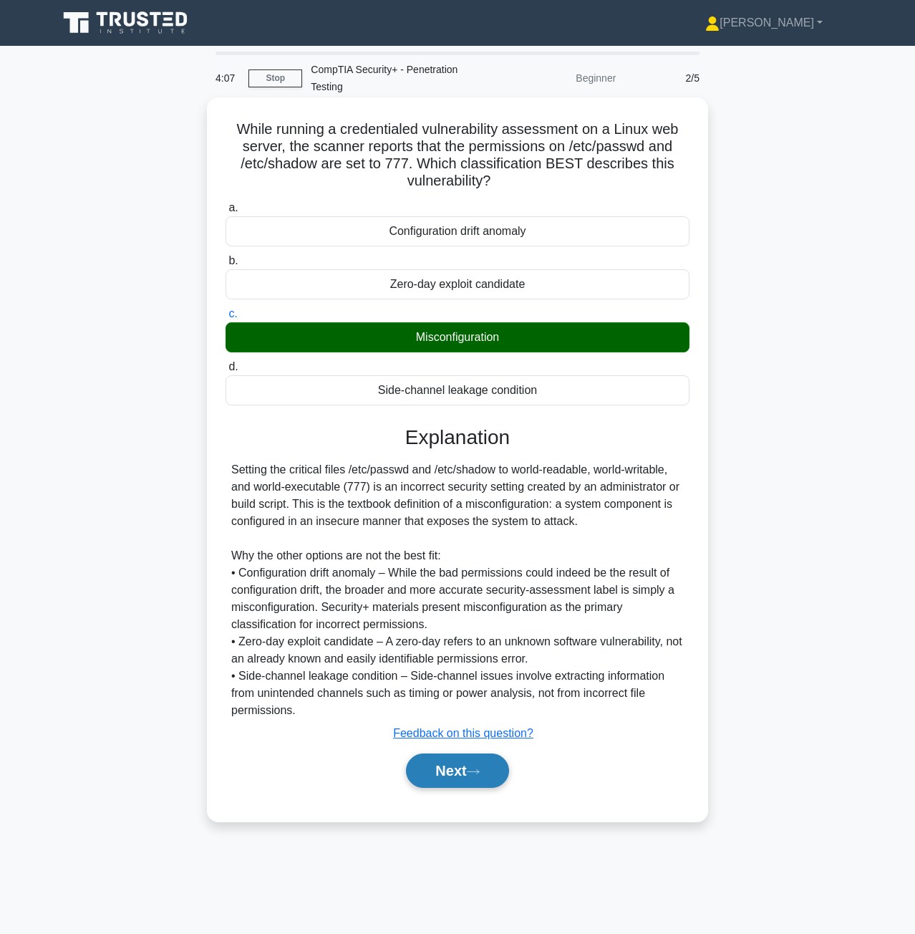
click at [462, 772] on button "Next" at bounding box center [457, 771] width 102 height 34
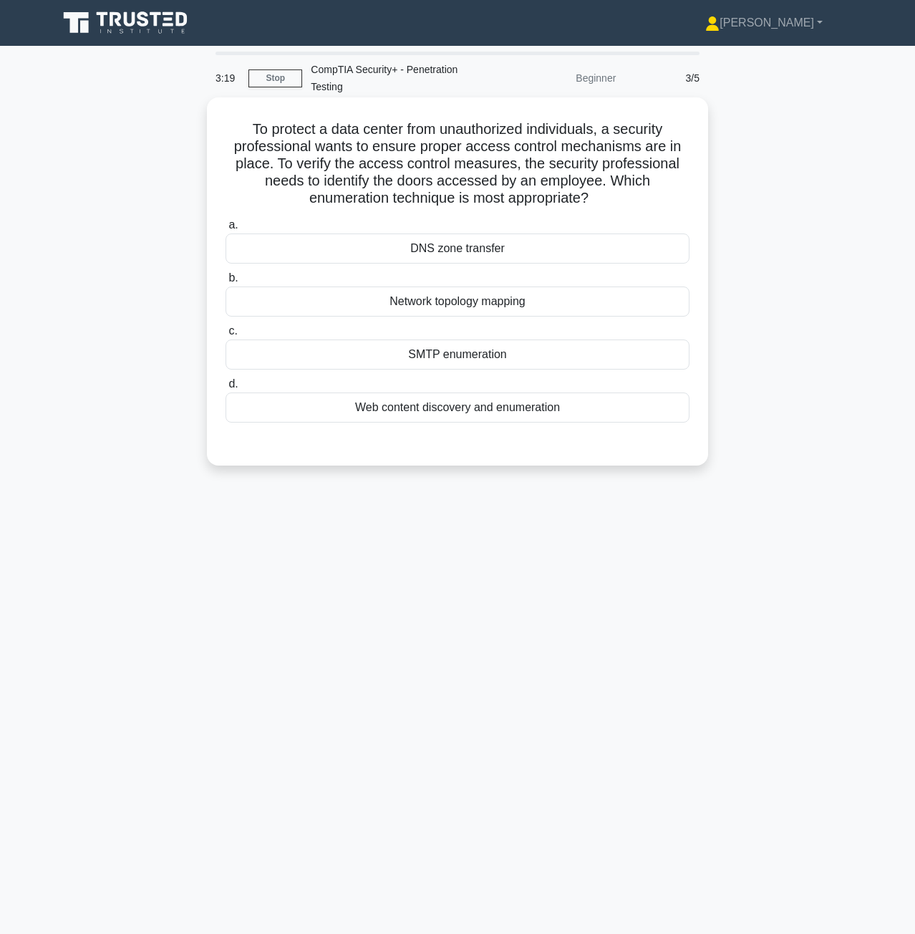
click at [565, 304] on div "Network topology mapping" at bounding box center [458, 302] width 464 height 30
click at [226, 283] on input "b. Network topology mapping" at bounding box center [226, 278] width 0 height 9
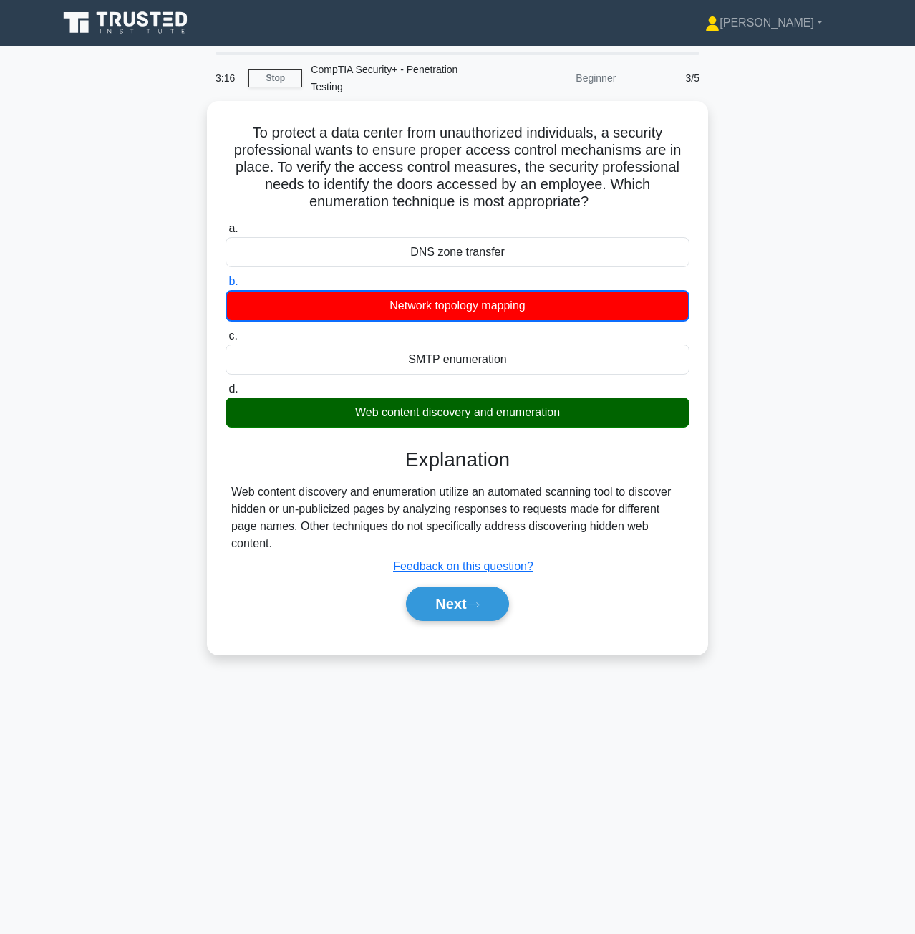
click at [455, 601] on button "Next" at bounding box center [457, 604] width 102 height 34
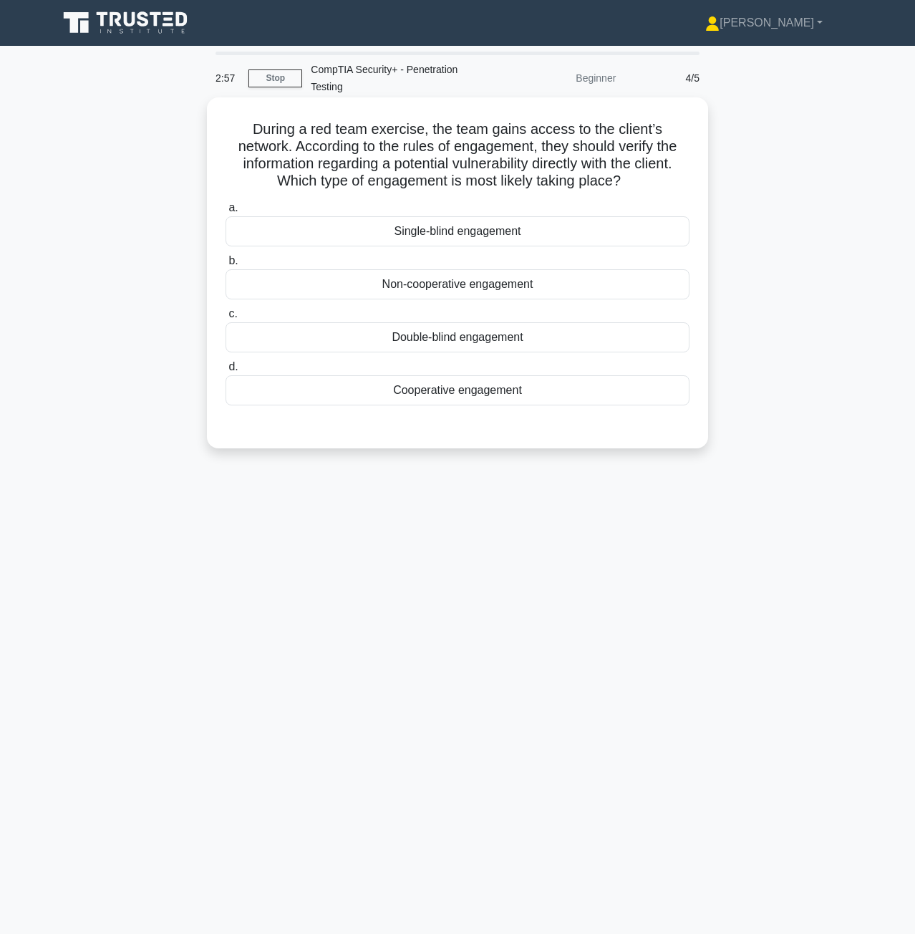
click at [461, 397] on div "Cooperative engagement" at bounding box center [458, 390] width 464 height 30
click at [226, 372] on input "d. Cooperative engagement" at bounding box center [226, 366] width 0 height 9
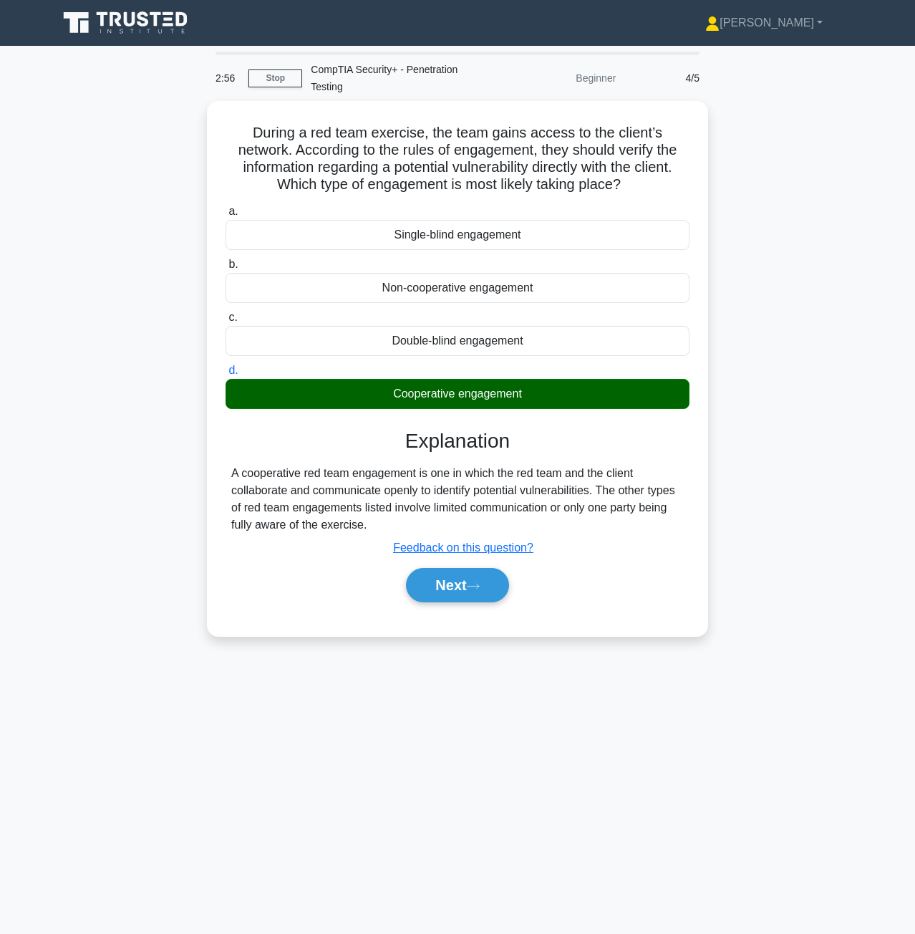
click at [466, 594] on button "Next" at bounding box center [457, 585] width 102 height 34
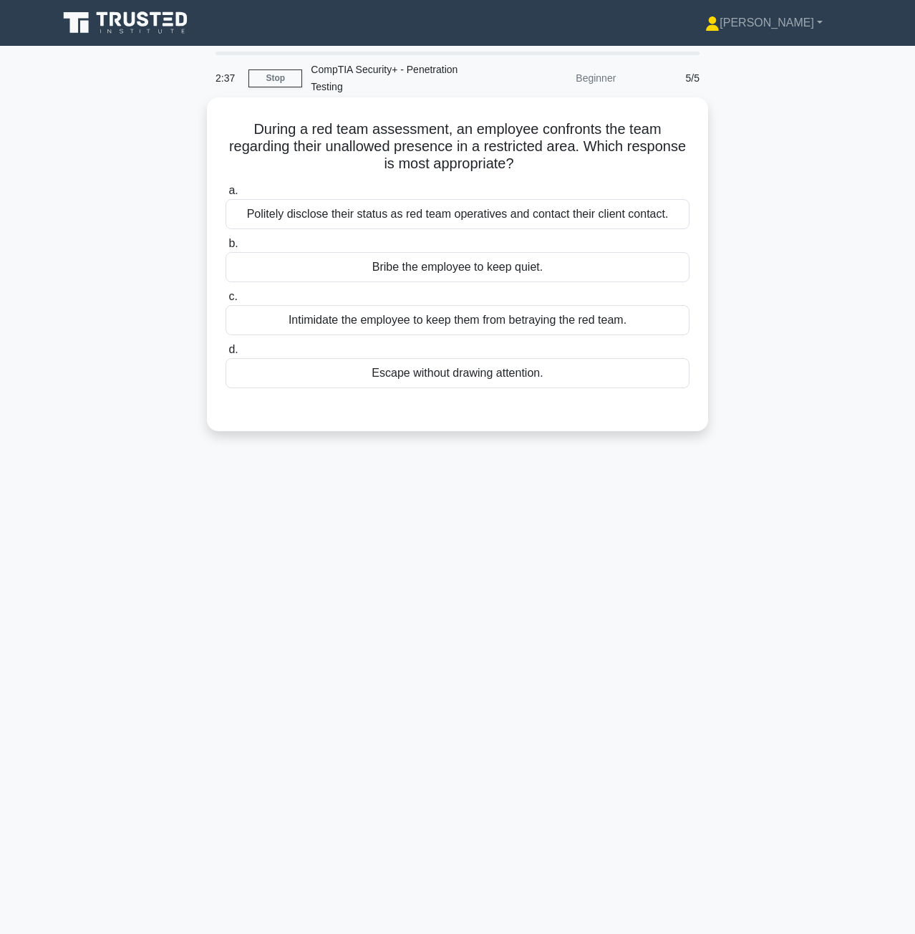
click at [390, 226] on div "Politely disclose their status as red team operatives and contact their client …" at bounding box center [458, 214] width 464 height 30
click at [226, 196] on input "a. Politely disclose their status as red team operatives and contact their clie…" at bounding box center [226, 190] width 0 height 9
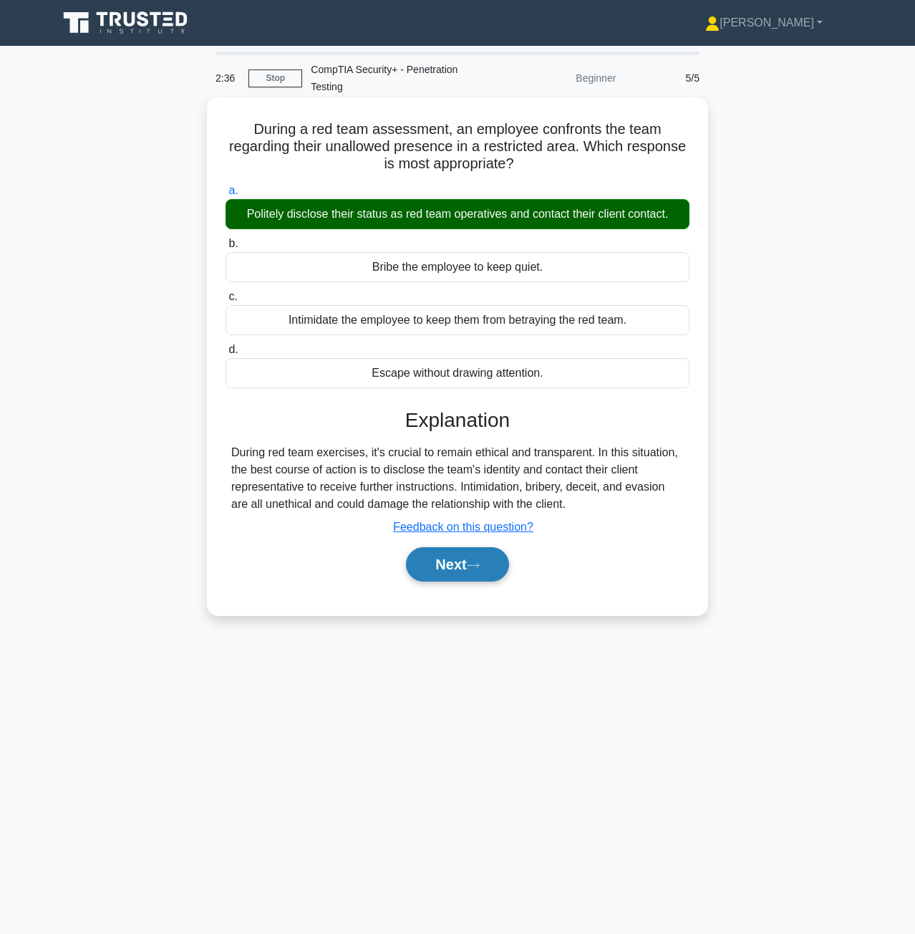
click at [500, 565] on button "Next" at bounding box center [457, 564] width 102 height 34
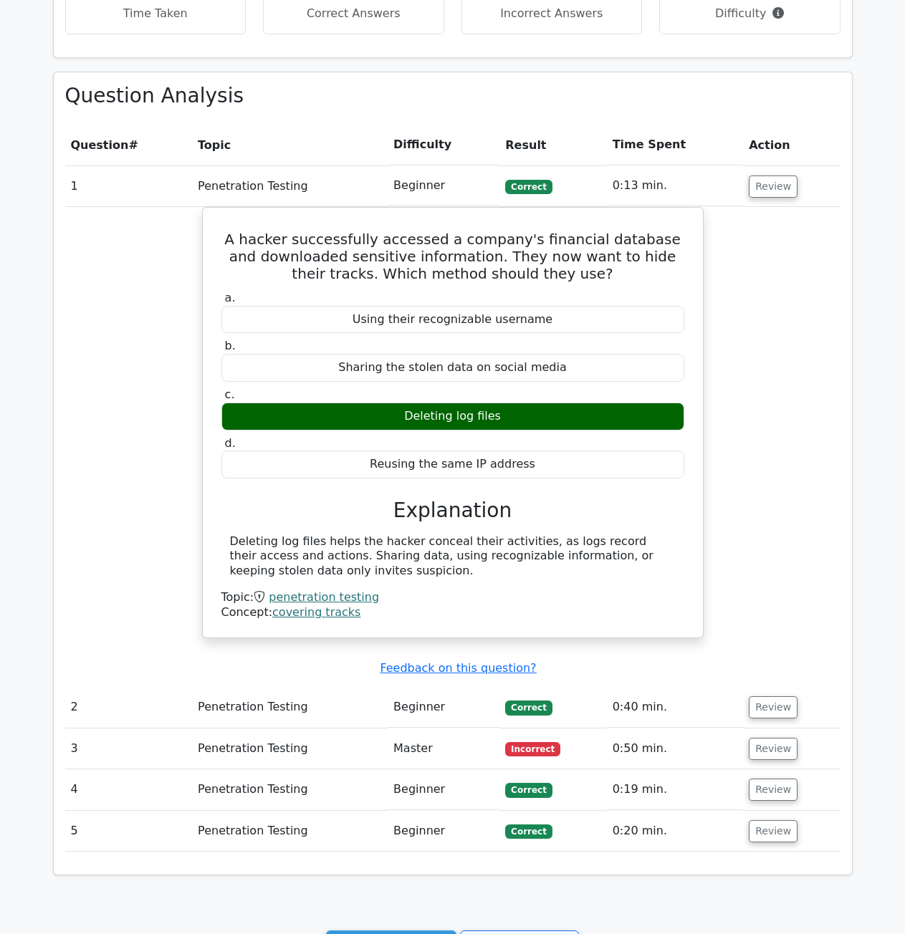
scroll to position [573, 0]
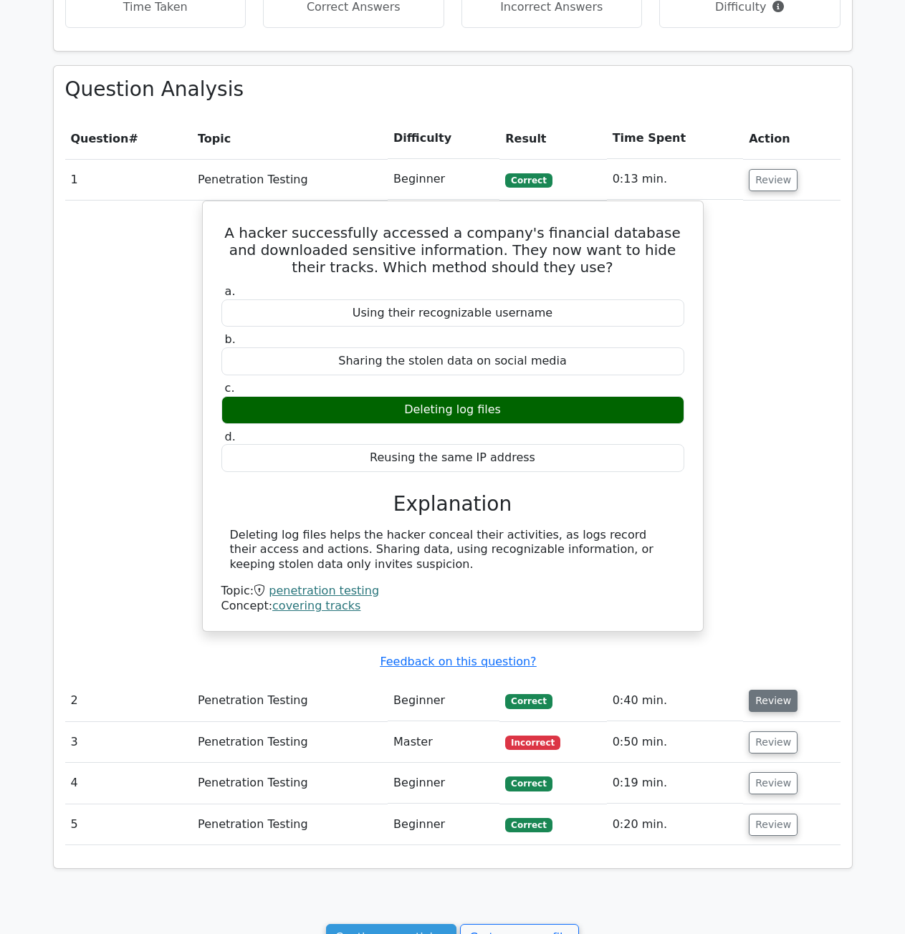
drag, startPoint x: 769, startPoint y: 744, endPoint x: 767, endPoint y: 706, distance: 38.7
click at [769, 744] on button "Review" at bounding box center [772, 742] width 49 height 22
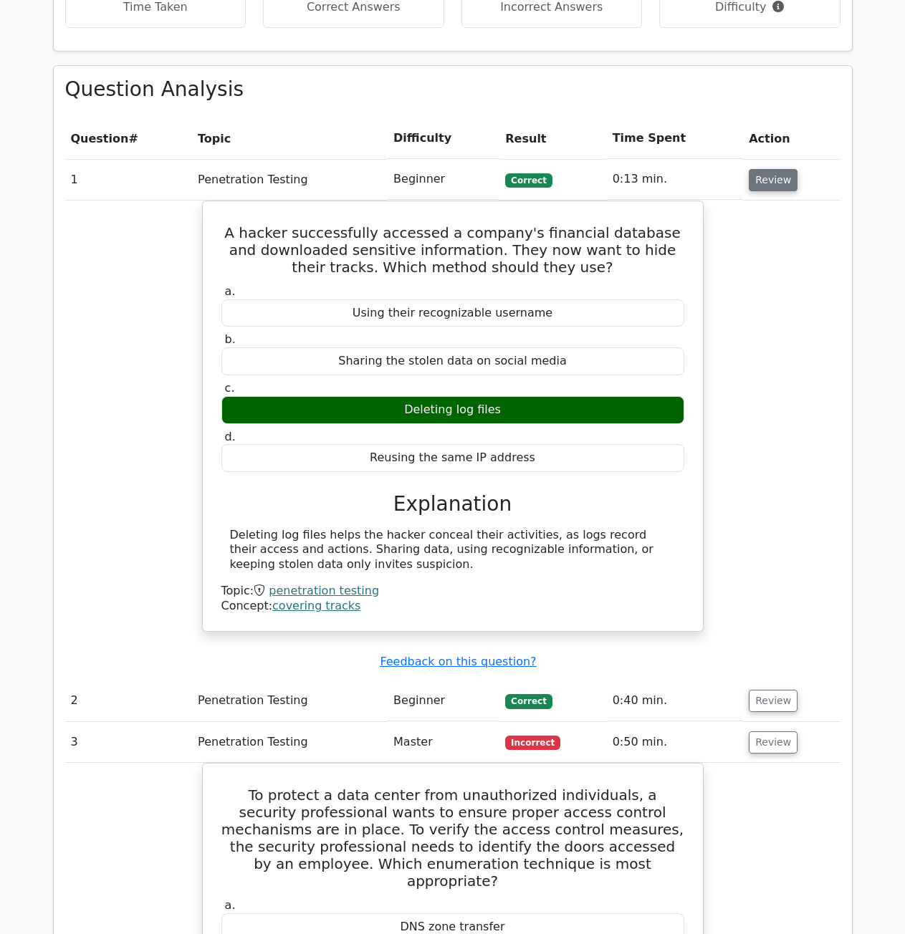
click at [776, 180] on button "Review" at bounding box center [772, 180] width 49 height 22
